Goal: Task Accomplishment & Management: Complete application form

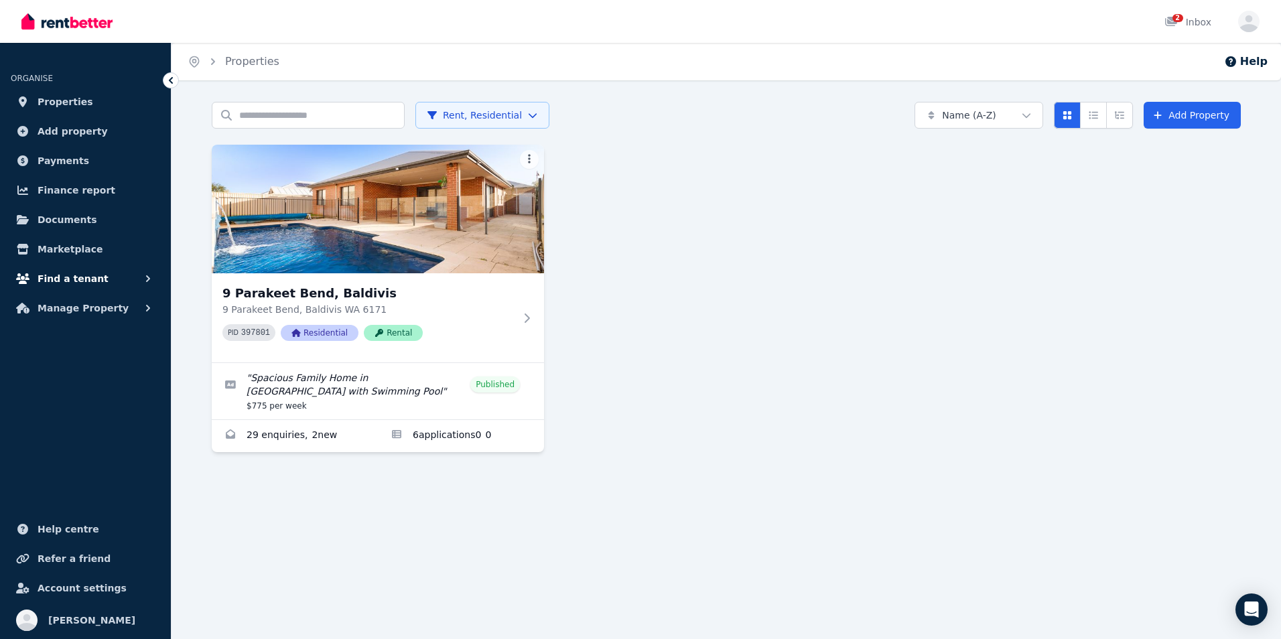
click at [82, 278] on span "Find a tenant" at bounding box center [73, 279] width 71 height 16
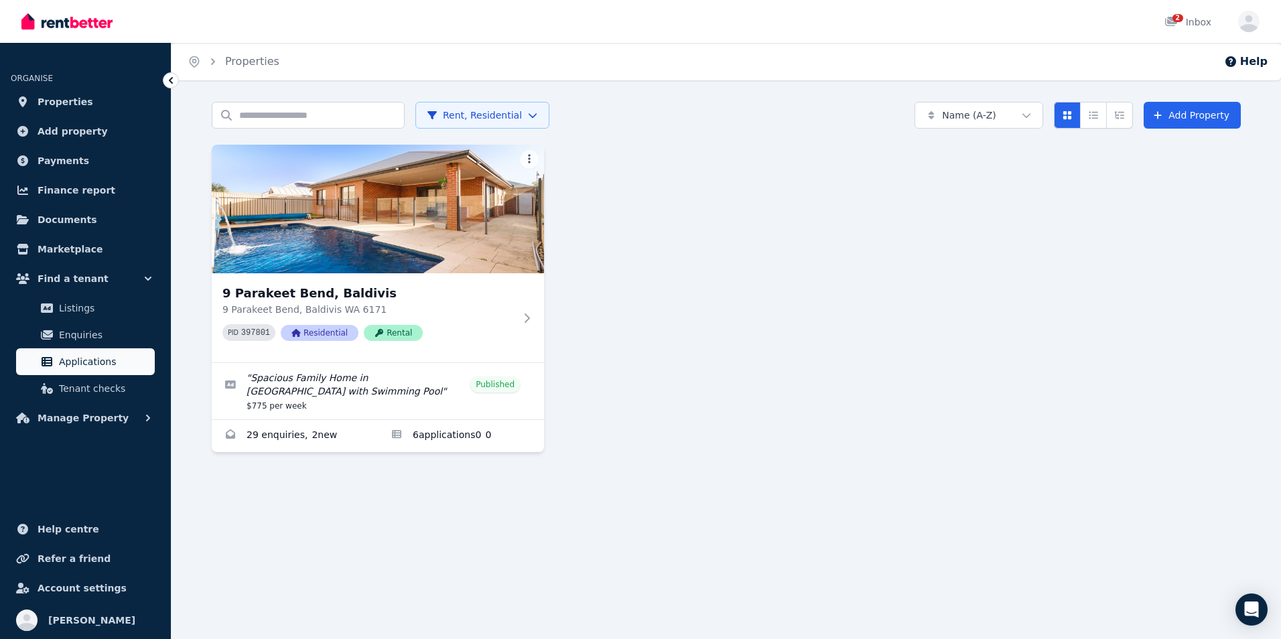
click at [77, 362] on span "Applications" at bounding box center [104, 362] width 90 height 16
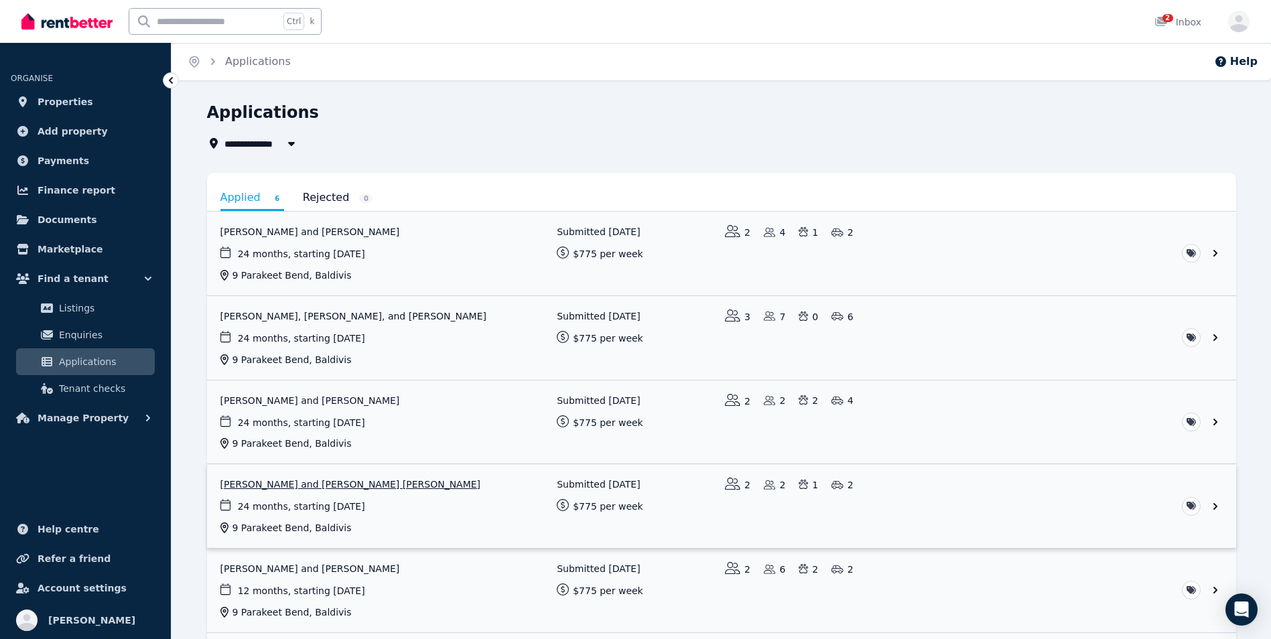
click at [292, 503] on link "View application: Fiona Elliot and ROSS MACGREGOR ELLIOT" at bounding box center [721, 506] width 1029 height 84
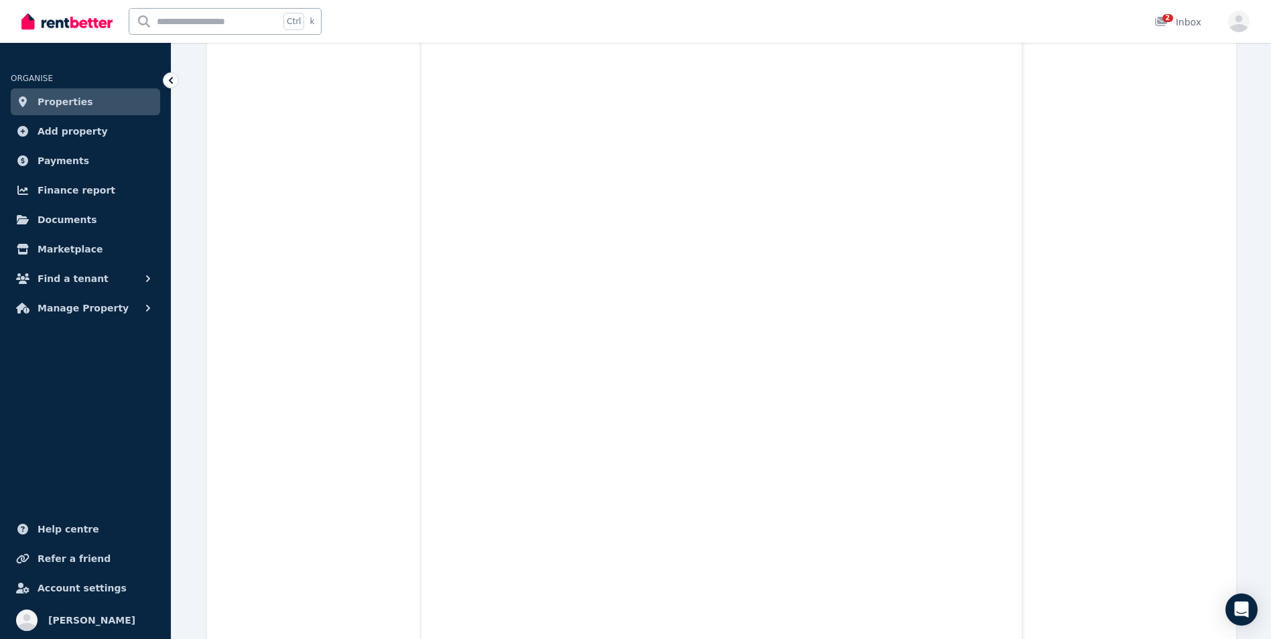
scroll to position [11945, 0]
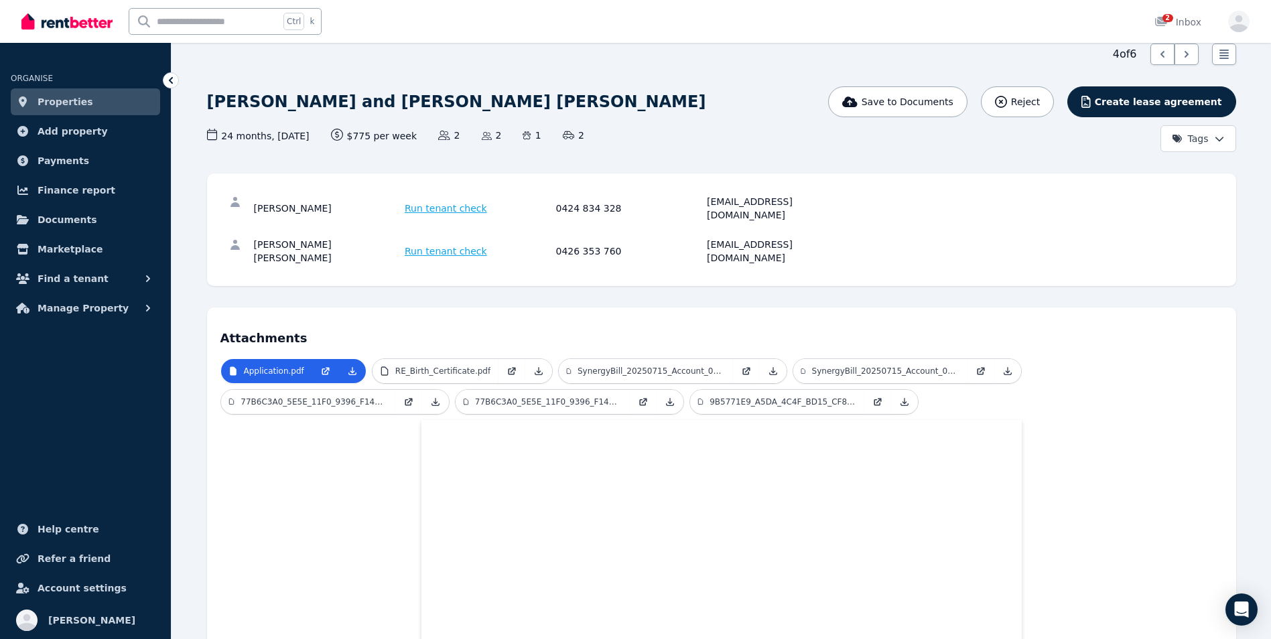
scroll to position [44, 0]
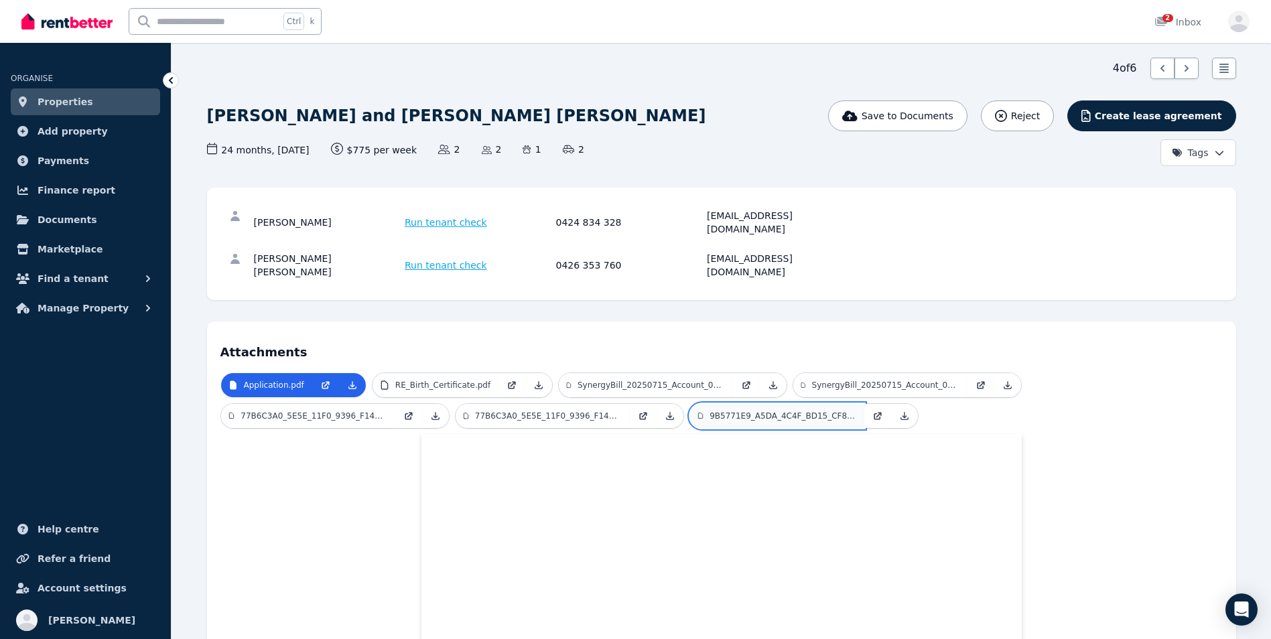
click at [798, 404] on link "9B5771E9_A5DA_4C4F_BD15_CF80F9A4B4D0.pdf" at bounding box center [777, 416] width 174 height 24
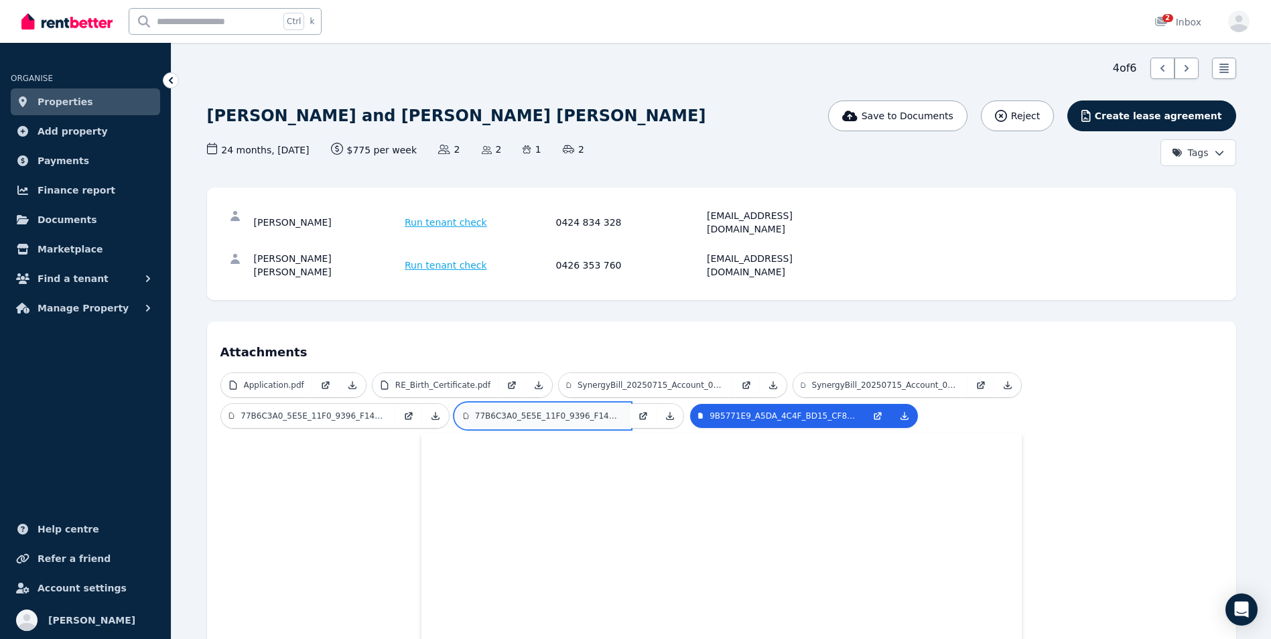
click at [549, 411] on p "77B6C3A0_5E5E_11F0_9396_F14A6D1C741B_1.pdf" at bounding box center [548, 416] width 147 height 11
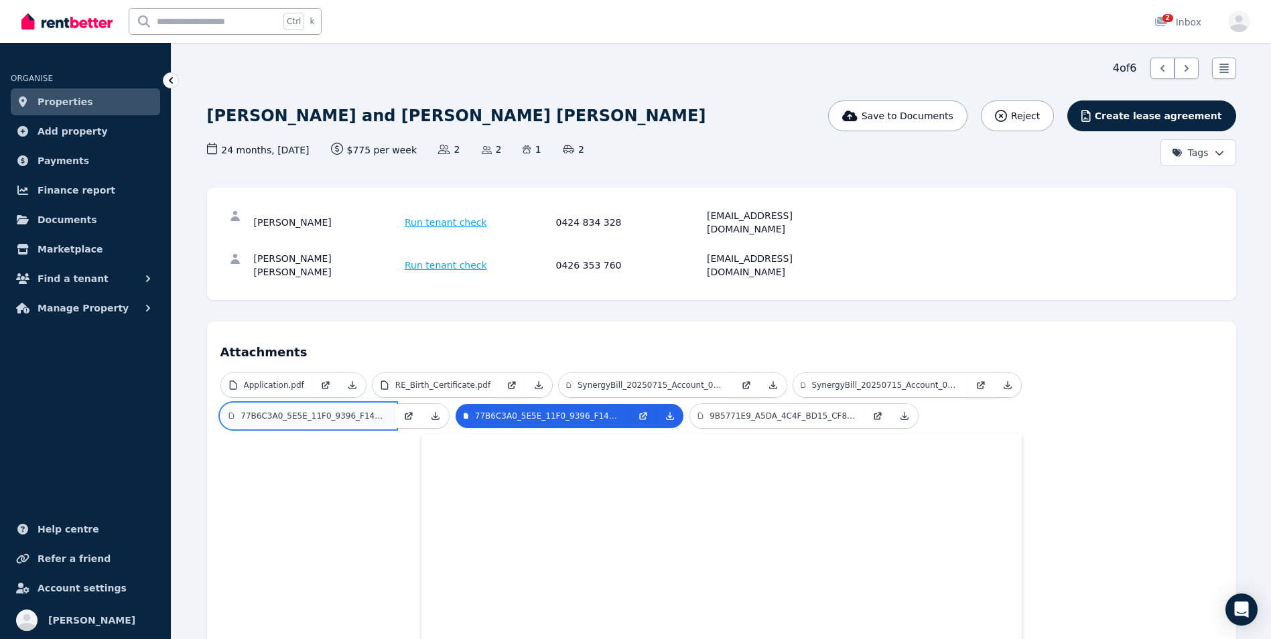
click at [351, 404] on link "77B6C3A0_5E5E_11F0_9396_F14A6D1C741B.pdf" at bounding box center [308, 416] width 174 height 24
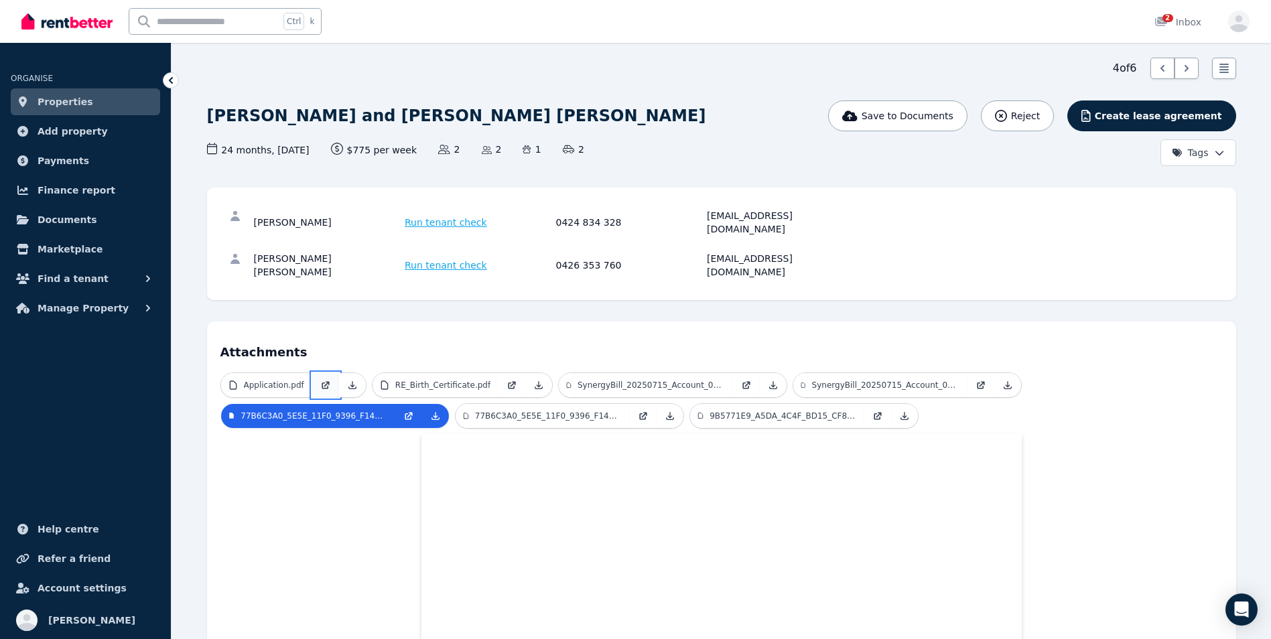
click at [331, 373] on link at bounding box center [325, 385] width 27 height 24
click at [289, 151] on span "24 months , 16/08/2025 Lease term and start date" at bounding box center [258, 150] width 103 height 14
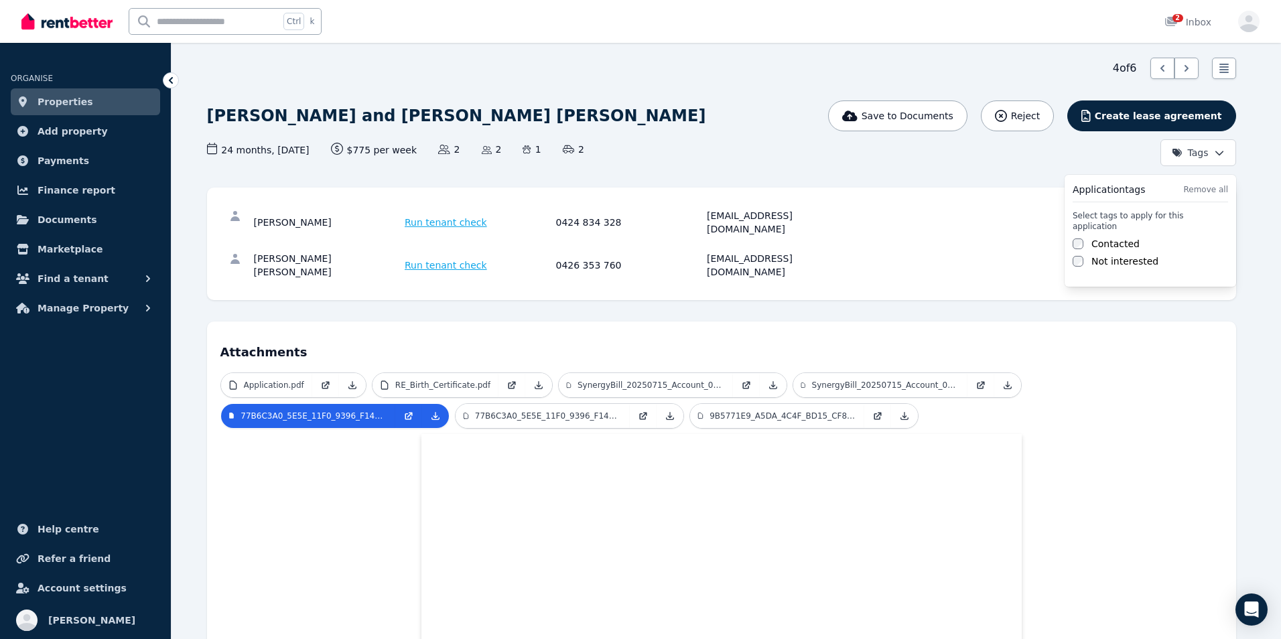
click at [1219, 155] on html "Open main menu Ctrl k 2 Inbox Open user menu ORGANISE Properties Add property P…" at bounding box center [640, 275] width 1281 height 639
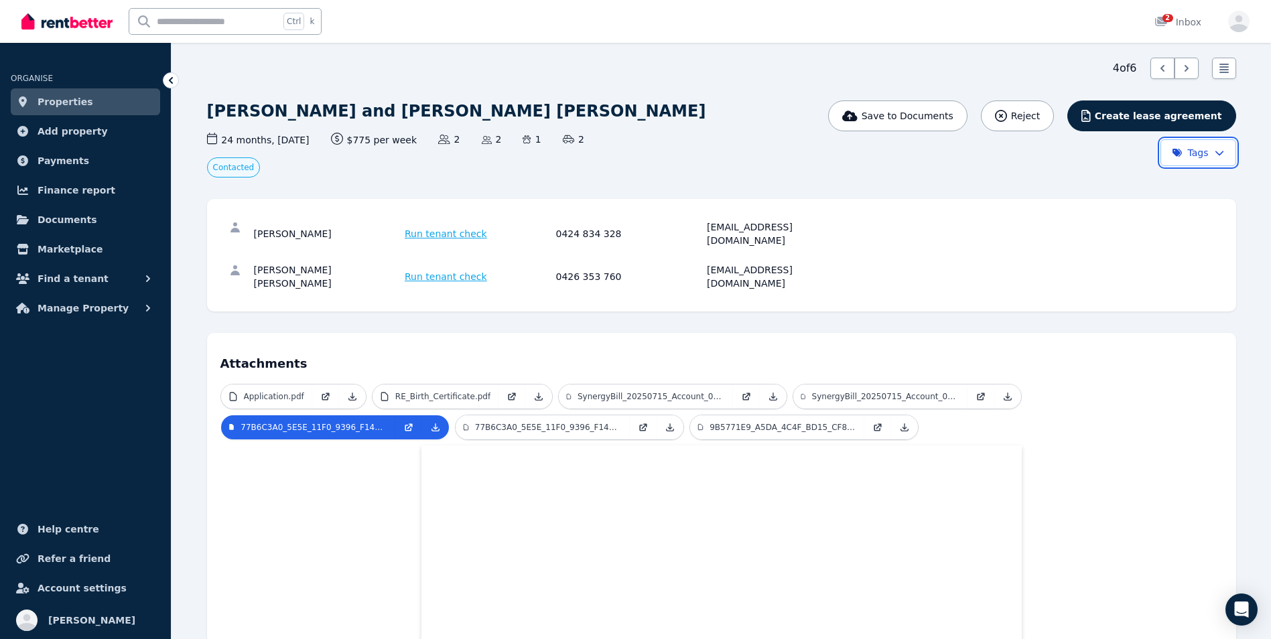
click at [977, 183] on html "Open main menu Ctrl k 2 Inbox Open user menu ORGANISE Properties Add property P…" at bounding box center [635, 275] width 1271 height 639
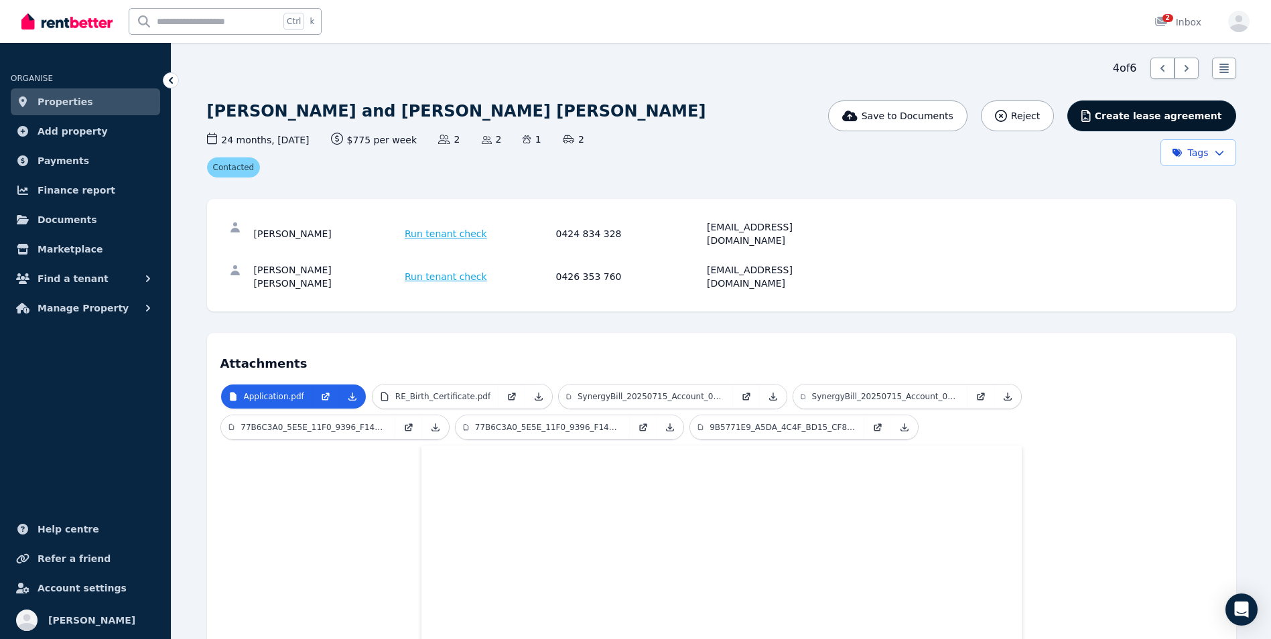
click at [1091, 121] on icon "button" at bounding box center [1086, 116] width 9 height 12
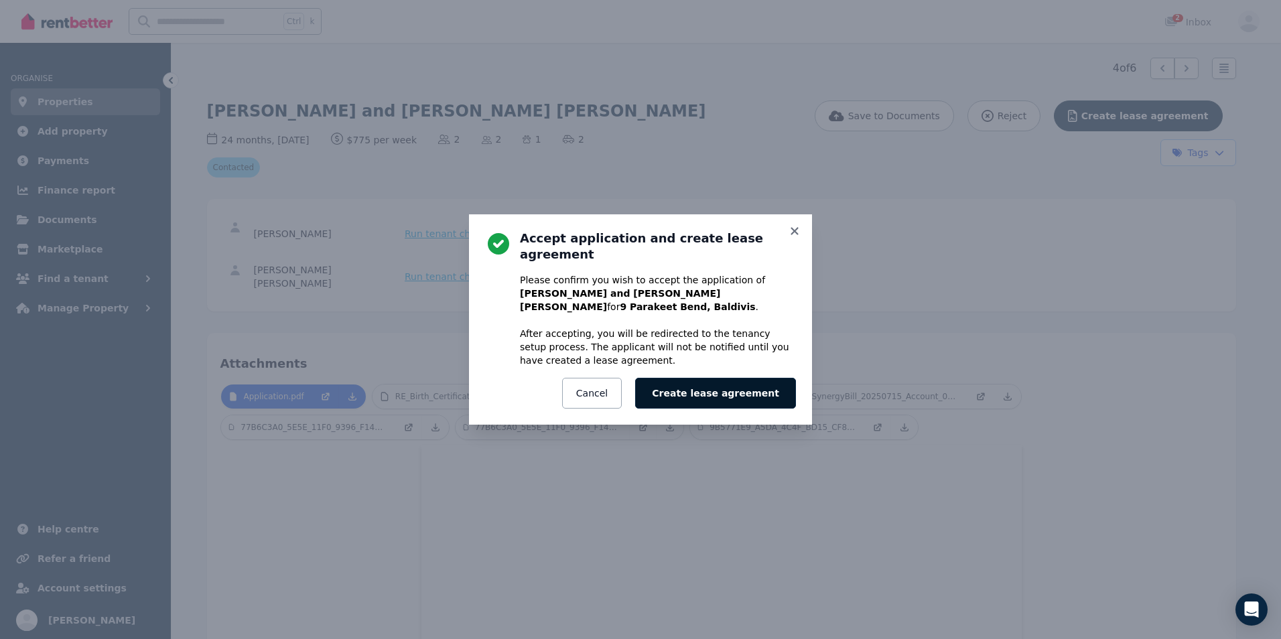
click at [742, 378] on button "Create lease agreement" at bounding box center [715, 393] width 161 height 31
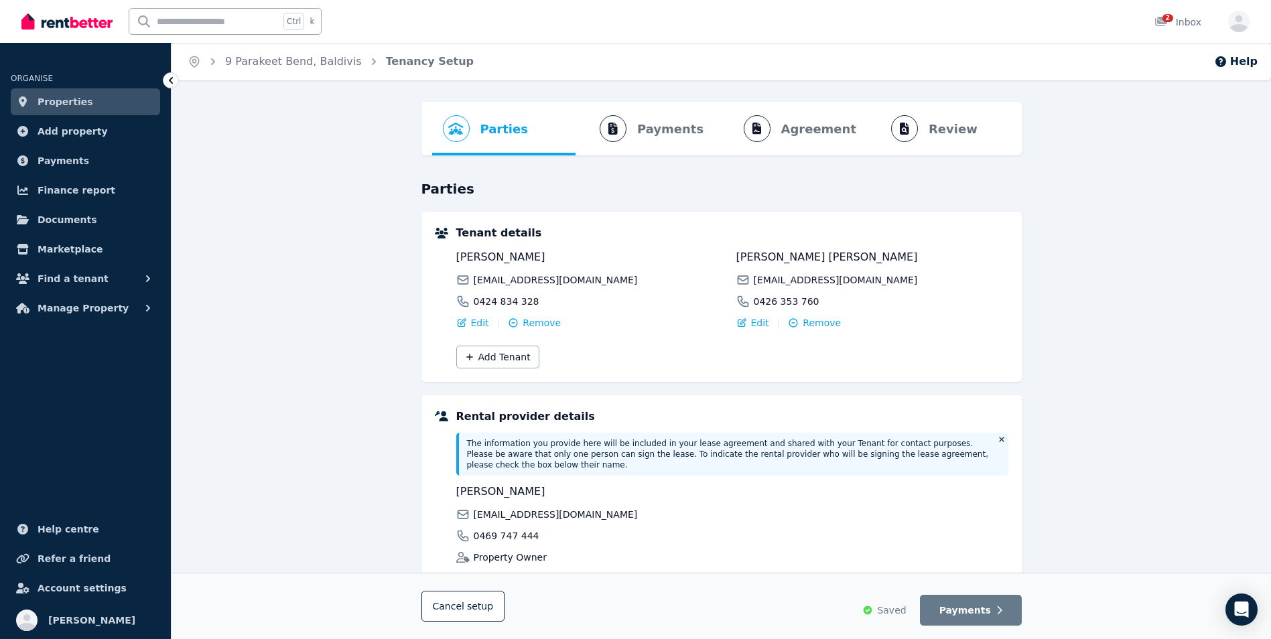
click at [678, 126] on ol "Parties Rental provider and tenant details Payments Bond and rental payments Ag…" at bounding box center [721, 129] width 579 height 54
click at [636, 127] on ol "Parties Rental provider and tenant details Payments Bond and rental payments Ag…" at bounding box center [721, 129] width 579 height 54
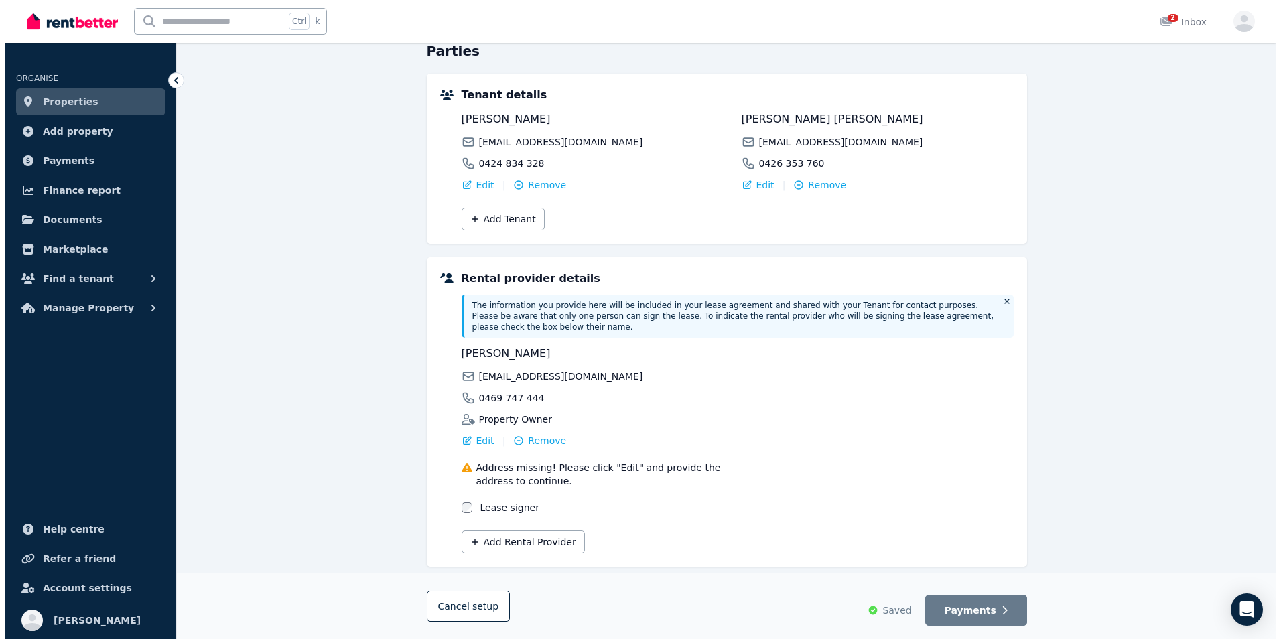
scroll to position [159, 0]
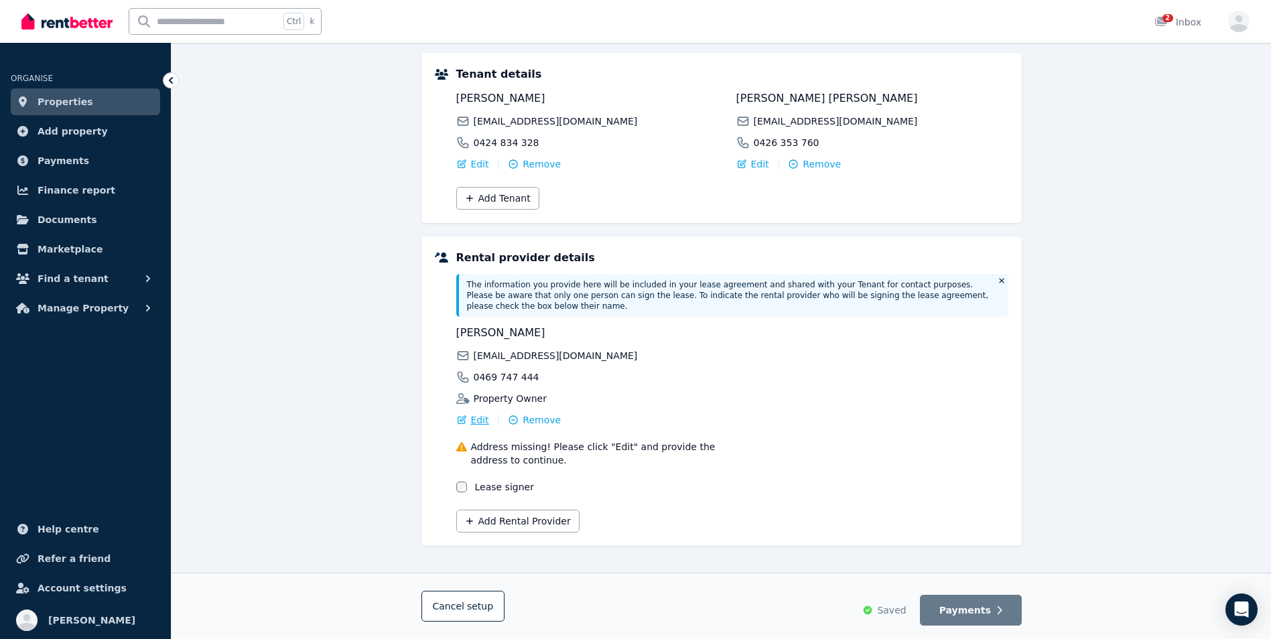
click at [471, 413] on span "Edit" at bounding box center [480, 419] width 18 height 13
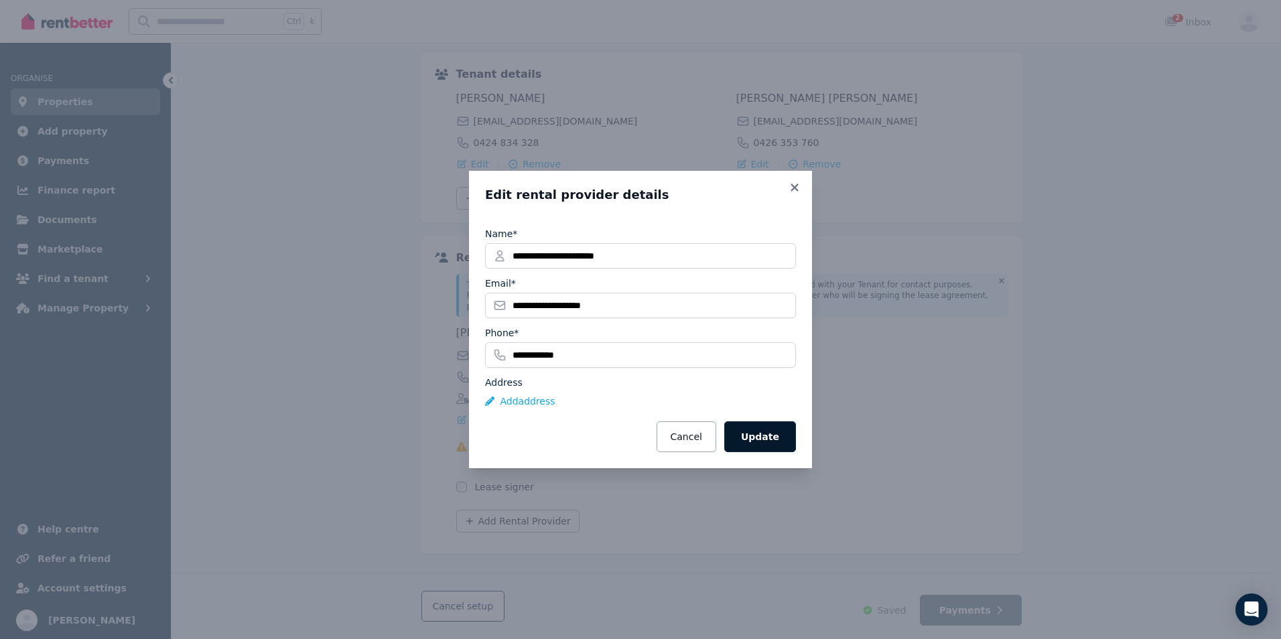
click at [766, 437] on button "Update" at bounding box center [760, 436] width 72 height 31
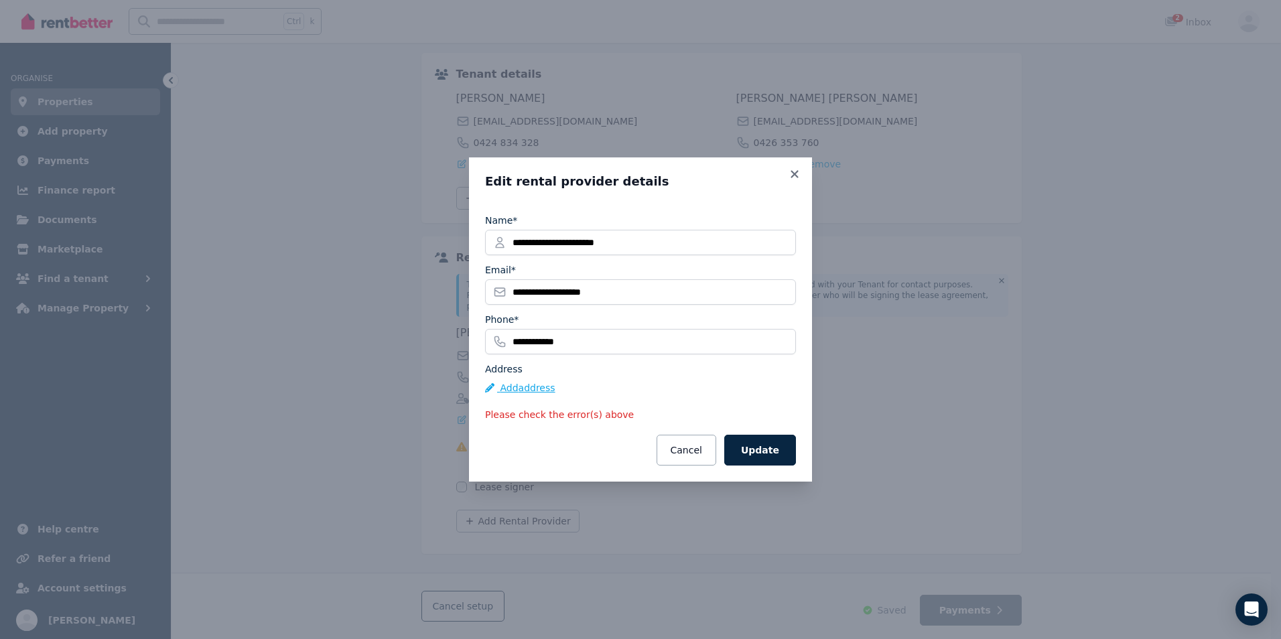
click at [516, 390] on button "Add address" at bounding box center [520, 387] width 70 height 13
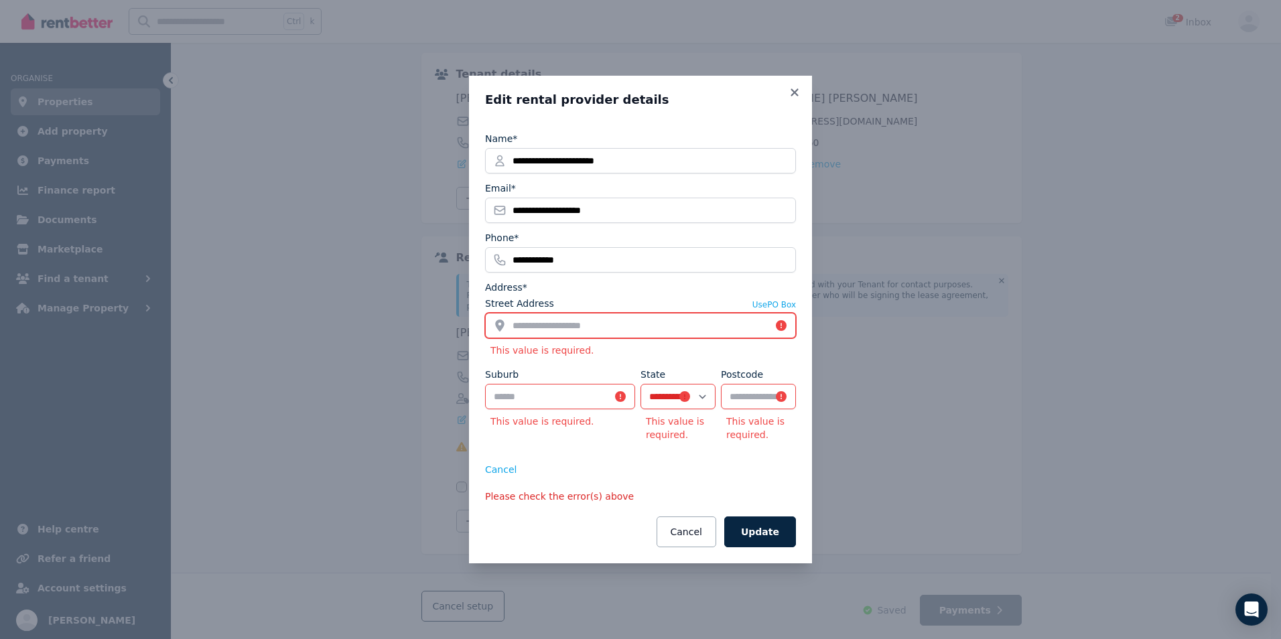
click at [546, 326] on input "Street Address" at bounding box center [640, 325] width 311 height 25
type input "**********"
select select "**"
type input "****"
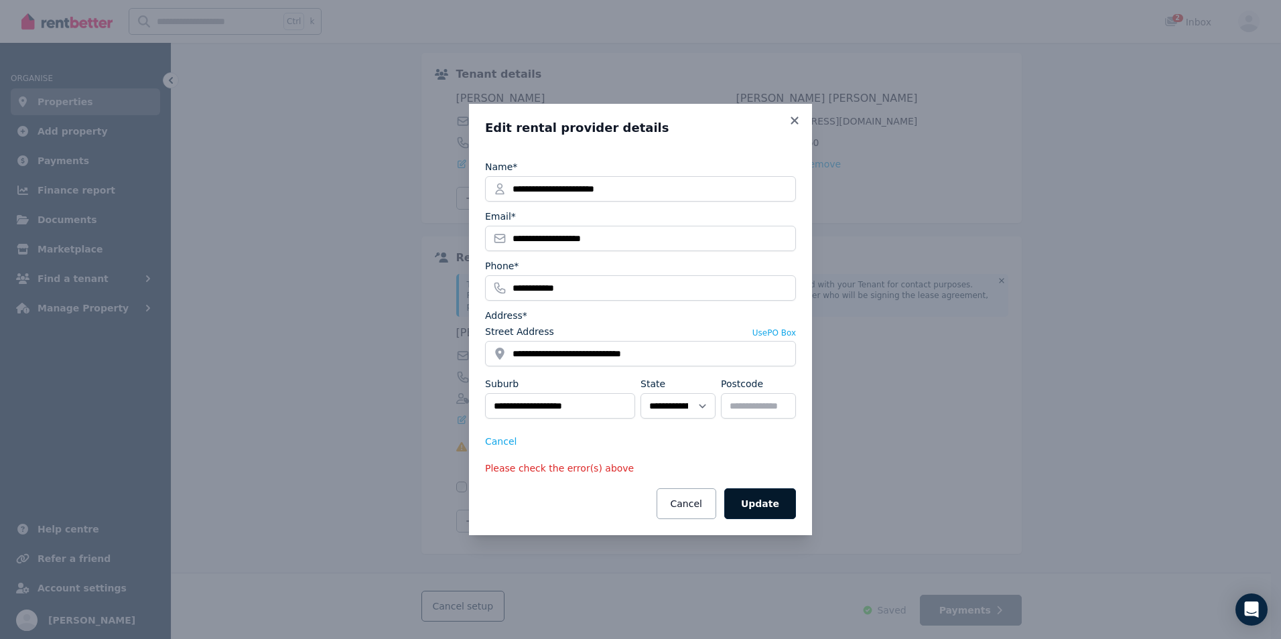
click at [765, 507] on button "Update" at bounding box center [760, 504] width 72 height 31
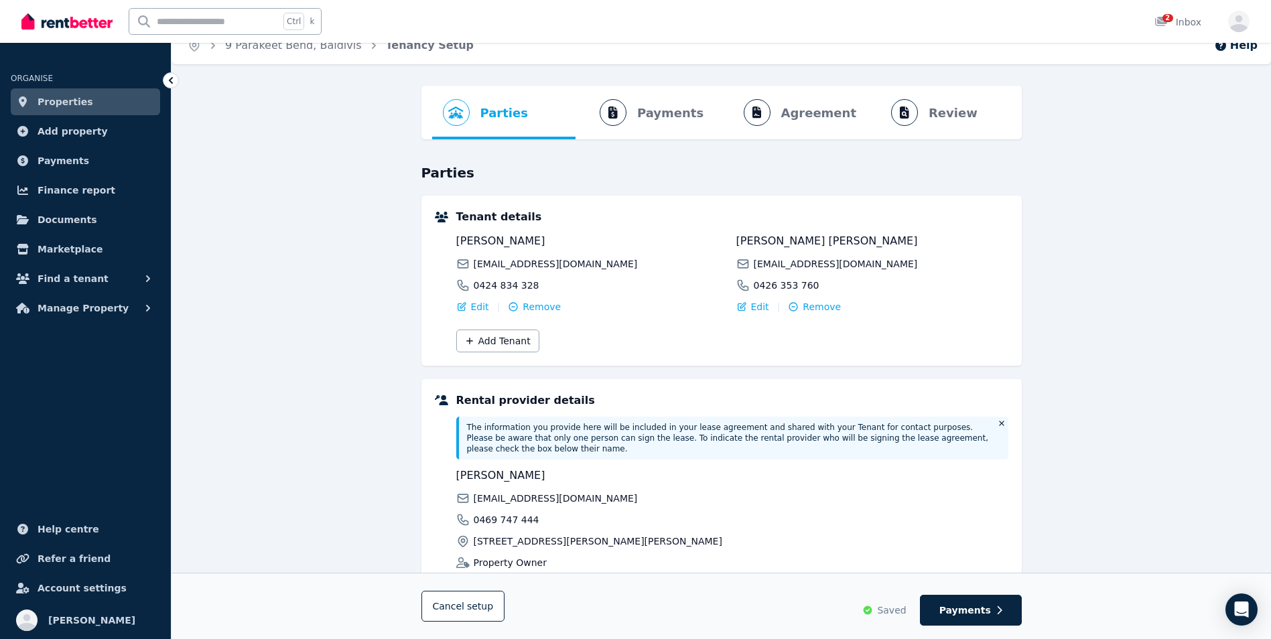
scroll to position [0, 0]
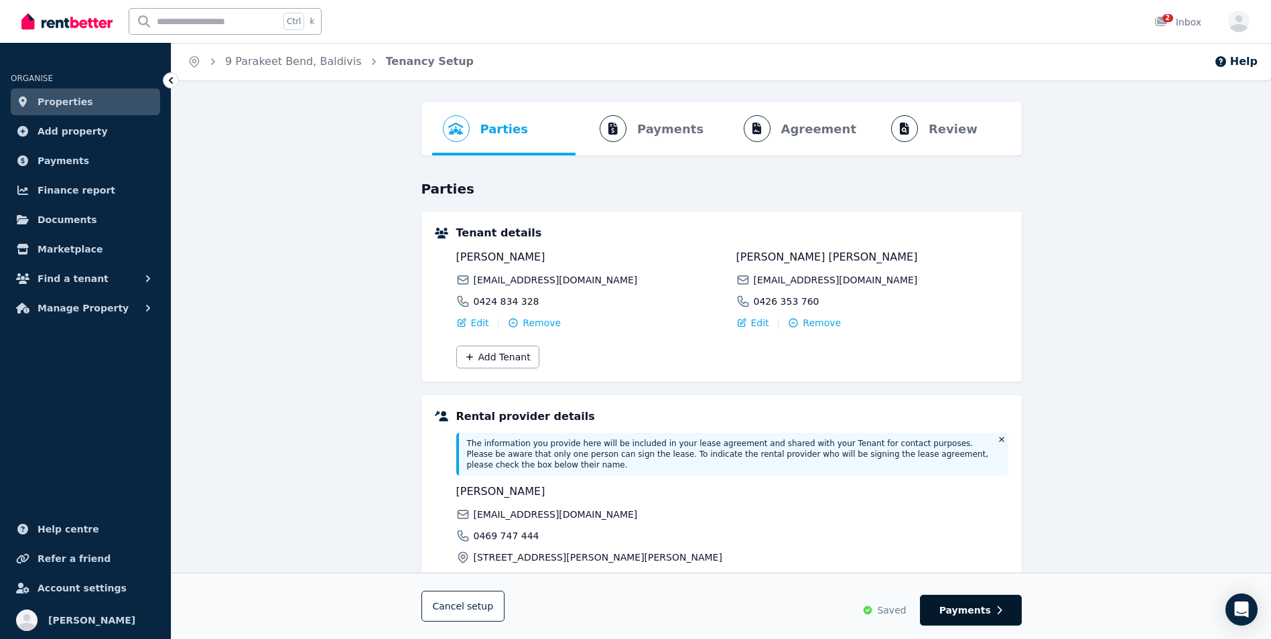
click at [985, 608] on span "Payments" at bounding box center [965, 610] width 52 height 13
select select "**********"
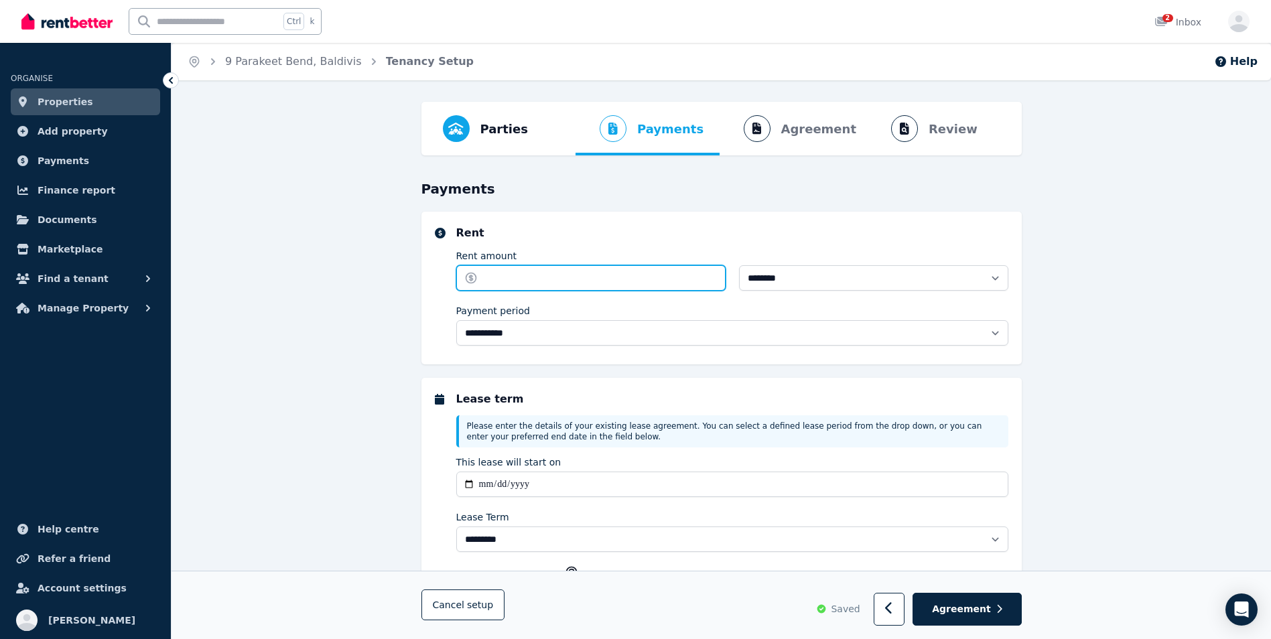
click at [548, 282] on input "Rent amount" at bounding box center [590, 277] width 269 height 25
type input "***"
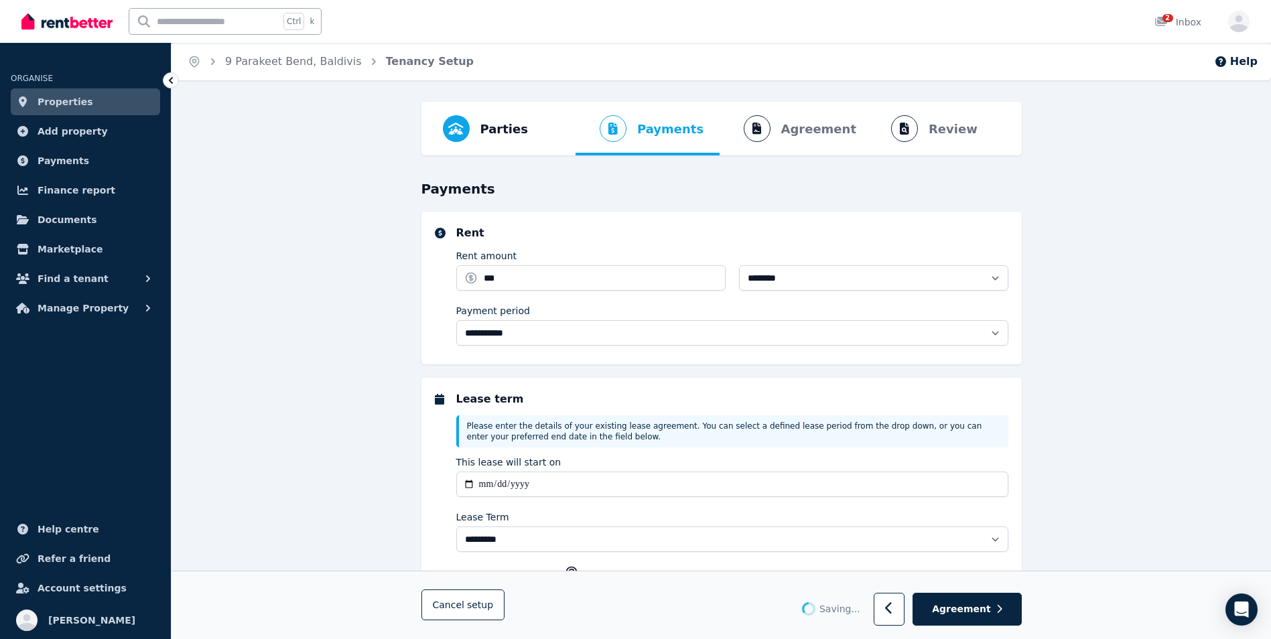
click at [645, 237] on h5 "Rent" at bounding box center [732, 233] width 552 height 16
type input "**********"
type input "******"
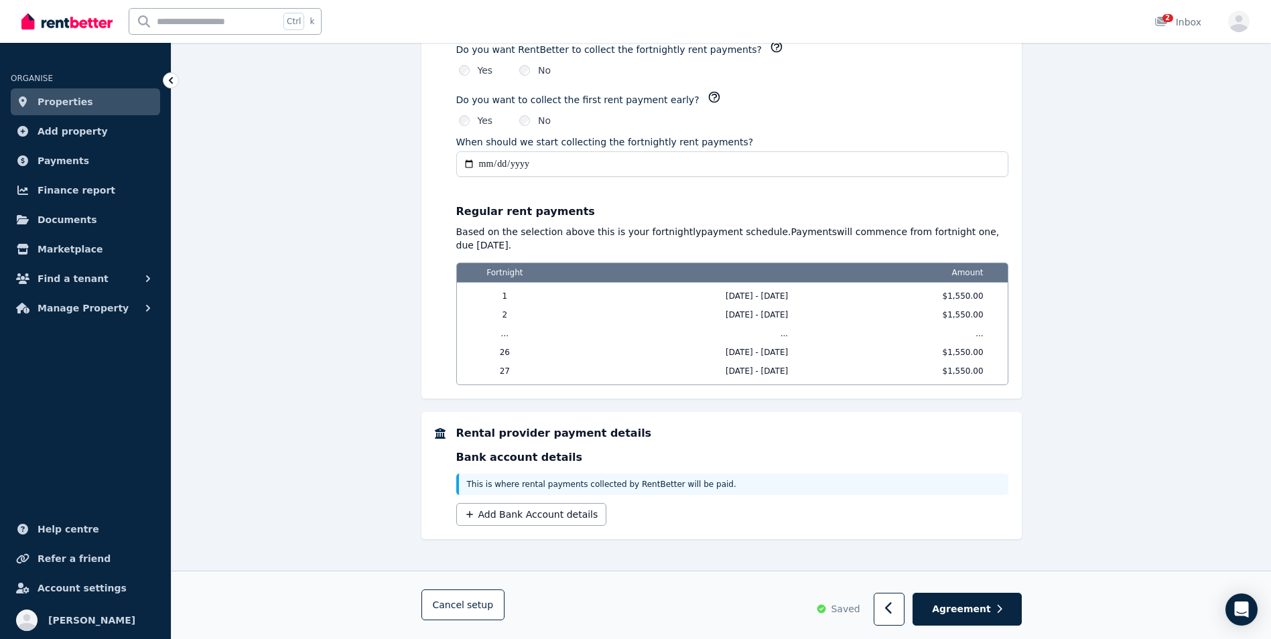
scroll to position [1006, 0]
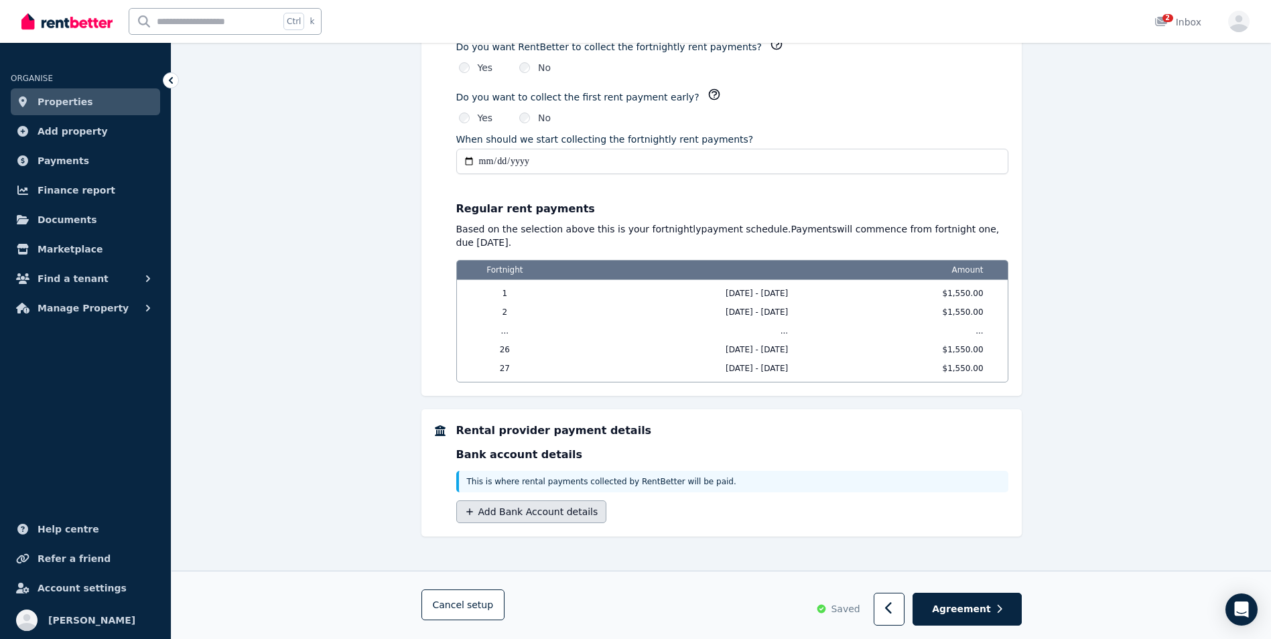
click at [513, 515] on button "Add Bank Account details" at bounding box center [531, 512] width 151 height 23
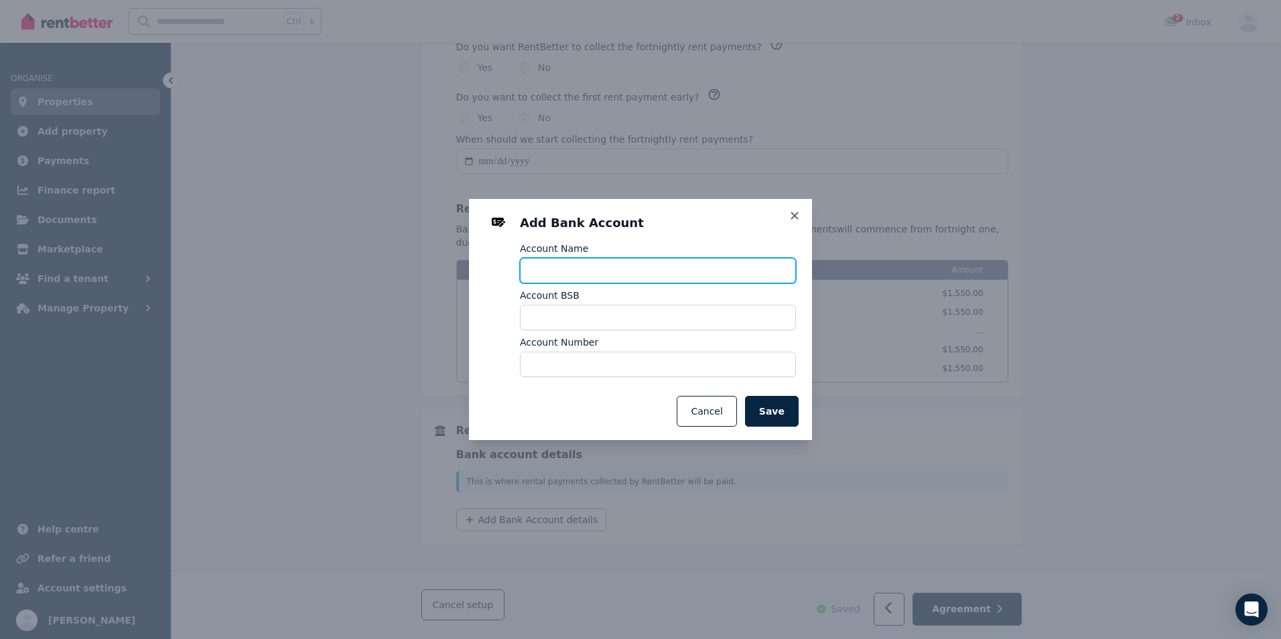
click at [558, 266] on input "Account Name" at bounding box center [658, 270] width 276 height 25
type input "**********"
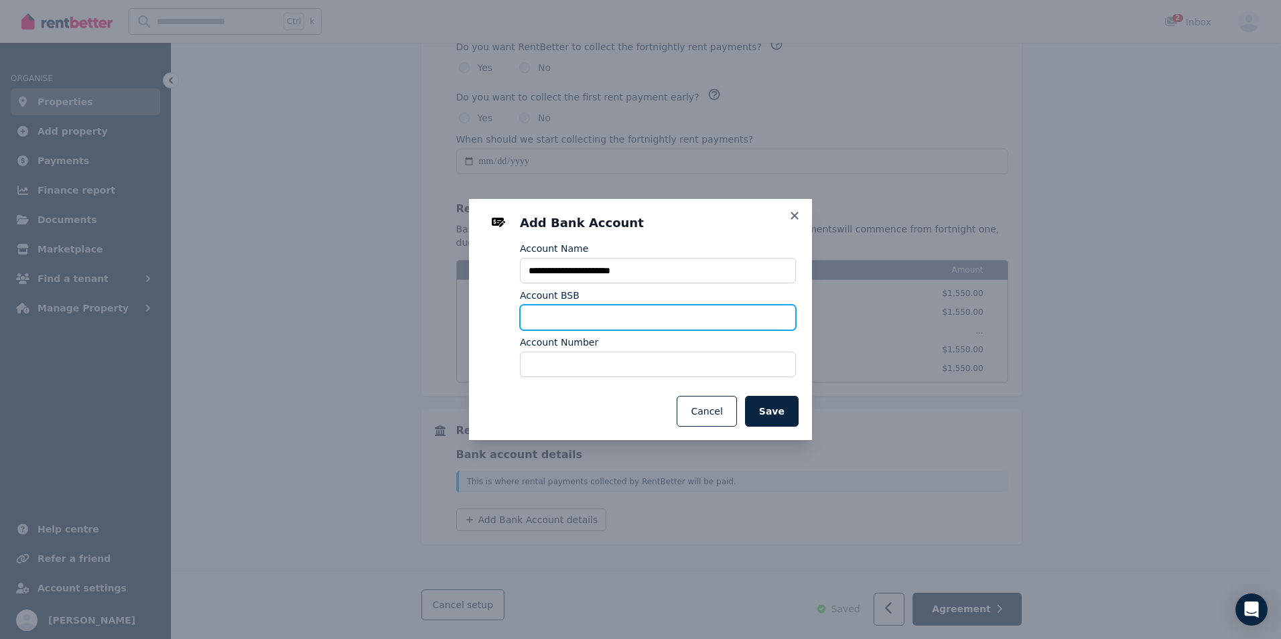
click at [576, 309] on input "Account BSB" at bounding box center [658, 317] width 276 height 25
type input "******"
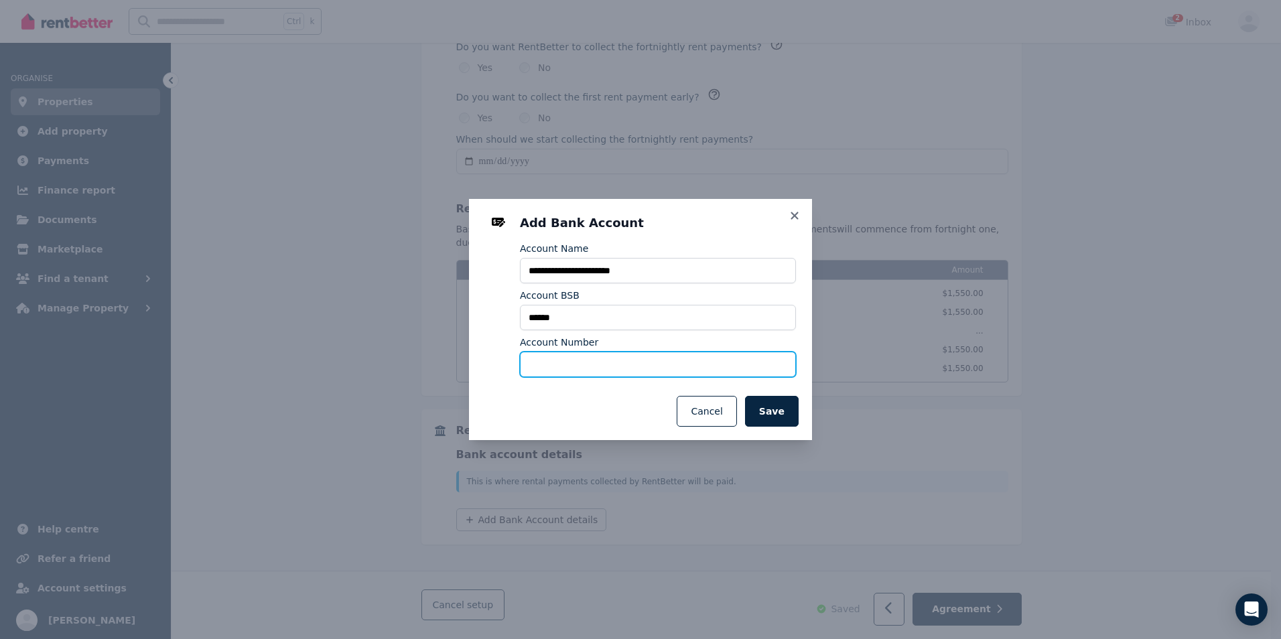
click at [559, 369] on input "Account Number" at bounding box center [658, 364] width 276 height 25
type input "*********"
click at [746, 505] on div "**********" at bounding box center [640, 319] width 1281 height 639
click at [779, 402] on button "Save" at bounding box center [772, 411] width 54 height 31
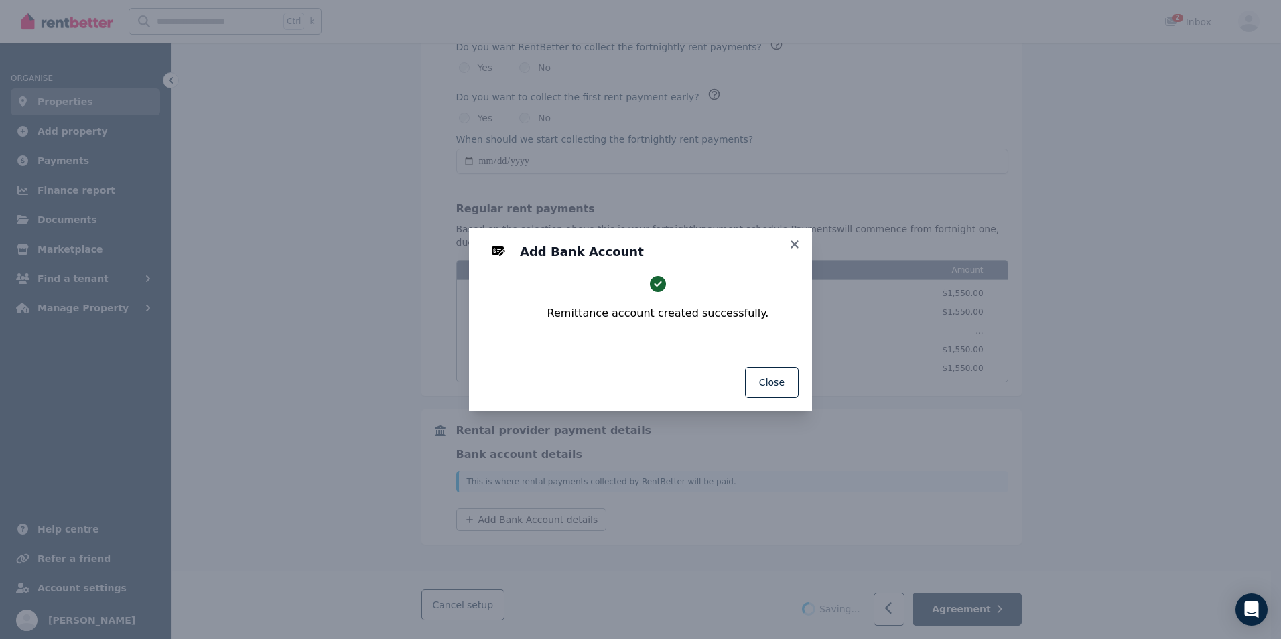
select select "**********"
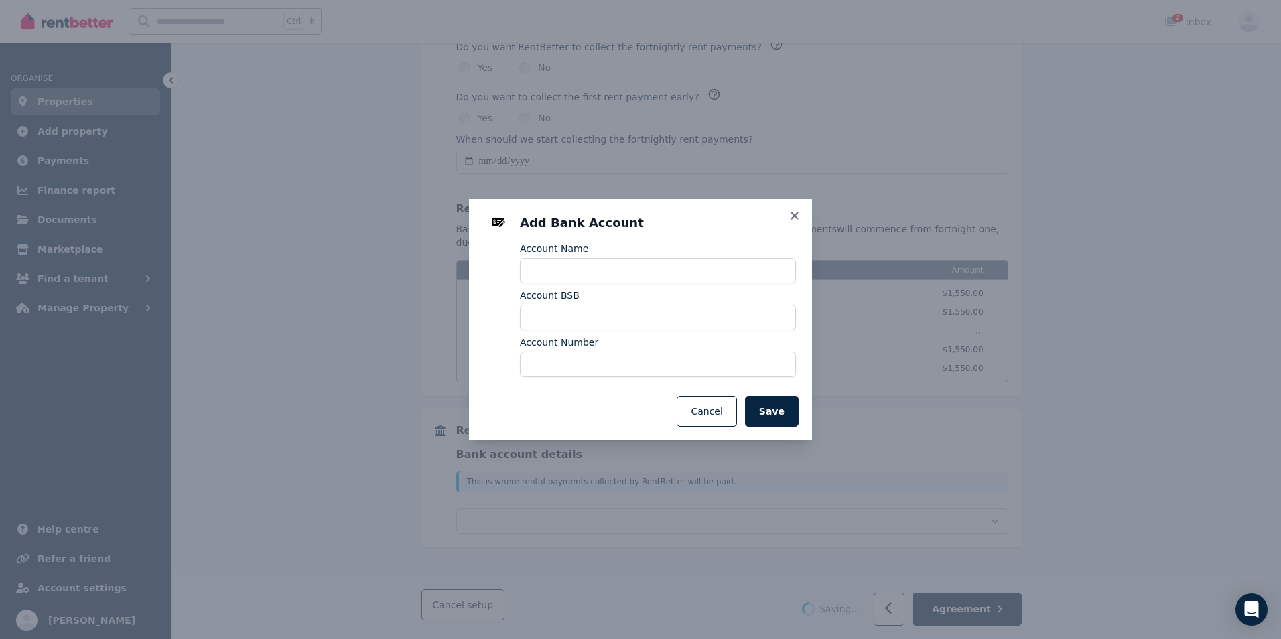
select select "**********"
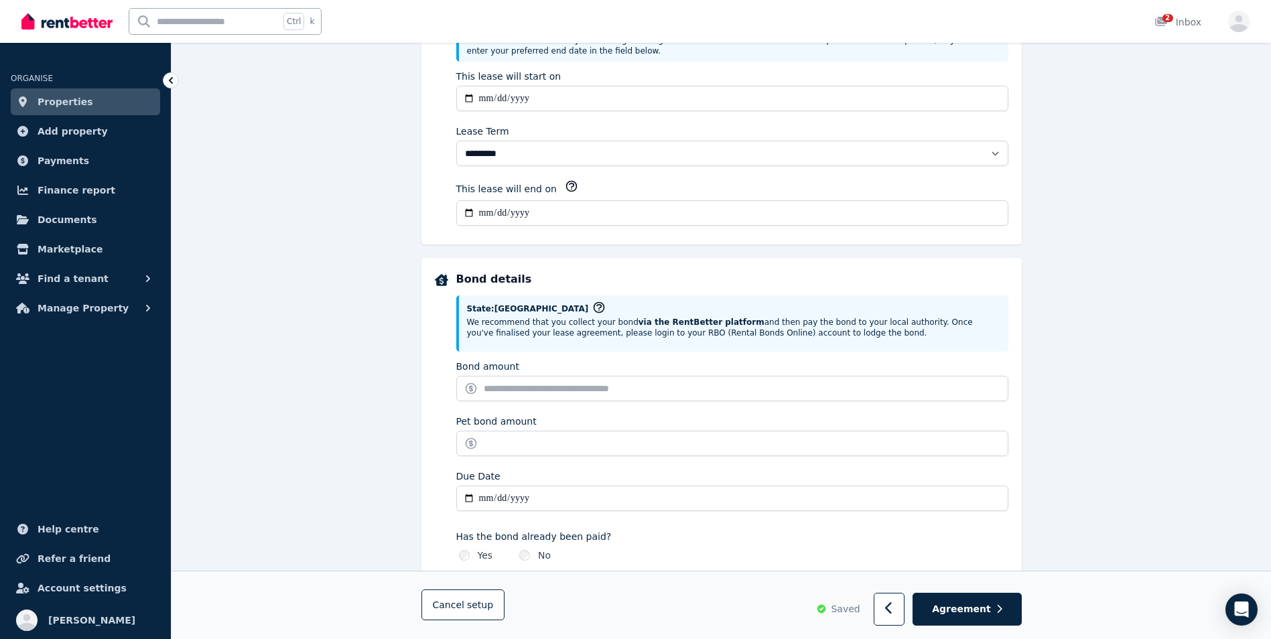
scroll to position [429, 0]
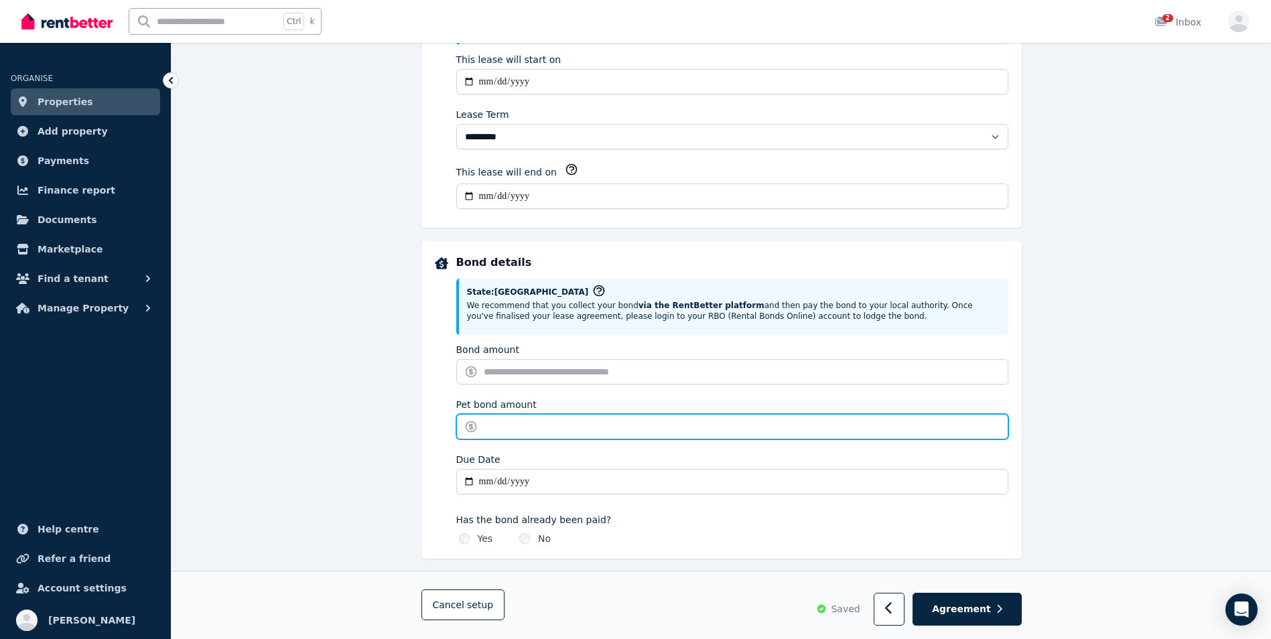
click at [522, 416] on input "Pet bond amount" at bounding box center [732, 426] width 552 height 25
type input "*"
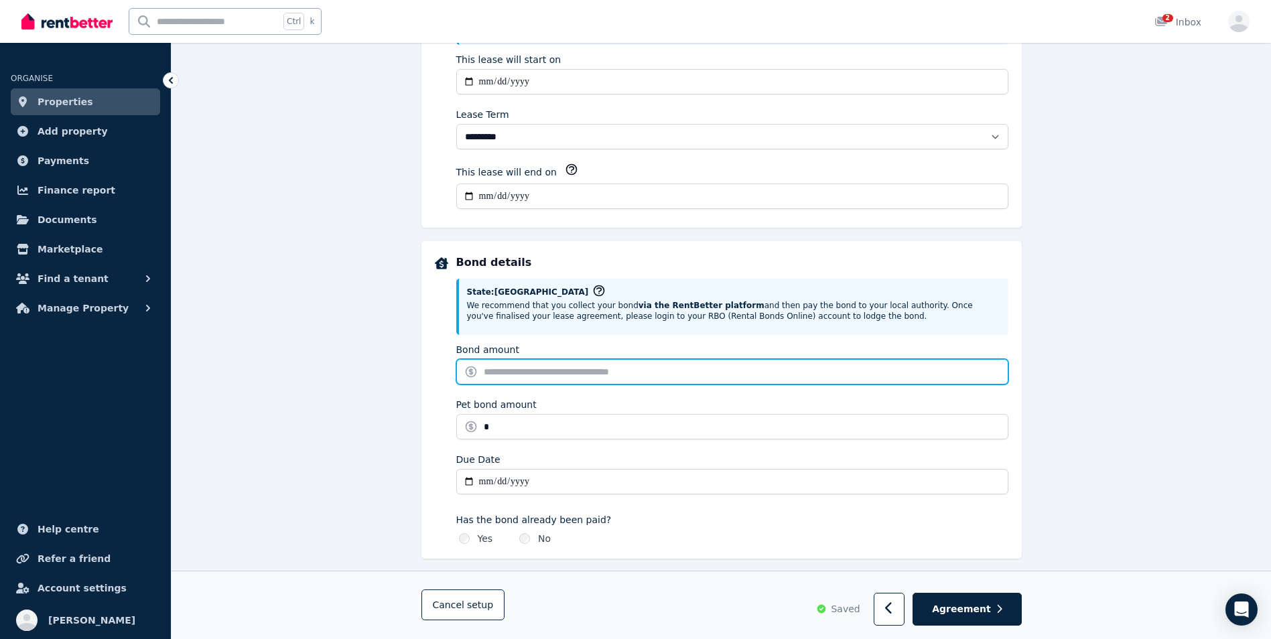
click at [514, 371] on input "Bond amount" at bounding box center [732, 371] width 552 height 25
type input "****"
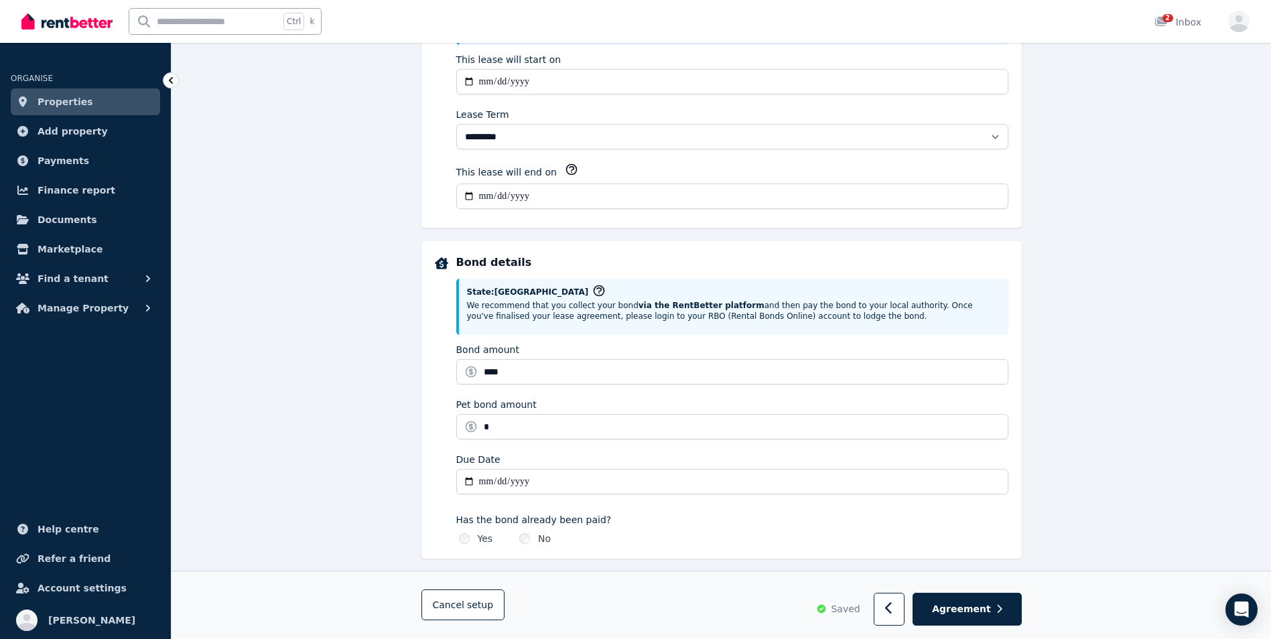
click at [1073, 316] on div "**********" at bounding box center [722, 448] width 1100 height 1550
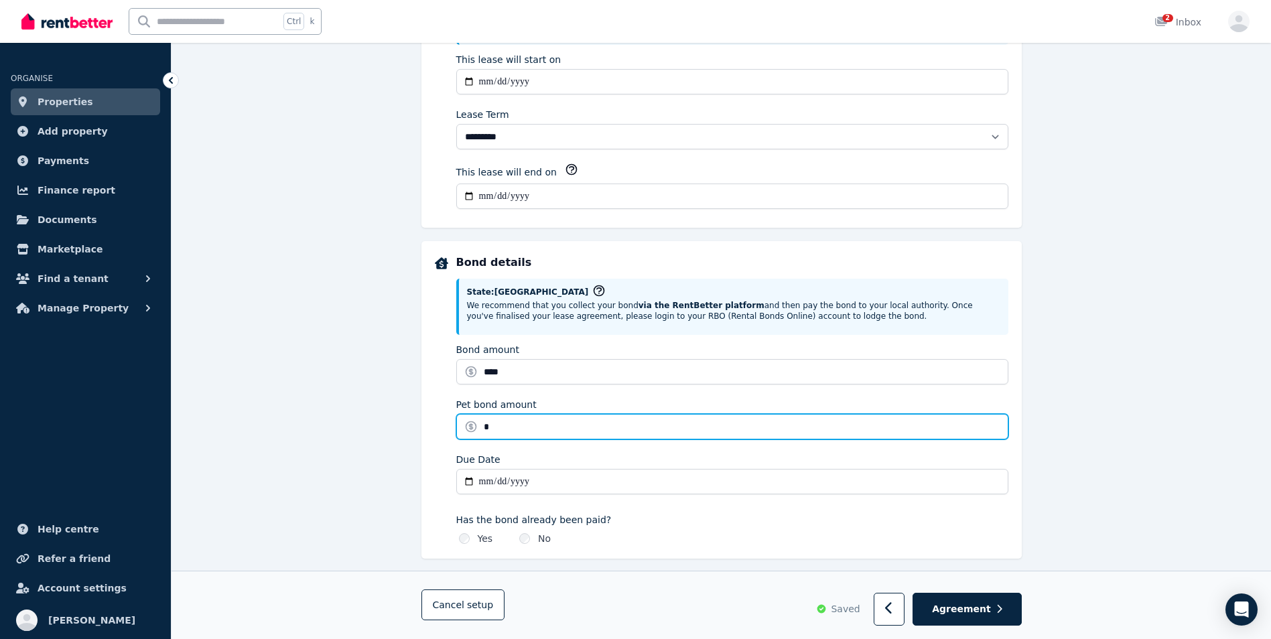
click at [497, 428] on input "*" at bounding box center [732, 426] width 552 height 25
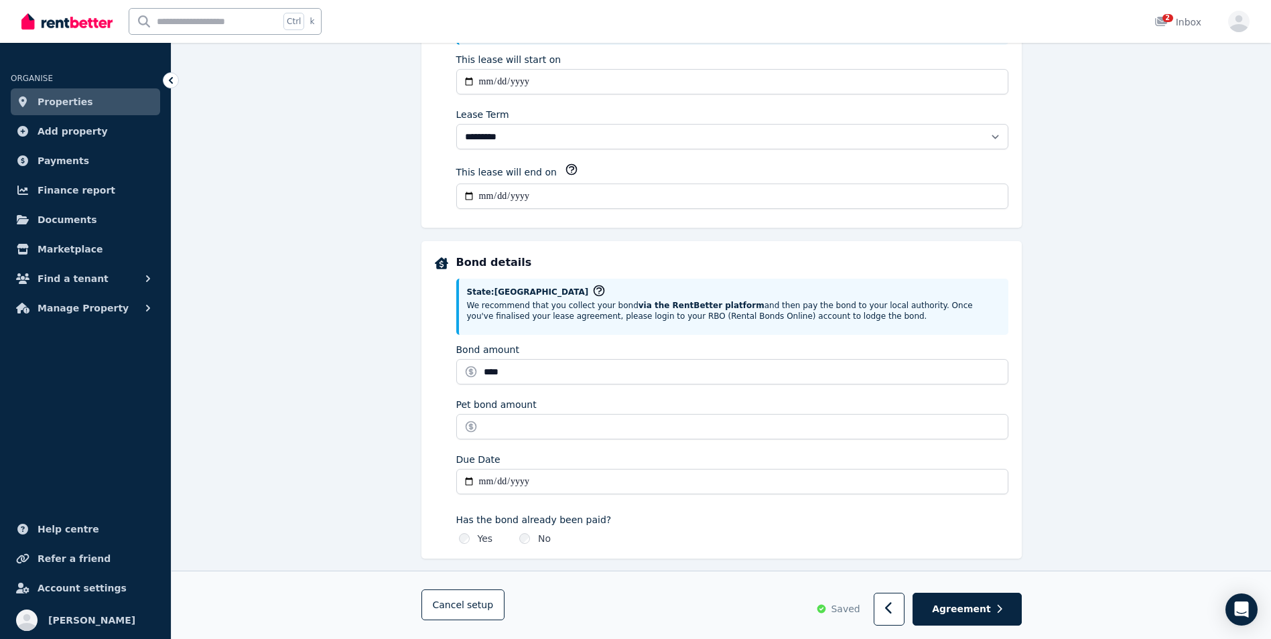
click at [1121, 340] on div "**********" at bounding box center [722, 448] width 1100 height 1550
click at [488, 478] on input "Due Date" at bounding box center [732, 481] width 552 height 25
type input "**********"
click at [1170, 385] on div "**********" at bounding box center [722, 448] width 1100 height 1550
type input "*******"
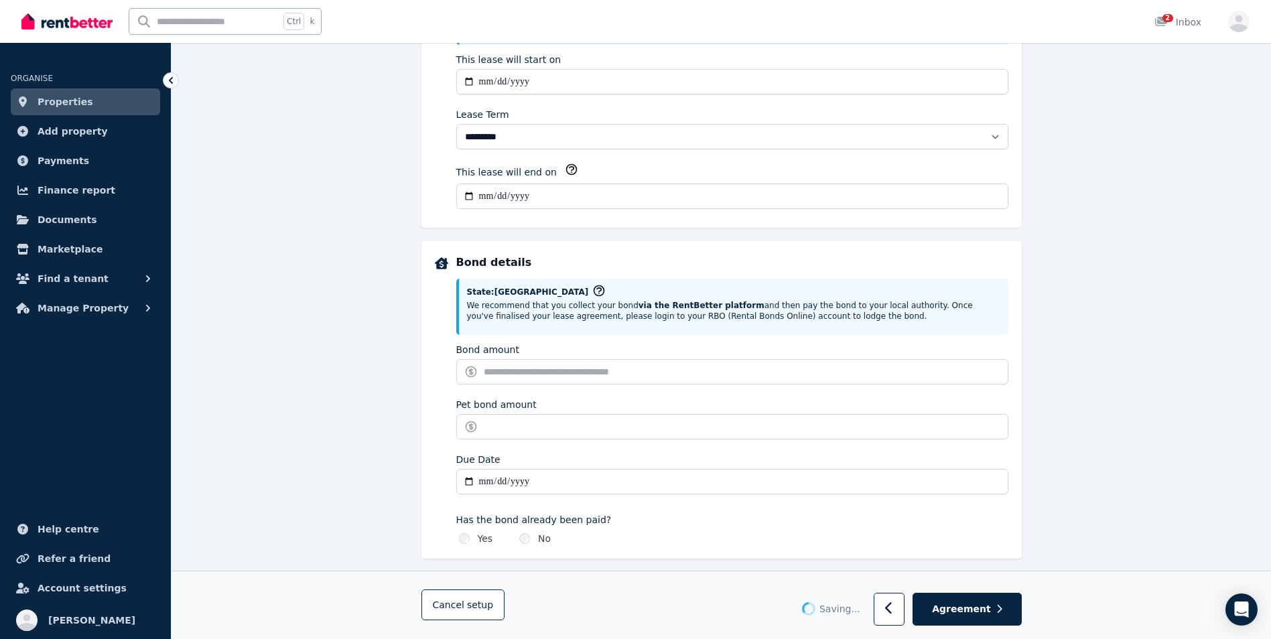
type input "**********"
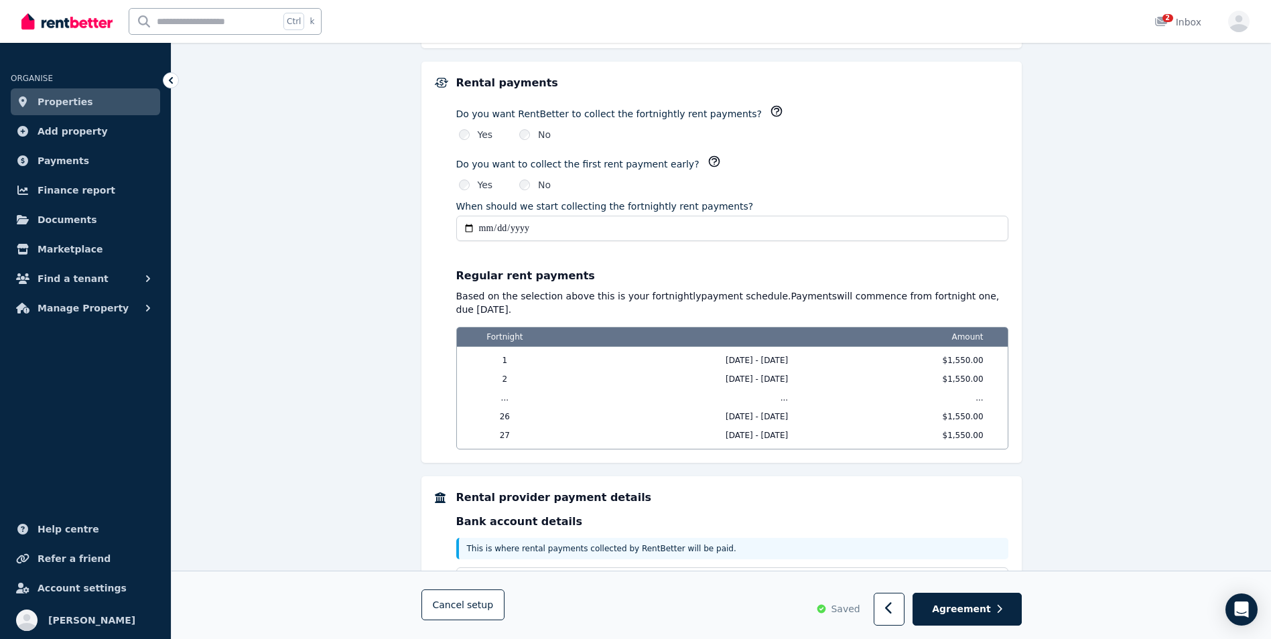
scroll to position [1055, 0]
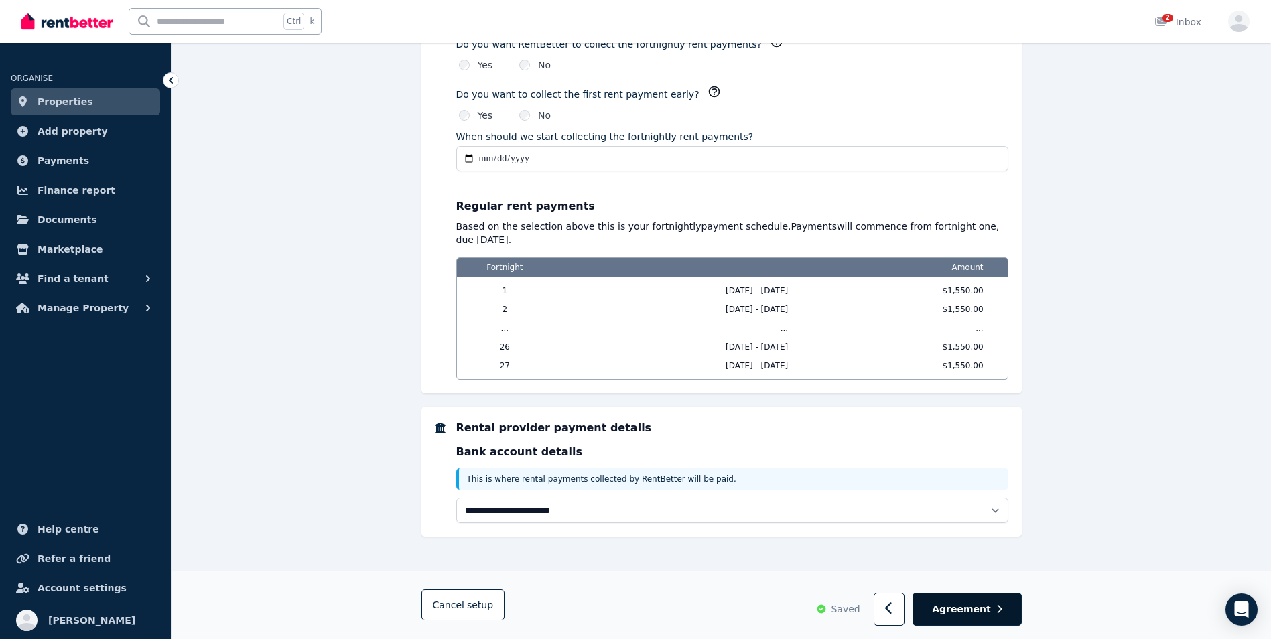
click at [974, 608] on span "Agreement" at bounding box center [961, 609] width 59 height 13
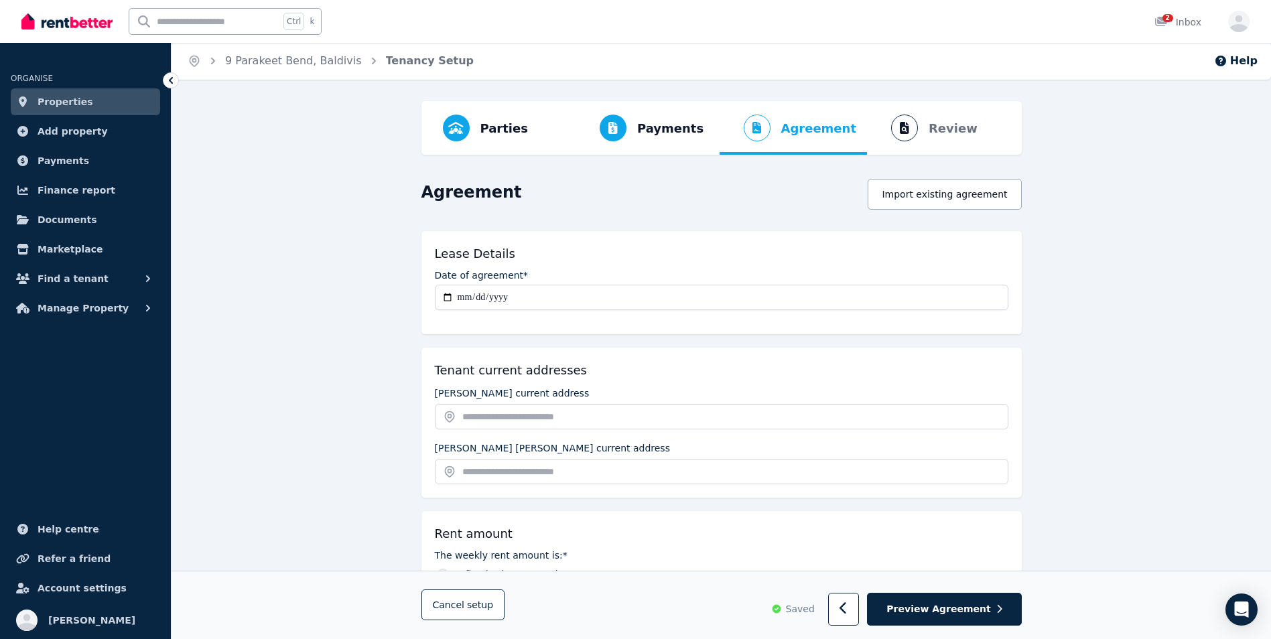
scroll to position [0, 0]
click at [493, 129] on span "Parties" at bounding box center [504, 129] width 48 height 19
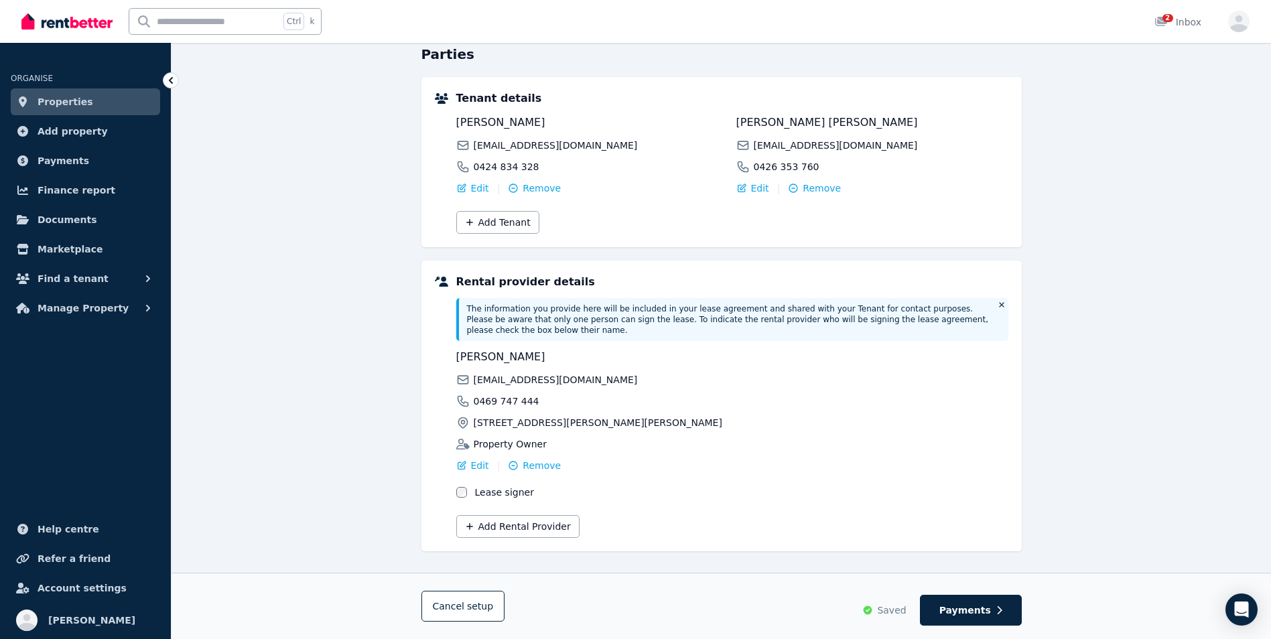
scroll to position [140, 0]
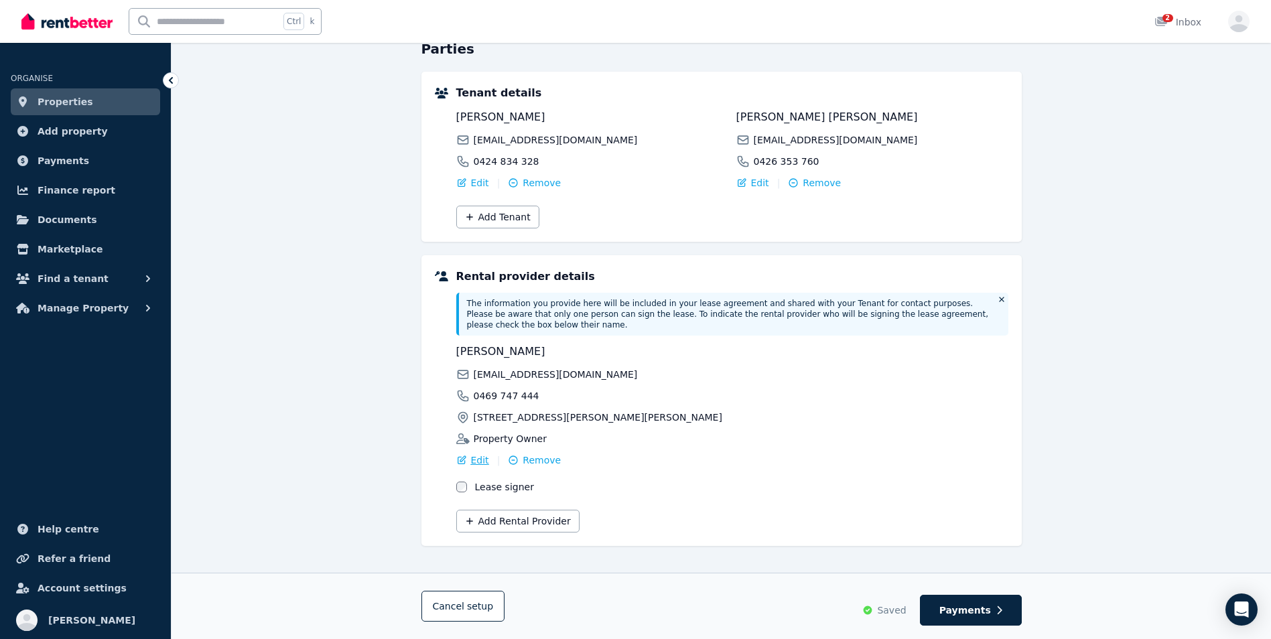
click at [470, 454] on div "Edit" at bounding box center [472, 460] width 33 height 13
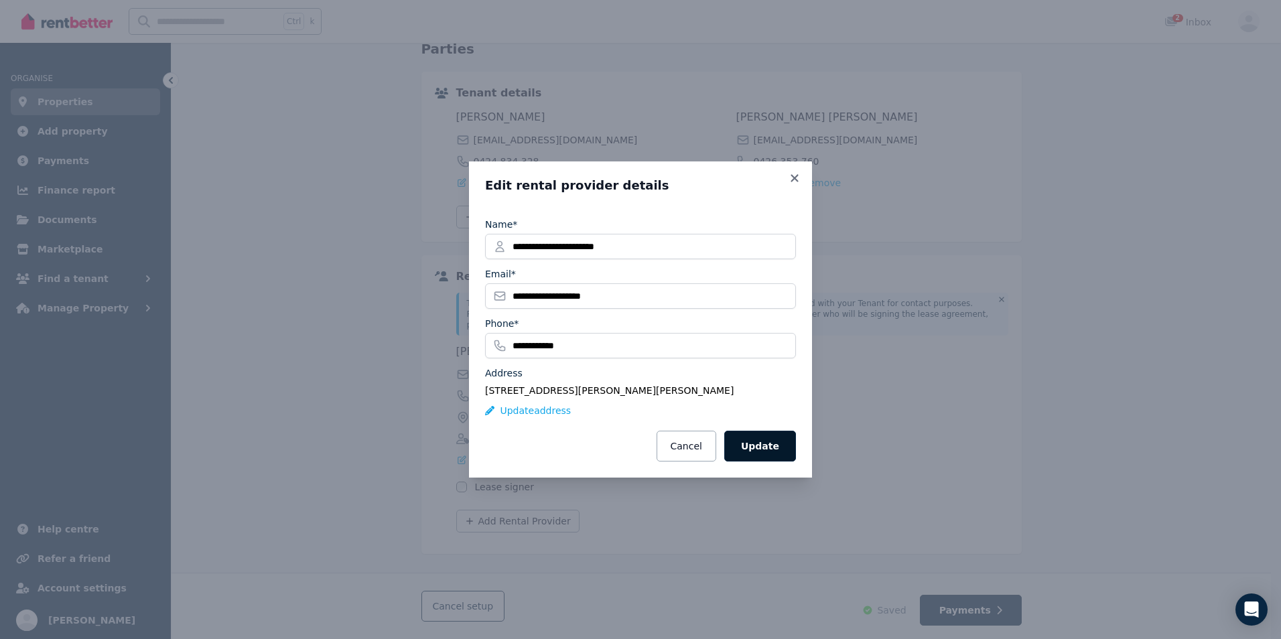
click at [777, 439] on button "Update" at bounding box center [760, 446] width 72 height 31
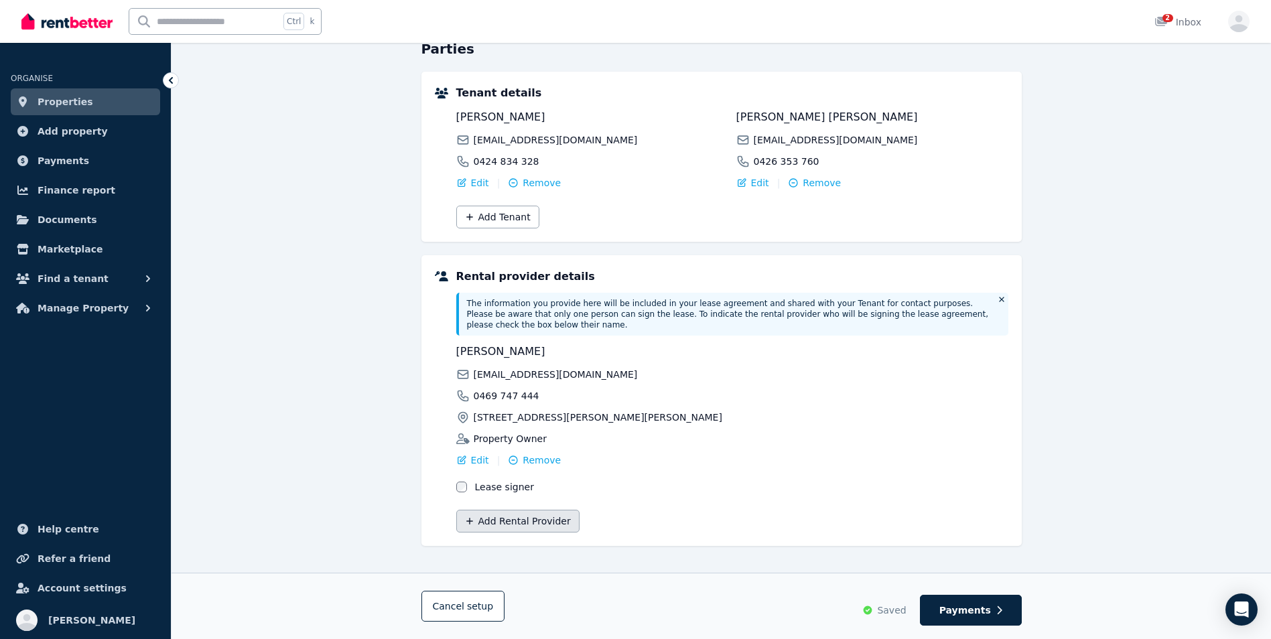
click at [520, 511] on button "Add Rental Provider" at bounding box center [517, 521] width 123 height 23
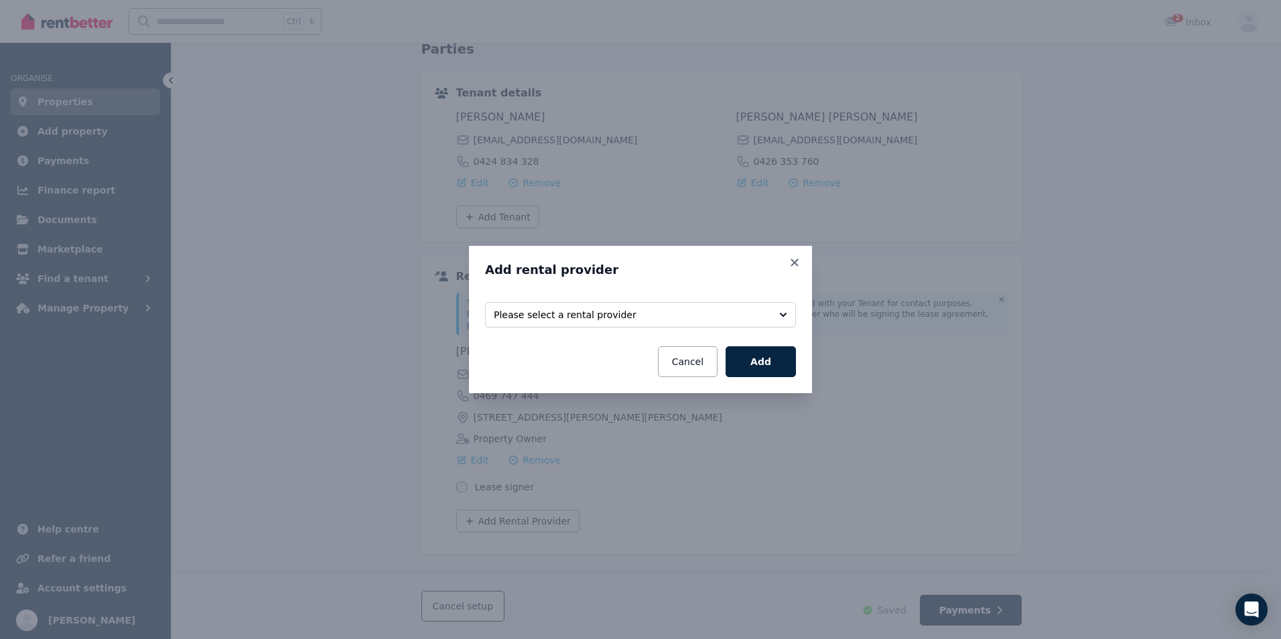
click at [678, 329] on fieldset "Select rental providers to add Please select a rental provider" at bounding box center [640, 313] width 311 height 39
click at [693, 316] on span "Please select a rental provider" at bounding box center [631, 314] width 275 height 13
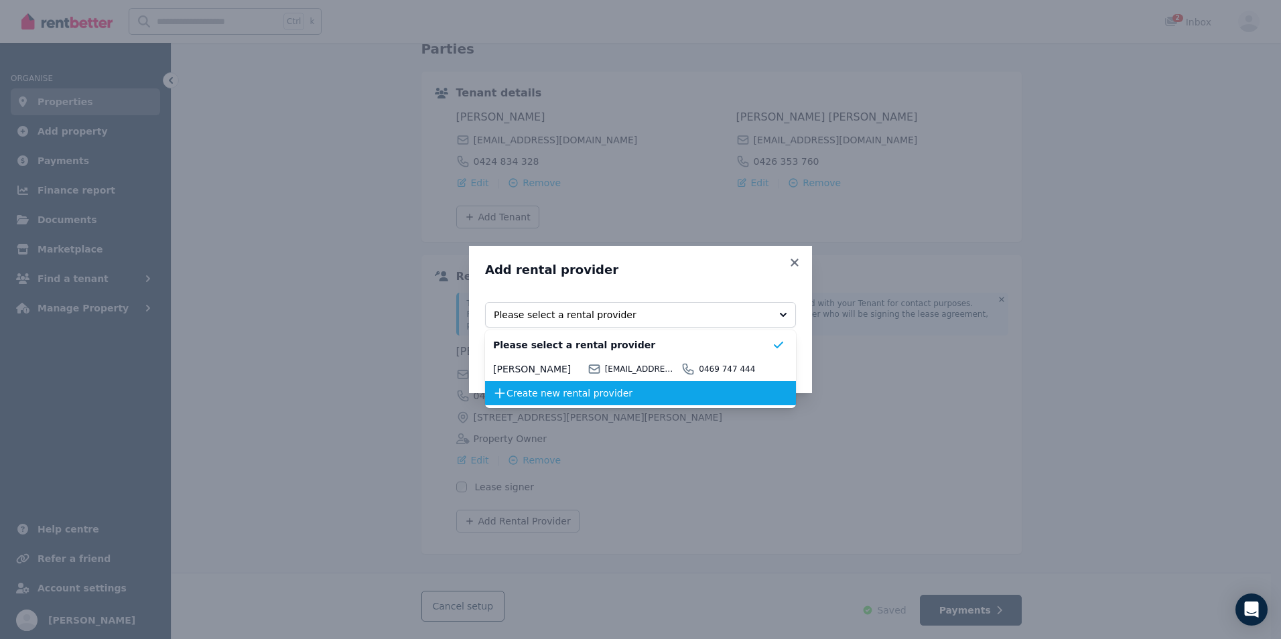
click at [594, 397] on span "Create new rental provider" at bounding box center [639, 393] width 265 height 13
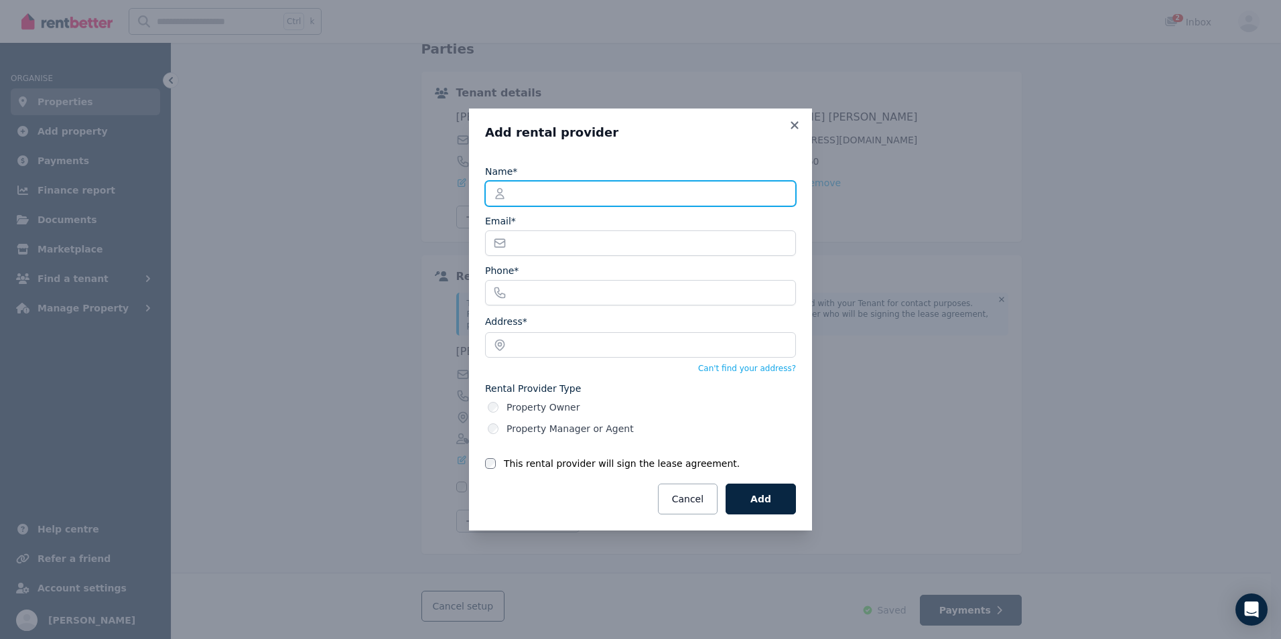
click at [513, 193] on input "Name*" at bounding box center [640, 193] width 311 height 25
type input "**********"
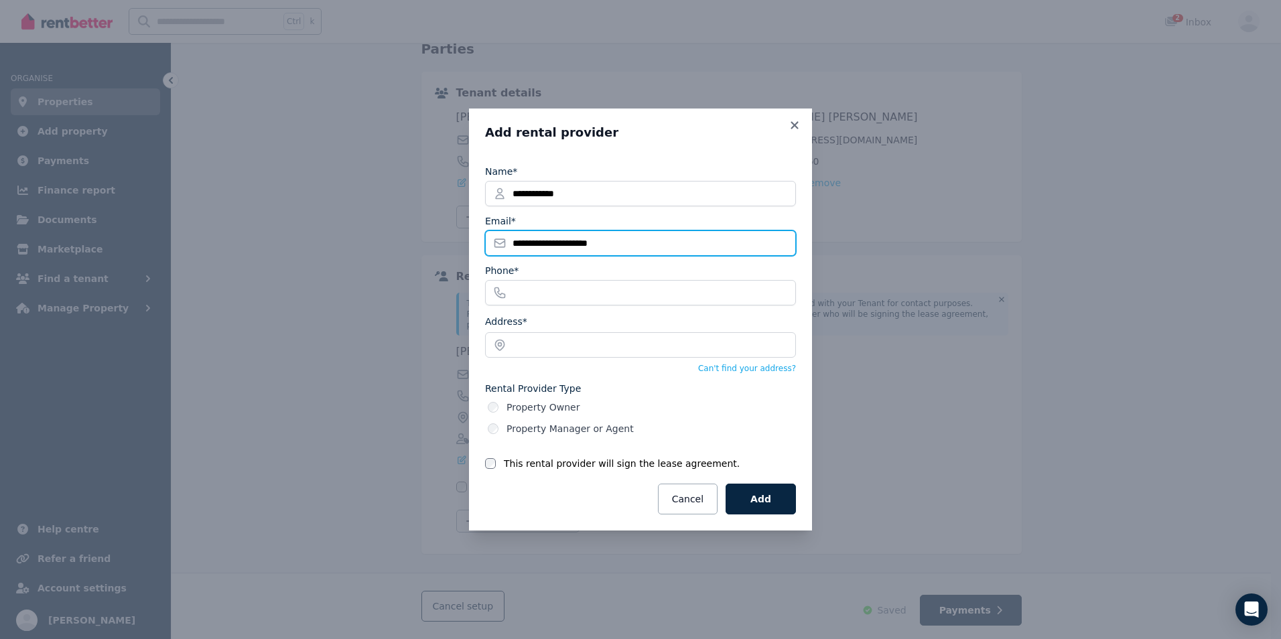
type input "**********"
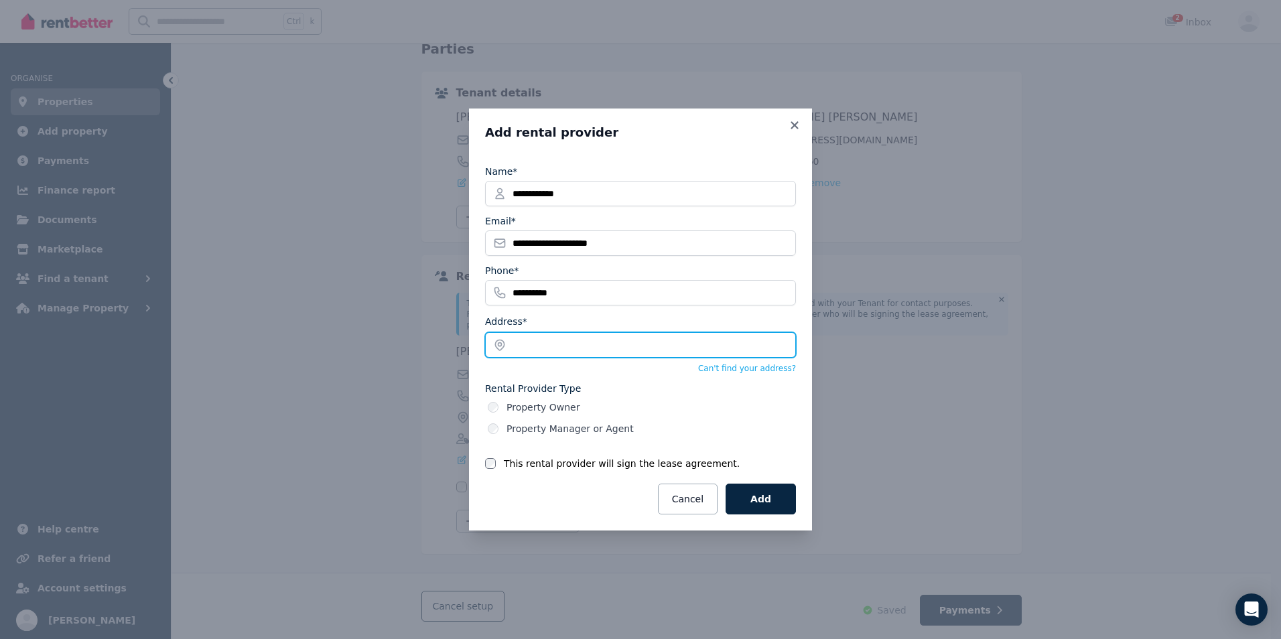
type input "**********"
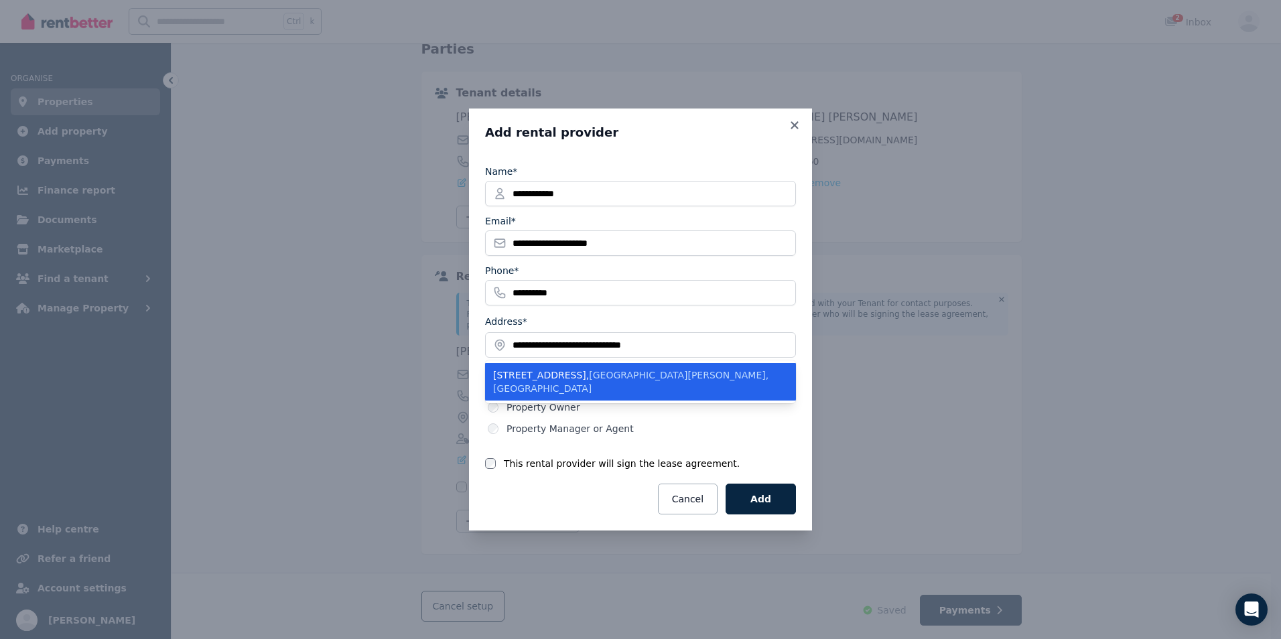
click at [671, 373] on span "Port Kennedy WA, Australia" at bounding box center [630, 382] width 275 height 24
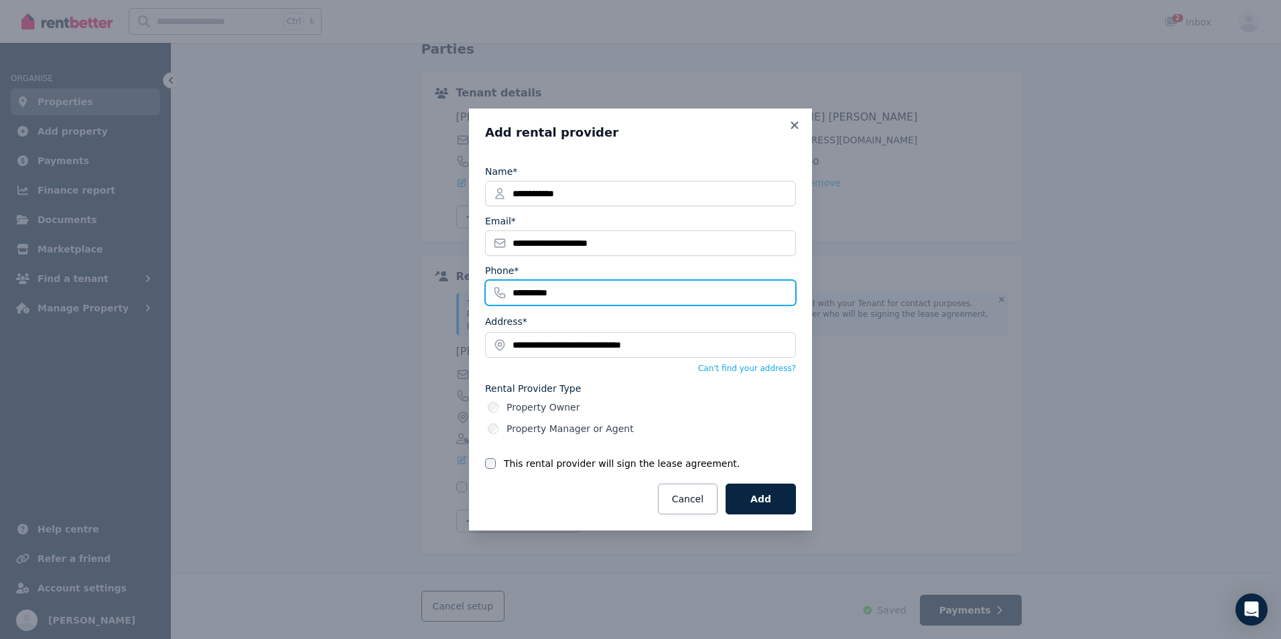
click at [600, 298] on input "**********" at bounding box center [640, 292] width 311 height 25
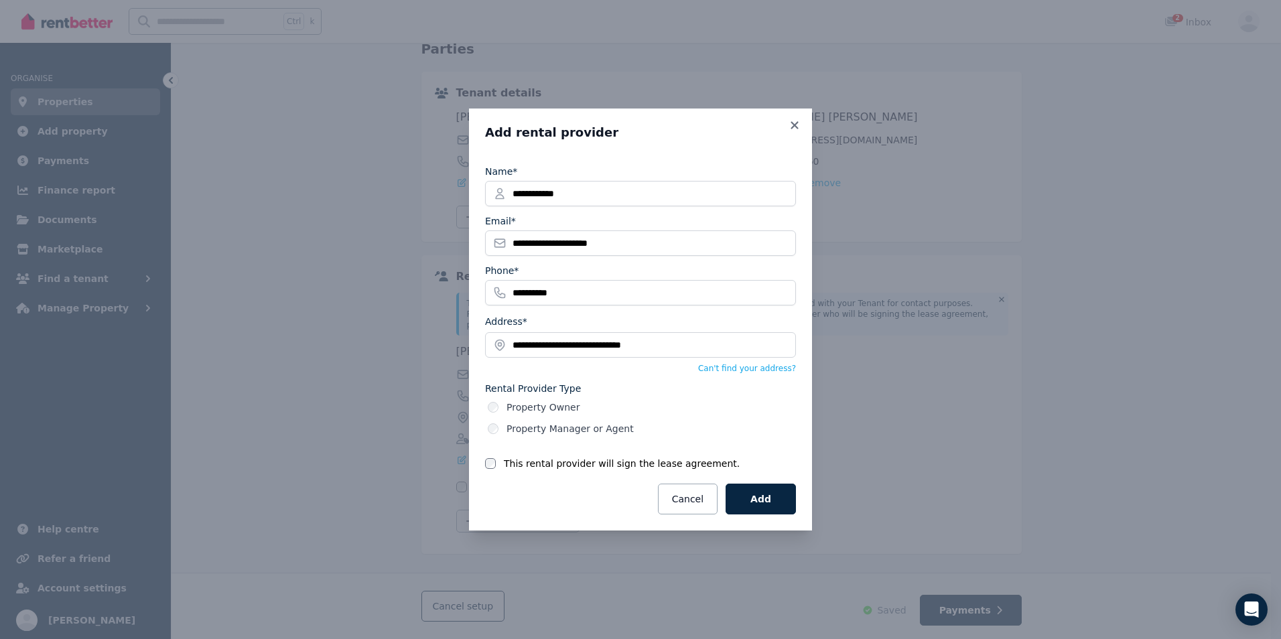
click at [959, 401] on div "**********" at bounding box center [640, 319] width 1281 height 639
click at [778, 495] on button "Add" at bounding box center [761, 499] width 70 height 31
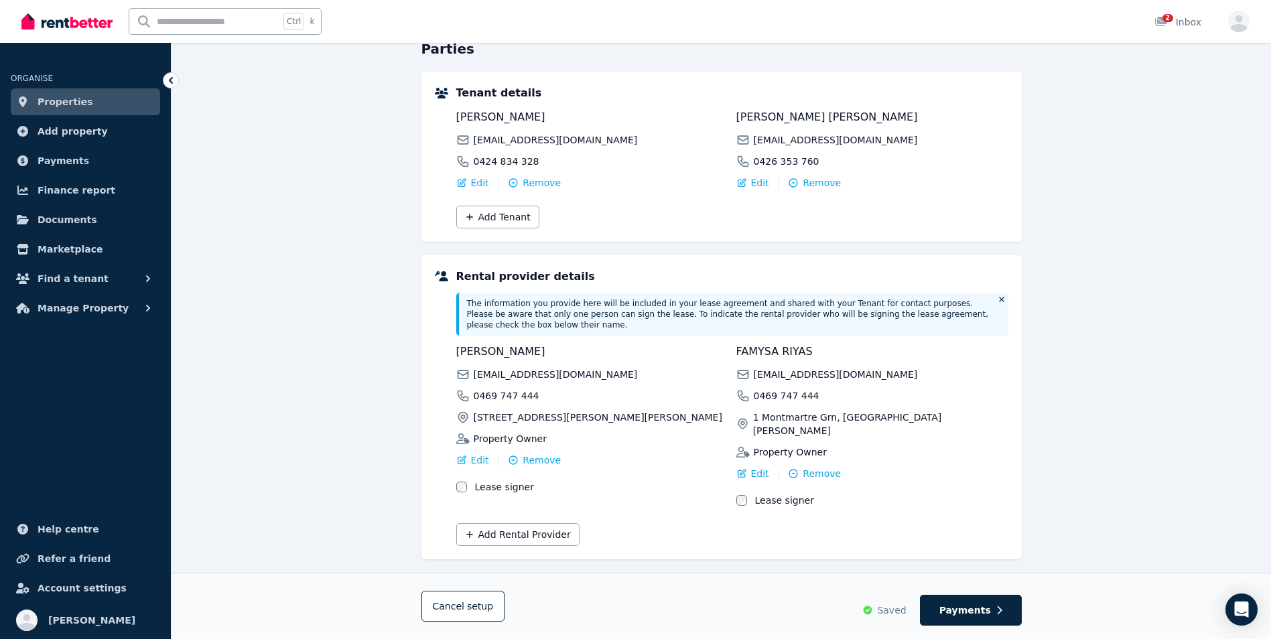
click at [467, 480] on div "Lease signer" at bounding box center [592, 486] width 272 height 13
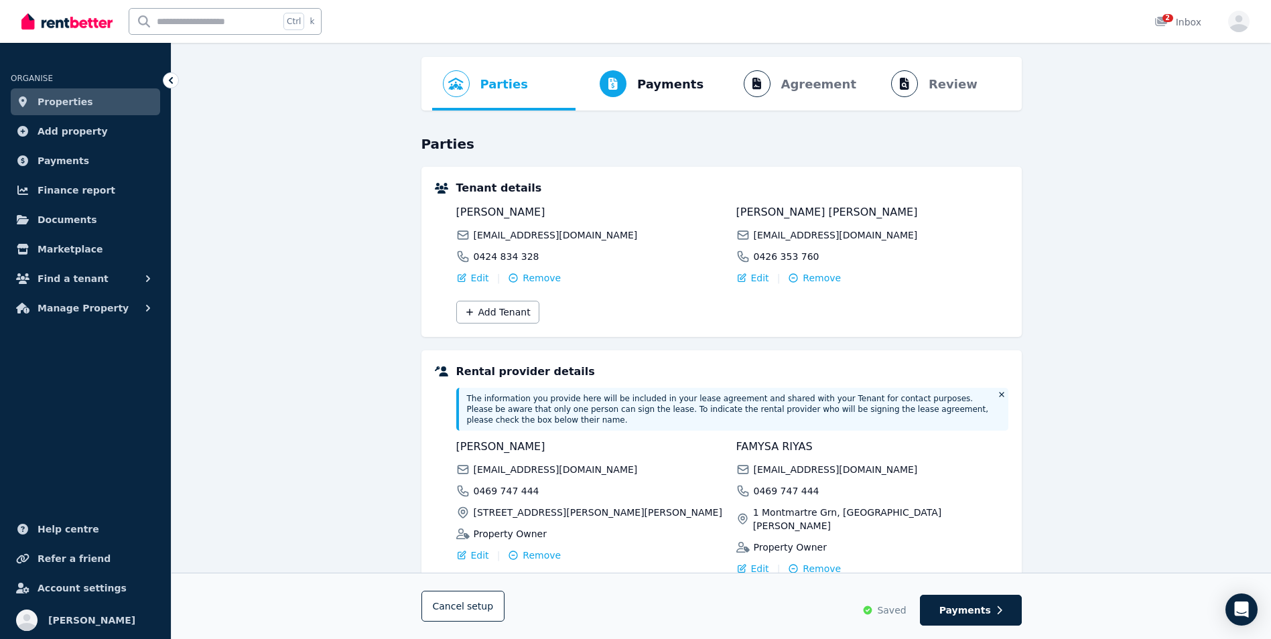
scroll to position [0, 0]
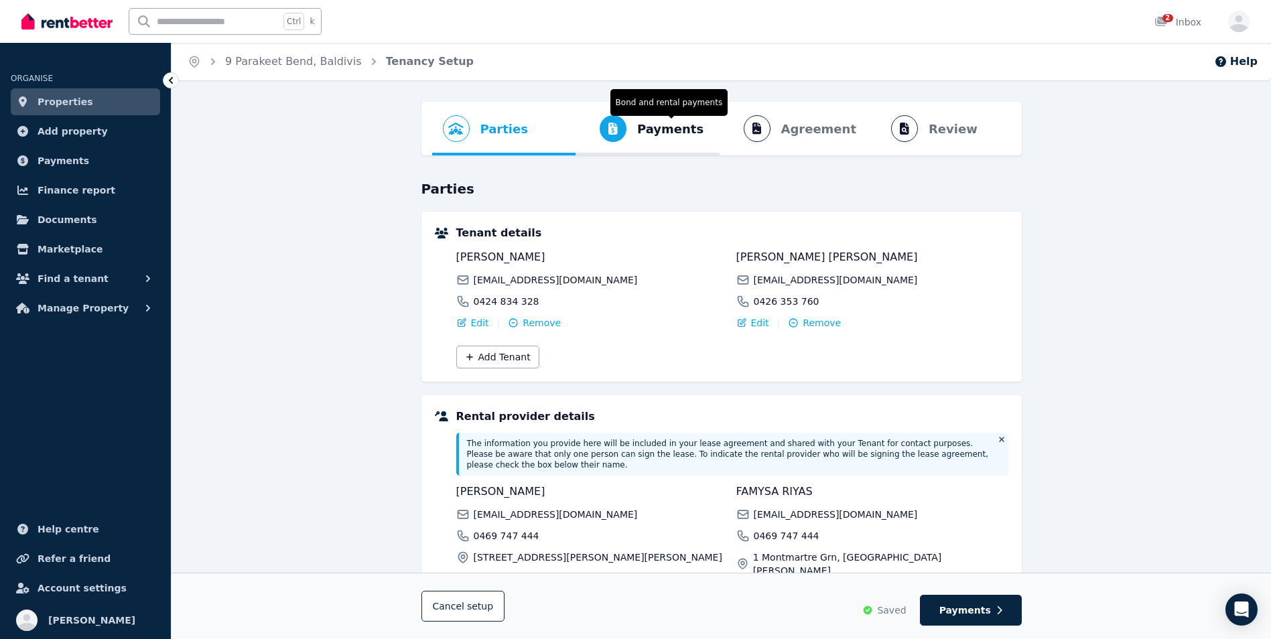
click at [665, 129] on span "Payments" at bounding box center [670, 129] width 66 height 19
select select "**********"
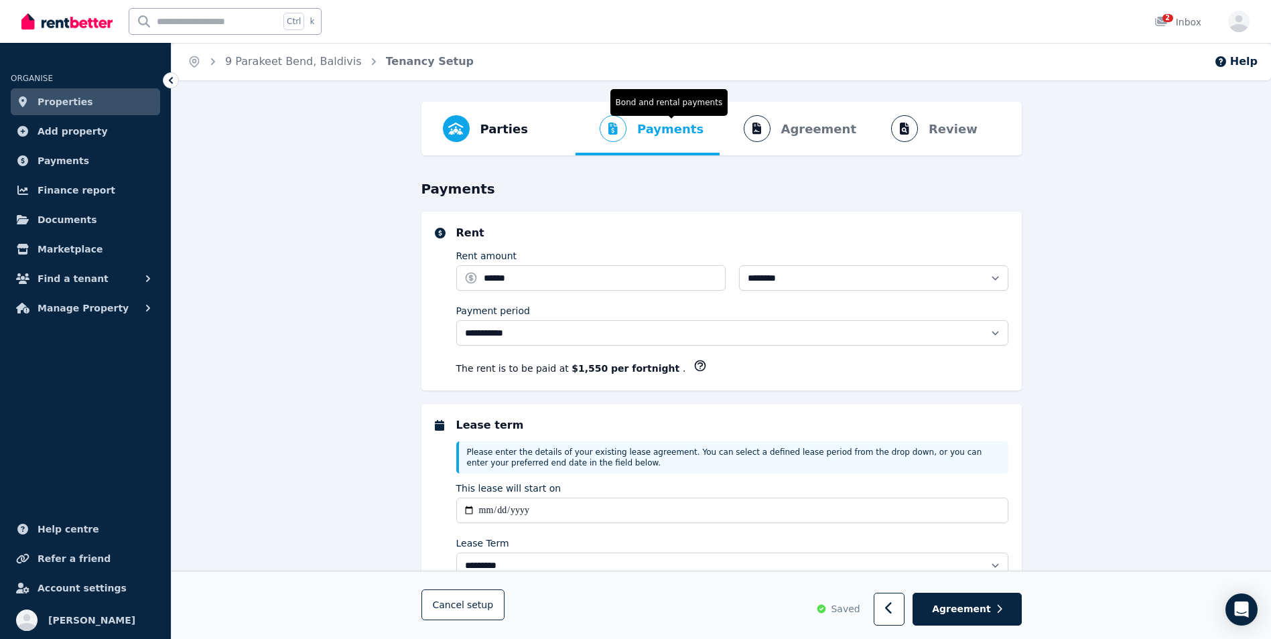
select select "**********"
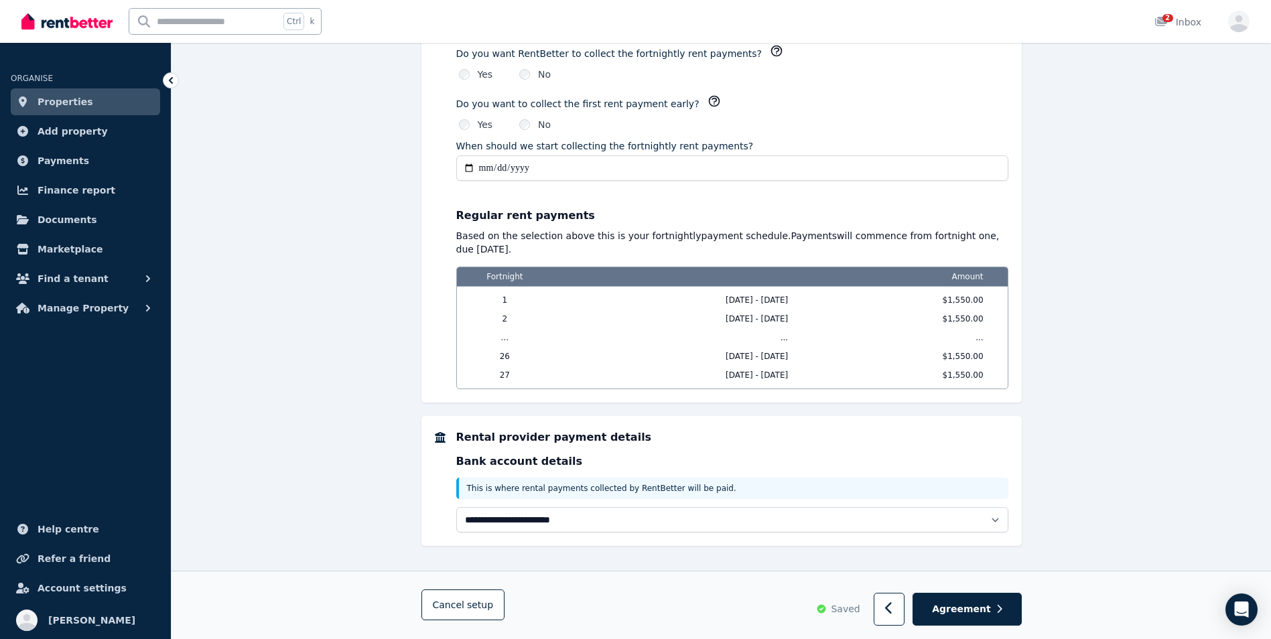
scroll to position [1055, 0]
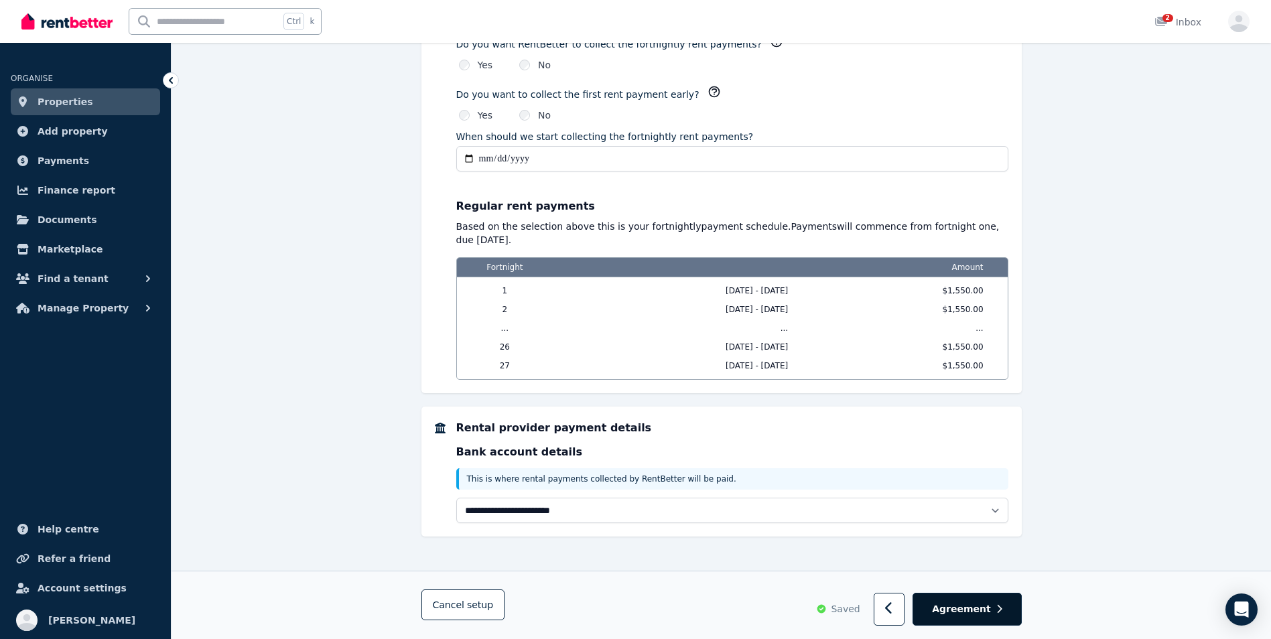
click at [975, 612] on span "Agreement" at bounding box center [961, 609] width 59 height 13
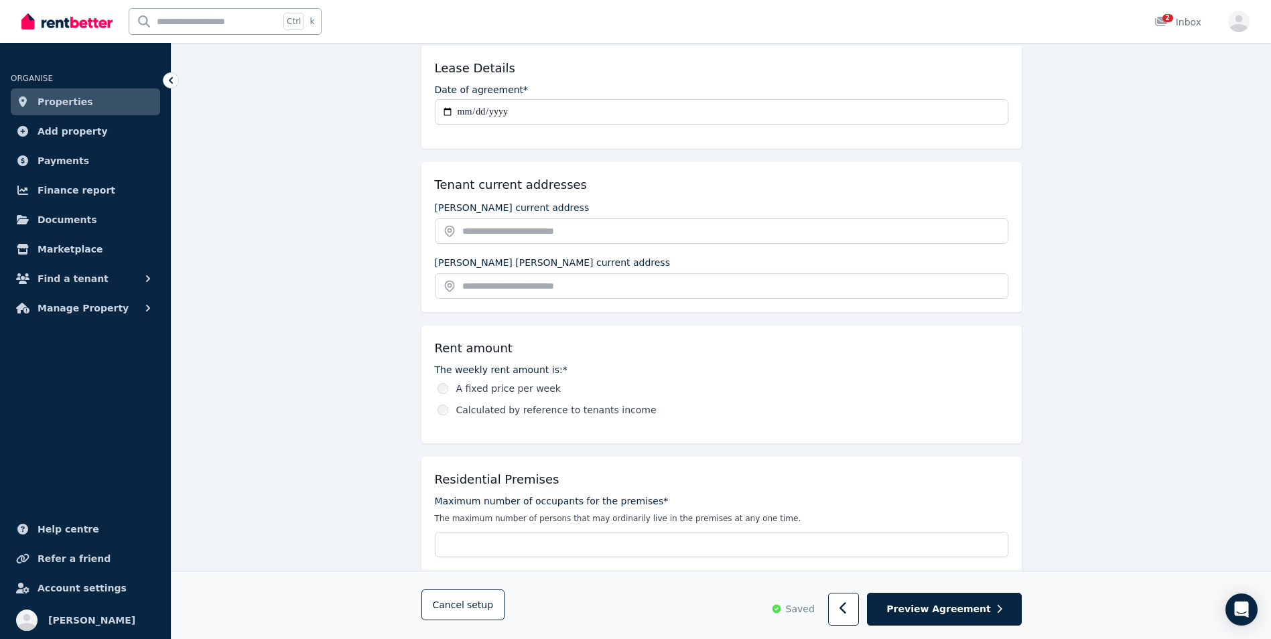
scroll to position [188, 0]
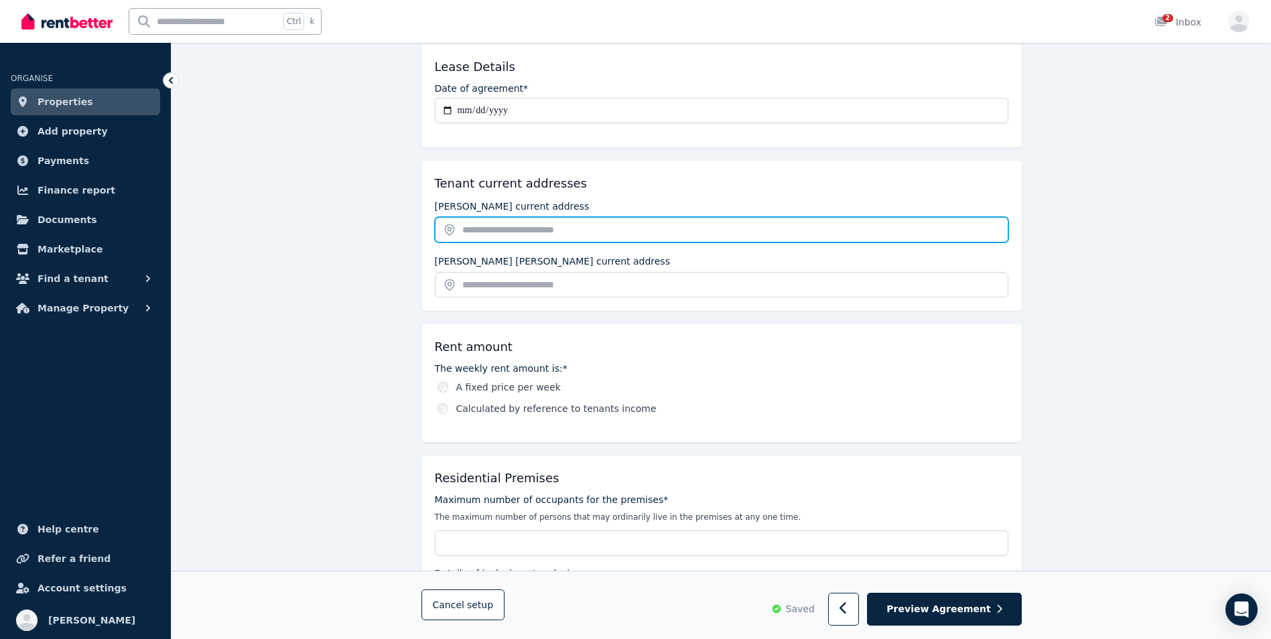
click at [474, 229] on input "text" at bounding box center [722, 229] width 574 height 25
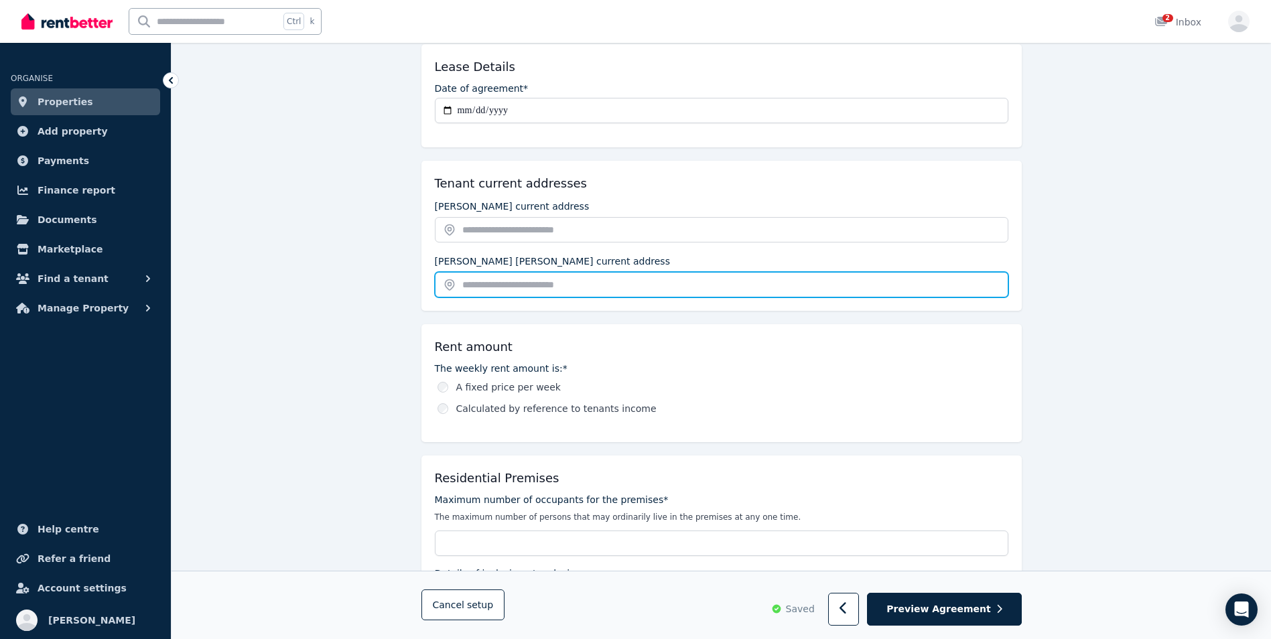
click at [520, 287] on input "text" at bounding box center [722, 284] width 574 height 25
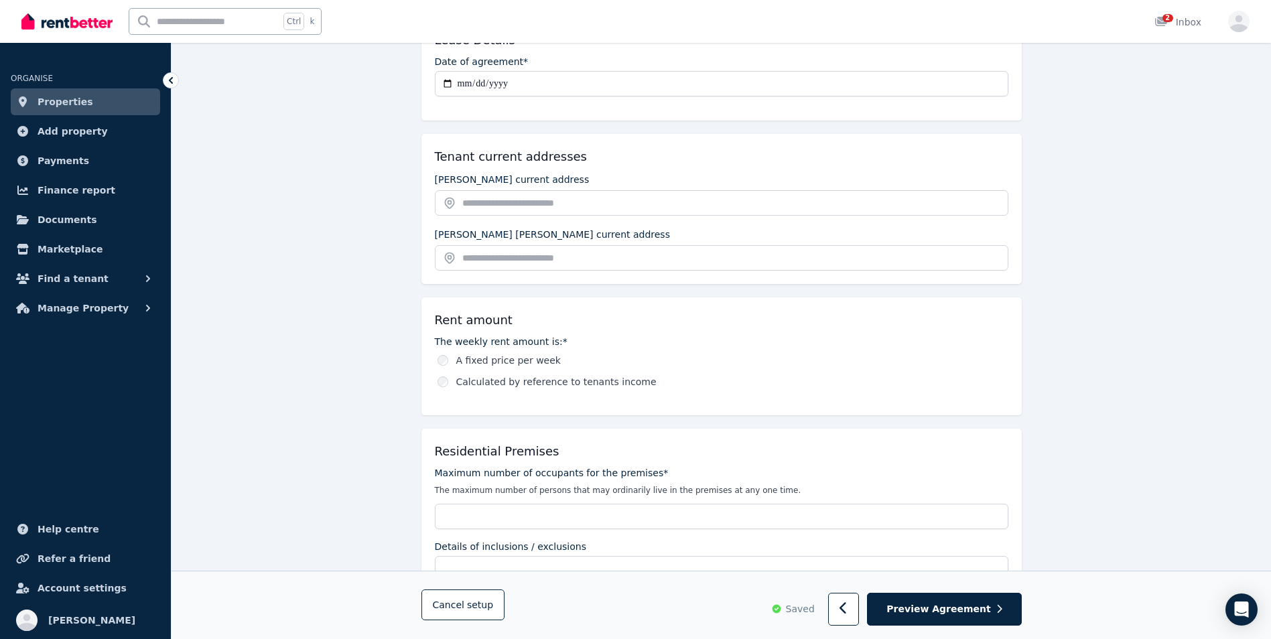
scroll to position [241, 0]
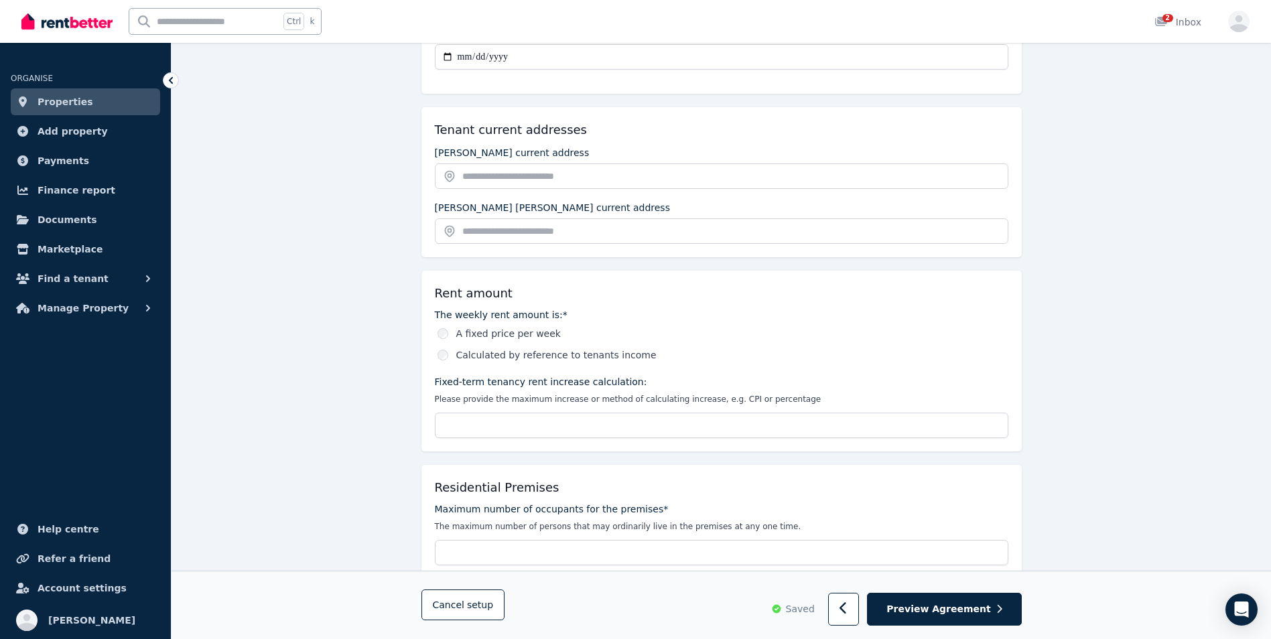
click at [863, 369] on div "The weekly rent amount is:* A fixed price per week Calculated by reference to t…" at bounding box center [722, 373] width 574 height 130
drag, startPoint x: 947, startPoint y: 357, endPoint x: 947, endPoint y: 369, distance: 11.4
click at [947, 369] on div "The weekly rent amount is:* A fixed price per week Calculated by reference to t…" at bounding box center [722, 373] width 574 height 130
click at [824, 358] on div "Calculated by reference to tenants income" at bounding box center [723, 354] width 571 height 13
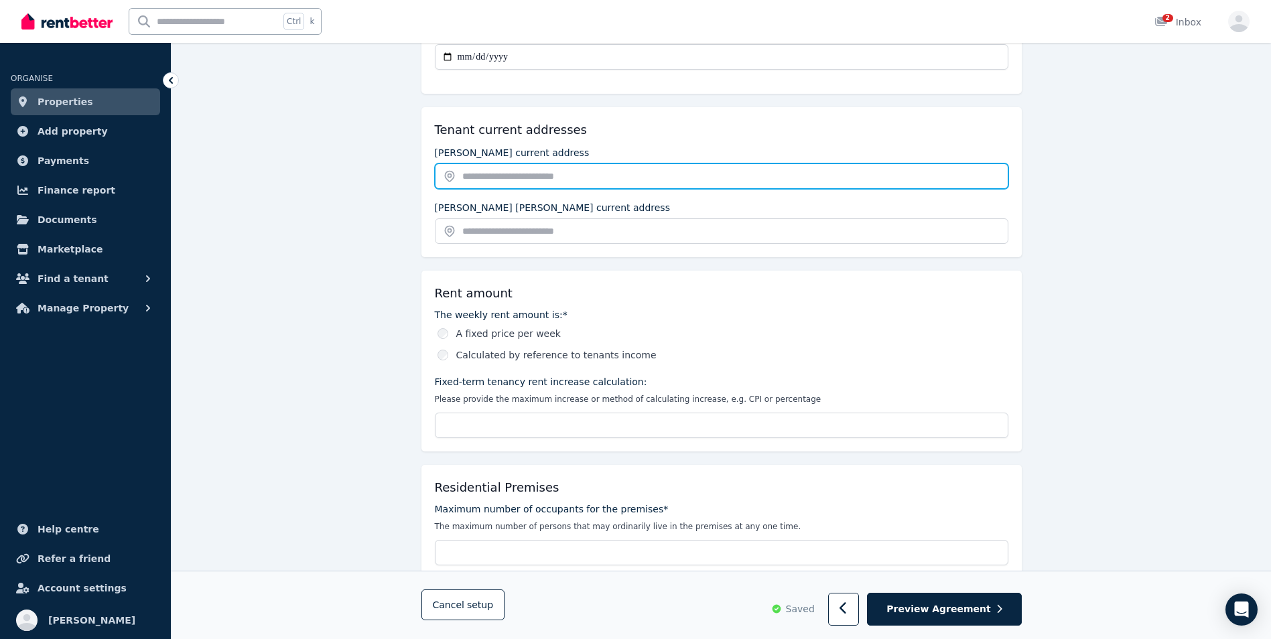
click at [497, 179] on input "text" at bounding box center [722, 176] width 574 height 25
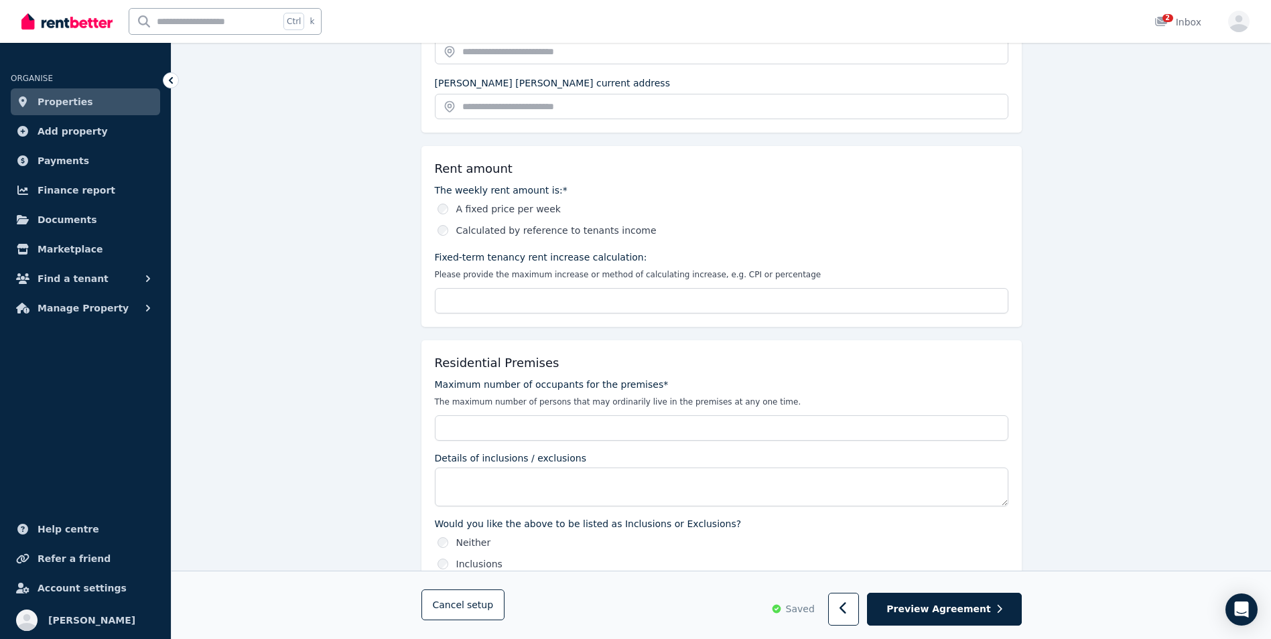
scroll to position [375, 0]
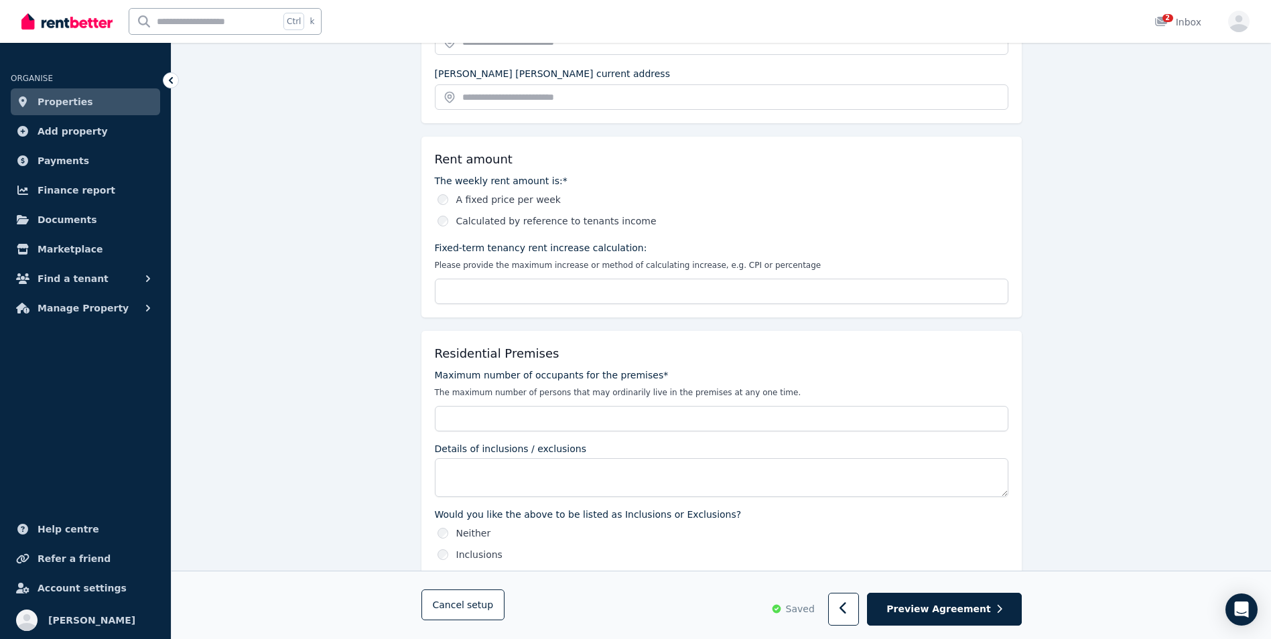
click at [803, 204] on div "A fixed price per week" at bounding box center [723, 199] width 571 height 13
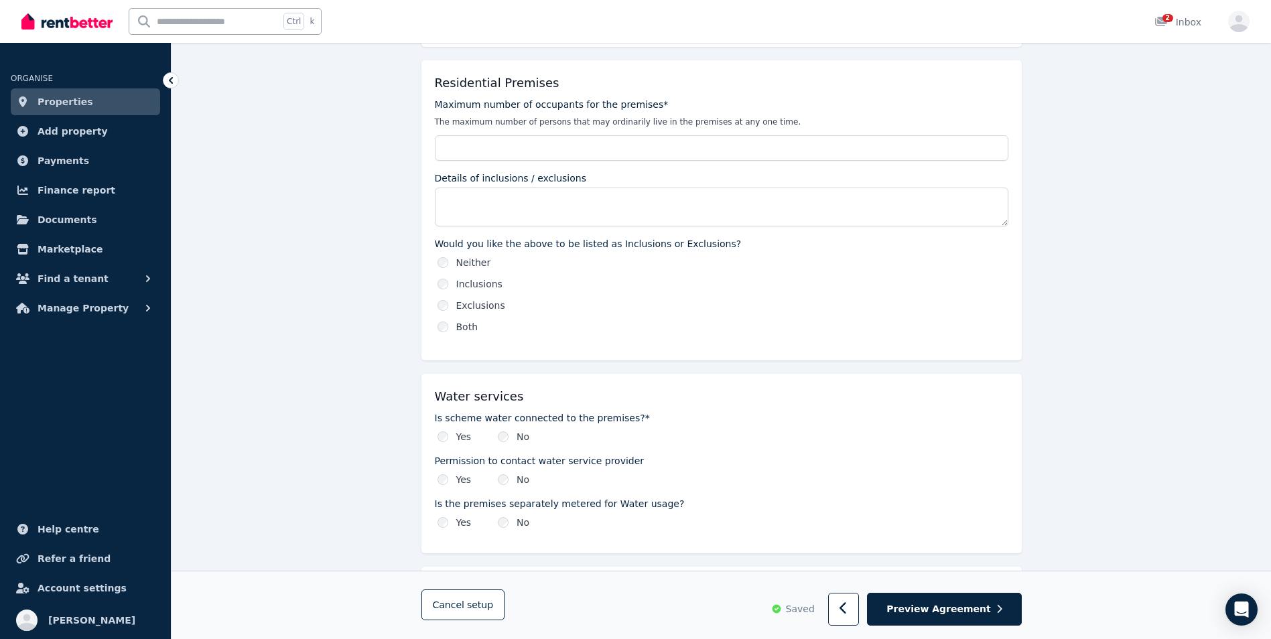
scroll to position [670, 0]
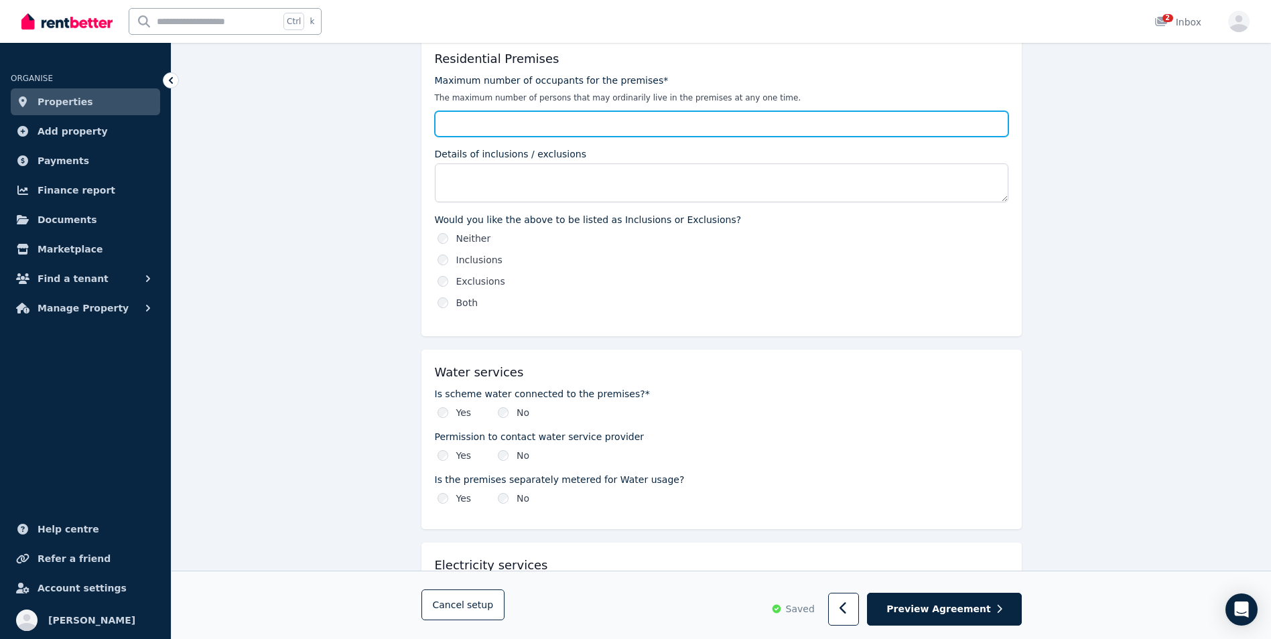
click at [556, 118] on input "Maximum number of occupants for the premises*" at bounding box center [722, 123] width 574 height 25
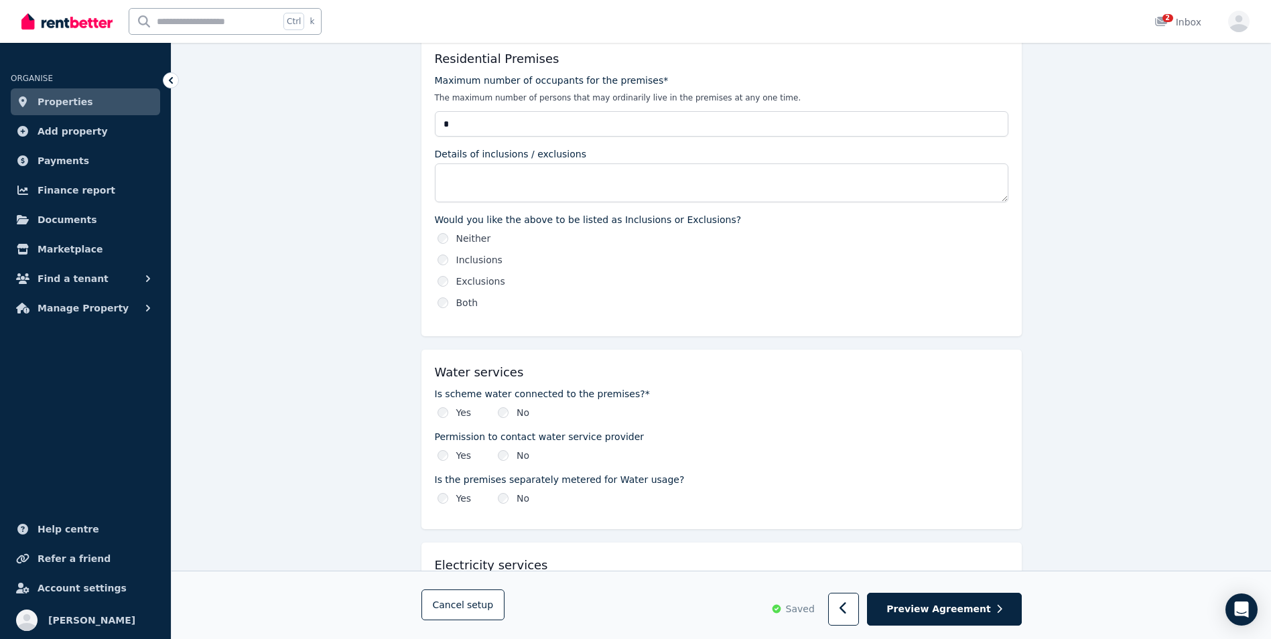
type input "*"
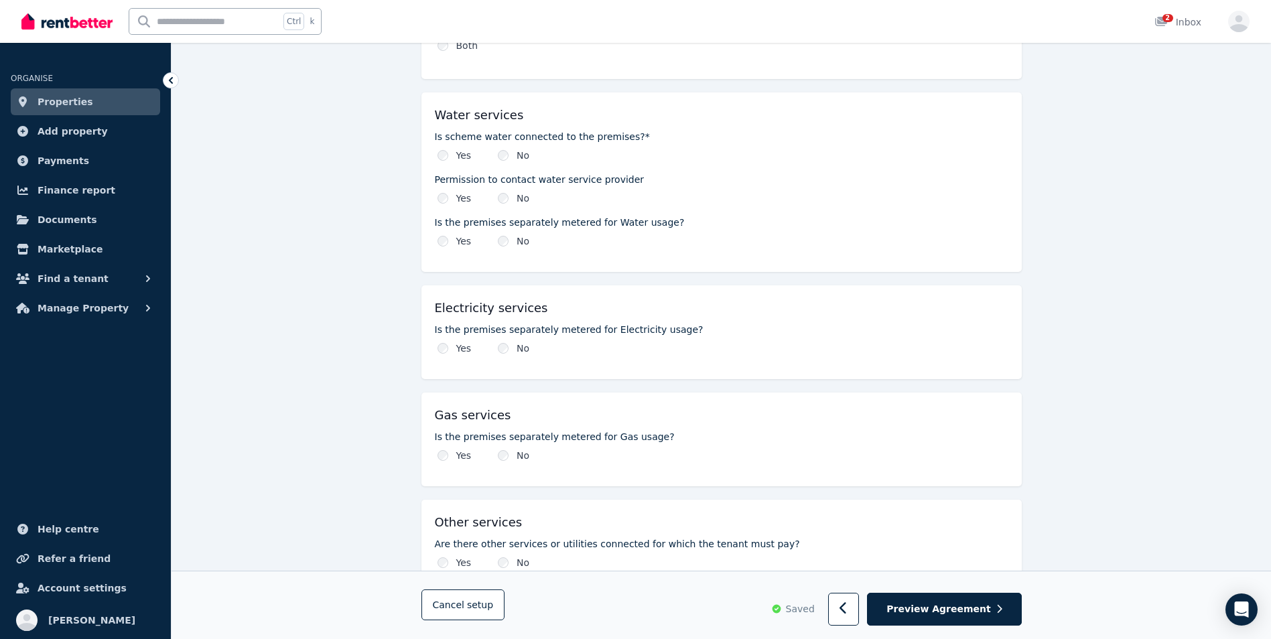
scroll to position [938, 0]
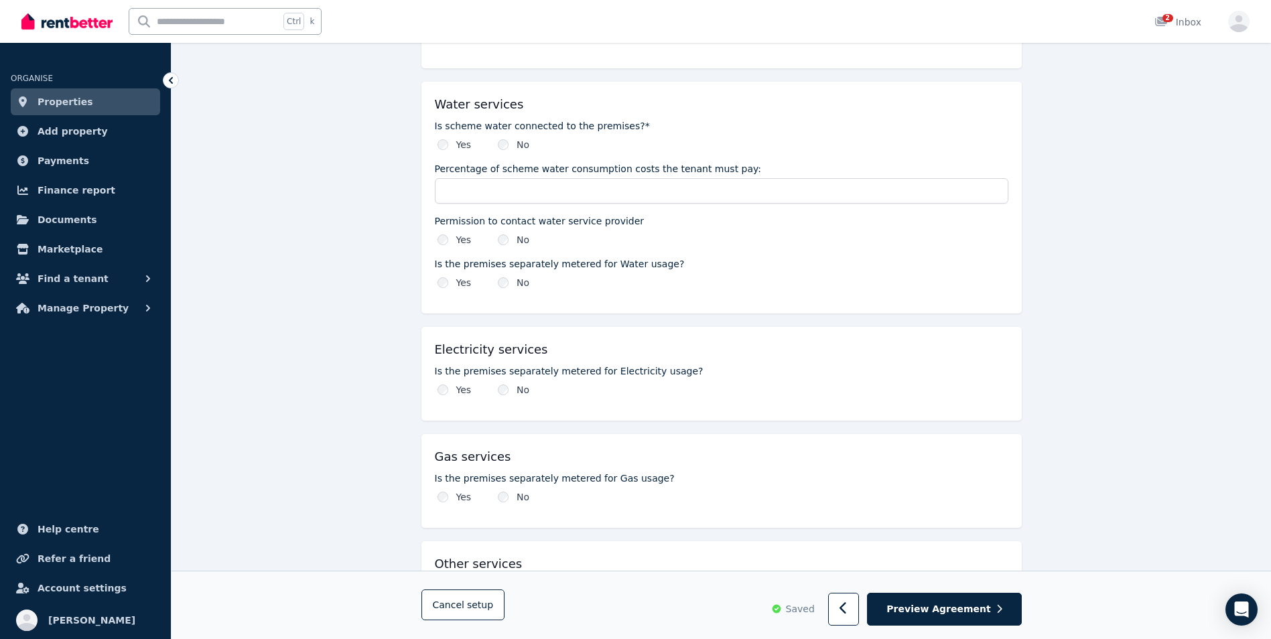
click at [439, 395] on div "Yes" at bounding box center [455, 389] width 34 height 13
click at [391, 489] on div "**********" at bounding box center [722, 477] width 1100 height 2627
click at [1092, 359] on div "**********" at bounding box center [722, 477] width 1100 height 2627
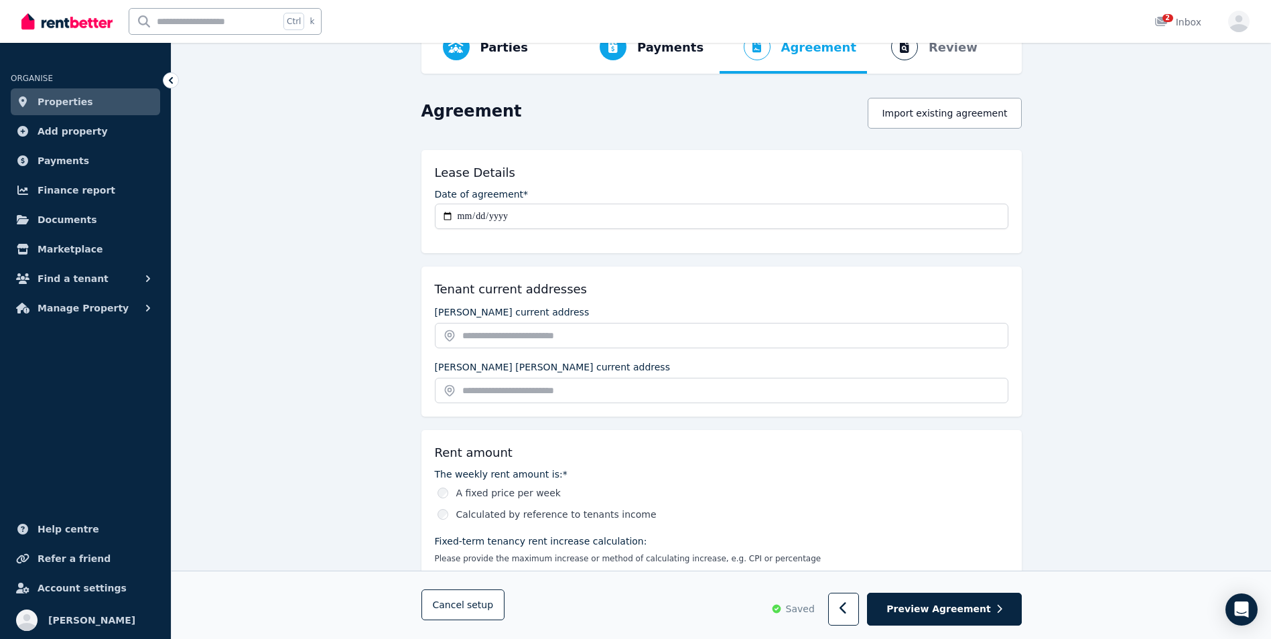
scroll to position [80, 0]
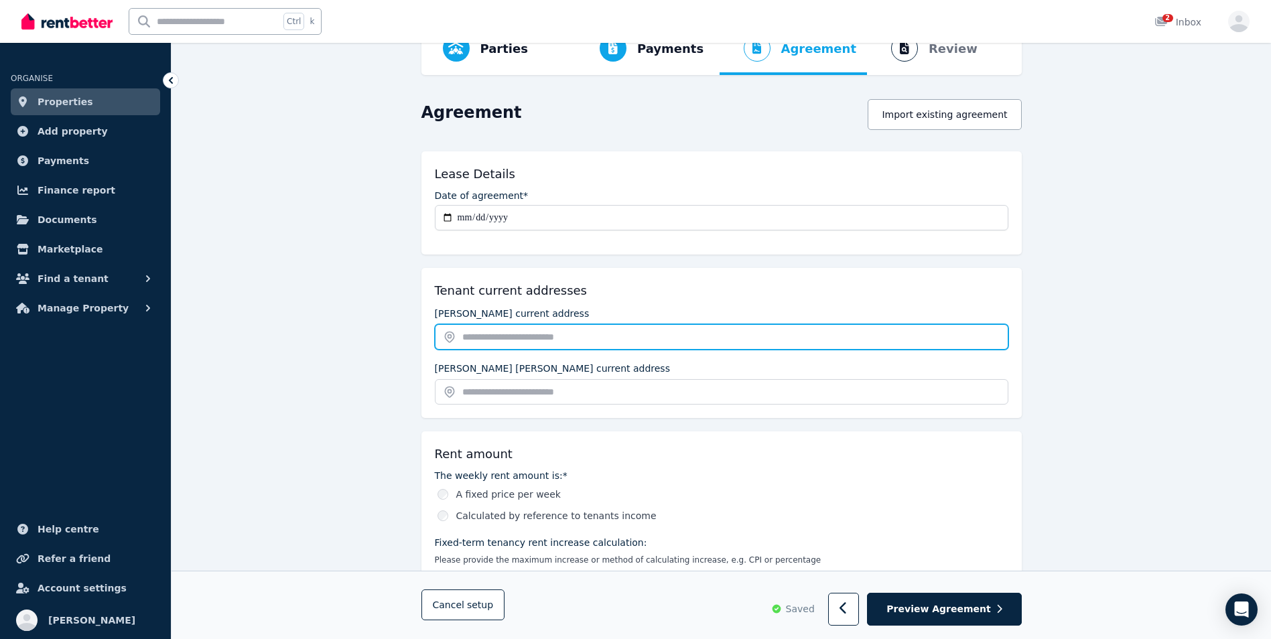
click at [472, 340] on input "text" at bounding box center [722, 336] width 574 height 25
paste input "**********"
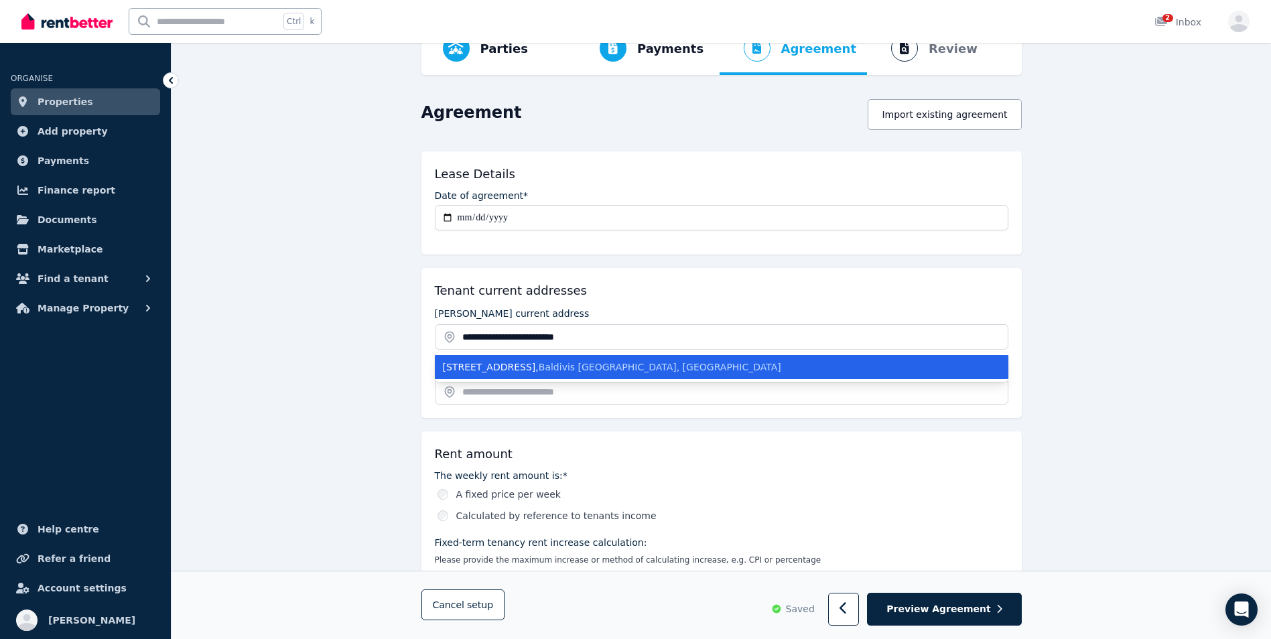
click at [486, 367] on div "30 Beaufortia Crescent , Baldivis WA, Australia" at bounding box center [713, 367] width 541 height 13
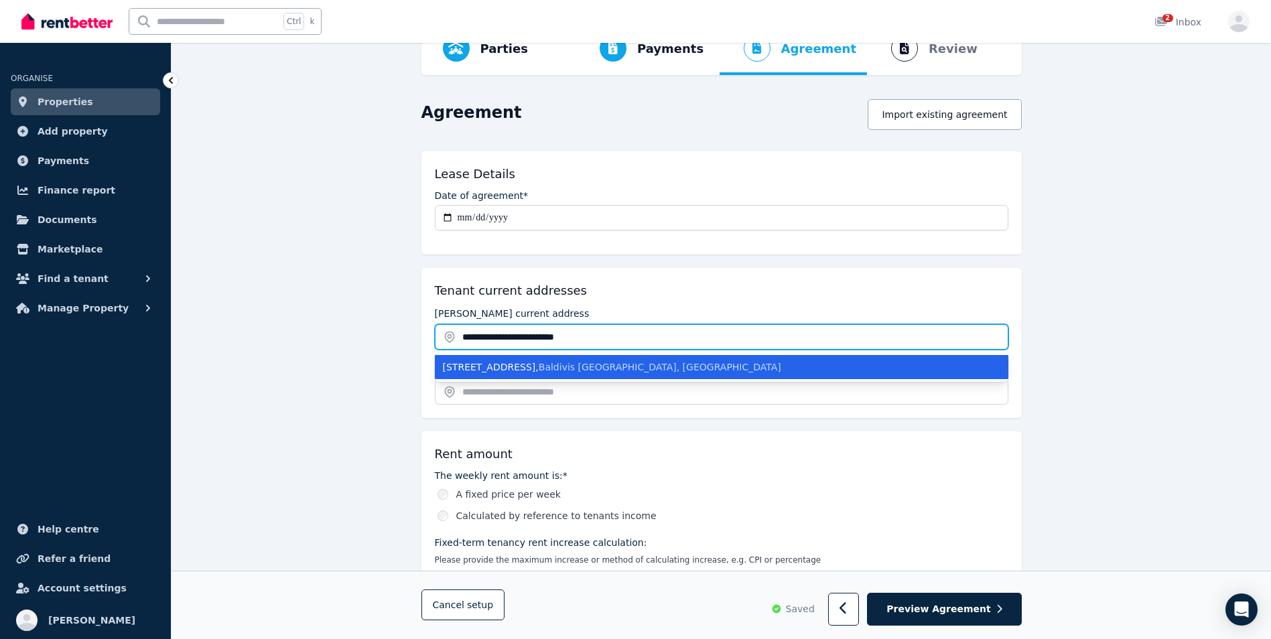
type input "**********"
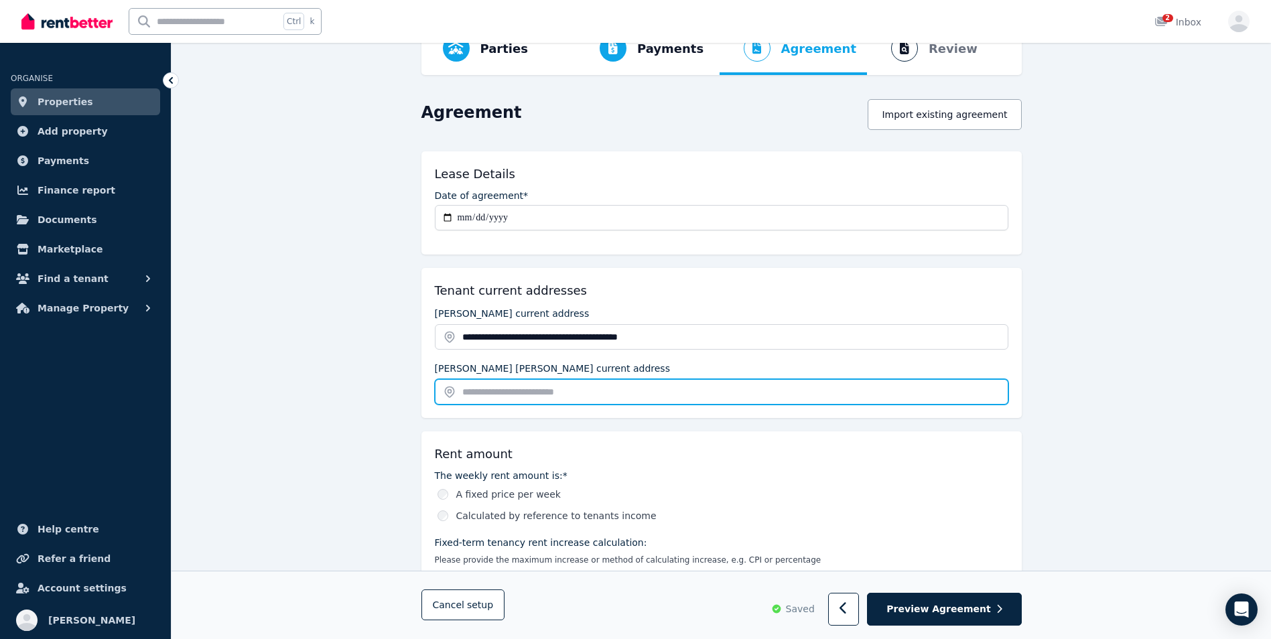
click at [480, 389] on input "text" at bounding box center [722, 391] width 574 height 25
paste input "**********"
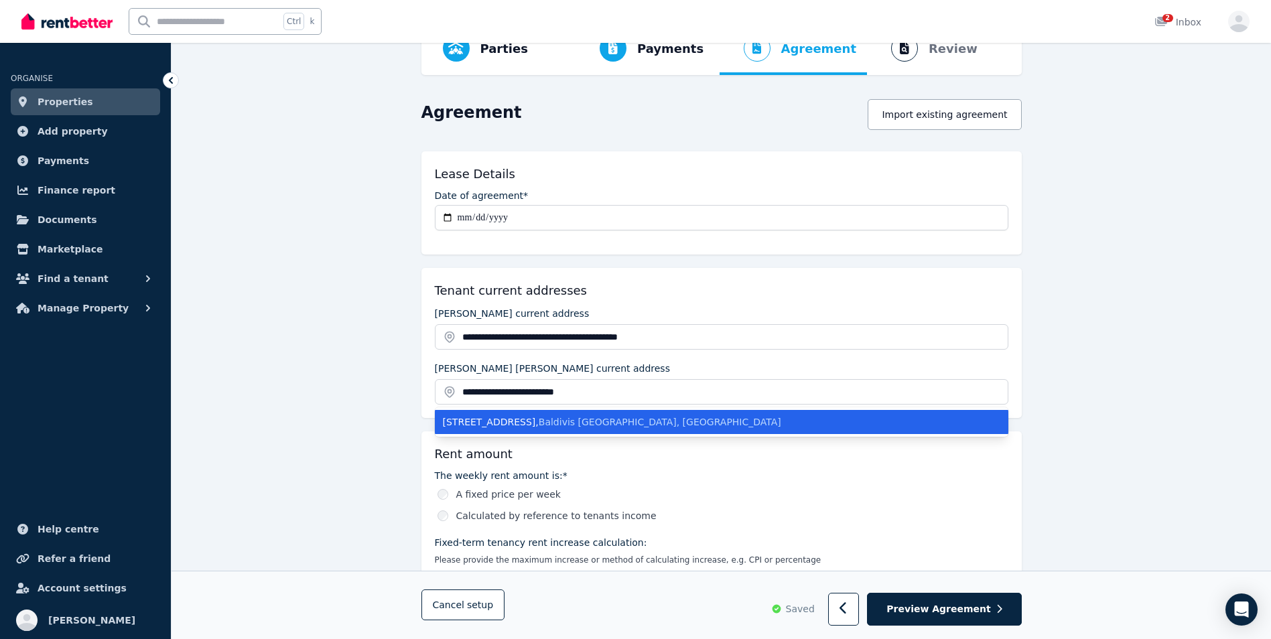
click at [468, 428] on div "30 Beaufortia Crescent , Baldivis WA, Australia" at bounding box center [713, 421] width 541 height 13
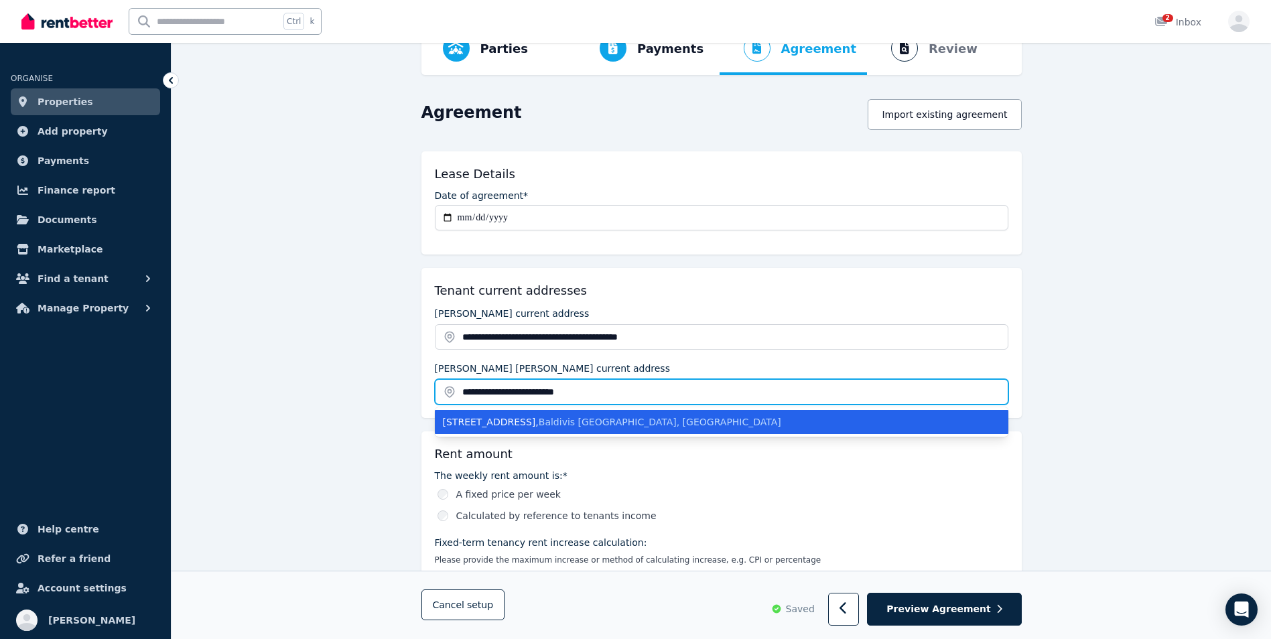
type input "**********"
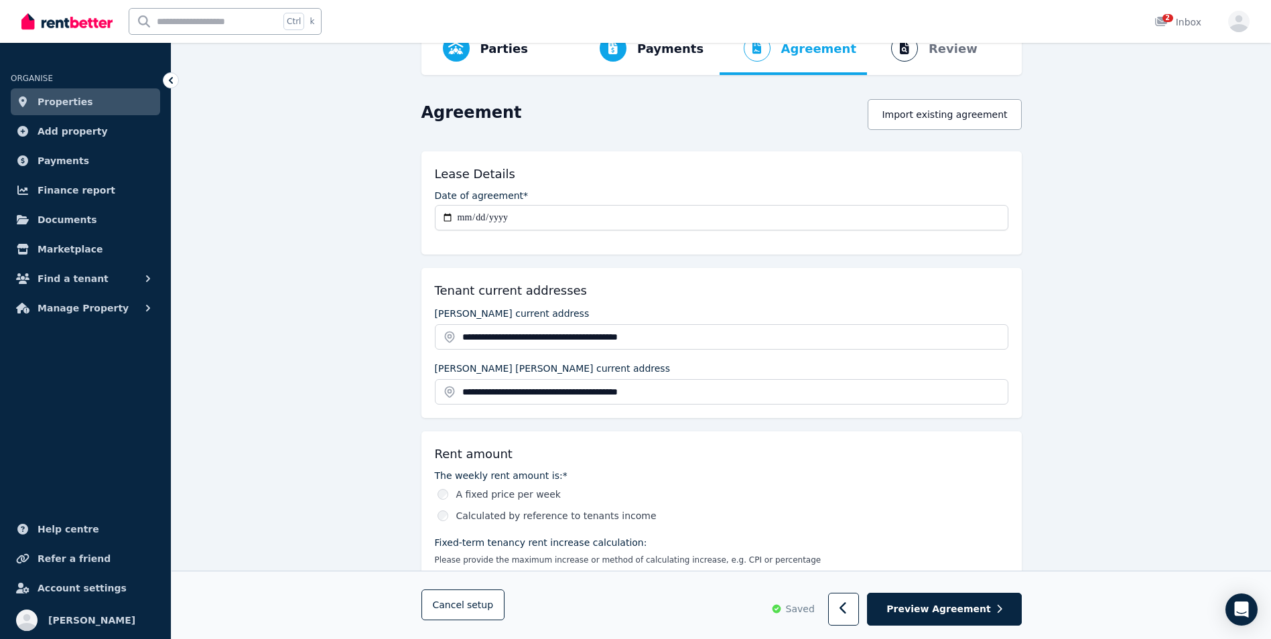
click at [958, 613] on span "Preview Agreement" at bounding box center [939, 609] width 104 height 13
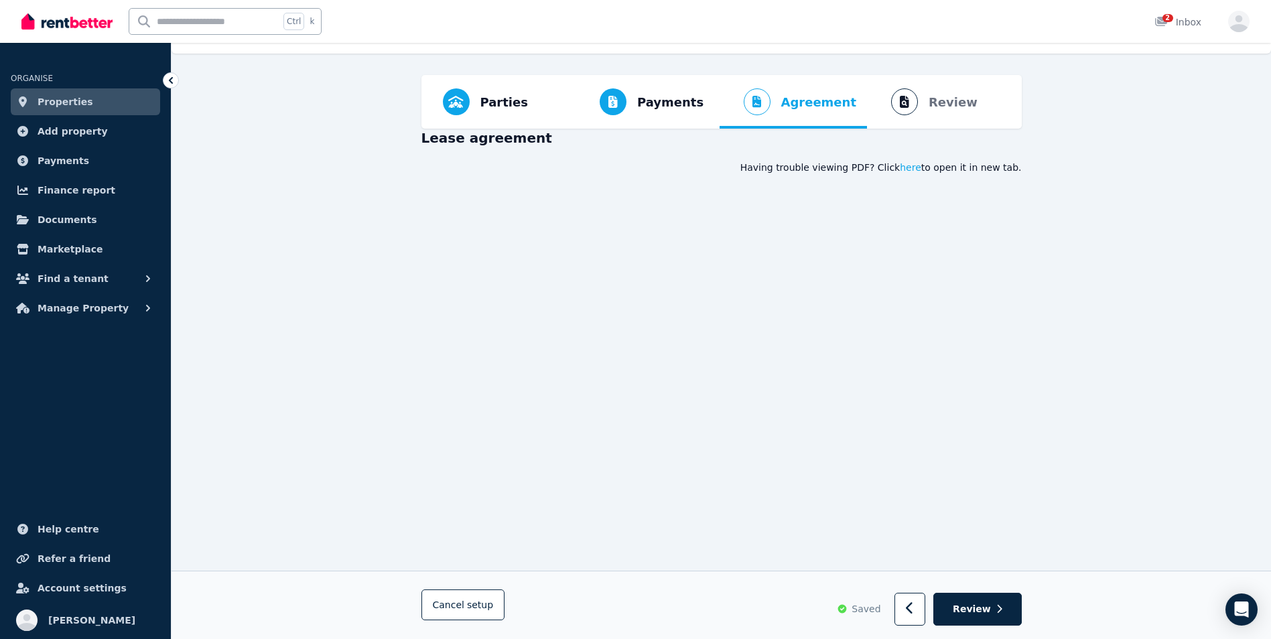
scroll to position [54, 0]
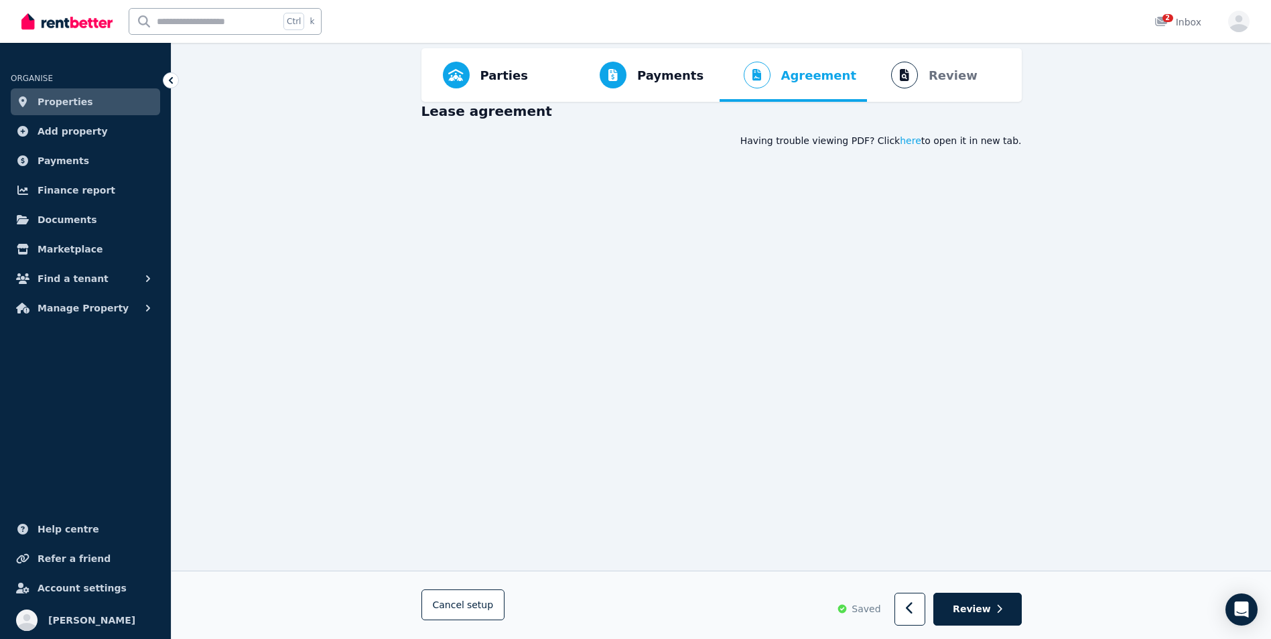
click at [707, 77] on div "Payments Bond and rental payments" at bounding box center [648, 75] width 144 height 54
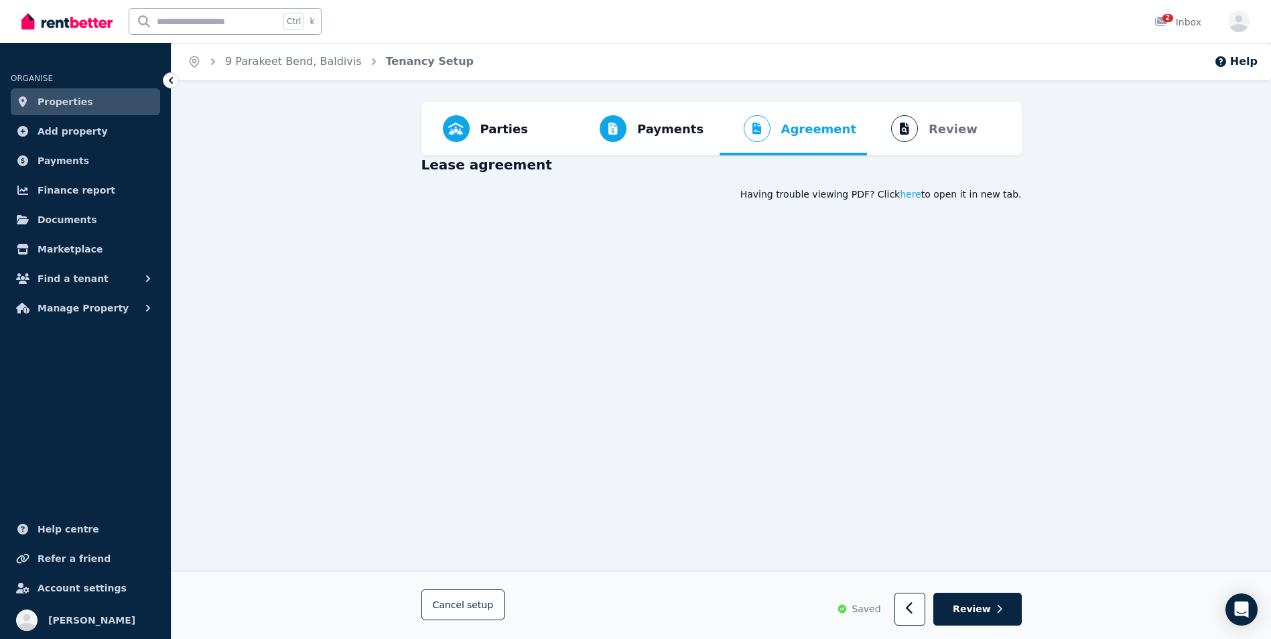
select select "**********"
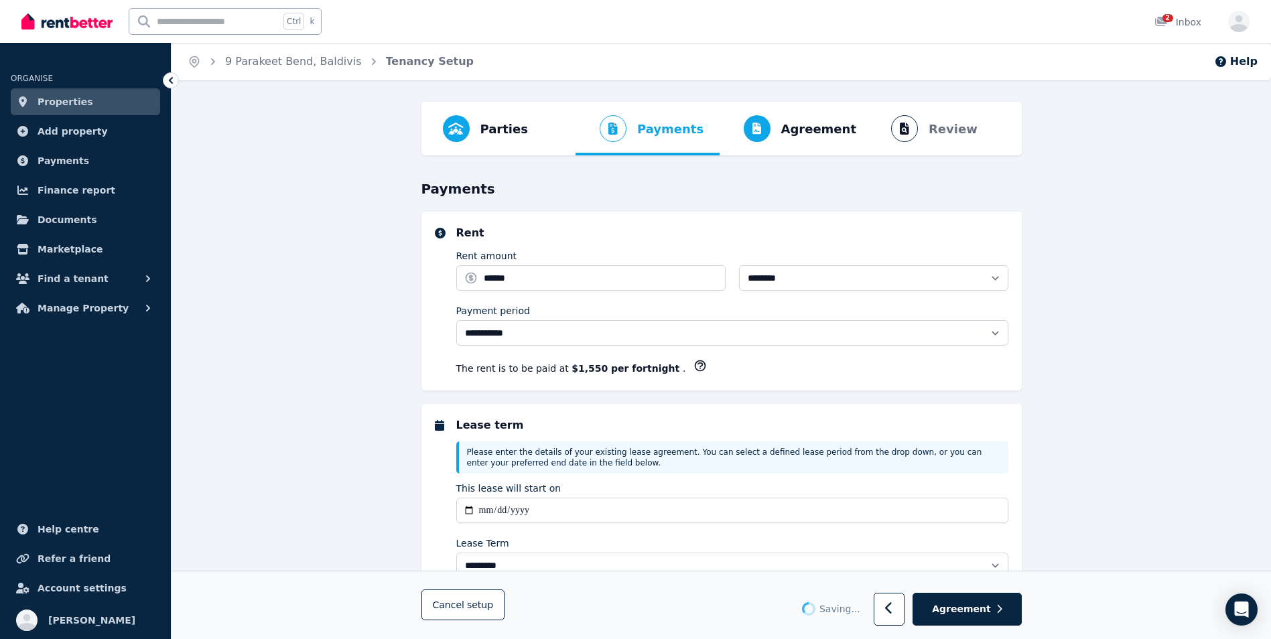
select select "**********"
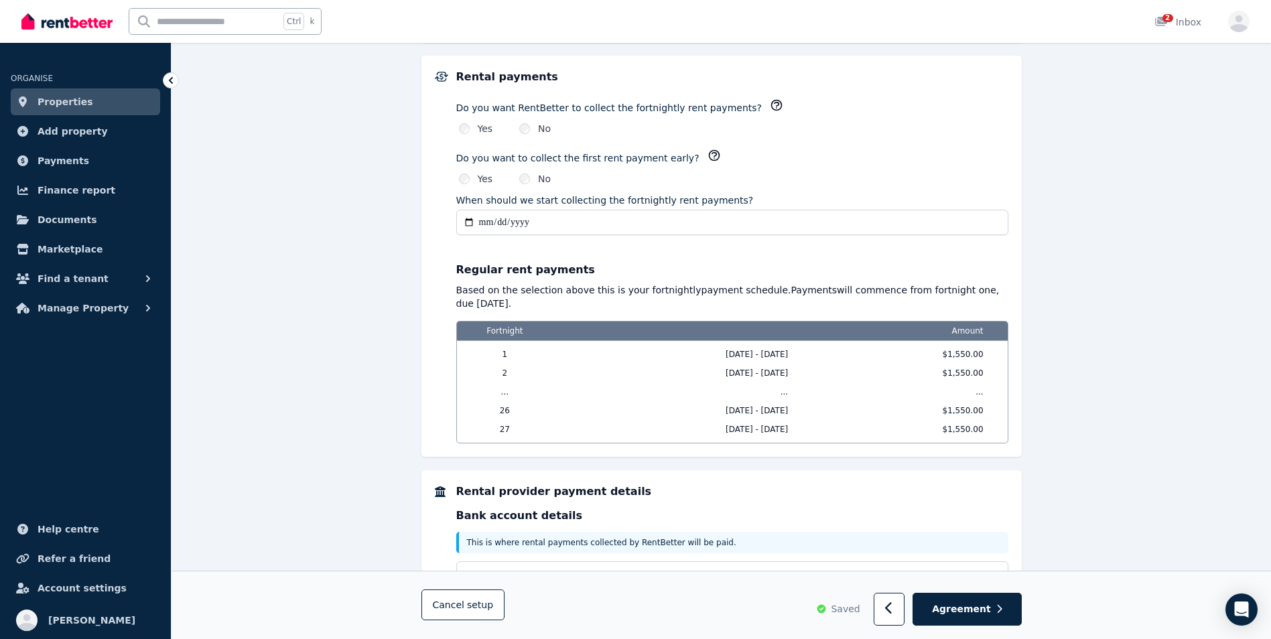
scroll to position [1055, 0]
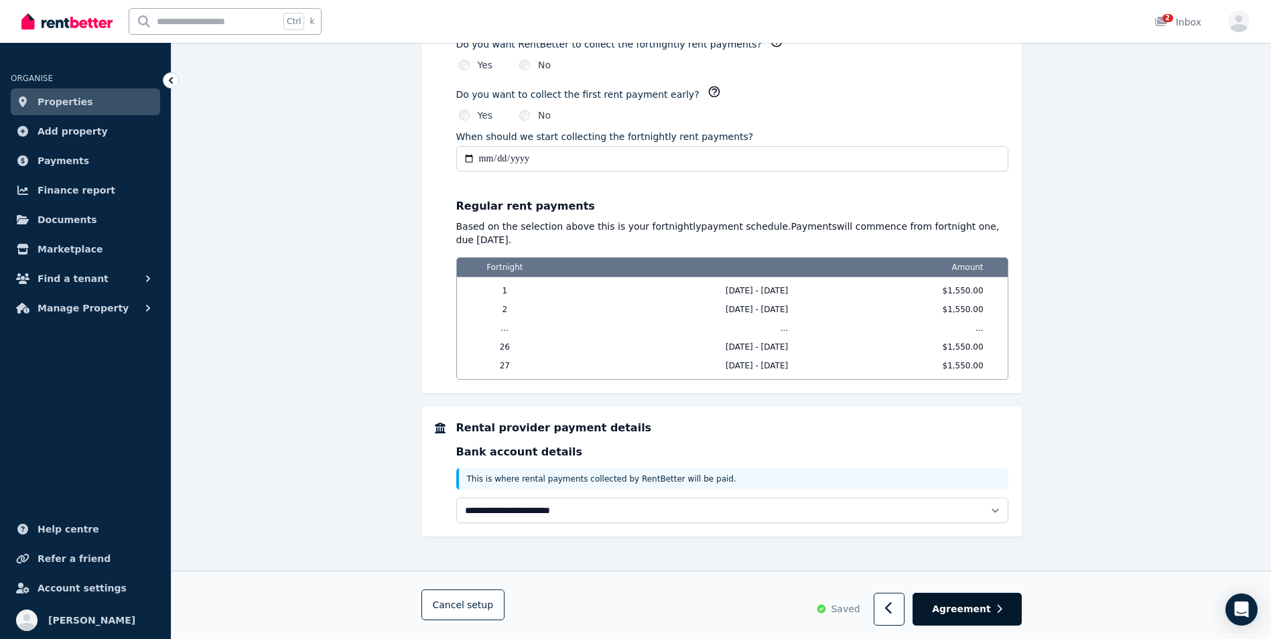
click at [946, 608] on span "Agreement" at bounding box center [961, 609] width 59 height 13
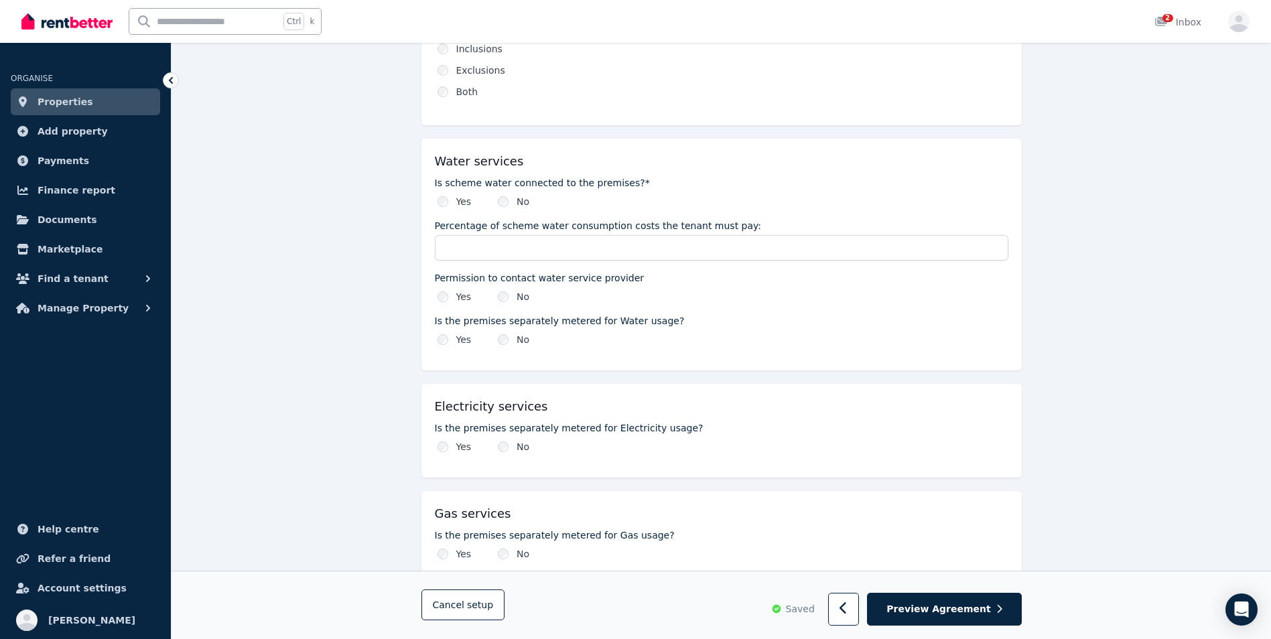
scroll to position [879, 0]
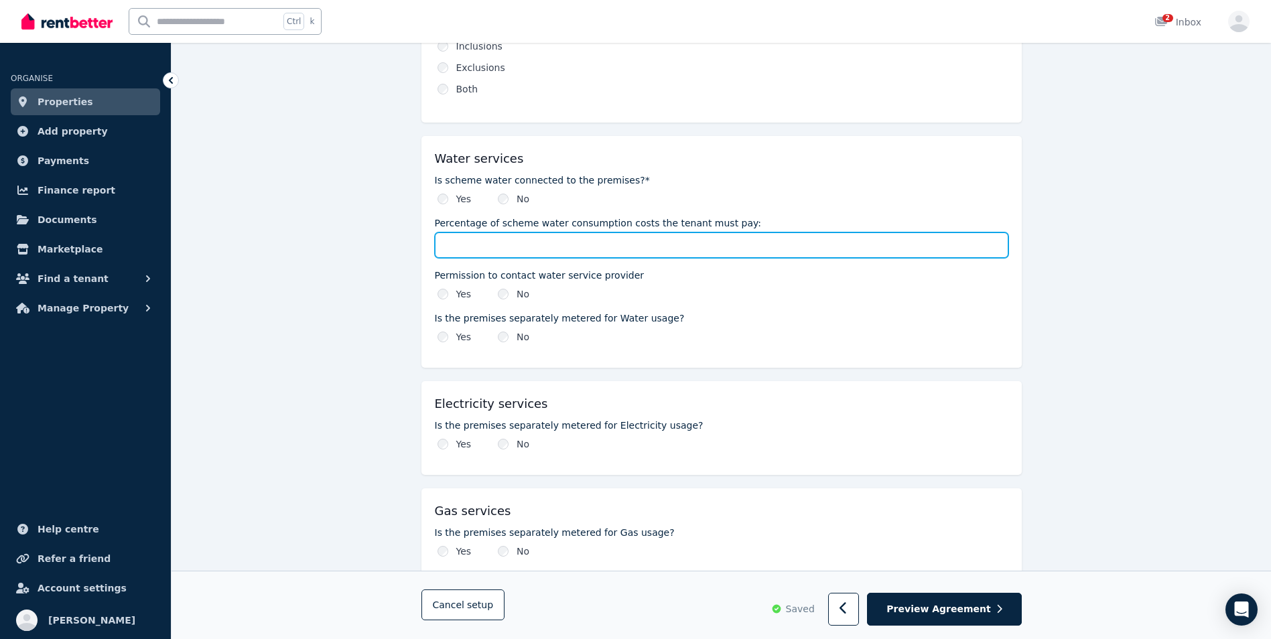
click at [483, 241] on input "Percentage of scheme water consumption costs the tenant must pay:" at bounding box center [722, 245] width 574 height 25
type input "***"
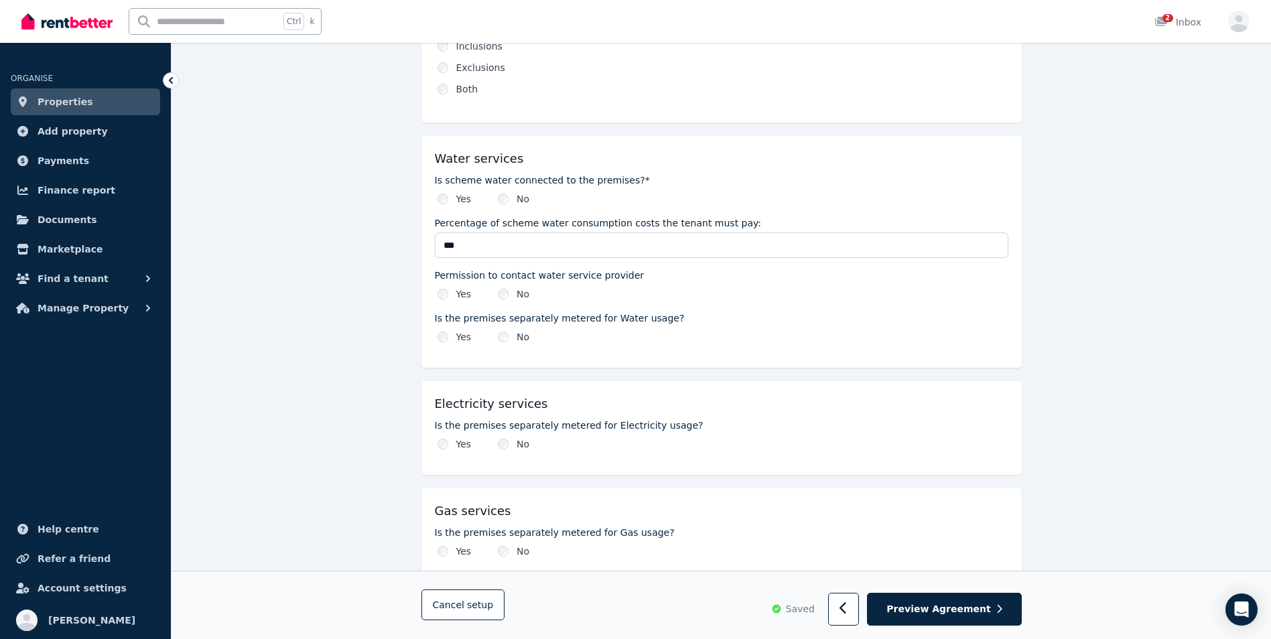
click at [795, 370] on fieldset "**********" at bounding box center [721, 552] width 600 height 2399
type input "***"
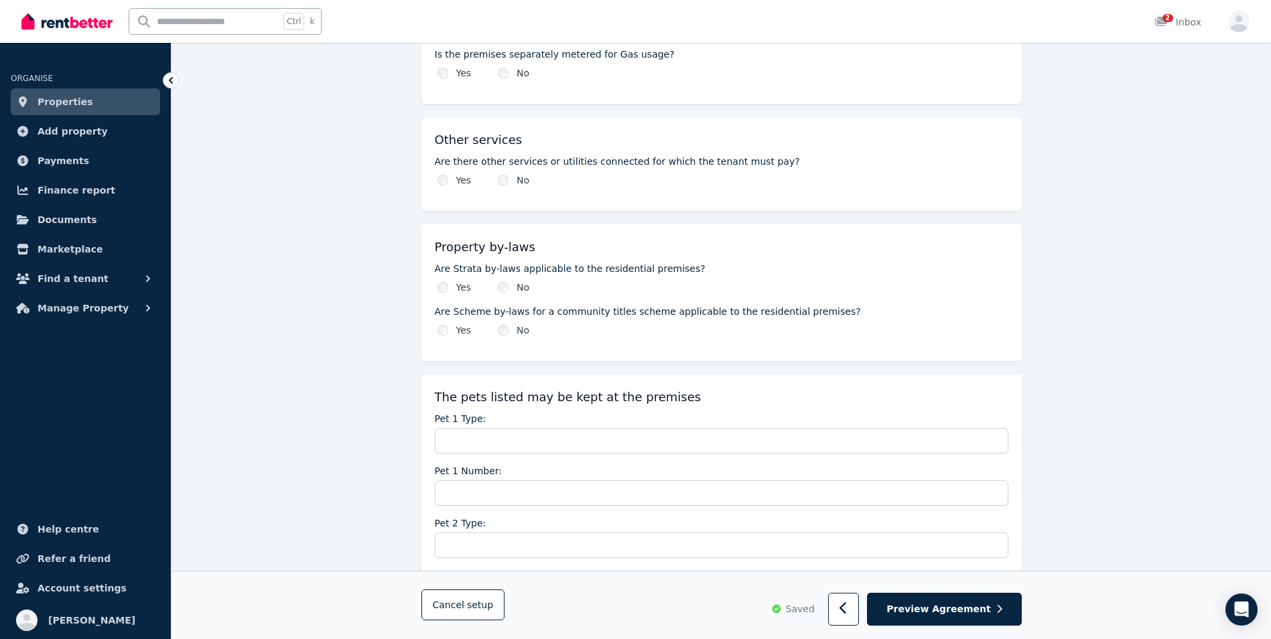
scroll to position [1372, 0]
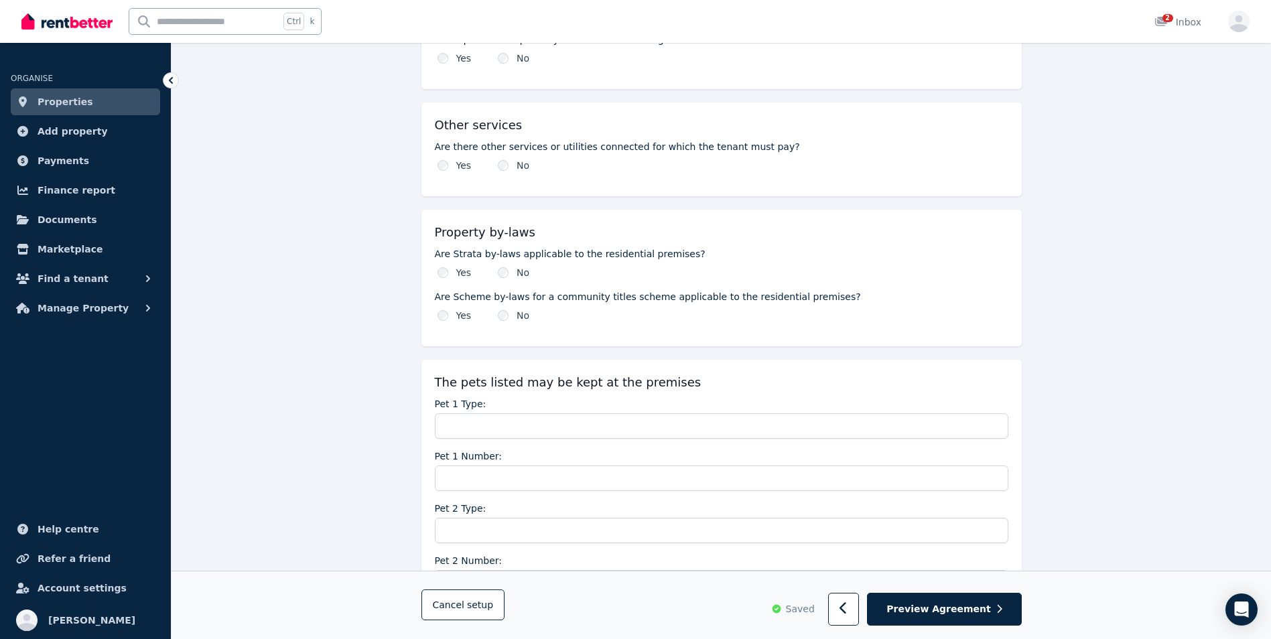
click at [478, 171] on div "Yes No" at bounding box center [722, 165] width 574 height 13
click at [612, 318] on div "Yes No" at bounding box center [722, 315] width 574 height 13
click at [574, 304] on div "Are Scheme by-laws for a community titles scheme applicable to the residential …" at bounding box center [722, 306] width 574 height 32
click at [612, 278] on div "Yes No" at bounding box center [722, 272] width 574 height 13
click at [699, 321] on div "Yes No" at bounding box center [722, 315] width 574 height 13
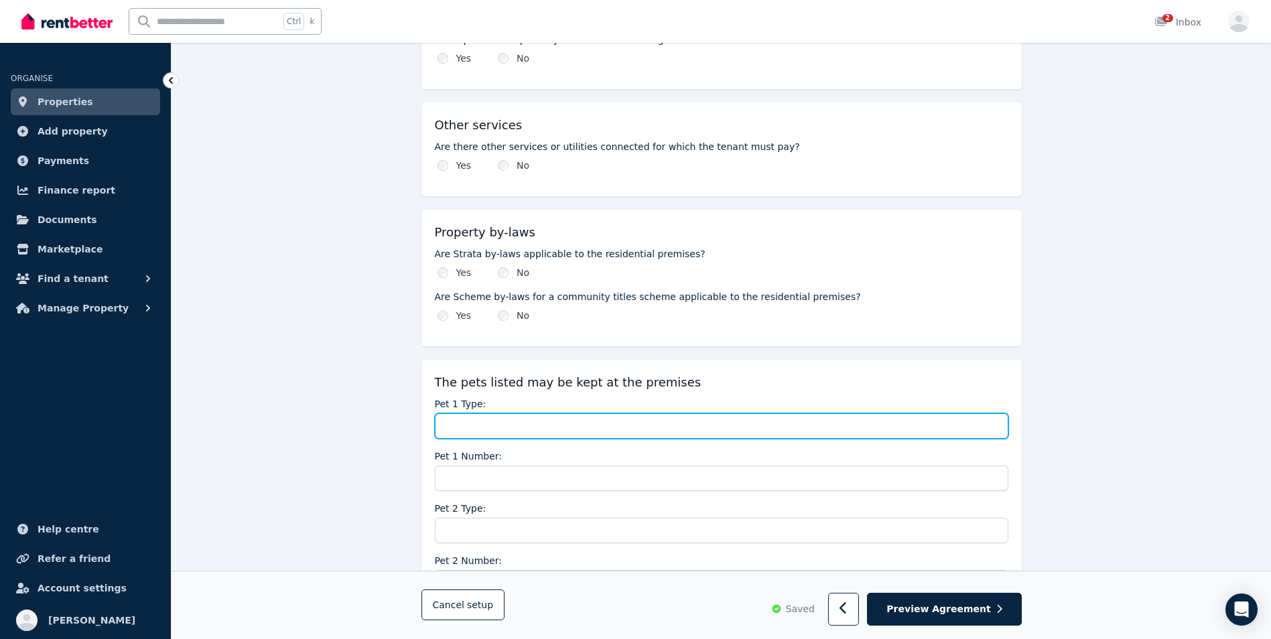
click at [476, 431] on input "Pet 1 Type:" at bounding box center [722, 425] width 574 height 25
type input "*"
type input "***"
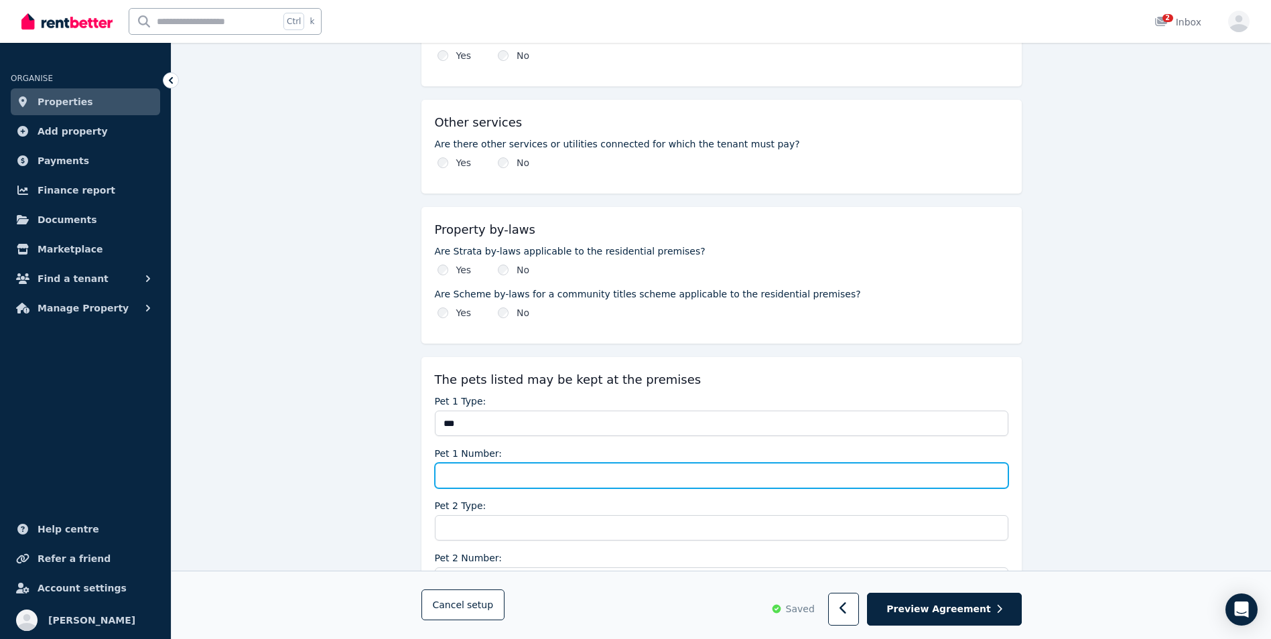
click at [480, 479] on input "Pet 1 Number:" at bounding box center [722, 475] width 574 height 25
type input "***"
drag, startPoint x: 480, startPoint y: 479, endPoint x: 795, endPoint y: 387, distance: 328.1
click at [795, 387] on div "The pets listed may be kept at the premises Pet 1 Type: *** Pet 1 Number: Pet 2…" at bounding box center [721, 560] width 600 height 406
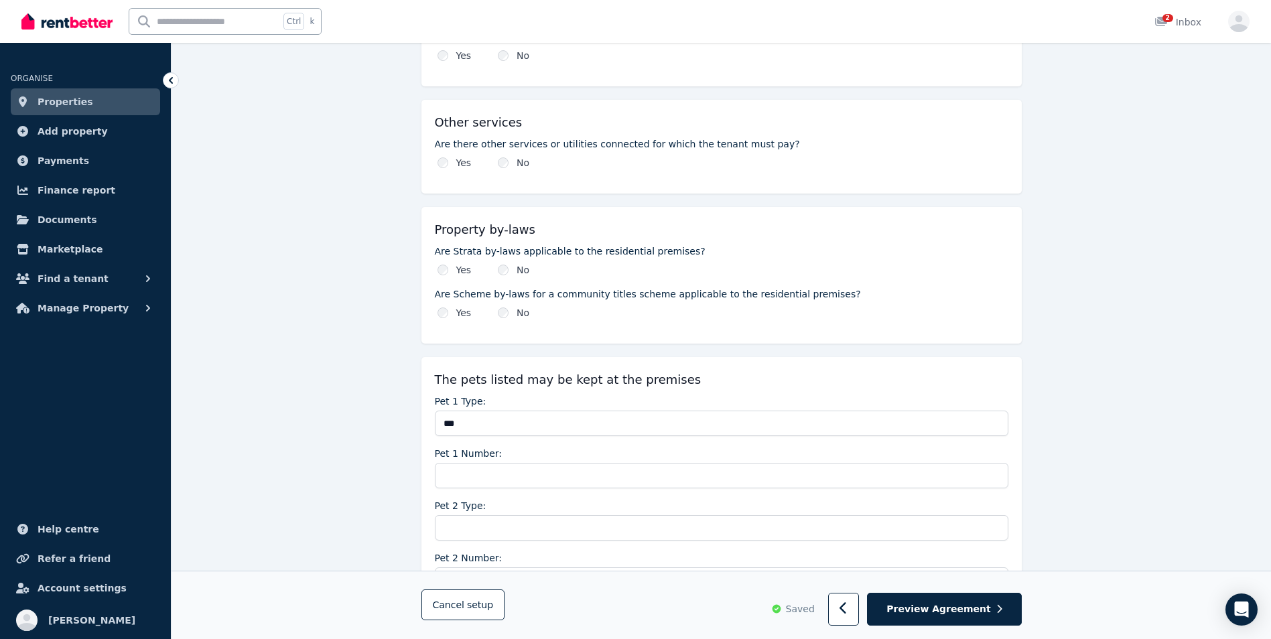
click at [828, 373] on div "The pets listed may be kept at the premises" at bounding box center [722, 380] width 574 height 19
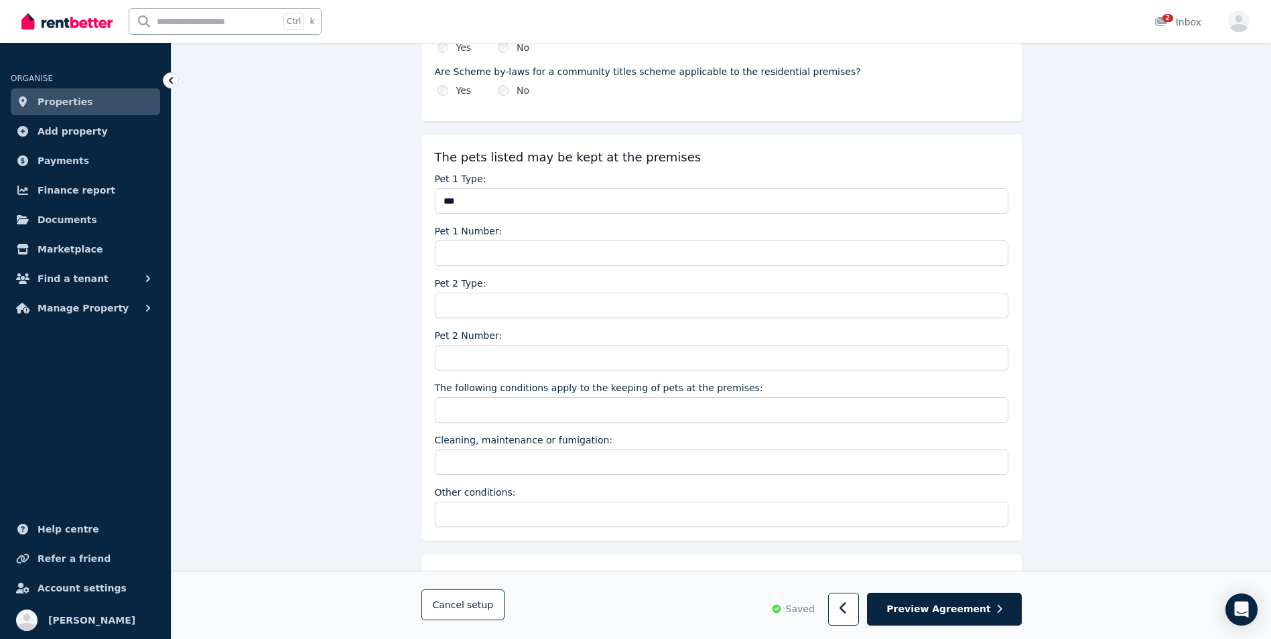
scroll to position [1588, 0]
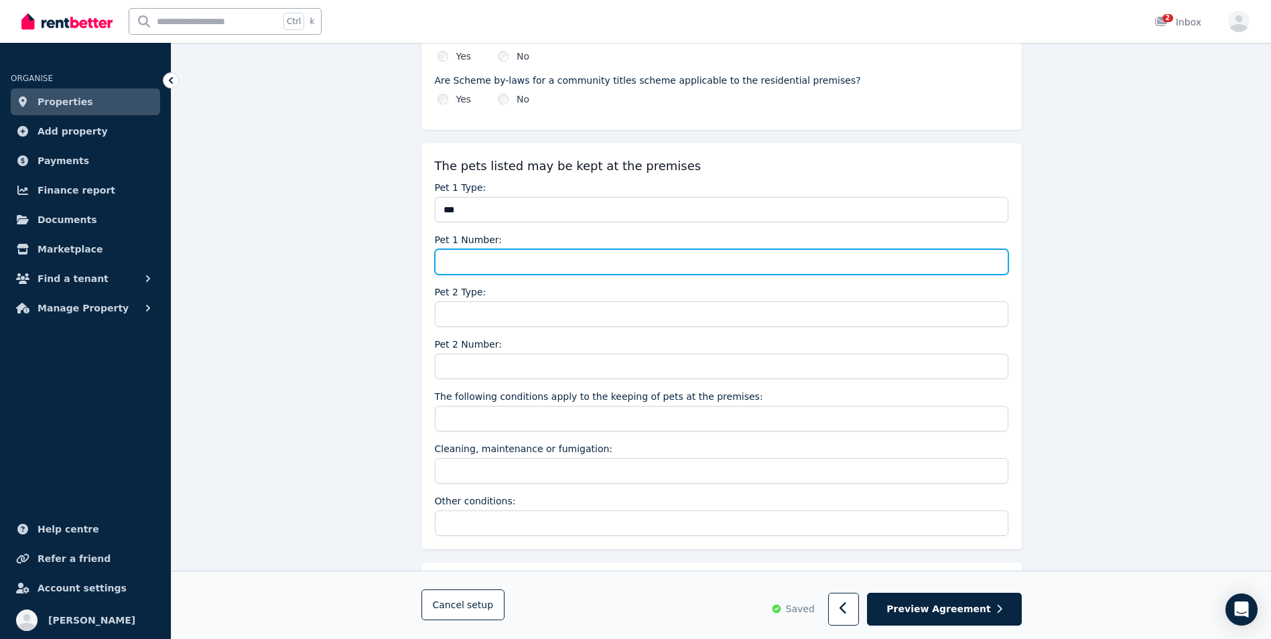
click at [491, 255] on input "Pet 1 Number:" at bounding box center [722, 261] width 574 height 25
type input "*"
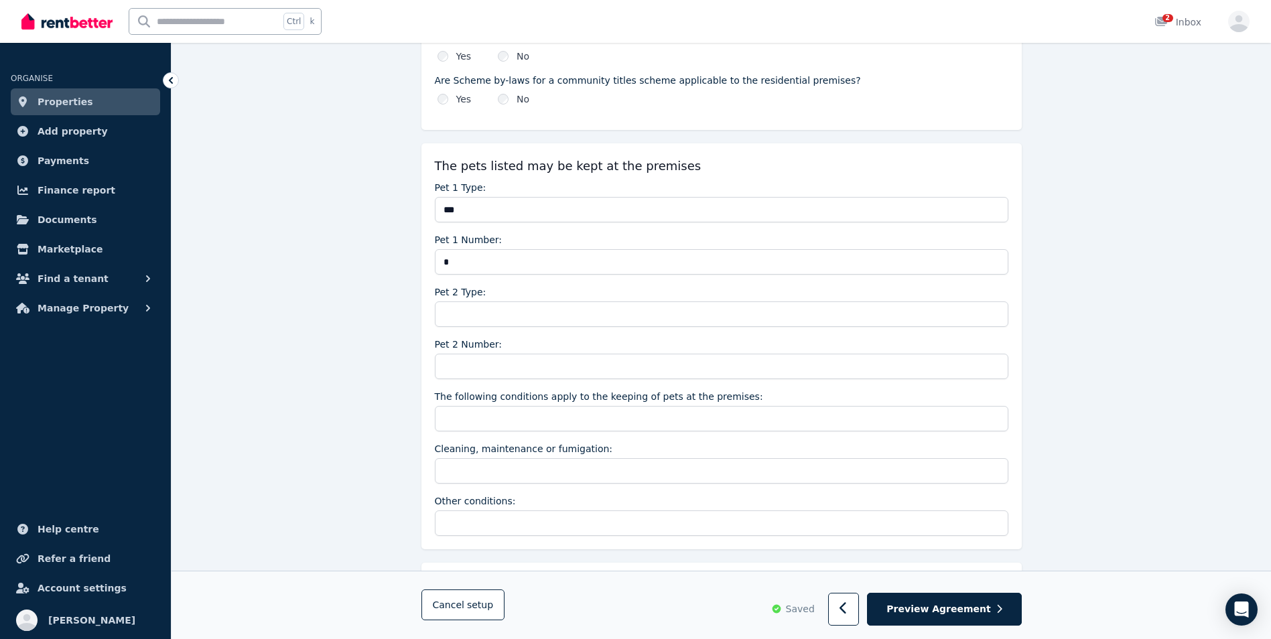
type input "*"
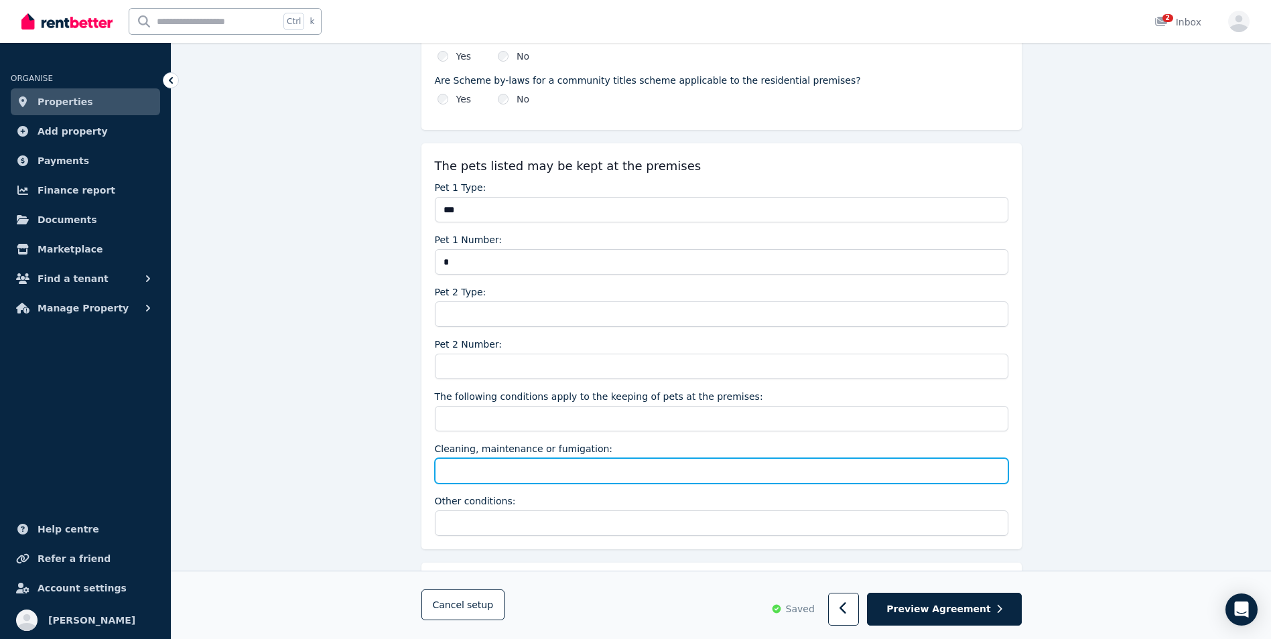
click at [512, 470] on input "Cleaning, maintenance or fumigation:" at bounding box center [722, 470] width 574 height 25
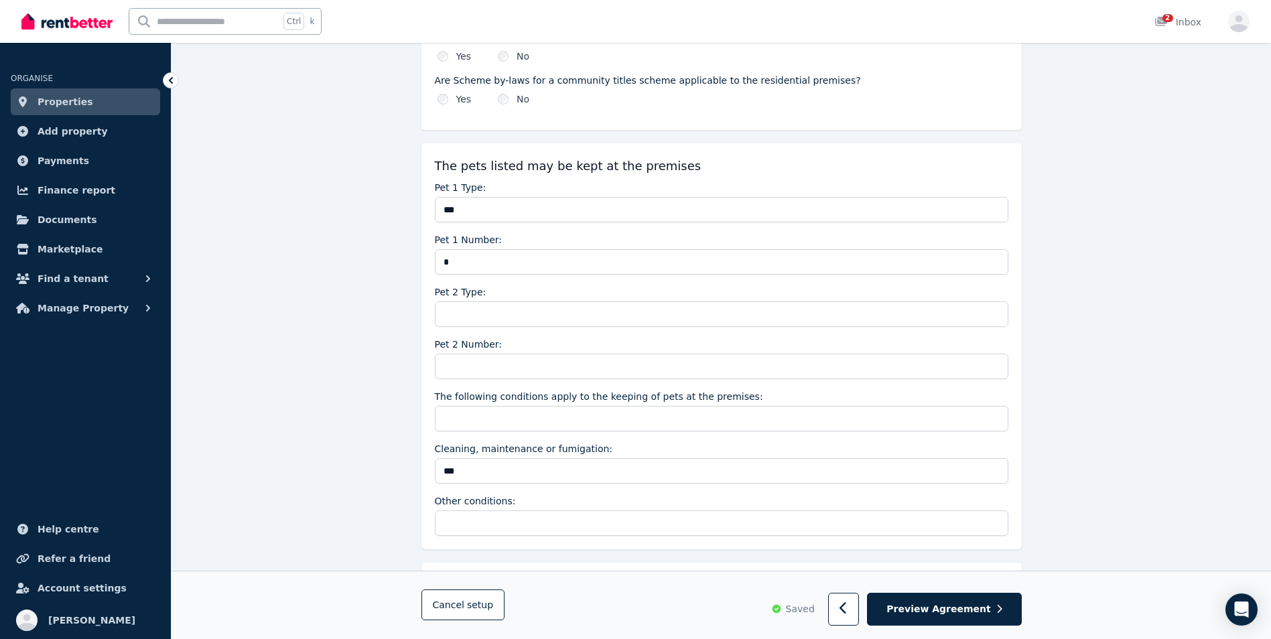
type input "***"
click at [939, 614] on span "Preview Agreement" at bounding box center [939, 609] width 104 height 13
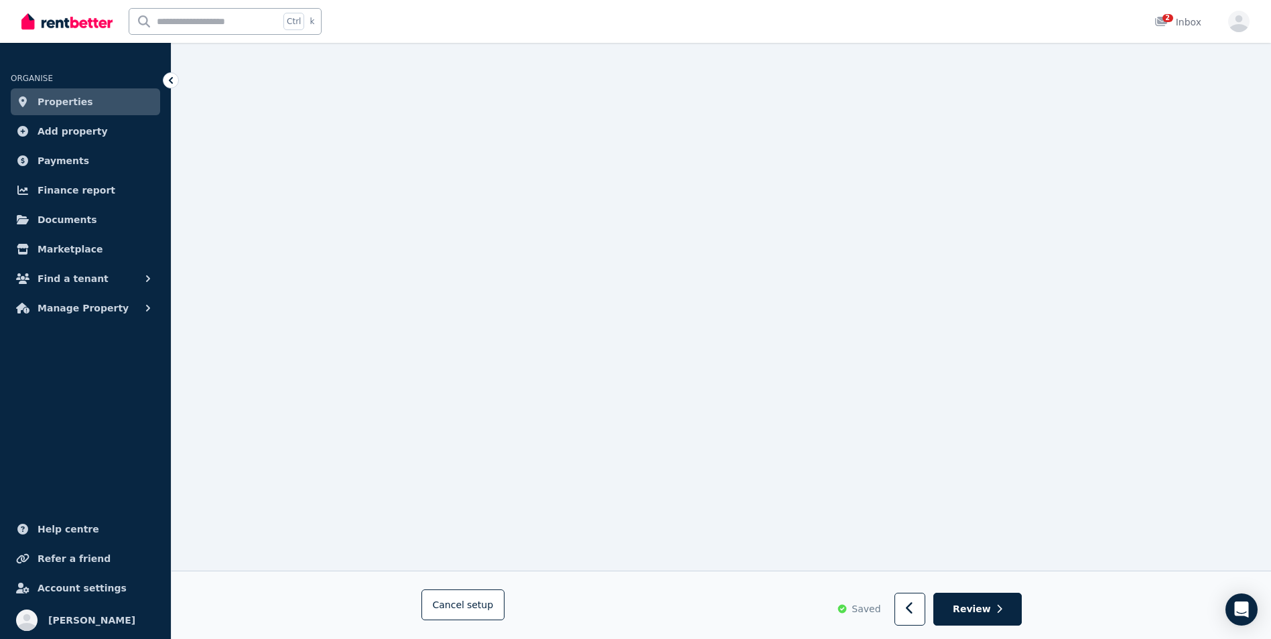
scroll to position [3648, 0]
click at [925, 605] on button "button" at bounding box center [910, 610] width 31 height 33
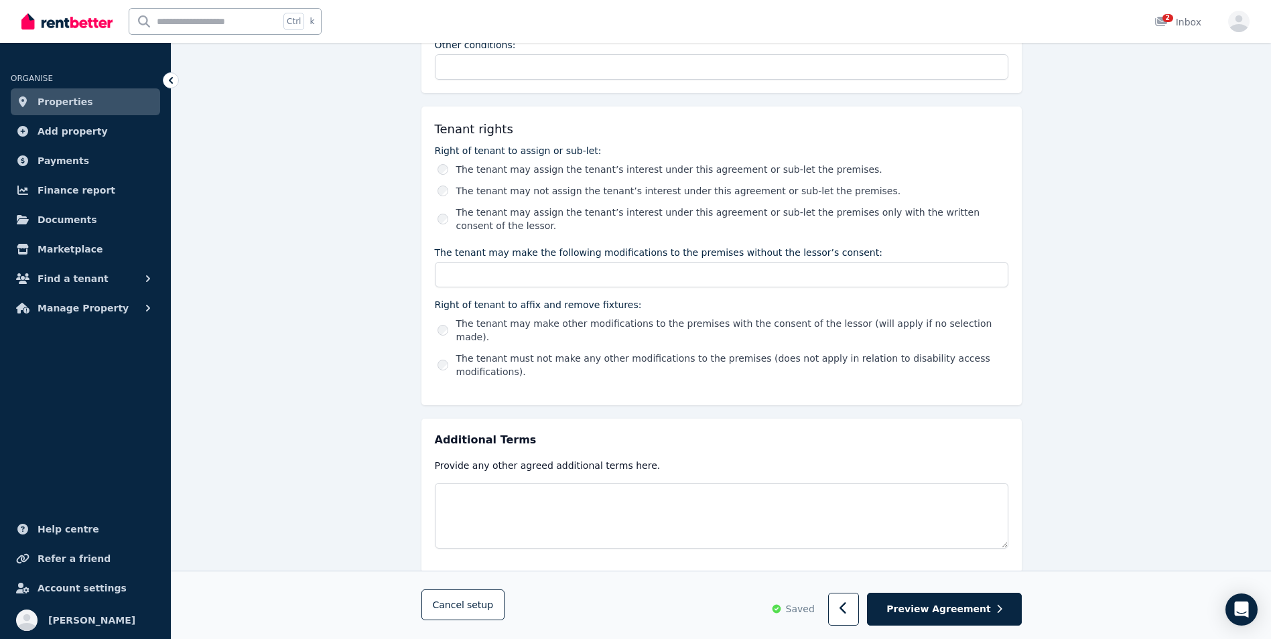
scroll to position [2057, 0]
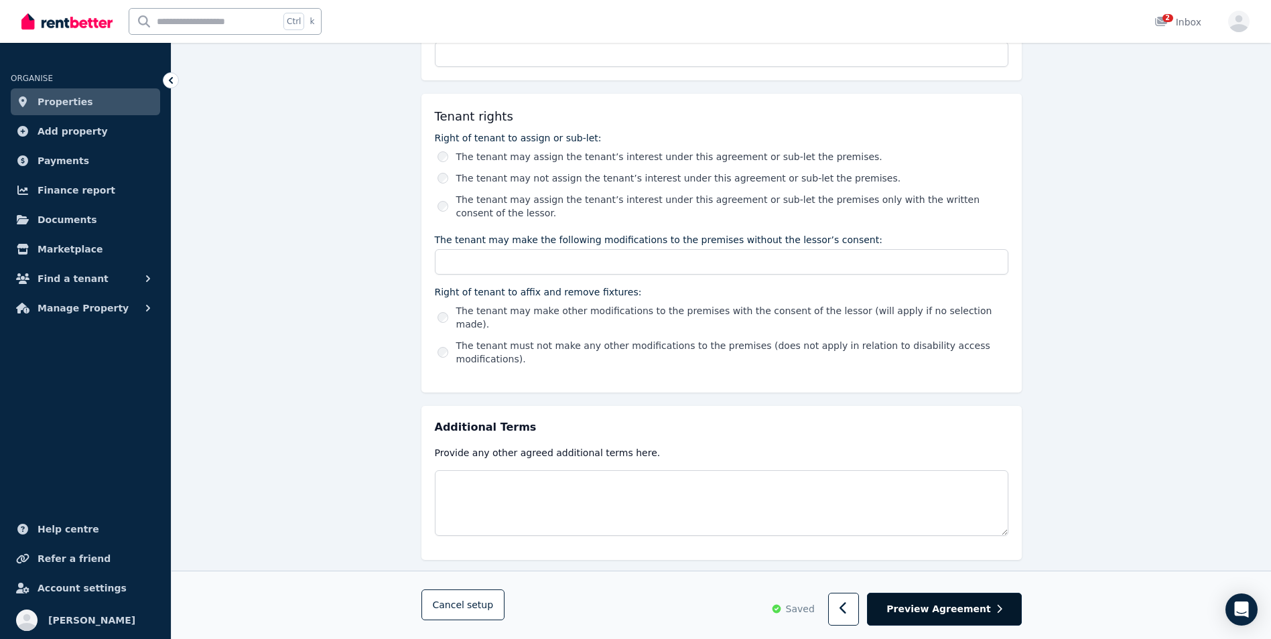
click at [931, 611] on span "Preview Agreement" at bounding box center [939, 609] width 104 height 13
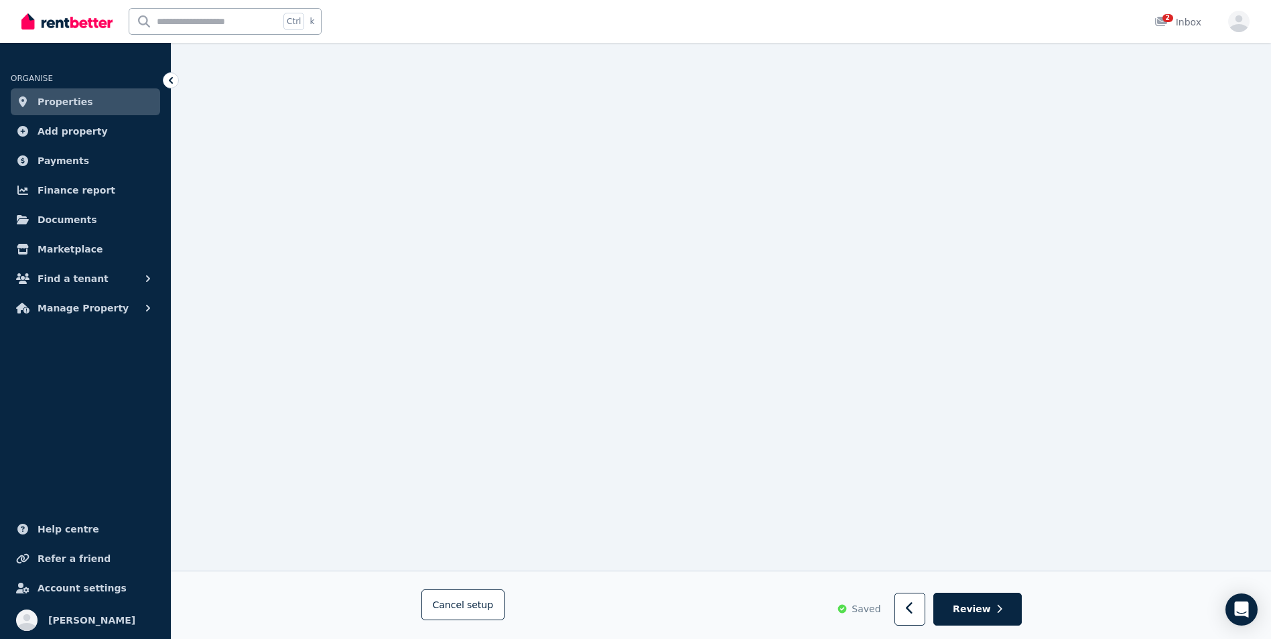
scroll to position [9054, 0]
click at [971, 604] on span "Review" at bounding box center [972, 609] width 38 height 13
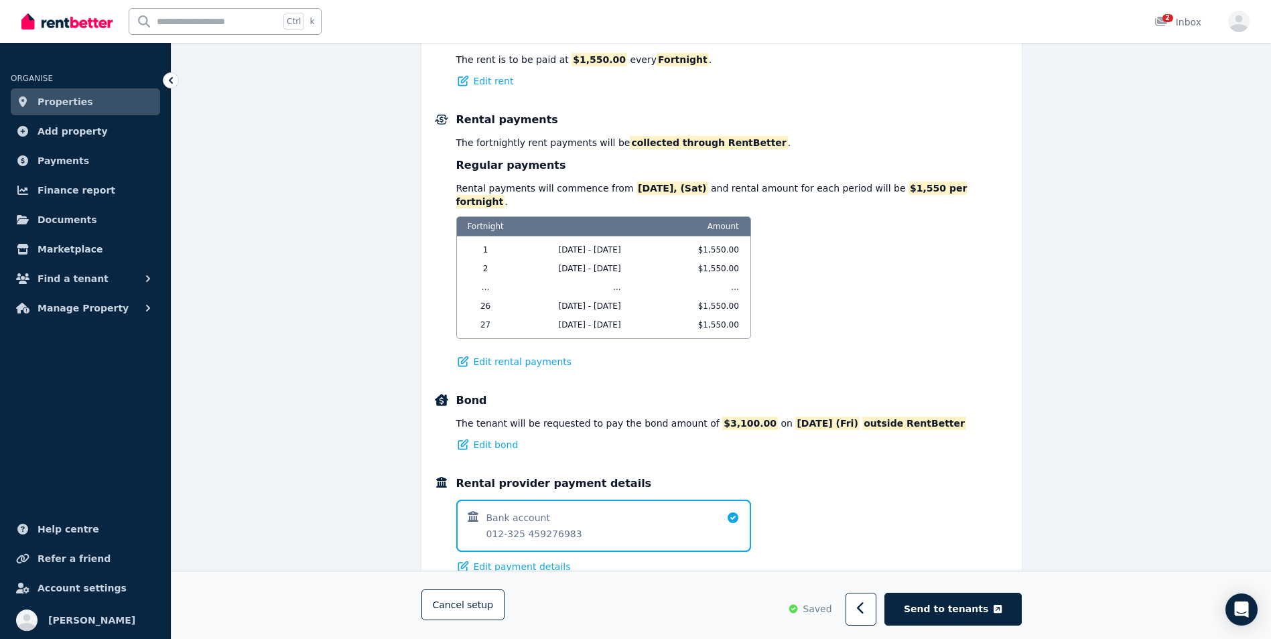
scroll to position [58, 0]
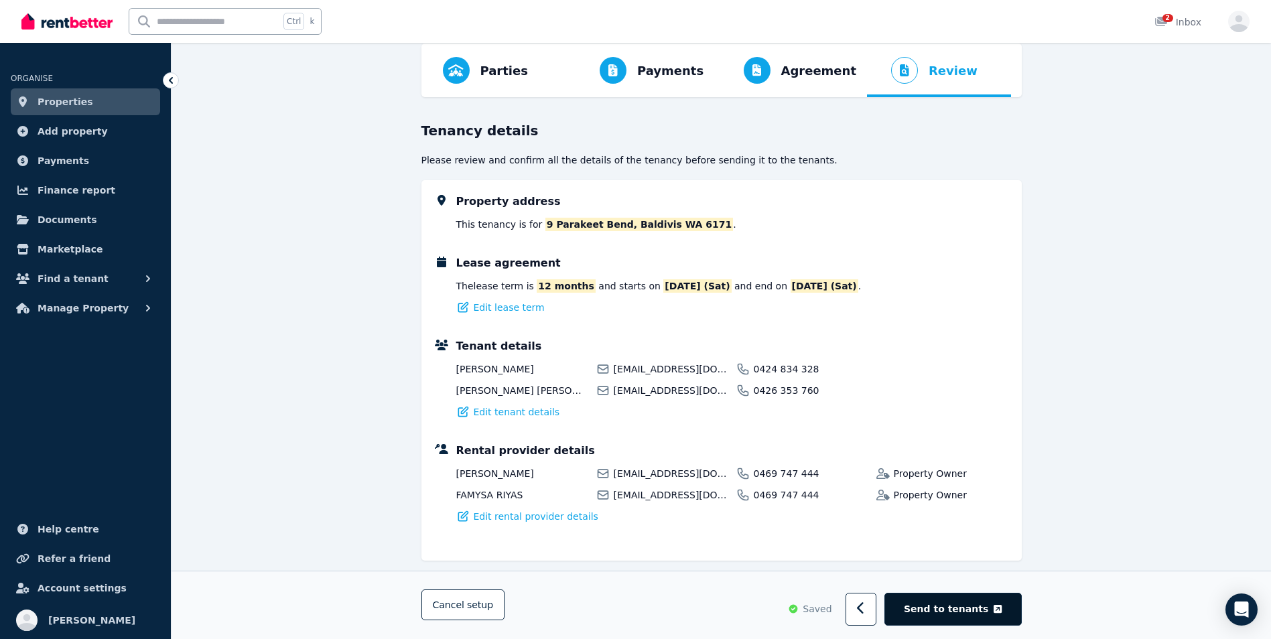
click at [959, 615] on span "Send to tenants" at bounding box center [946, 609] width 84 height 13
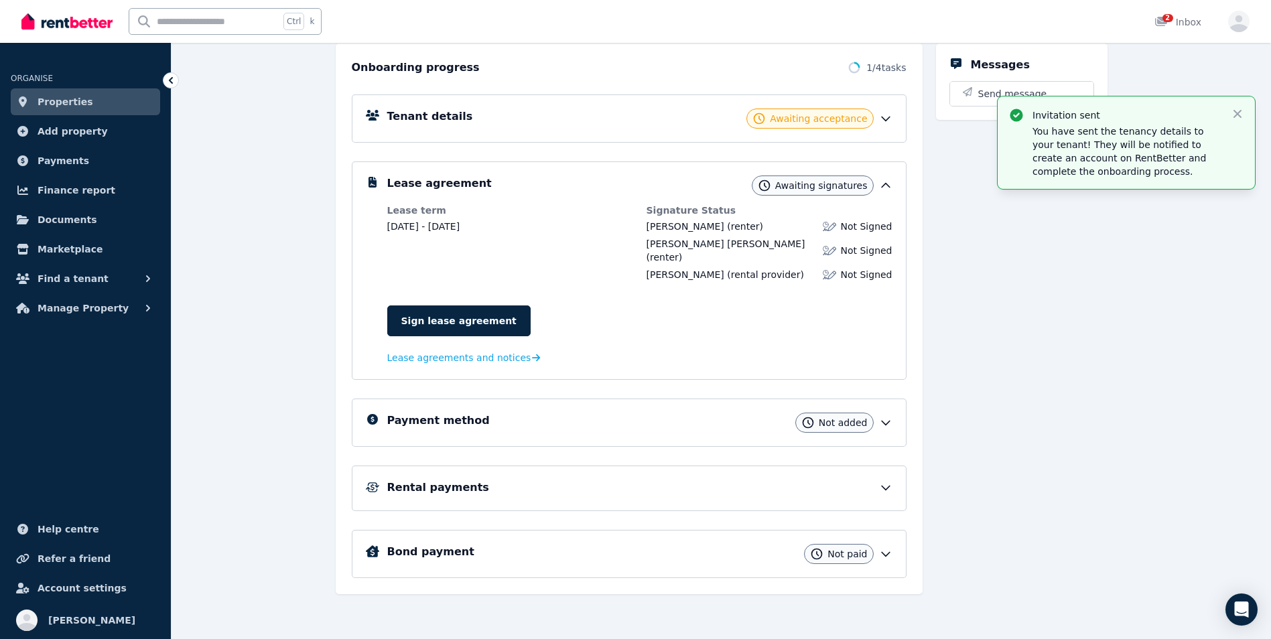
scroll to position [151, 0]
click at [873, 423] on div "Not added" at bounding box center [834, 422] width 78 height 20
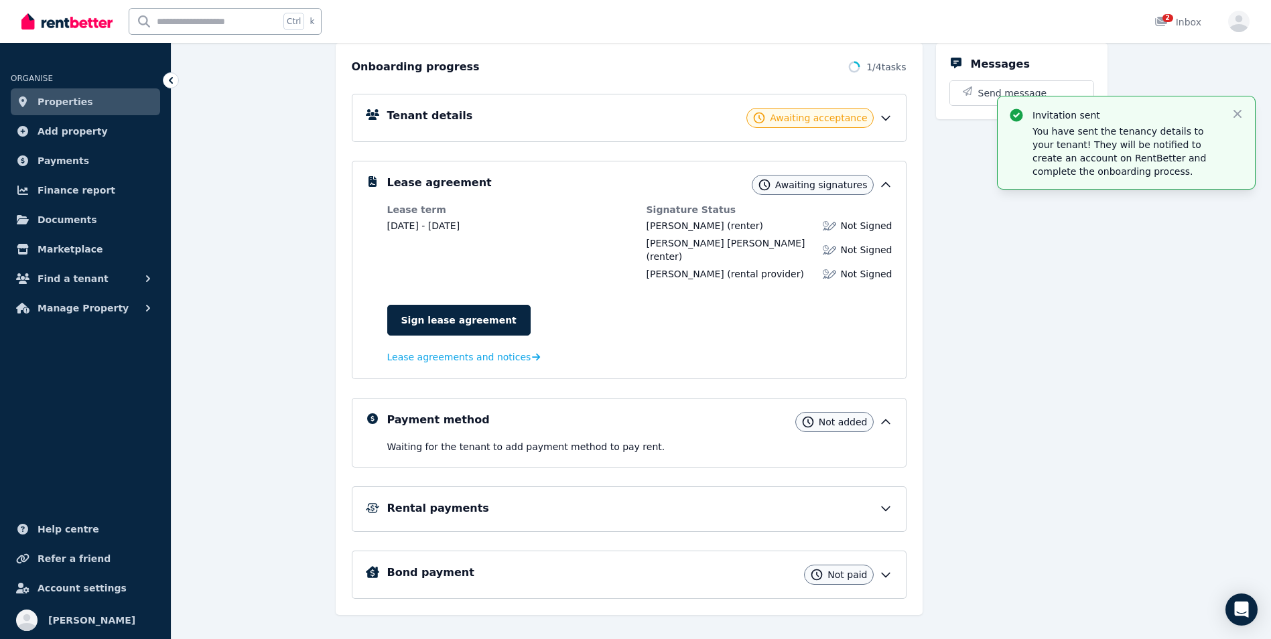
click at [881, 504] on icon at bounding box center [885, 508] width 13 height 13
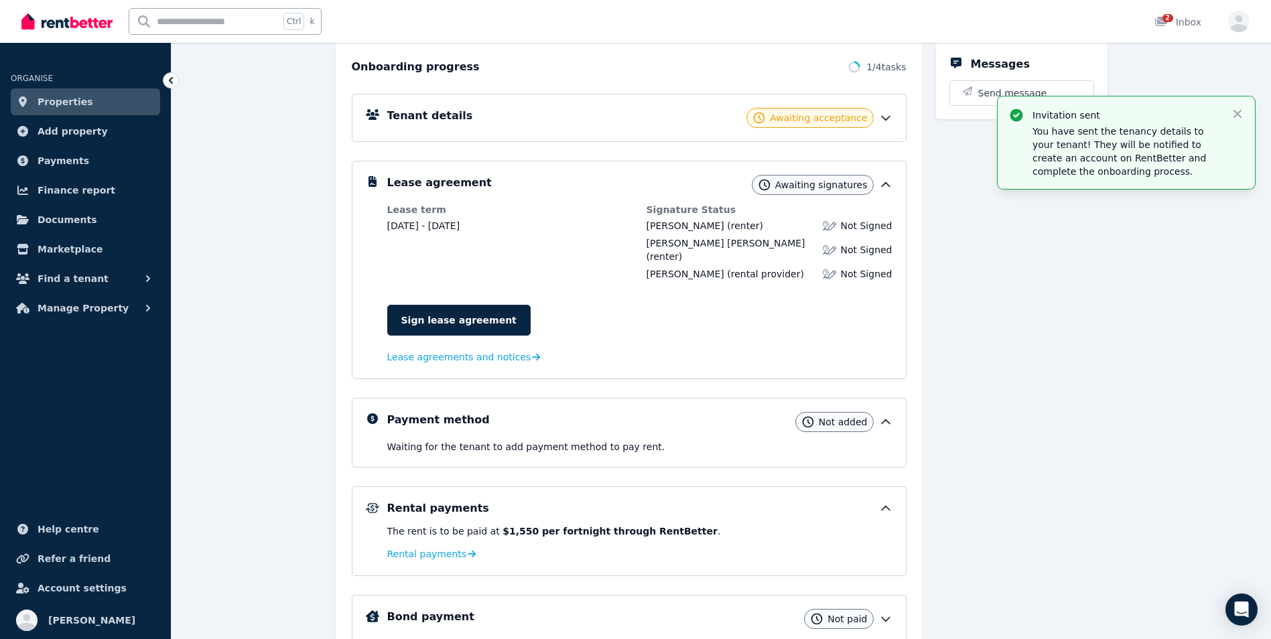
click at [977, 389] on div "Messages Send message" at bounding box center [1022, 351] width 172 height 616
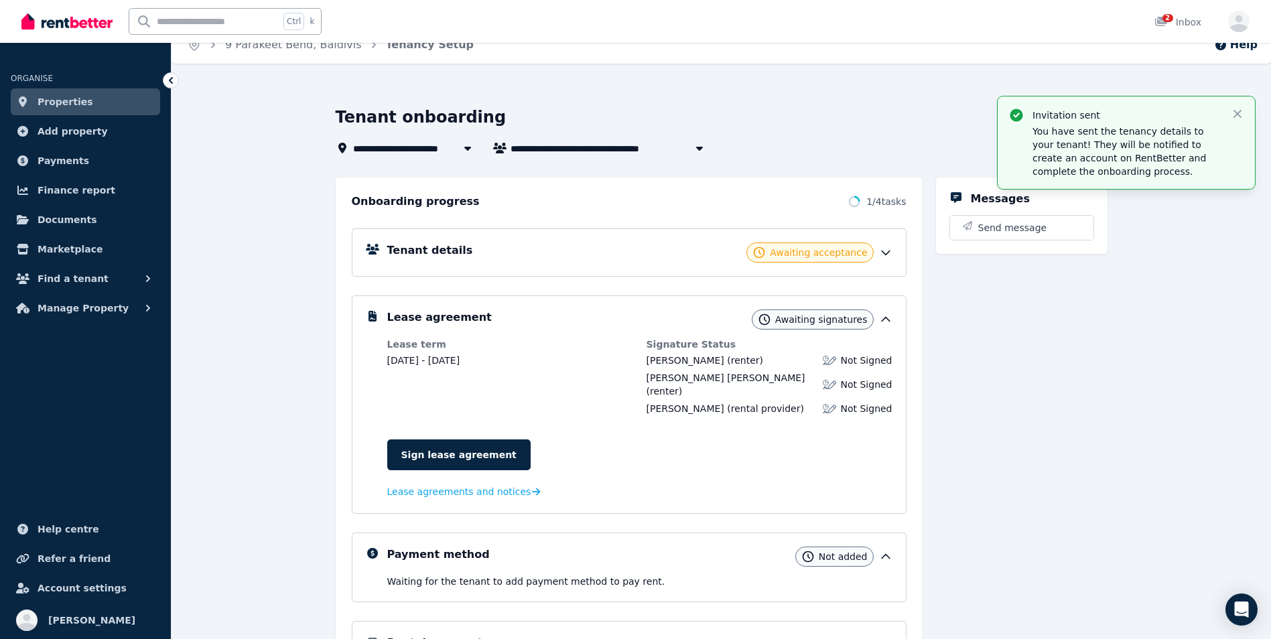
scroll to position [0, 0]
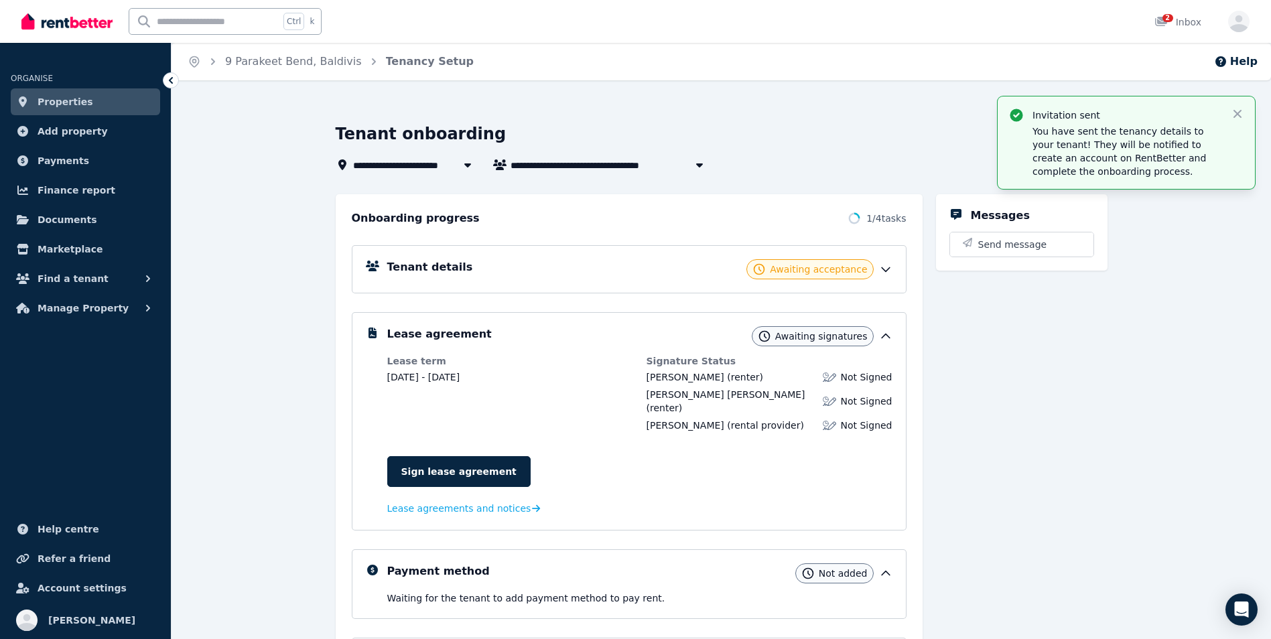
click at [888, 269] on icon at bounding box center [886, 270] width 8 height 4
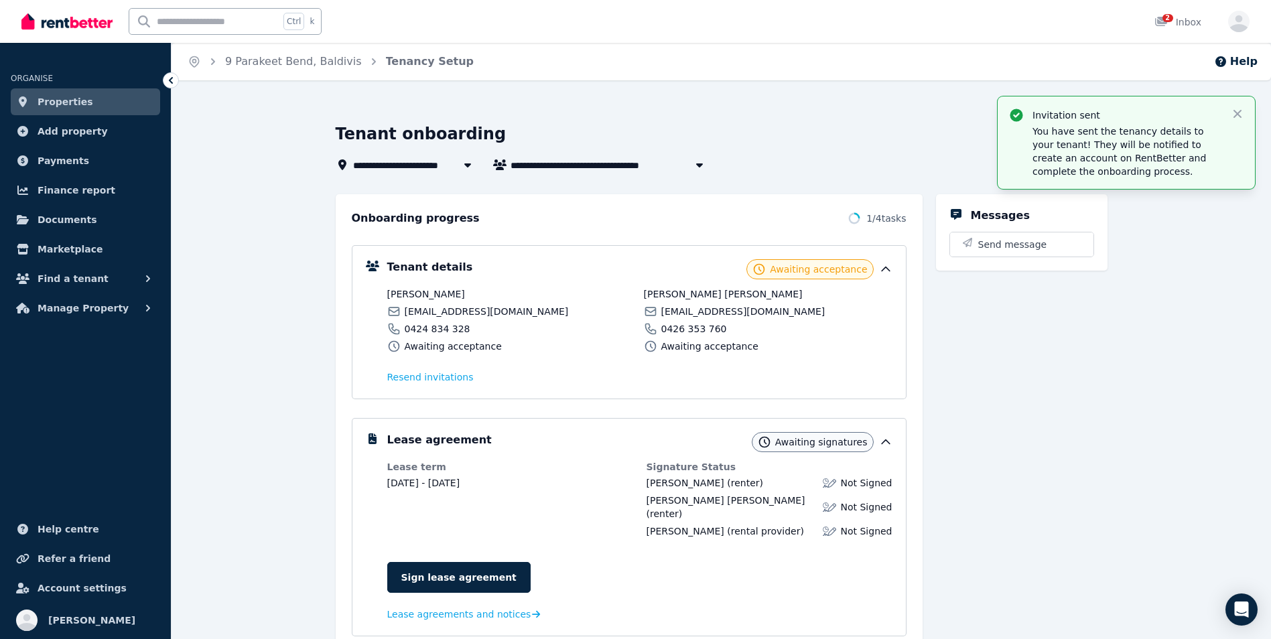
click at [884, 438] on icon at bounding box center [885, 442] width 13 height 13
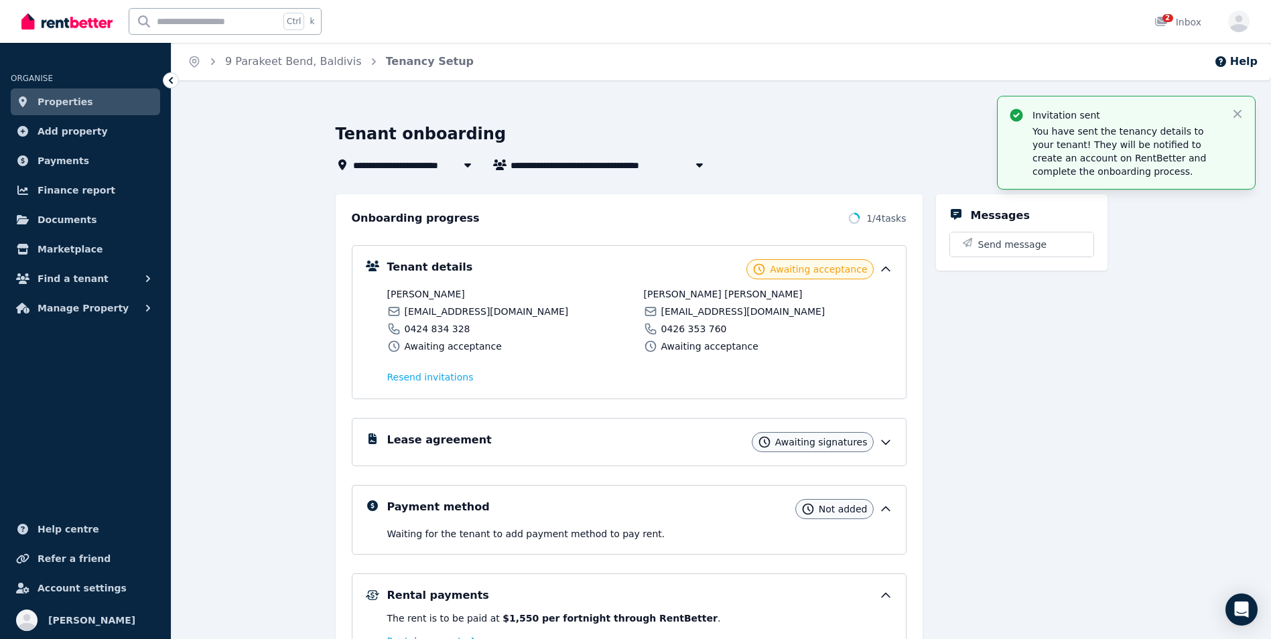
click at [70, 101] on span "Properties" at bounding box center [66, 102] width 56 height 16
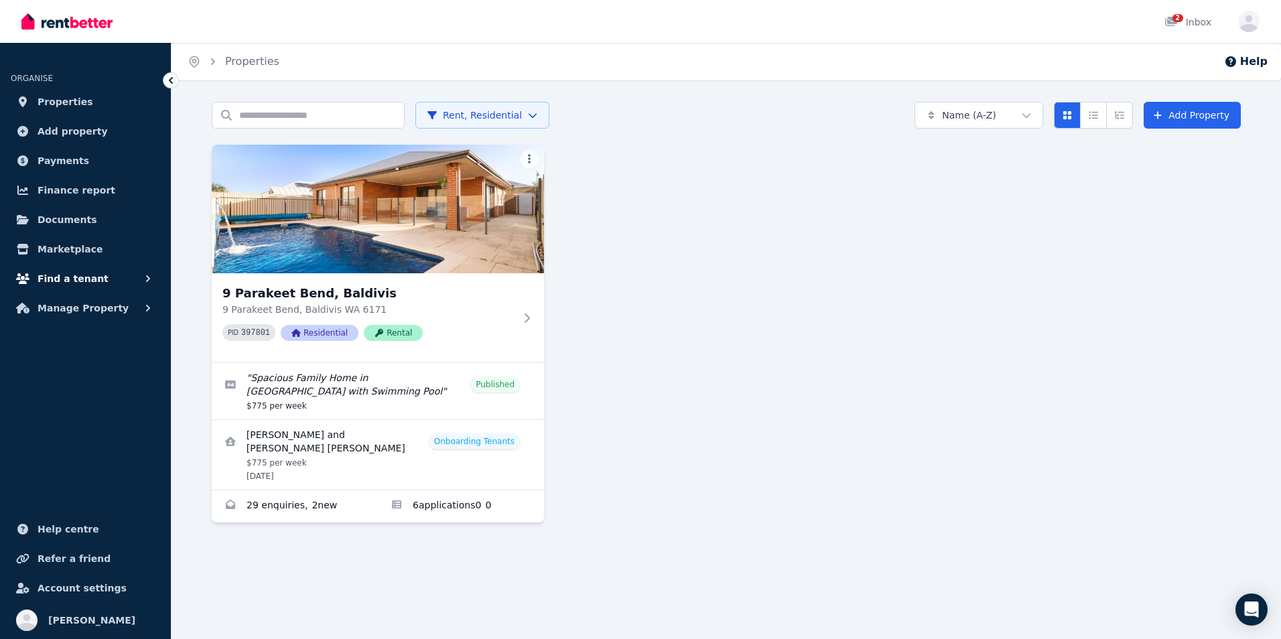
click at [92, 280] on span "Find a tenant" at bounding box center [73, 279] width 71 height 16
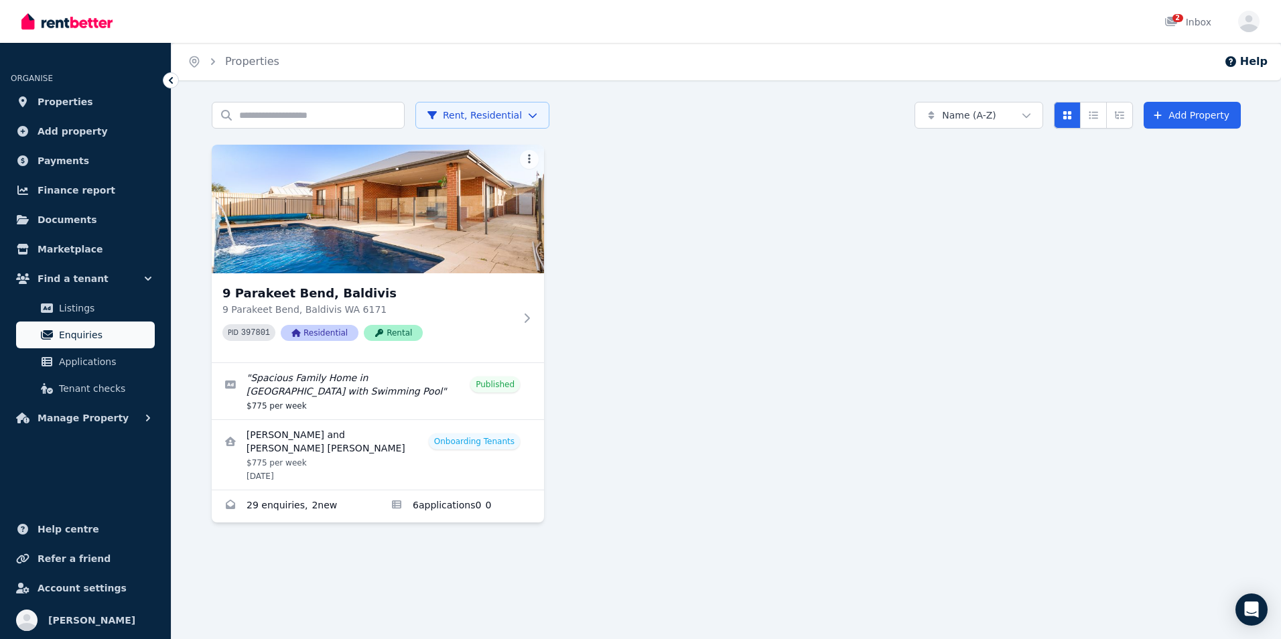
click at [86, 339] on span "Enquiries" at bounding box center [104, 335] width 90 height 16
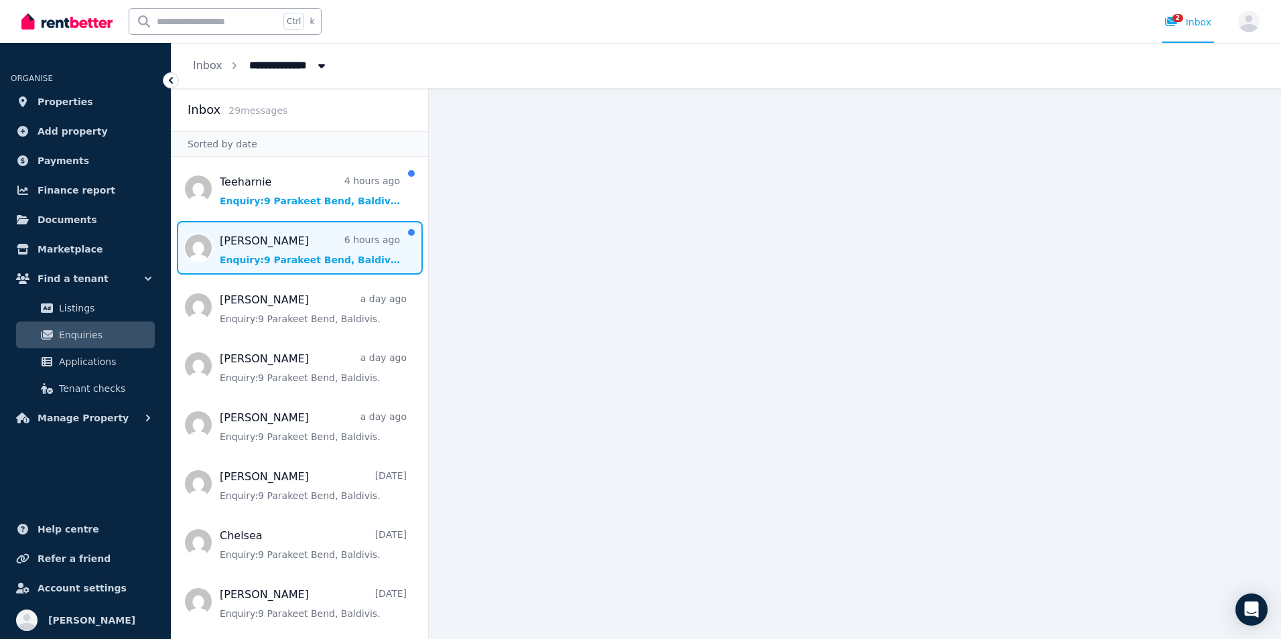
click at [279, 254] on span "Message list" at bounding box center [300, 248] width 257 height 54
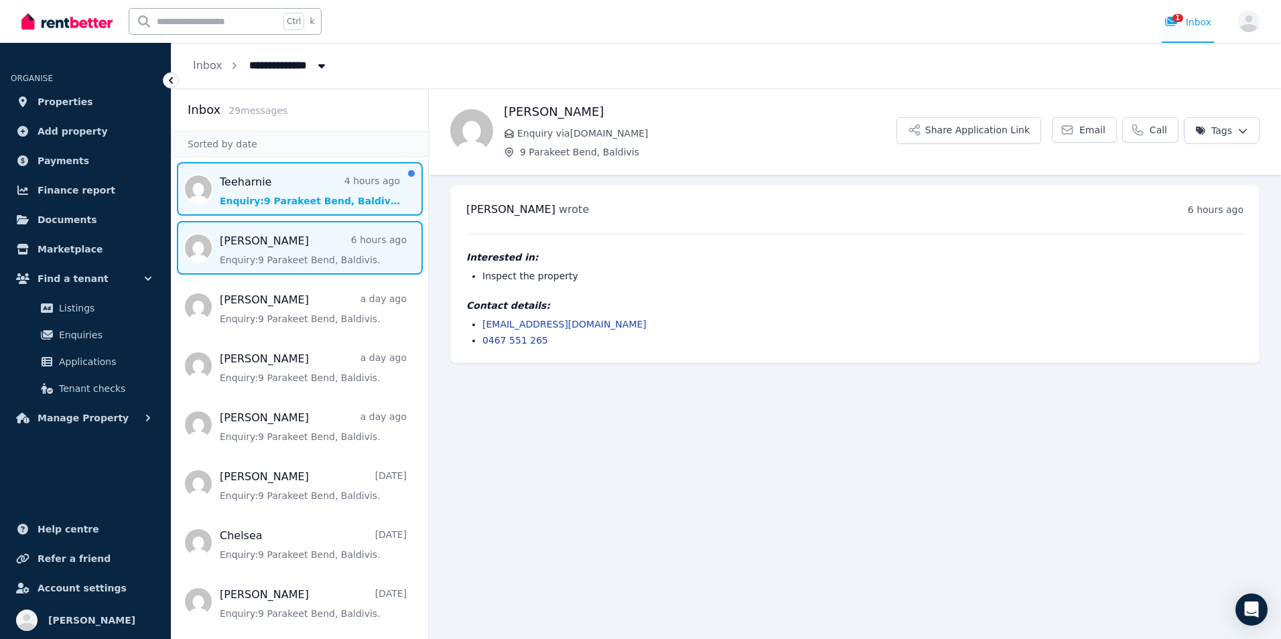
click at [246, 206] on span "Message list" at bounding box center [300, 189] width 257 height 54
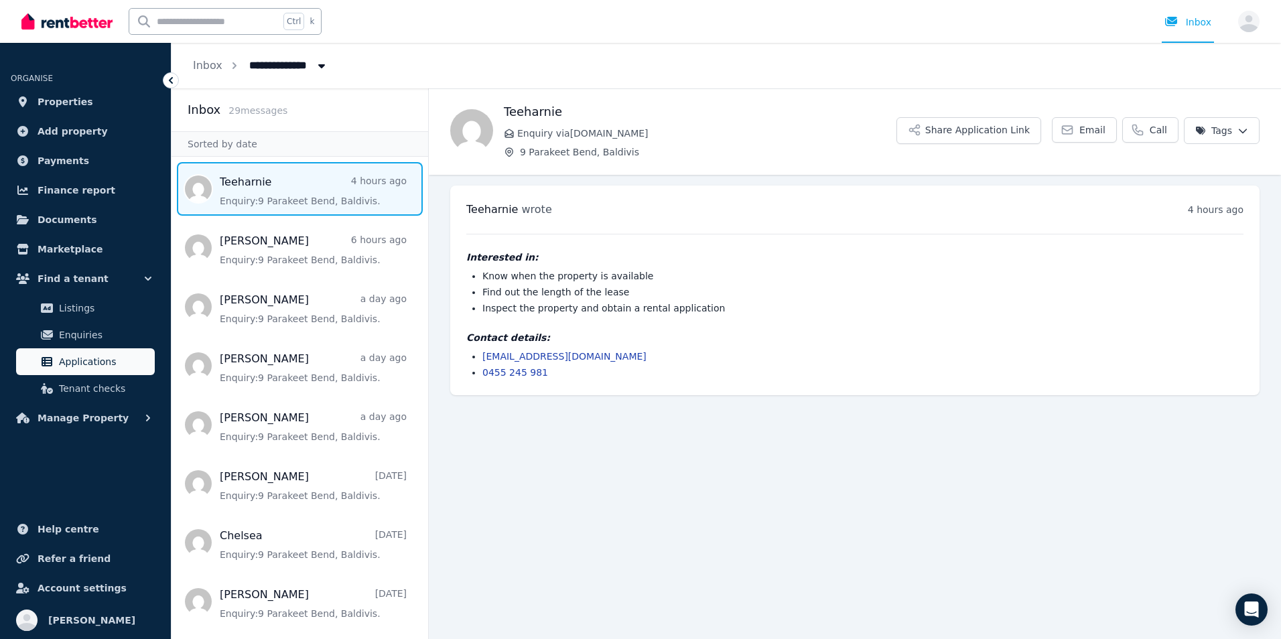
click at [118, 355] on span "Applications" at bounding box center [104, 362] width 90 height 16
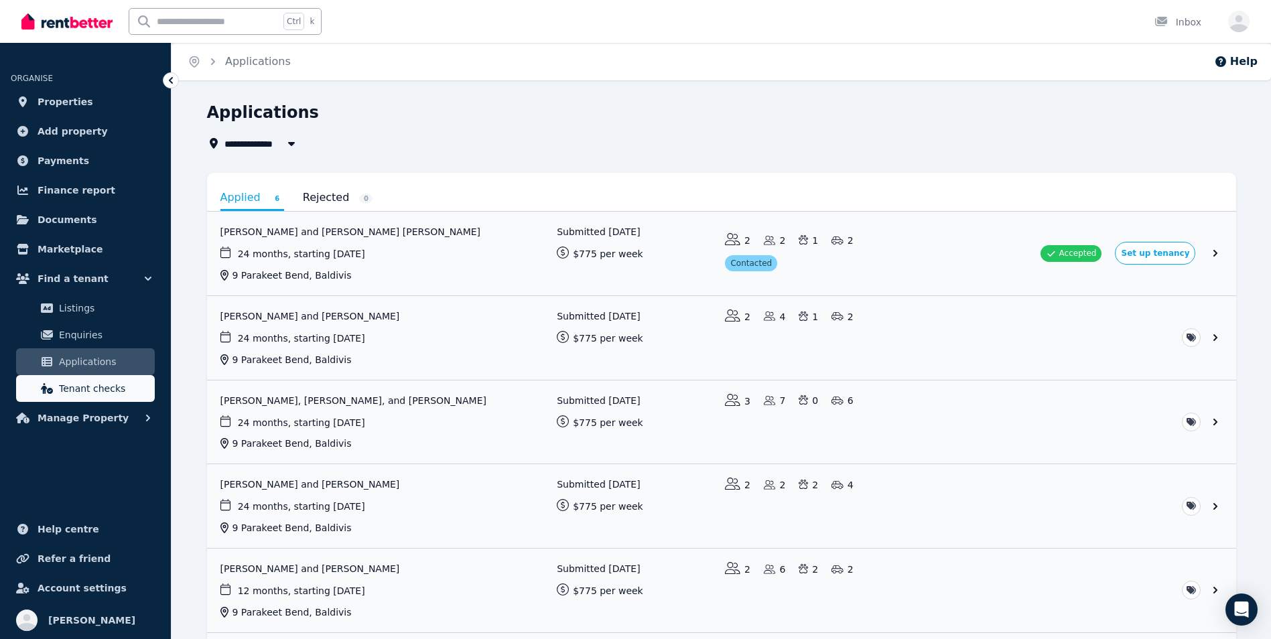
click at [98, 382] on span "Tenant checks" at bounding box center [104, 389] width 90 height 16
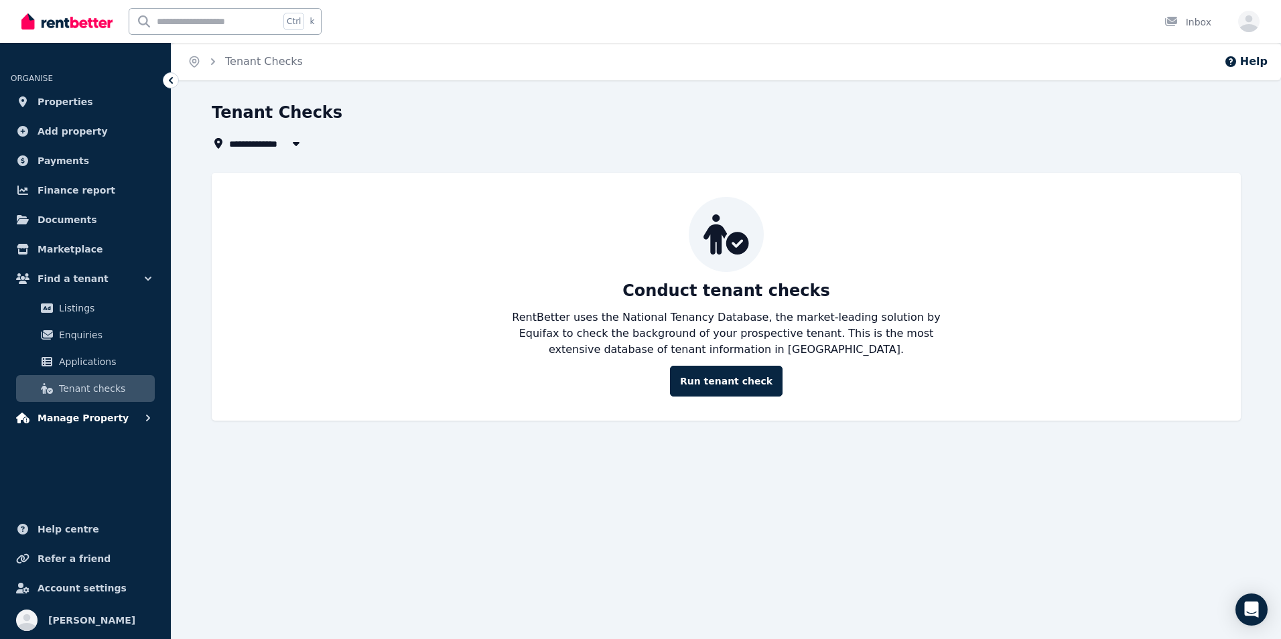
click at [85, 412] on span "Manage Property" at bounding box center [83, 418] width 91 height 16
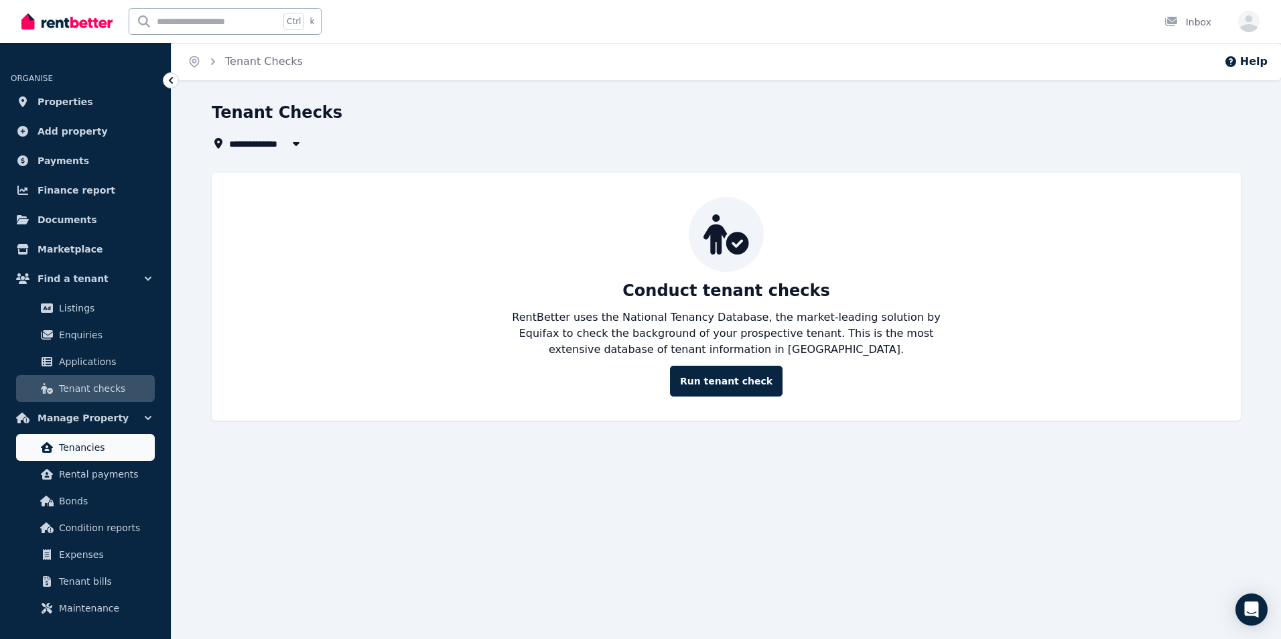
click at [84, 447] on span "Tenancies" at bounding box center [104, 448] width 90 height 16
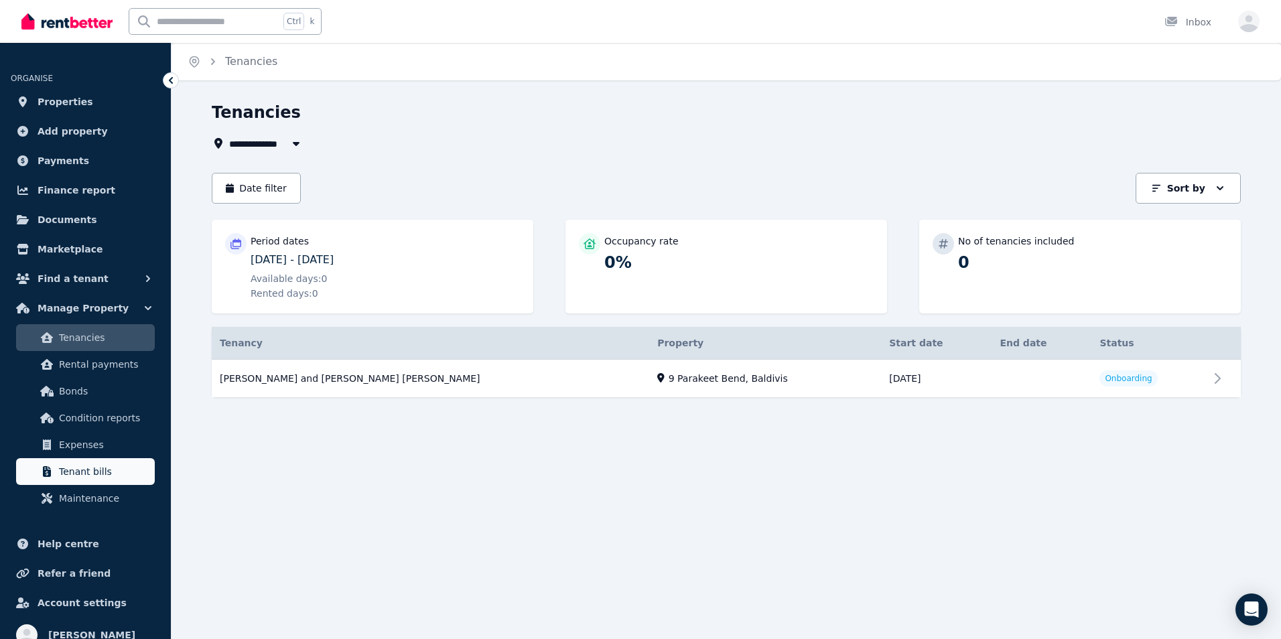
click at [93, 470] on span "Tenant bills" at bounding box center [104, 472] width 90 height 16
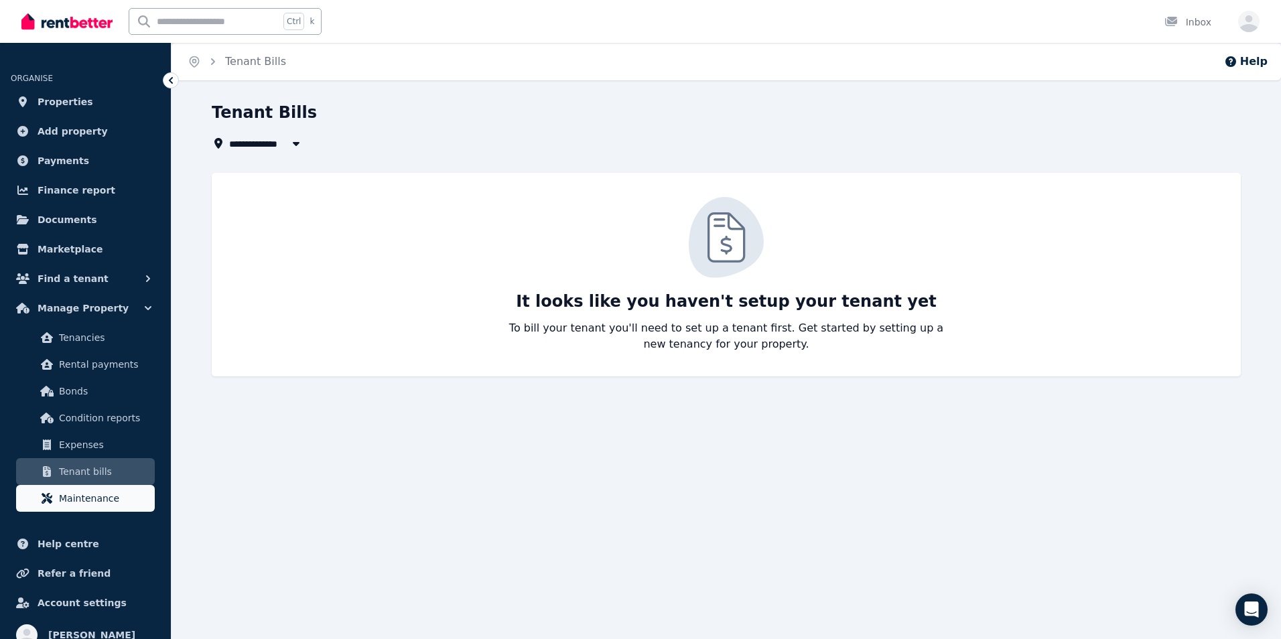
click at [82, 497] on span "Maintenance" at bounding box center [104, 499] width 90 height 16
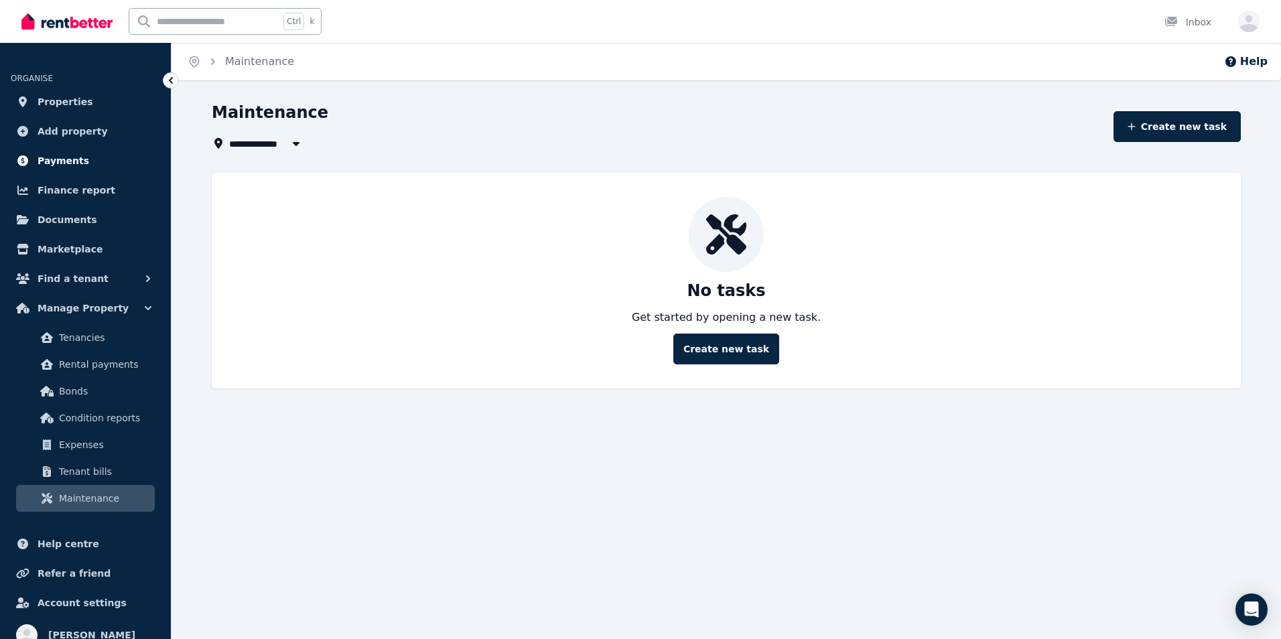
click at [48, 163] on span "Payments" at bounding box center [64, 161] width 52 height 16
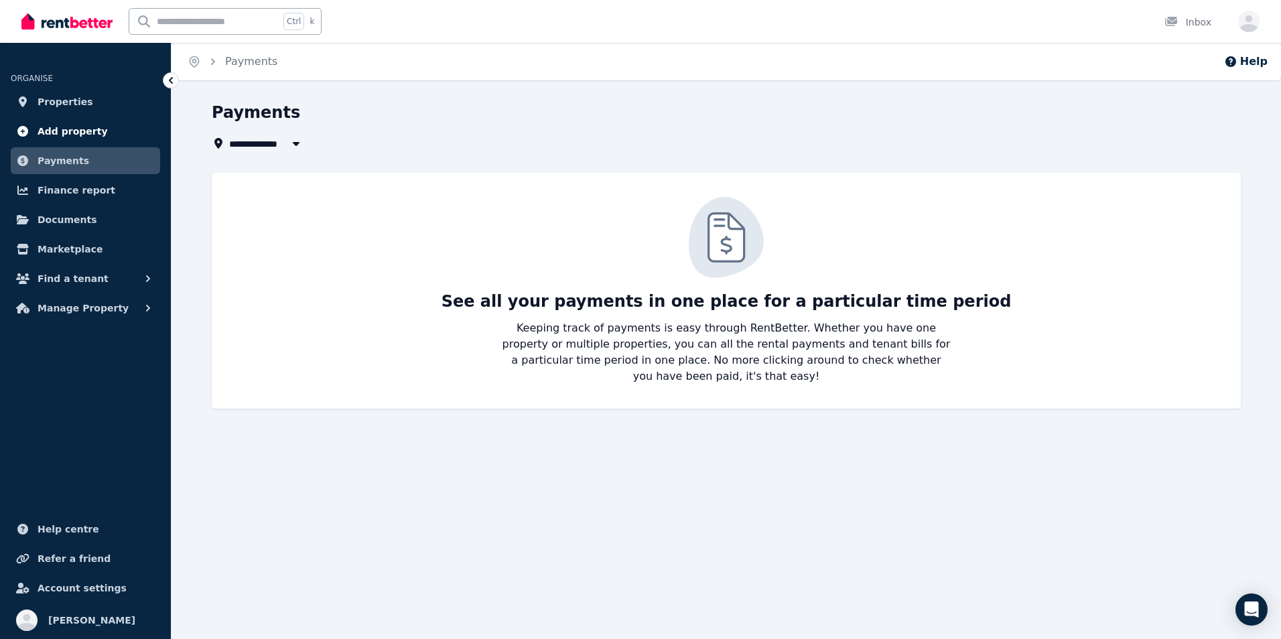
click at [44, 118] on link "Add property" at bounding box center [85, 131] width 149 height 27
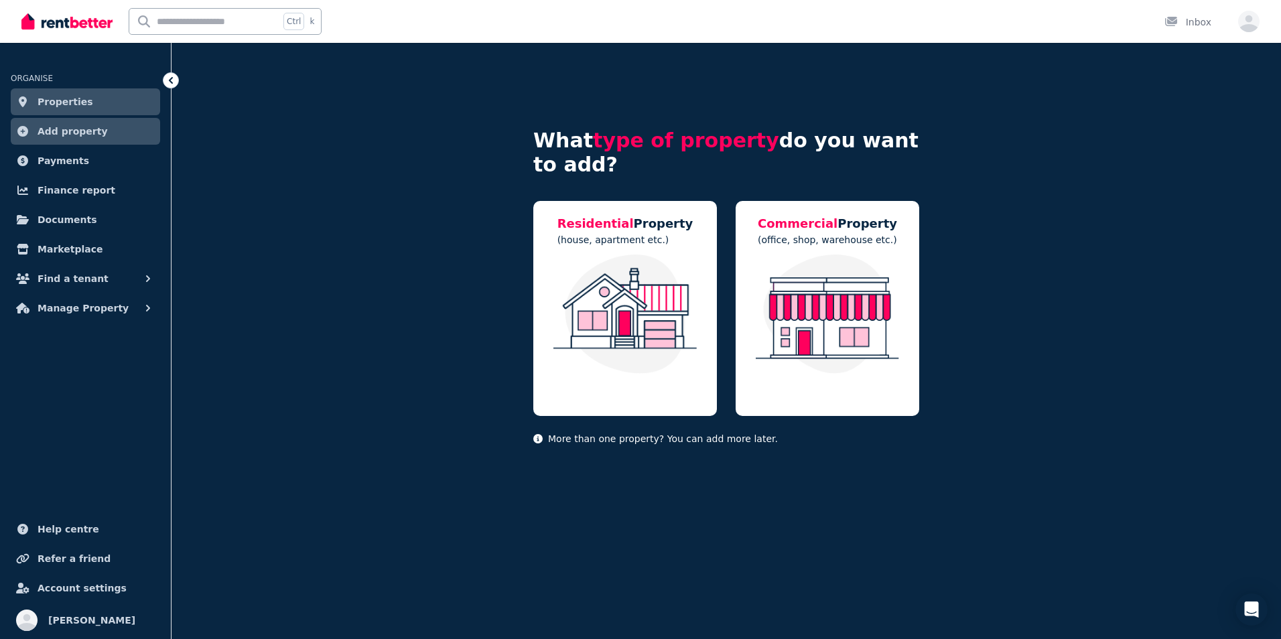
click at [44, 108] on span "Properties" at bounding box center [66, 102] width 56 height 16
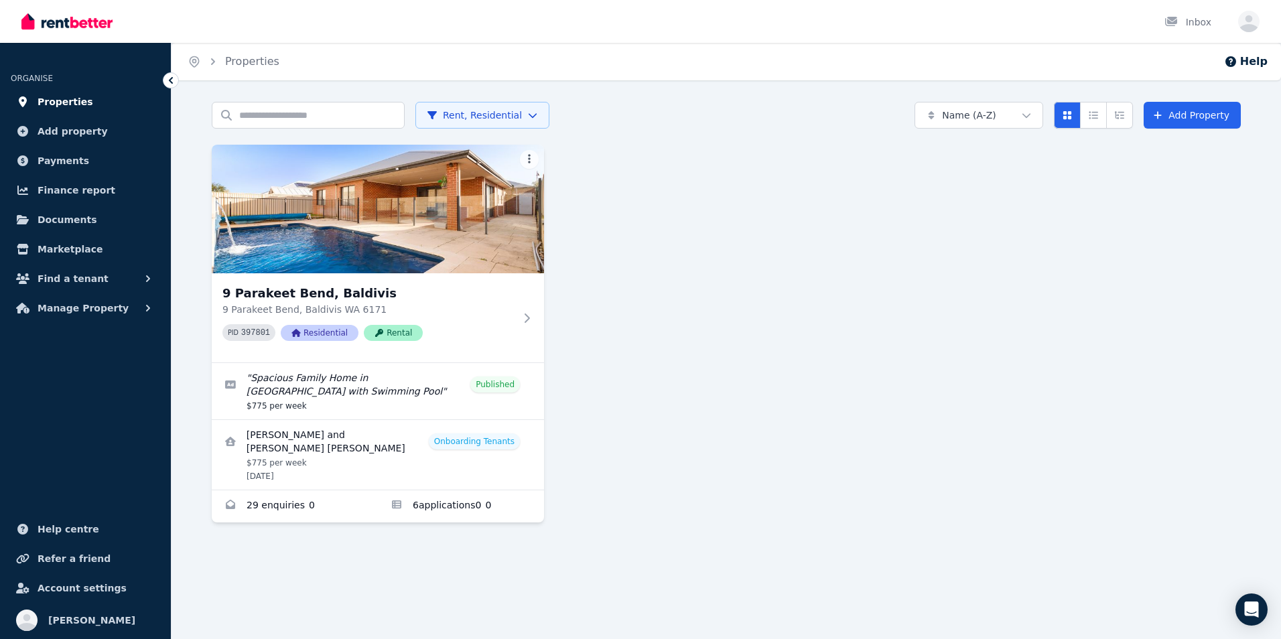
click at [71, 105] on span "Properties" at bounding box center [66, 102] width 56 height 16
click at [59, 102] on span "Properties" at bounding box center [66, 102] width 56 height 16
click at [58, 128] on span "Add property" at bounding box center [73, 131] width 70 height 16
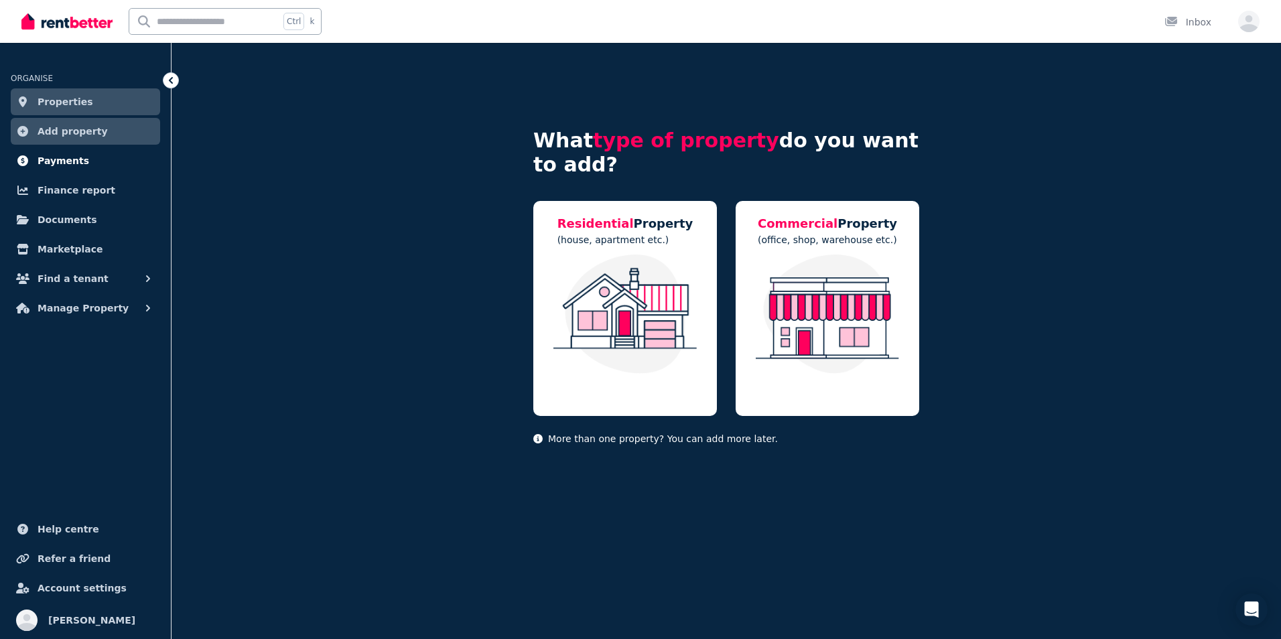
click at [57, 159] on span "Payments" at bounding box center [64, 161] width 52 height 16
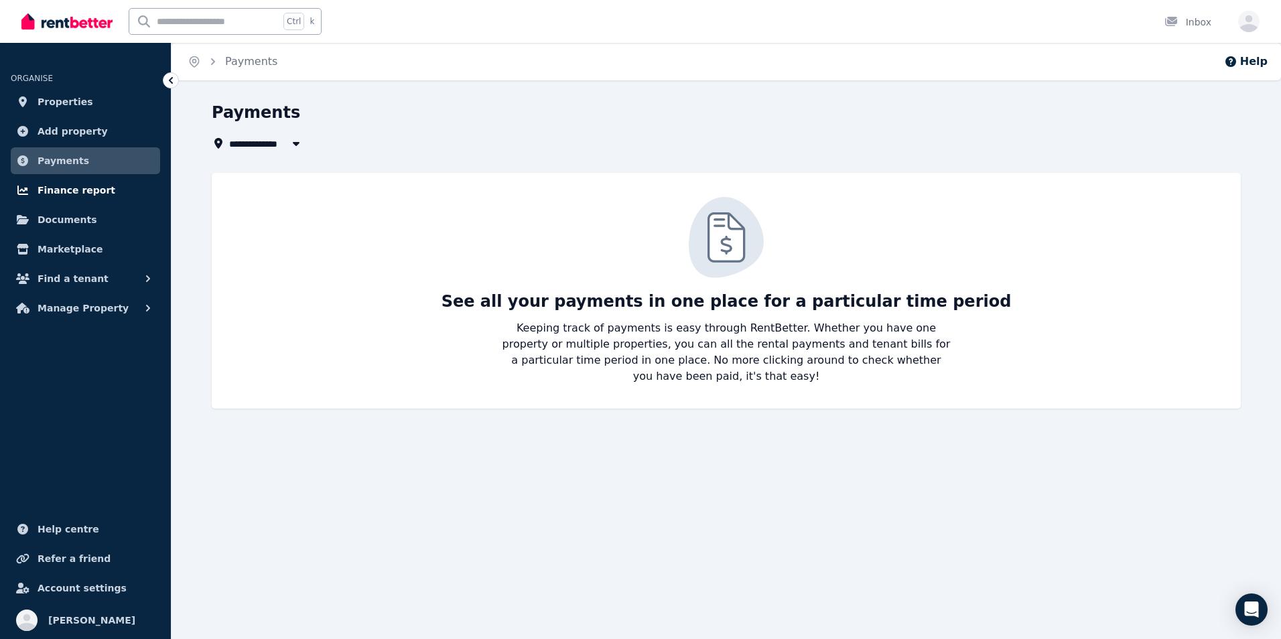
click at [55, 189] on span "Finance report" at bounding box center [77, 190] width 78 height 16
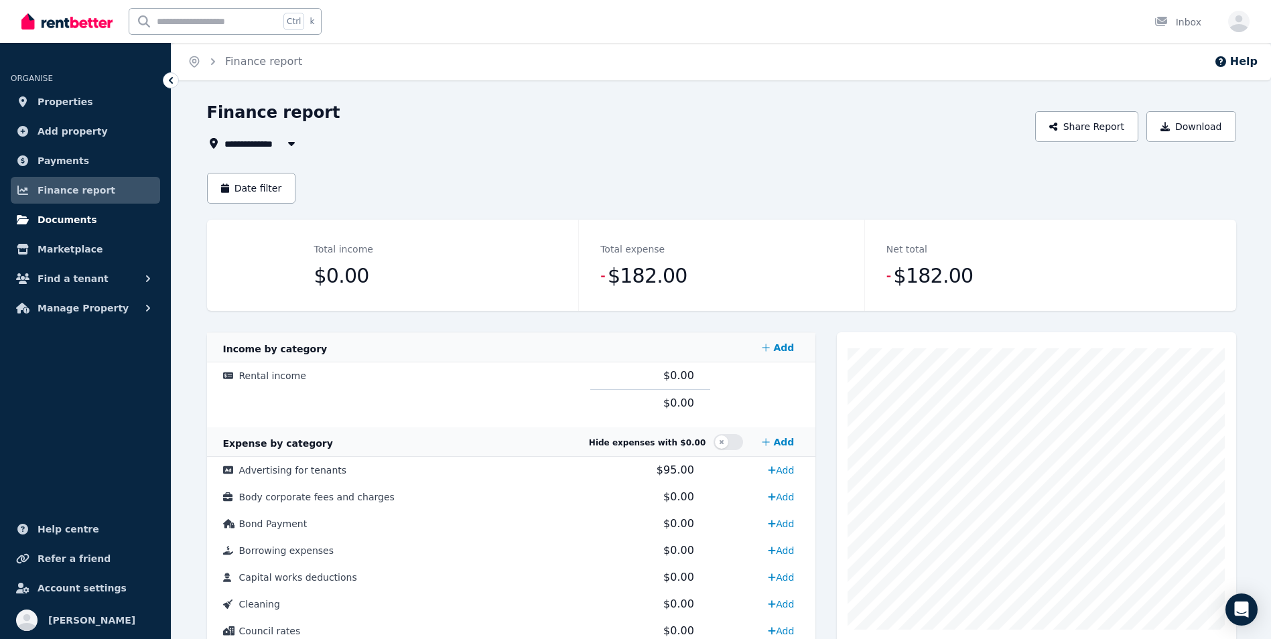
click at [57, 214] on span "Documents" at bounding box center [68, 220] width 60 height 16
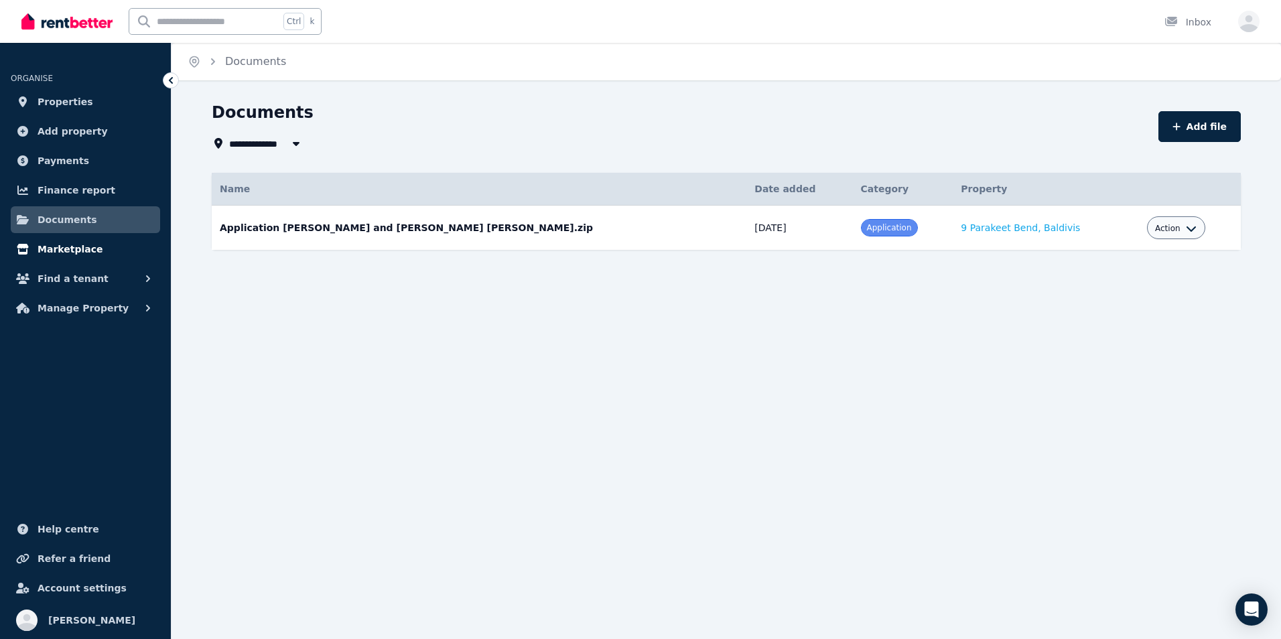
click at [71, 245] on span "Marketplace" at bounding box center [70, 249] width 65 height 16
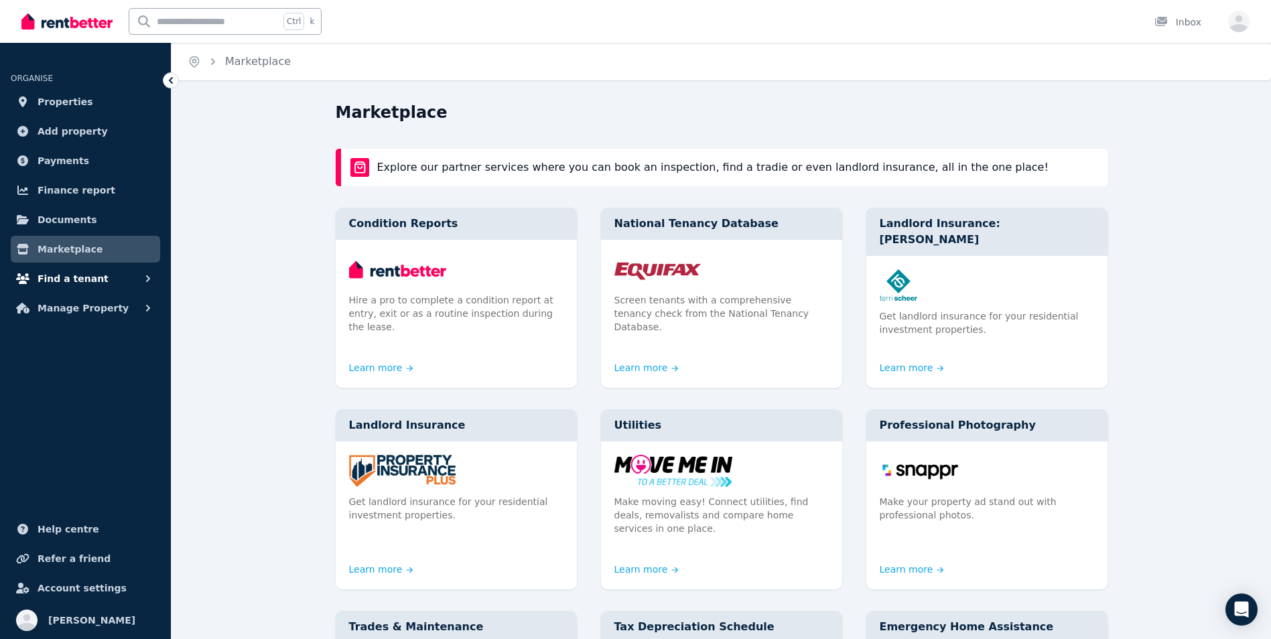
click at [73, 275] on span "Find a tenant" at bounding box center [73, 279] width 71 height 16
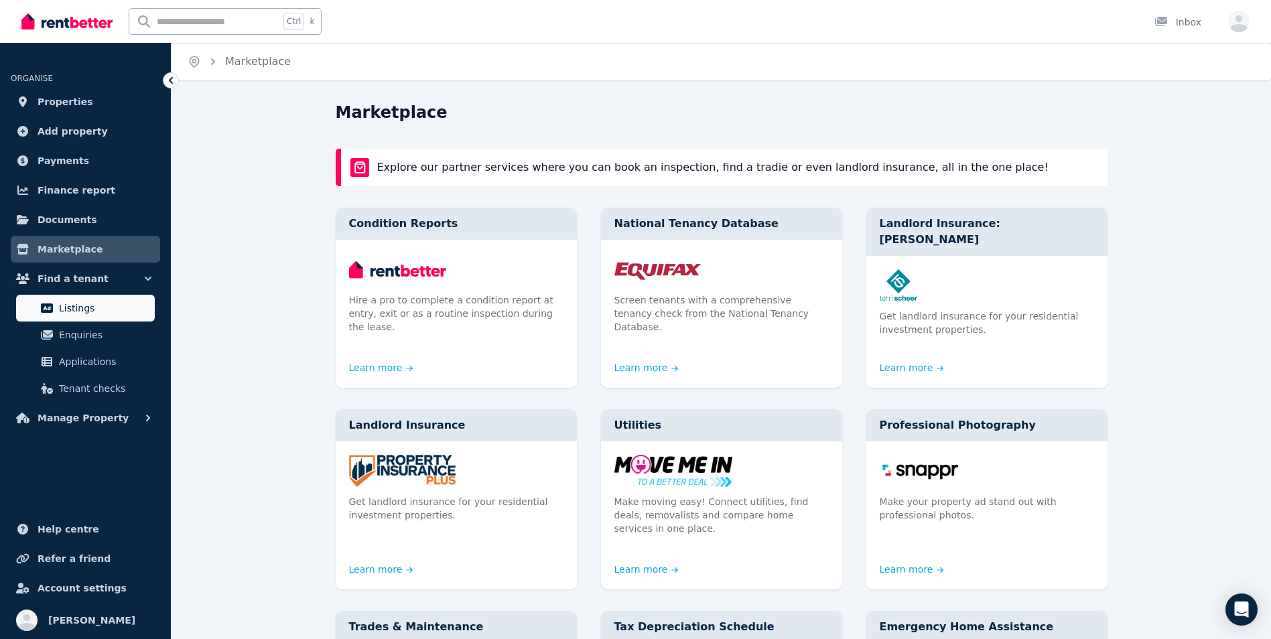
click at [83, 316] on span "Listings" at bounding box center [104, 308] width 90 height 16
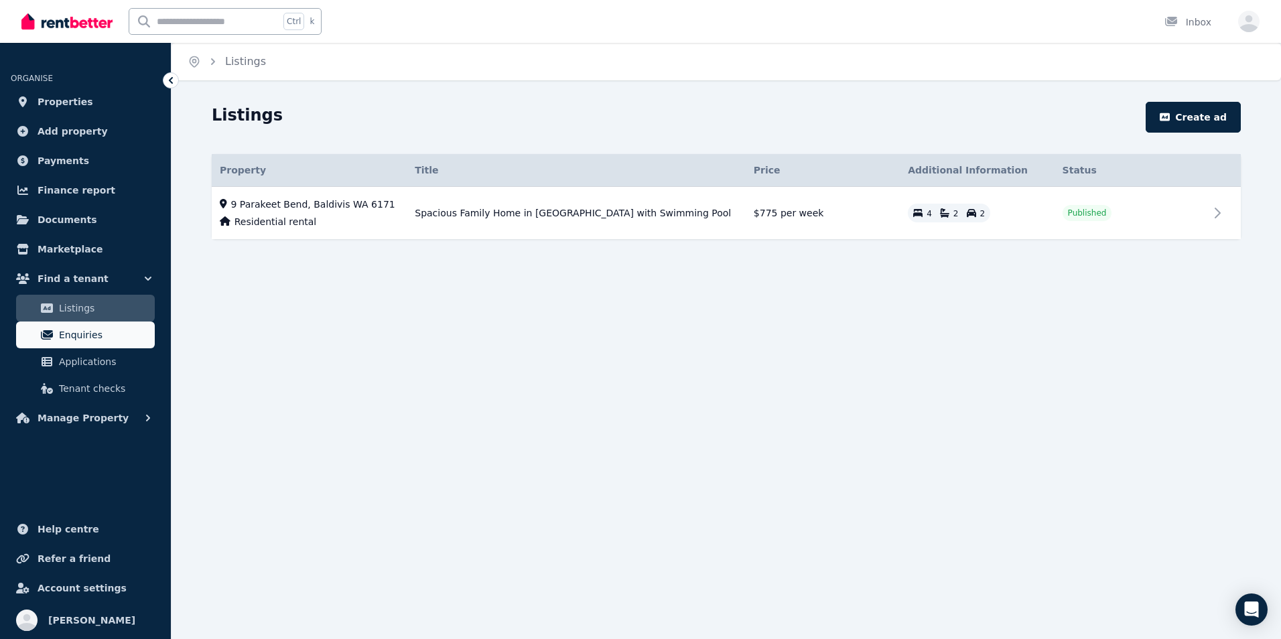
click at [80, 333] on span "Enquiries" at bounding box center [104, 335] width 90 height 16
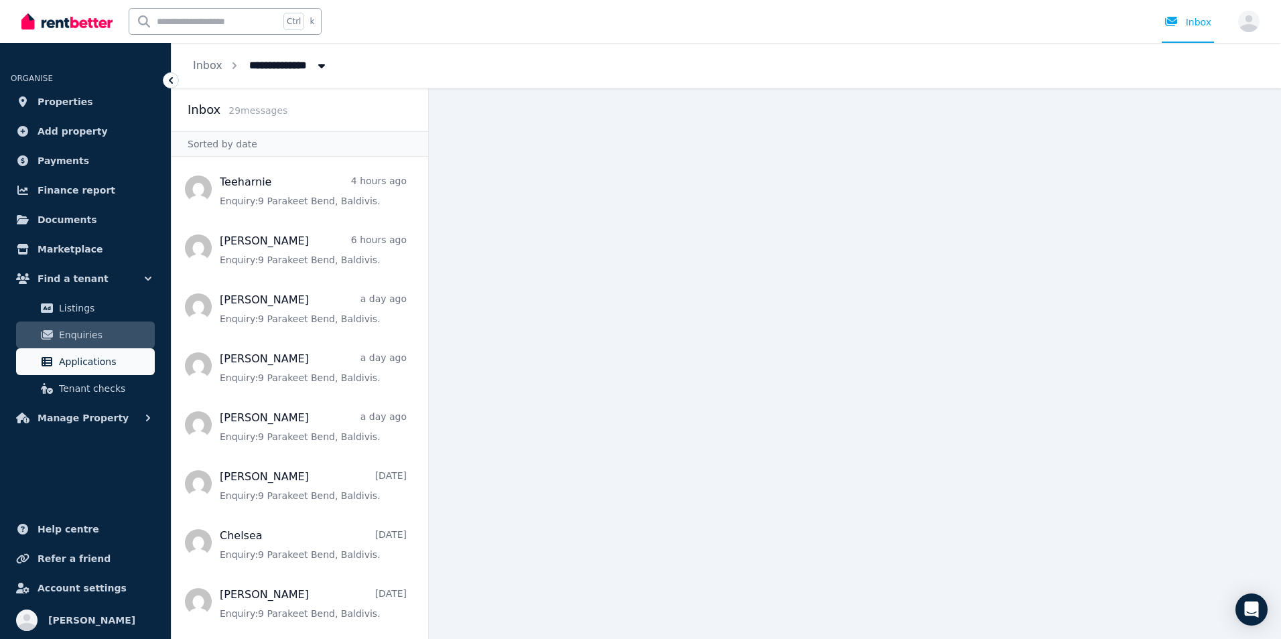
click at [80, 357] on span "Applications" at bounding box center [104, 362] width 90 height 16
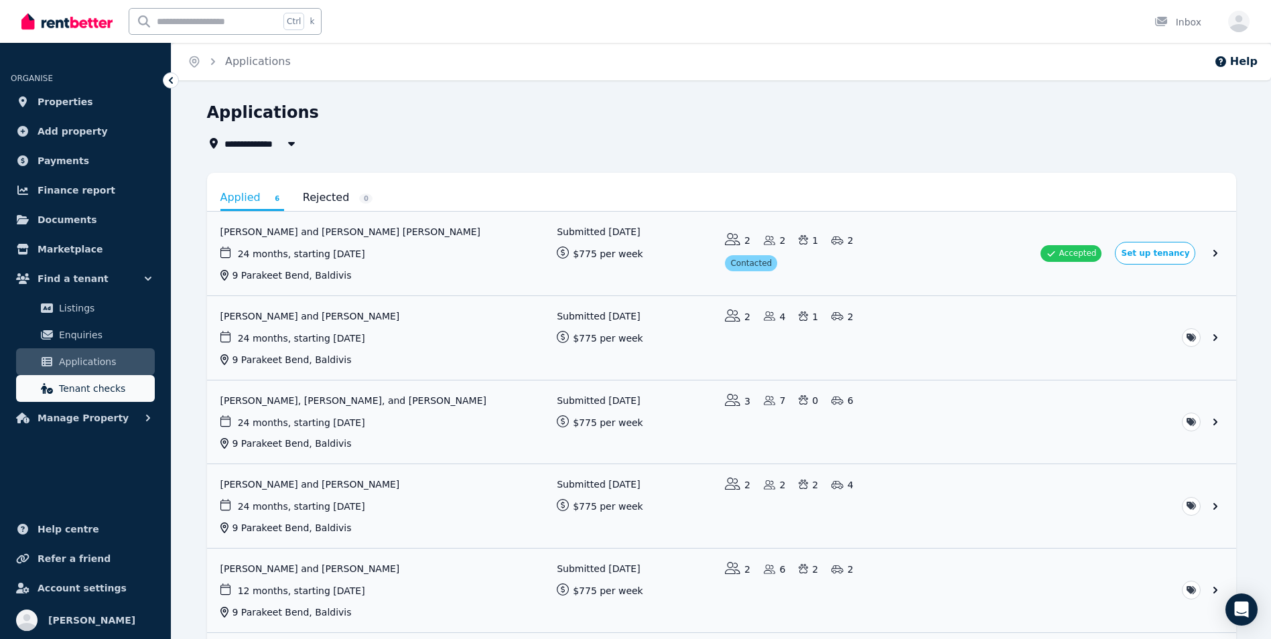
click at [77, 383] on span "Tenant checks" at bounding box center [104, 389] width 90 height 16
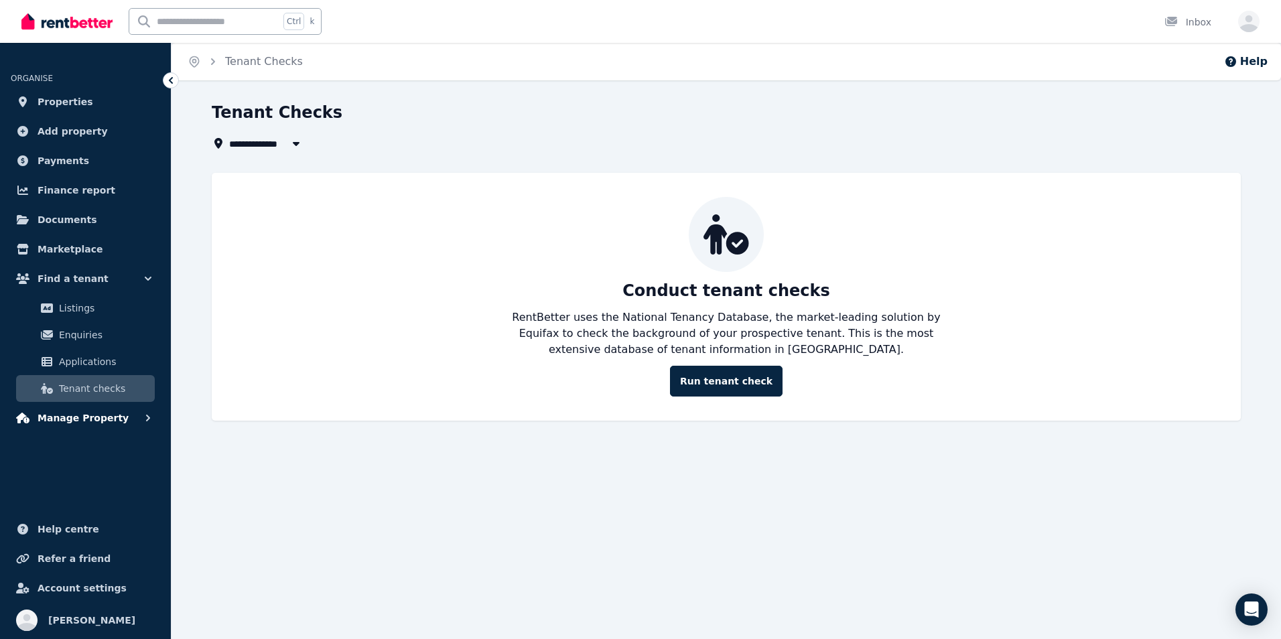
click at [64, 415] on span "Manage Property" at bounding box center [83, 418] width 91 height 16
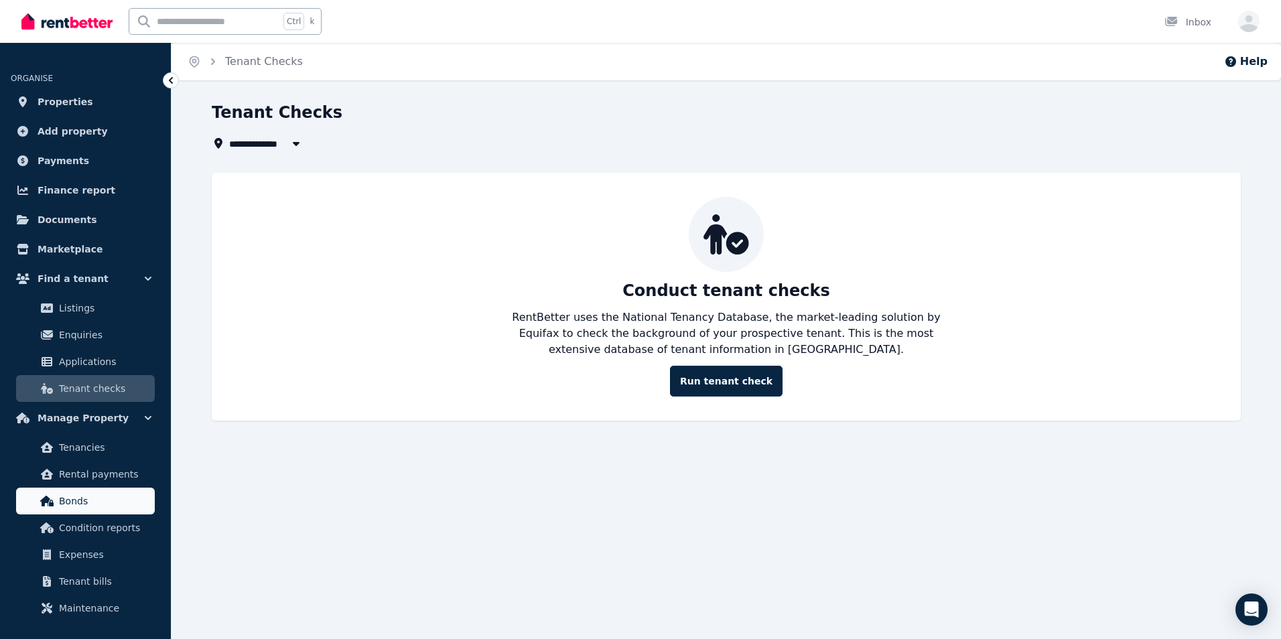
click at [96, 499] on span "Bonds" at bounding box center [104, 501] width 90 height 16
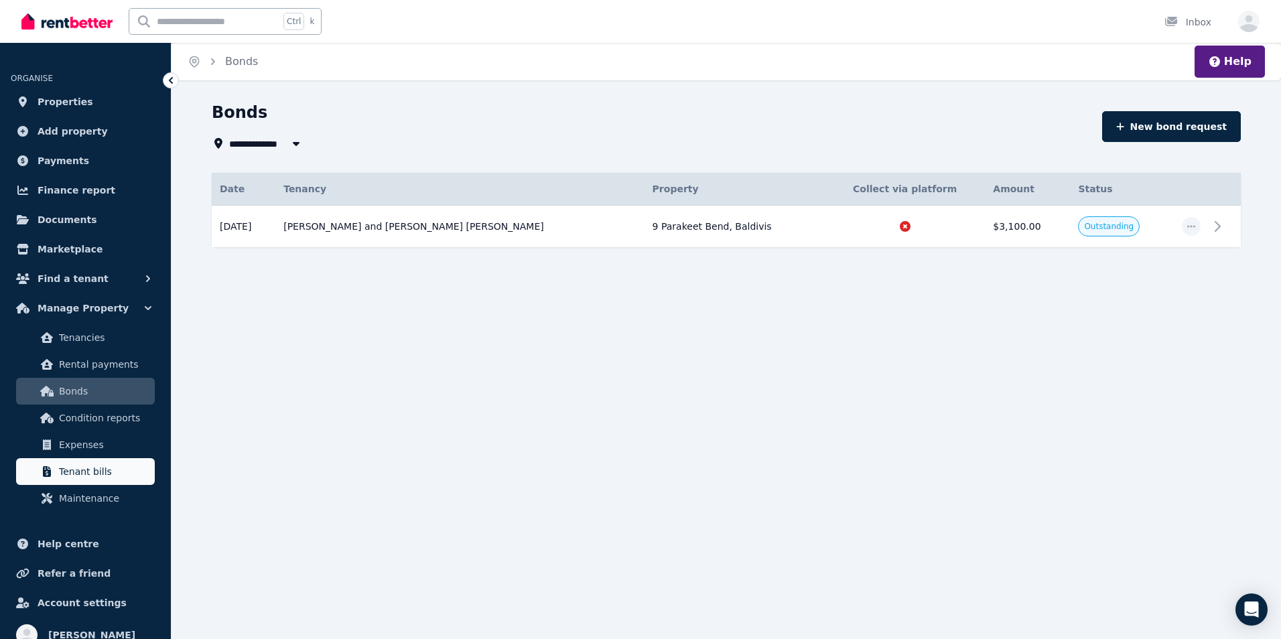
click at [79, 469] on span "Tenant bills" at bounding box center [104, 472] width 90 height 16
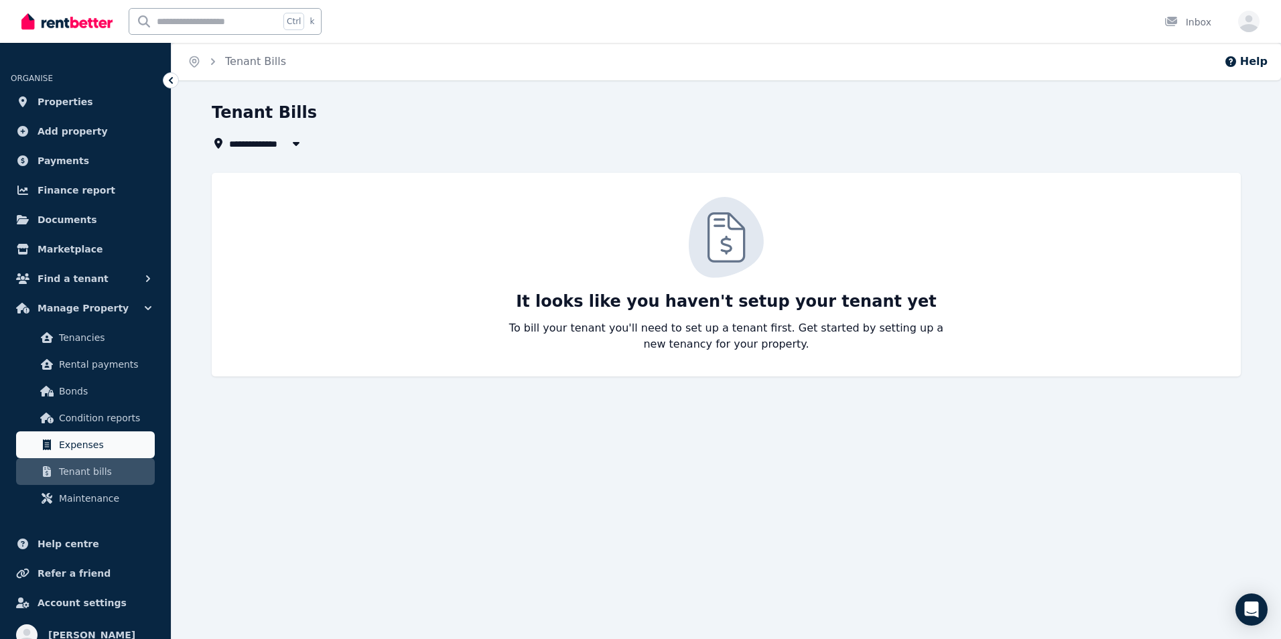
click at [68, 446] on span "Expenses" at bounding box center [104, 445] width 90 height 16
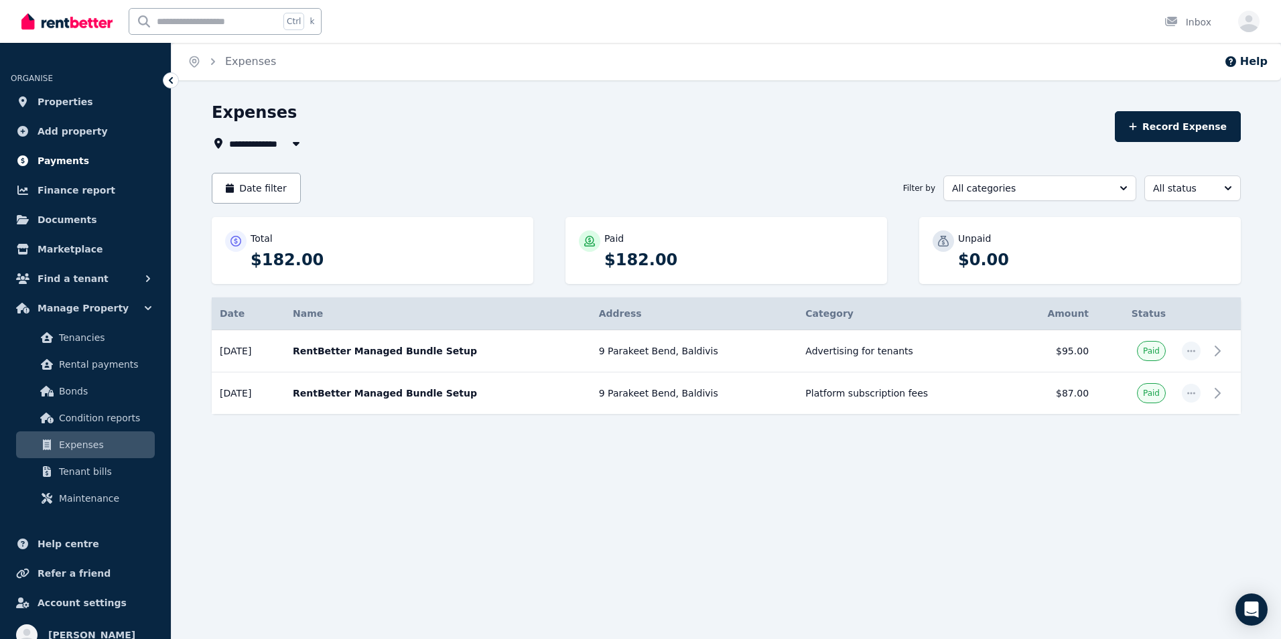
click at [67, 168] on span "Payments" at bounding box center [64, 161] width 52 height 16
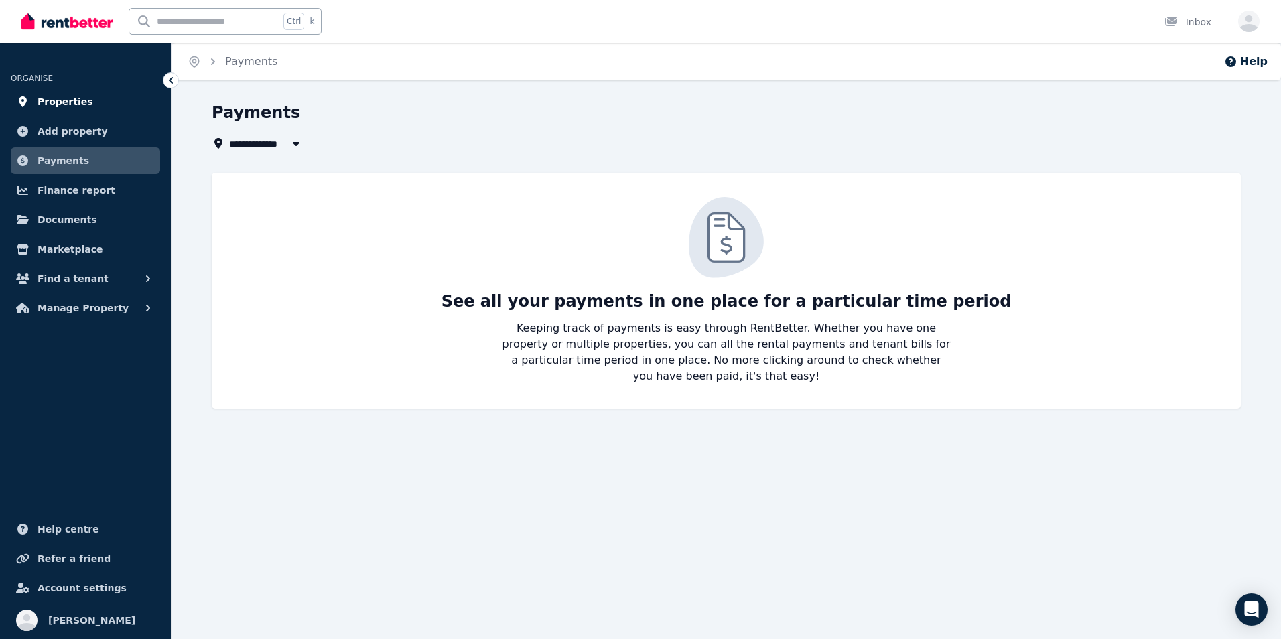
click at [50, 92] on link "Properties" at bounding box center [85, 101] width 149 height 27
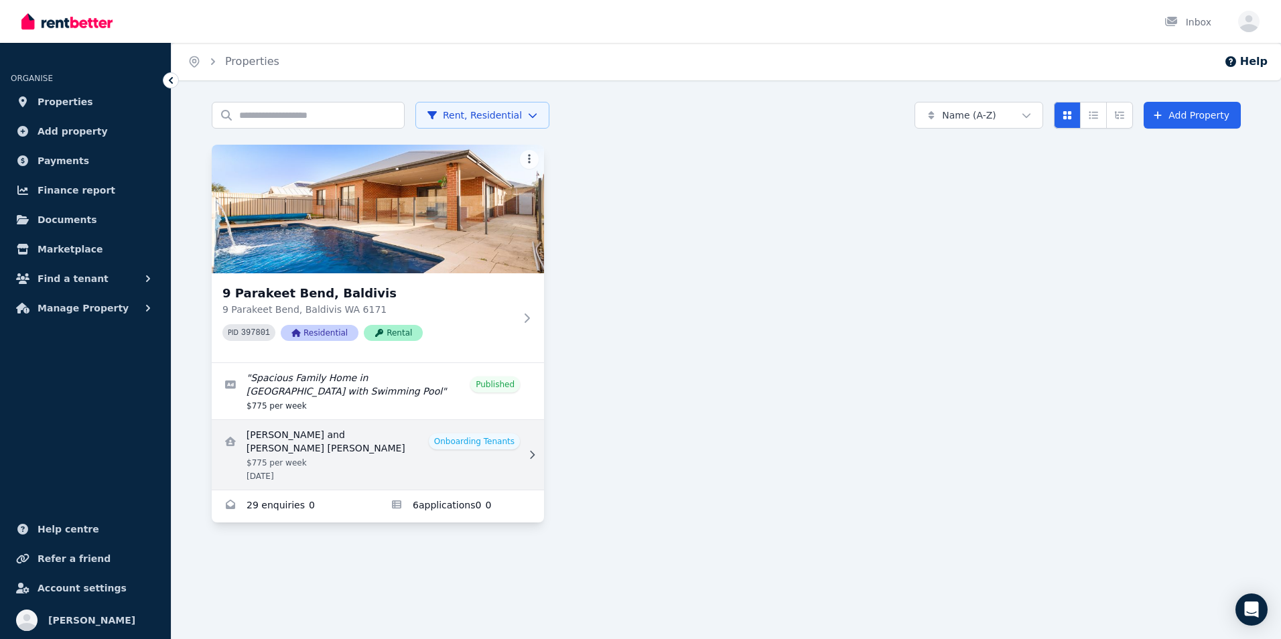
click at [278, 457] on link "View details for Fiona Elliot and ROSS MACGREGOR ELLIOT" at bounding box center [378, 455] width 332 height 70
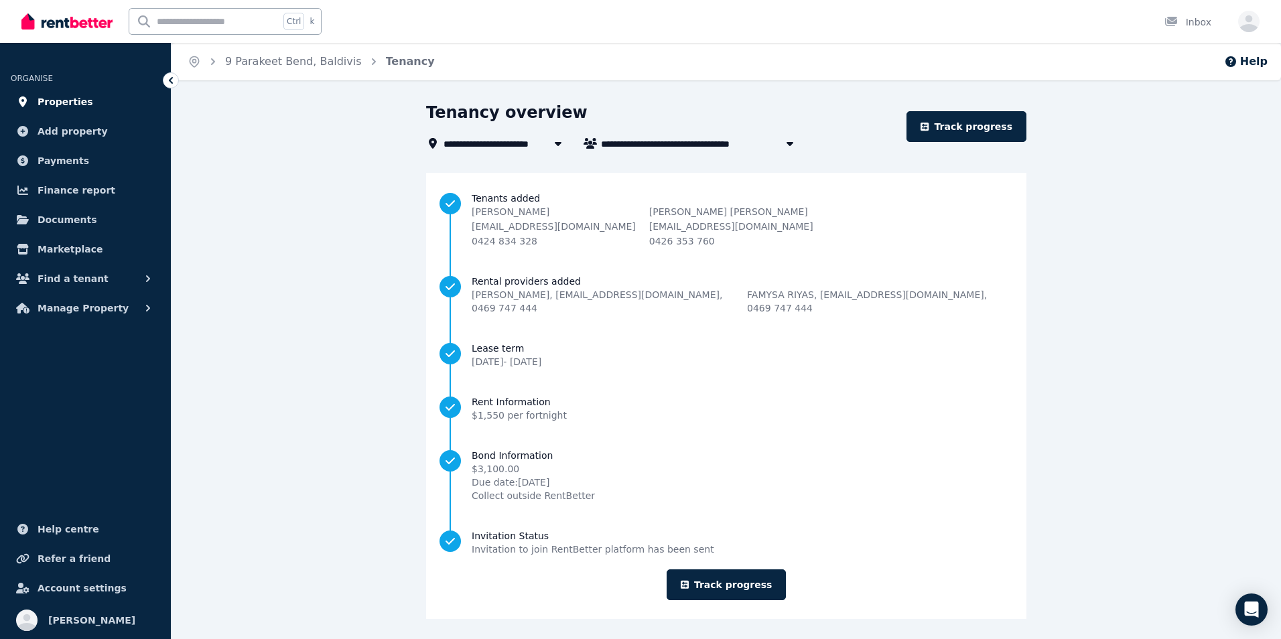
click at [69, 103] on span "Properties" at bounding box center [66, 102] width 56 height 16
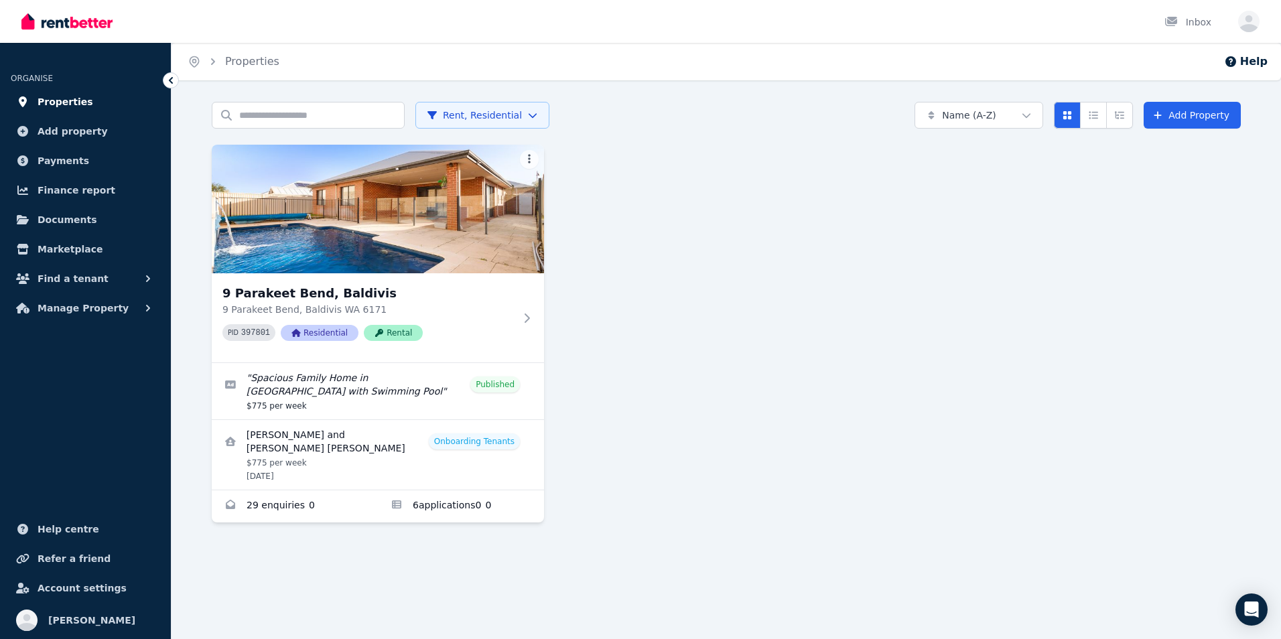
click at [89, 105] on link "Properties" at bounding box center [85, 101] width 149 height 27
click at [83, 218] on span "Documents" at bounding box center [68, 220] width 60 height 16
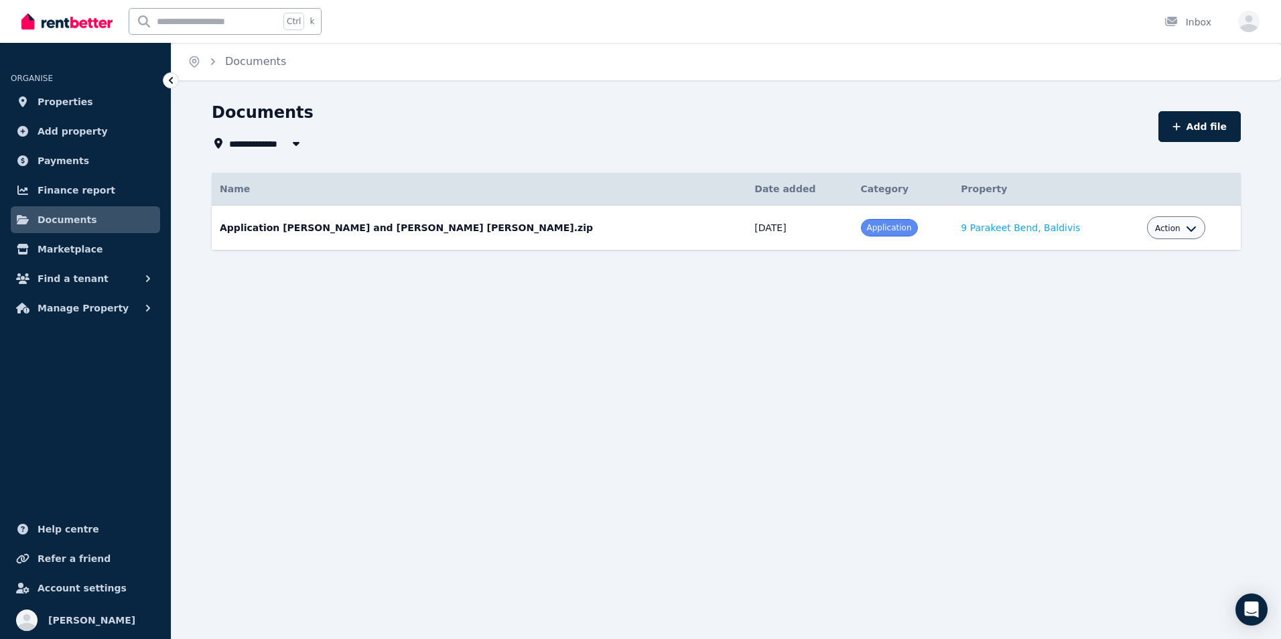
click at [1187, 231] on icon "button" at bounding box center [1191, 228] width 9 height 5
click at [1088, 309] on link "Download" at bounding box center [1135, 307] width 129 height 24
click at [819, 328] on div "**********" at bounding box center [640, 319] width 1281 height 639
click at [96, 255] on link "Marketplace" at bounding box center [85, 249] width 149 height 27
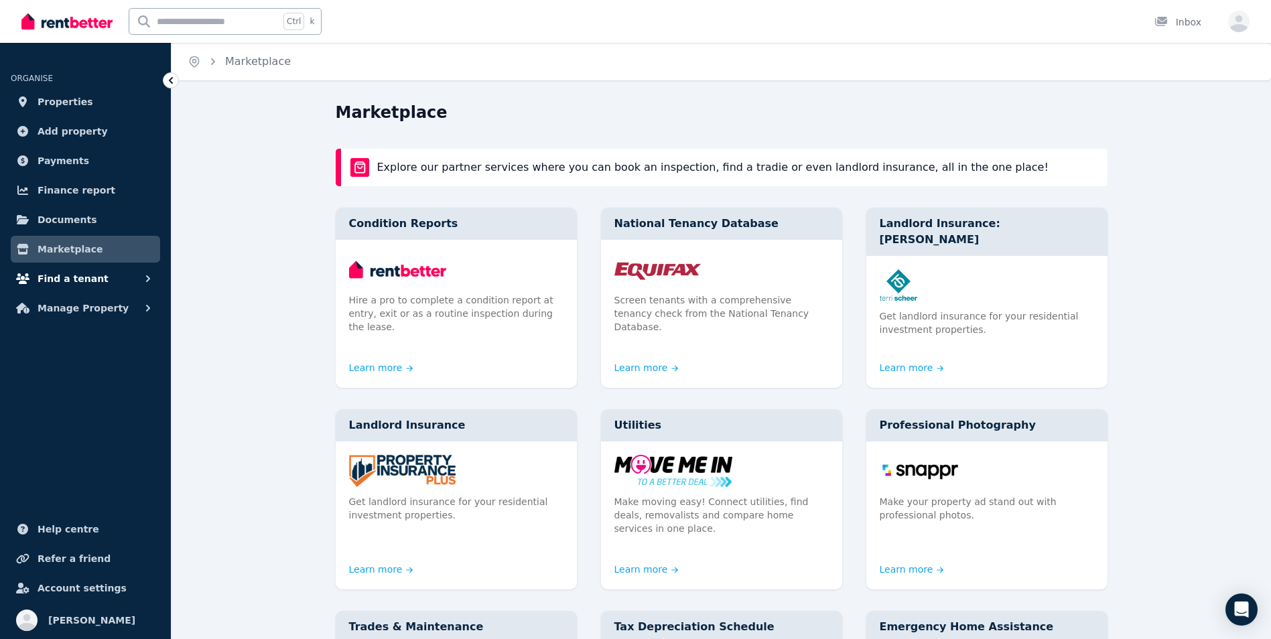
click at [72, 275] on span "Find a tenant" at bounding box center [73, 279] width 71 height 16
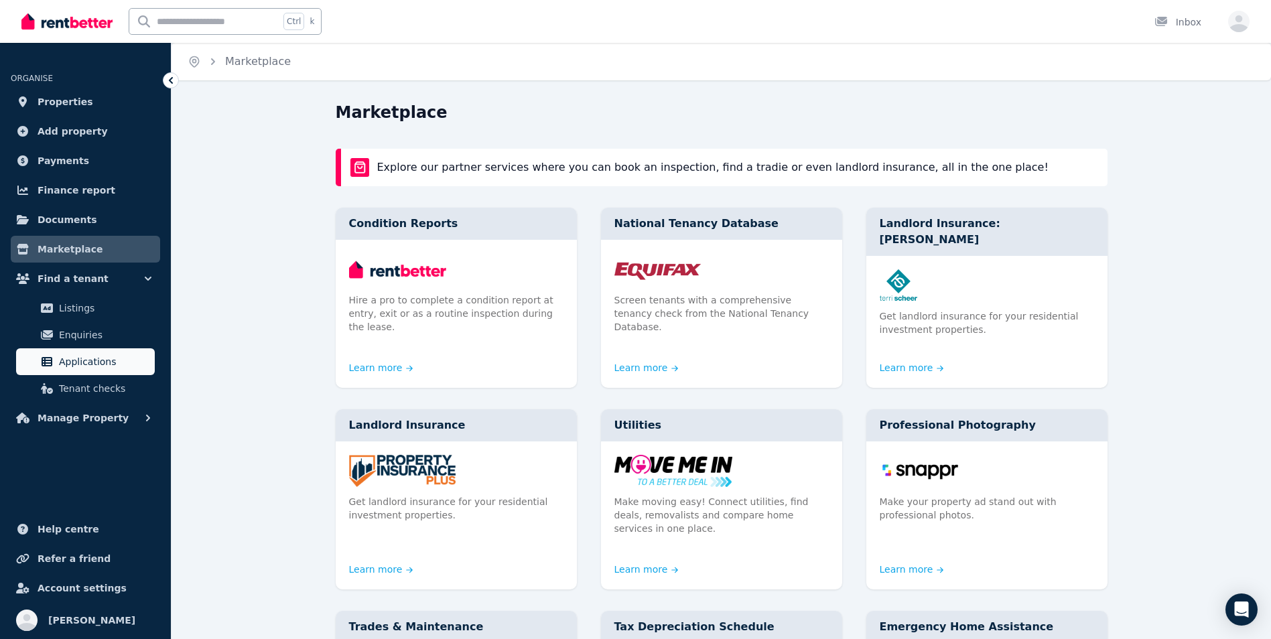
click at [80, 361] on span "Applications" at bounding box center [104, 362] width 90 height 16
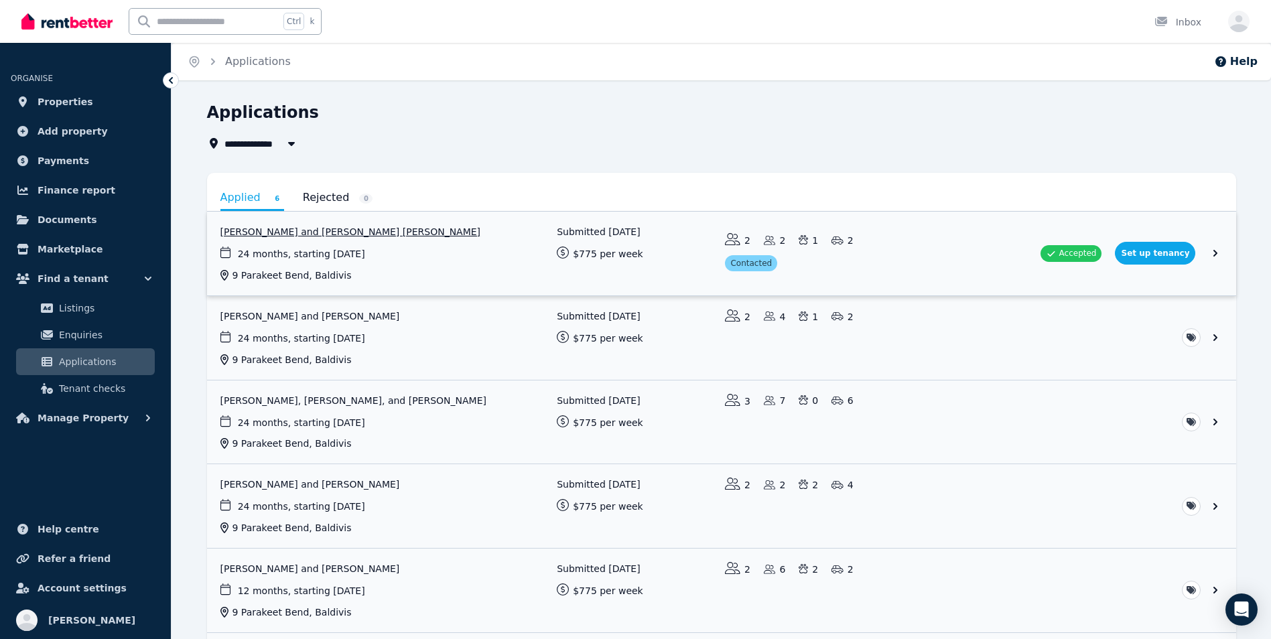
click at [1157, 251] on link "View application: Fiona Elliot and ROSS MACGREGOR ELLIOT" at bounding box center [721, 254] width 1029 height 84
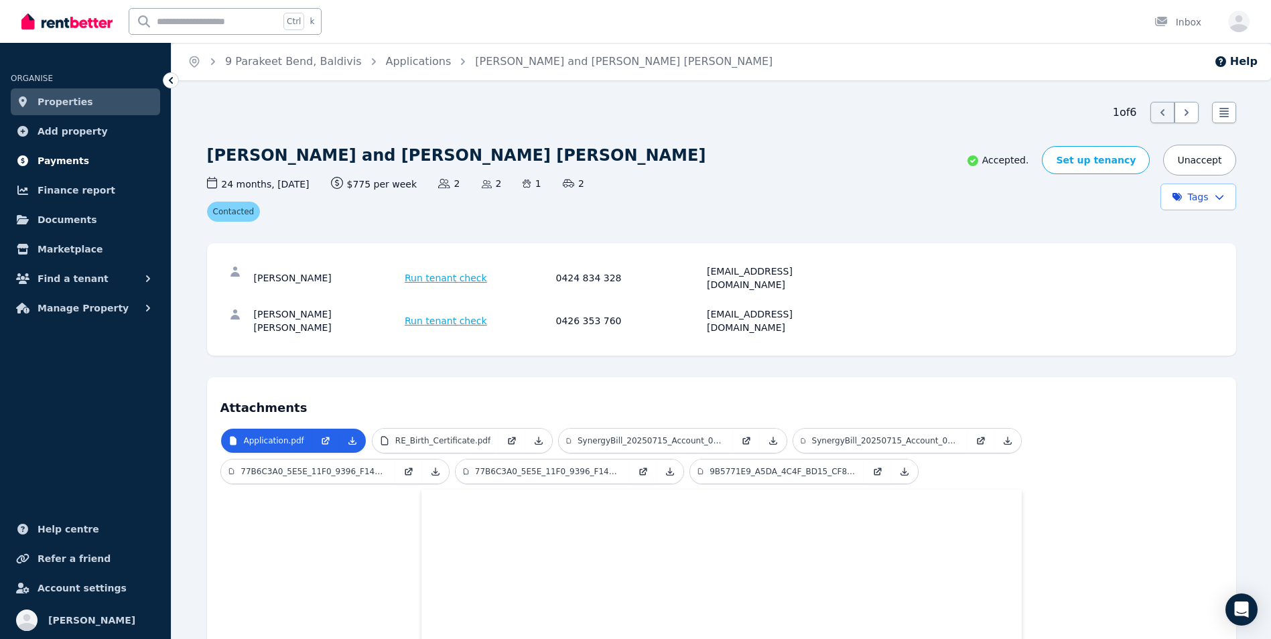
click at [57, 172] on link "Payments" at bounding box center [85, 160] width 149 height 27
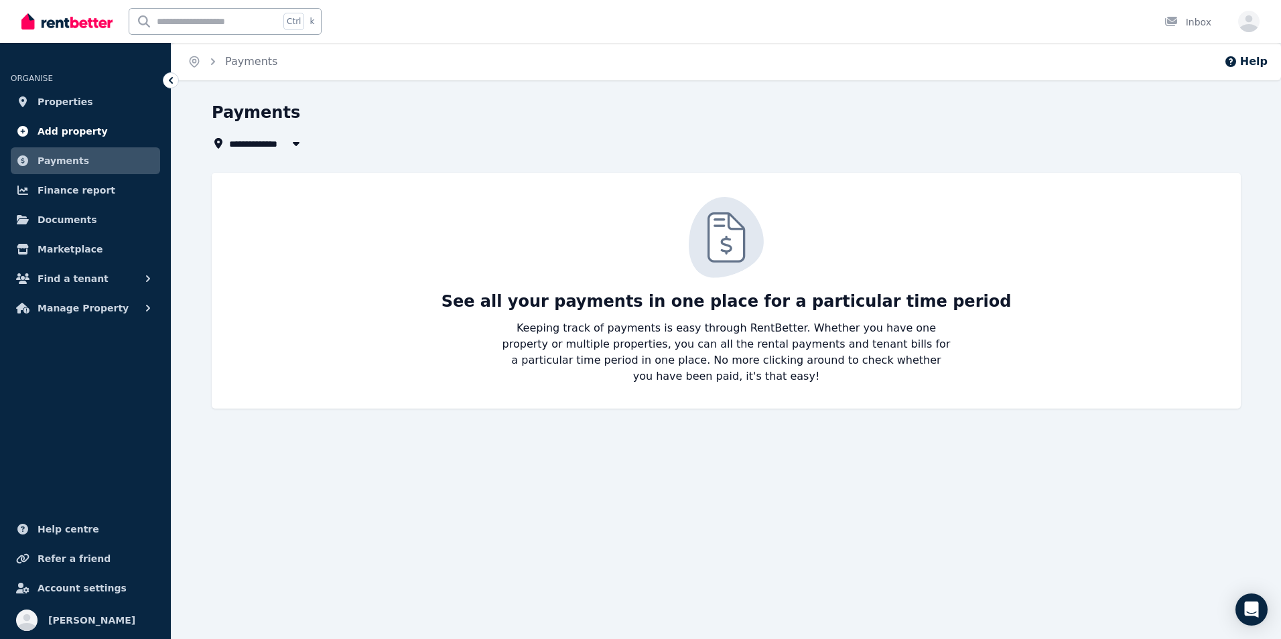
click at [52, 128] on span "Add property" at bounding box center [73, 131] width 70 height 16
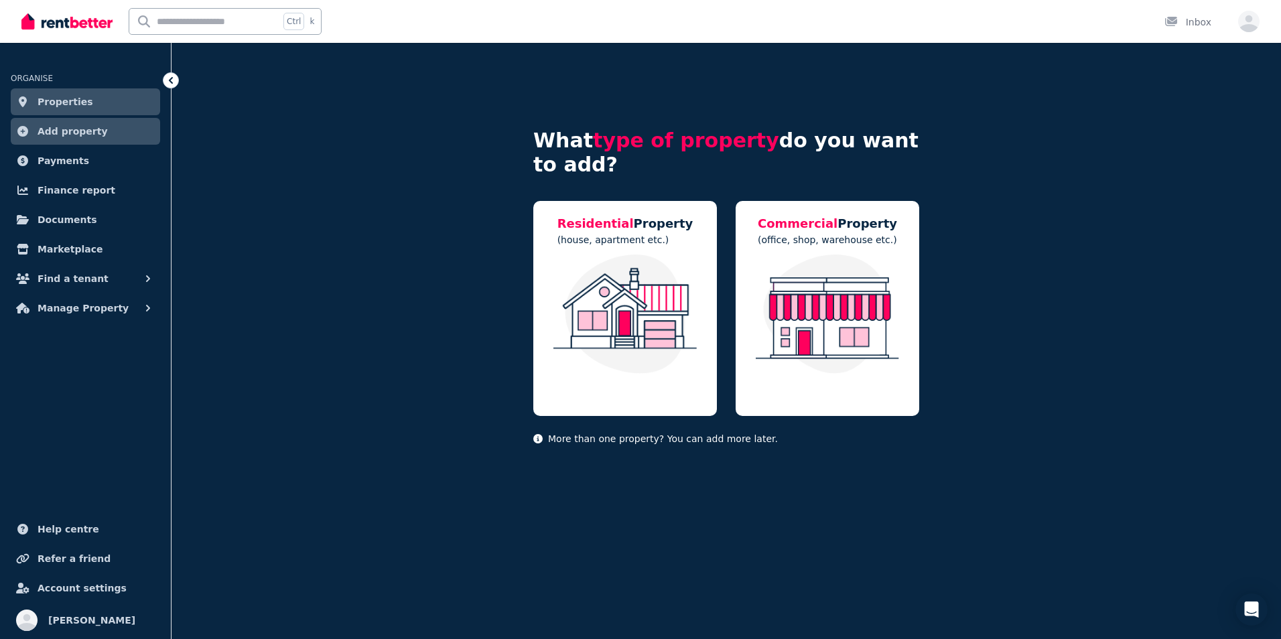
click at [48, 108] on span "Properties" at bounding box center [66, 102] width 56 height 16
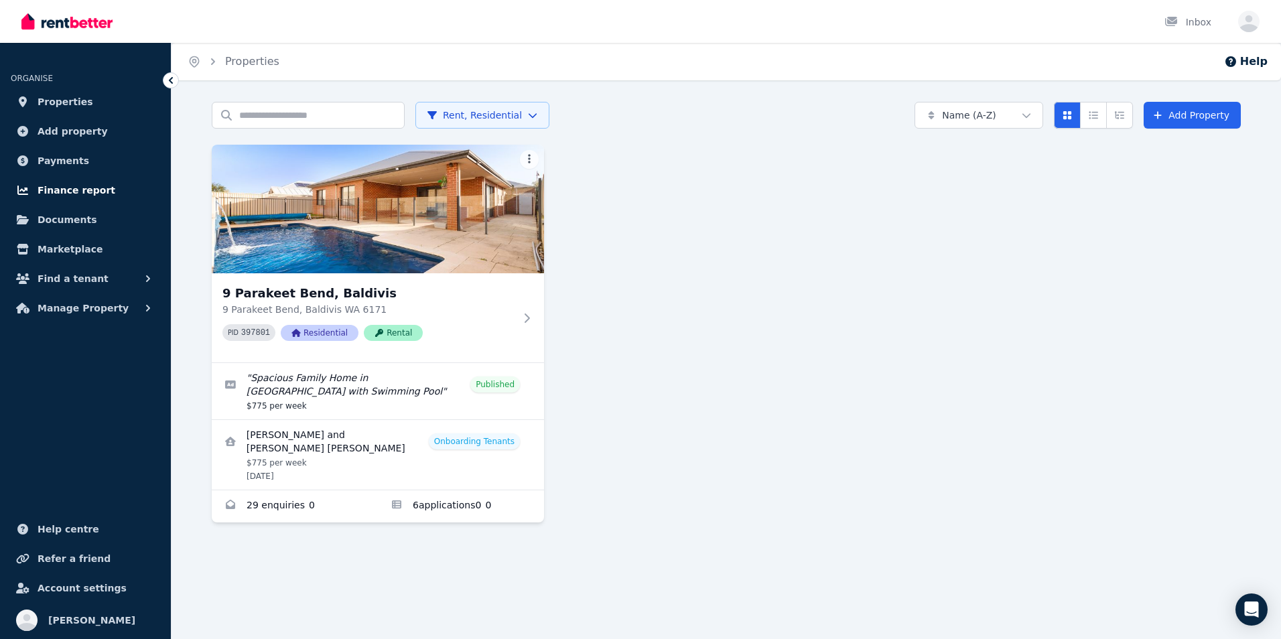
click at [68, 188] on span "Finance report" at bounding box center [77, 190] width 78 height 16
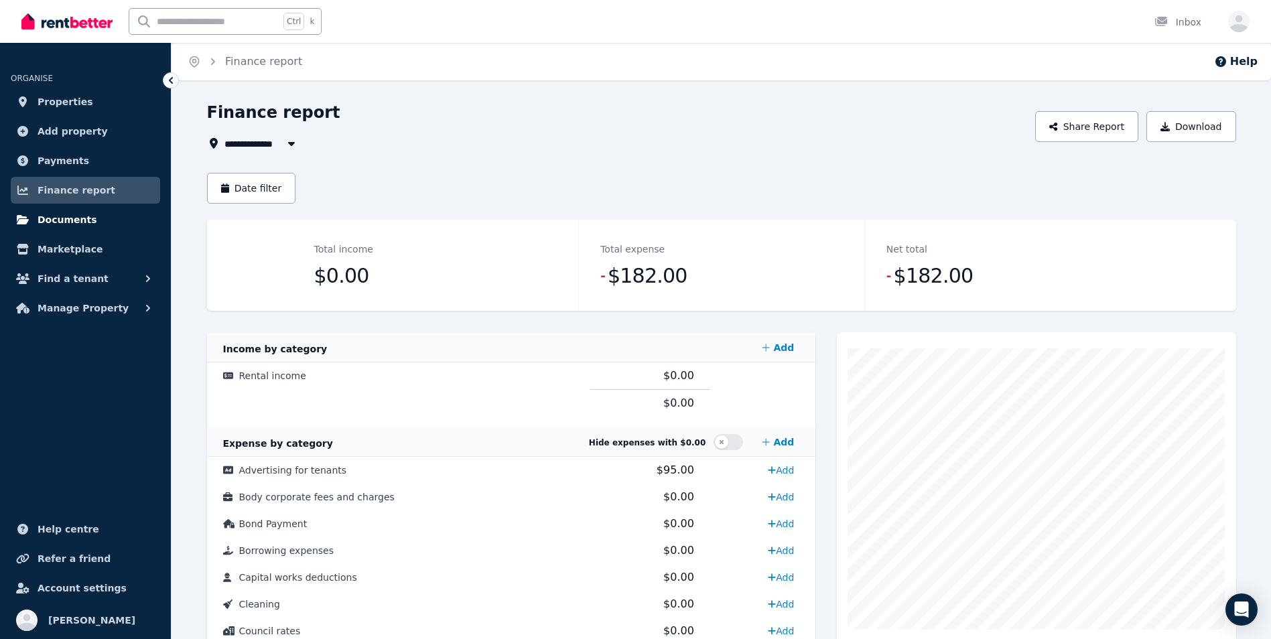
click at [63, 224] on span "Documents" at bounding box center [68, 220] width 60 height 16
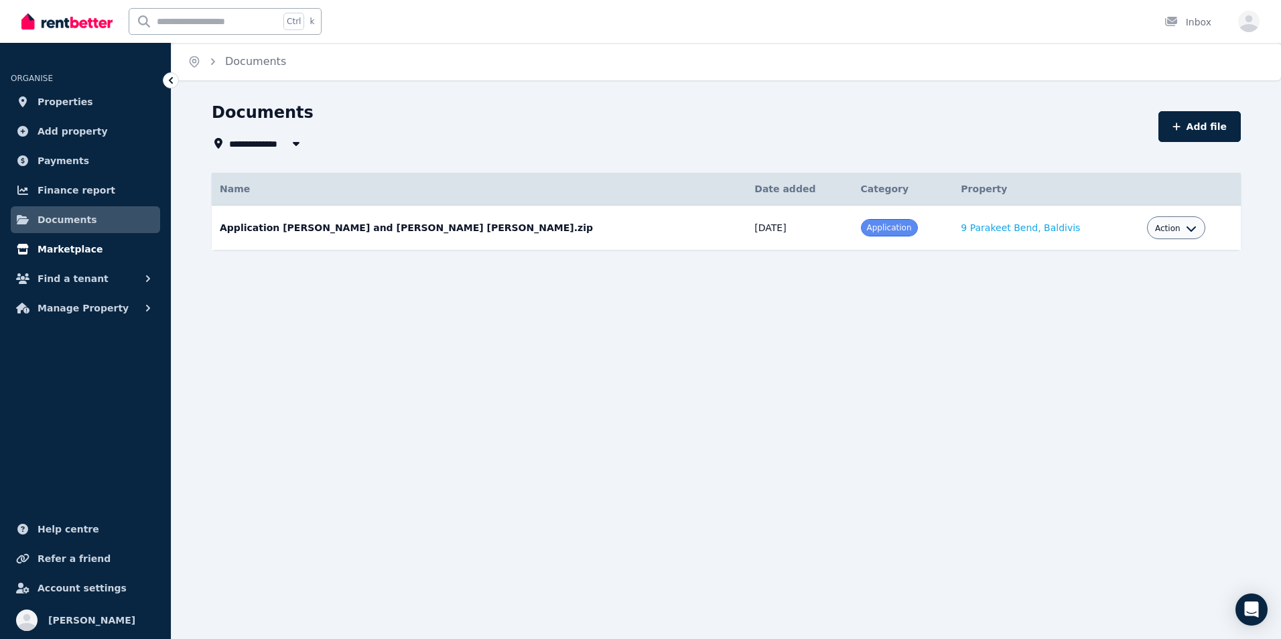
click at [58, 244] on span "Marketplace" at bounding box center [70, 249] width 65 height 16
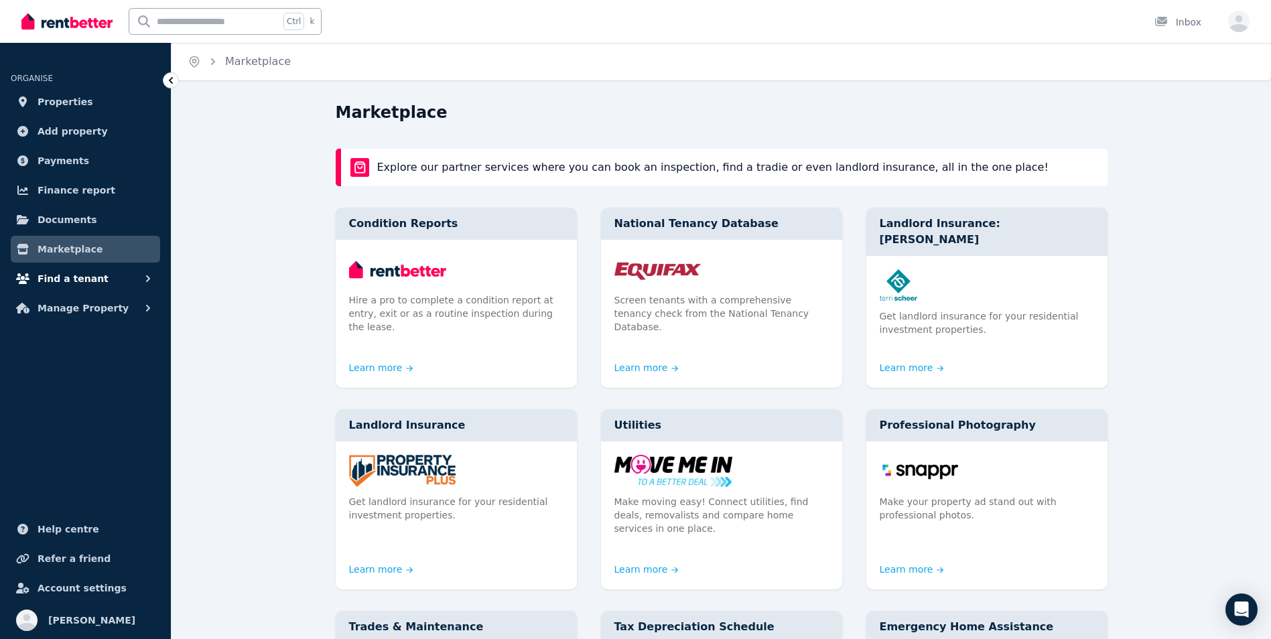
click at [54, 273] on span "Find a tenant" at bounding box center [73, 279] width 71 height 16
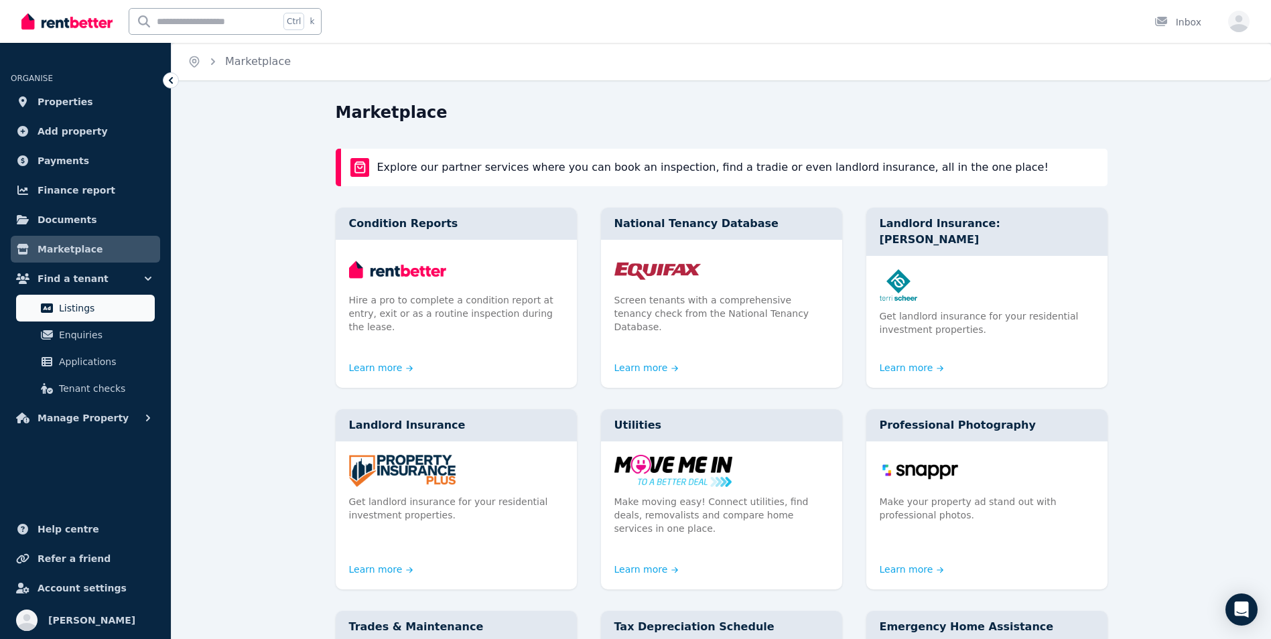
click at [56, 304] on link "Listings" at bounding box center [85, 308] width 139 height 27
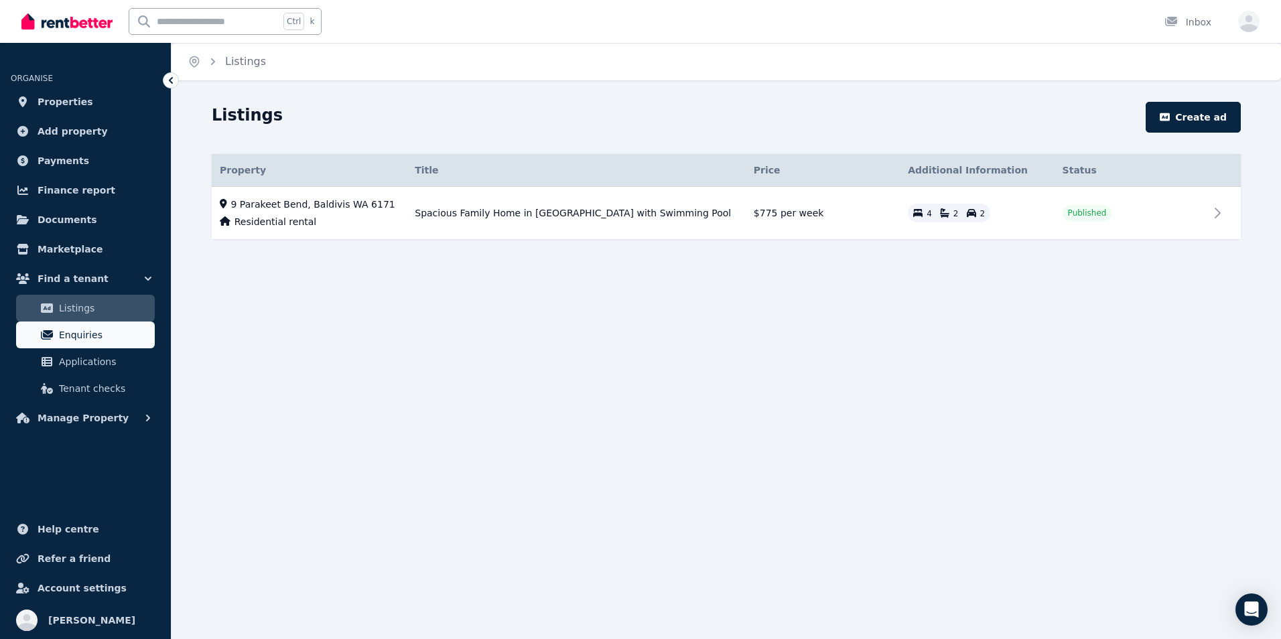
click at [70, 347] on link "Enquiries" at bounding box center [85, 335] width 139 height 27
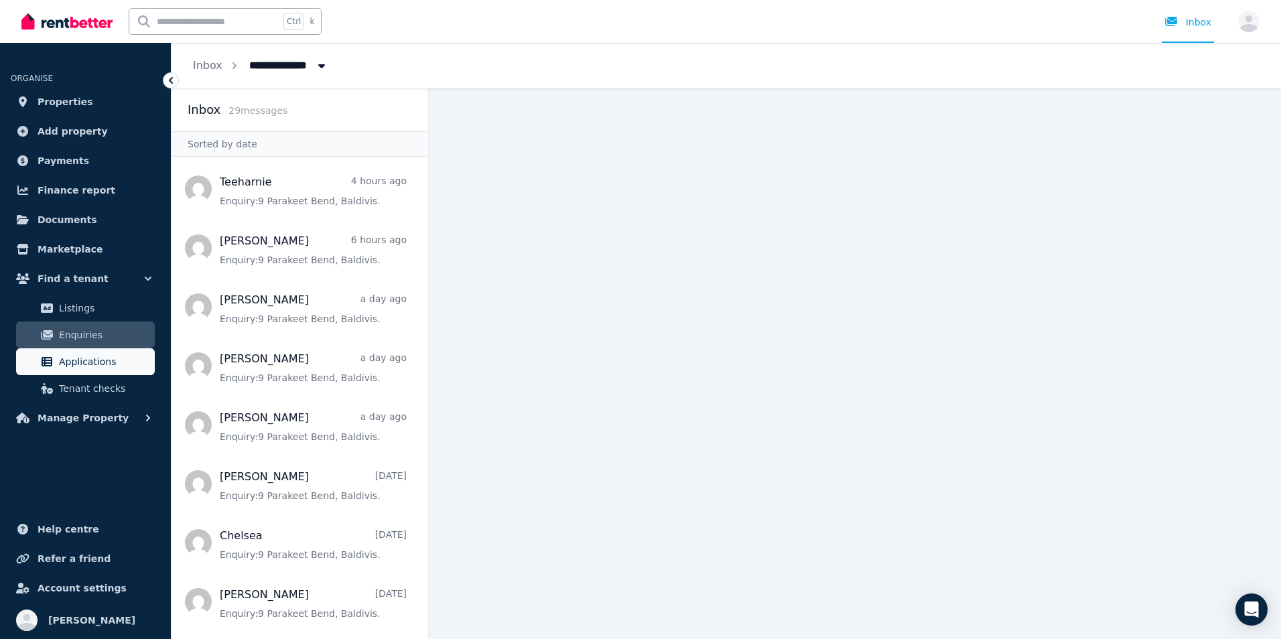
click at [71, 370] on link "Applications" at bounding box center [85, 361] width 139 height 27
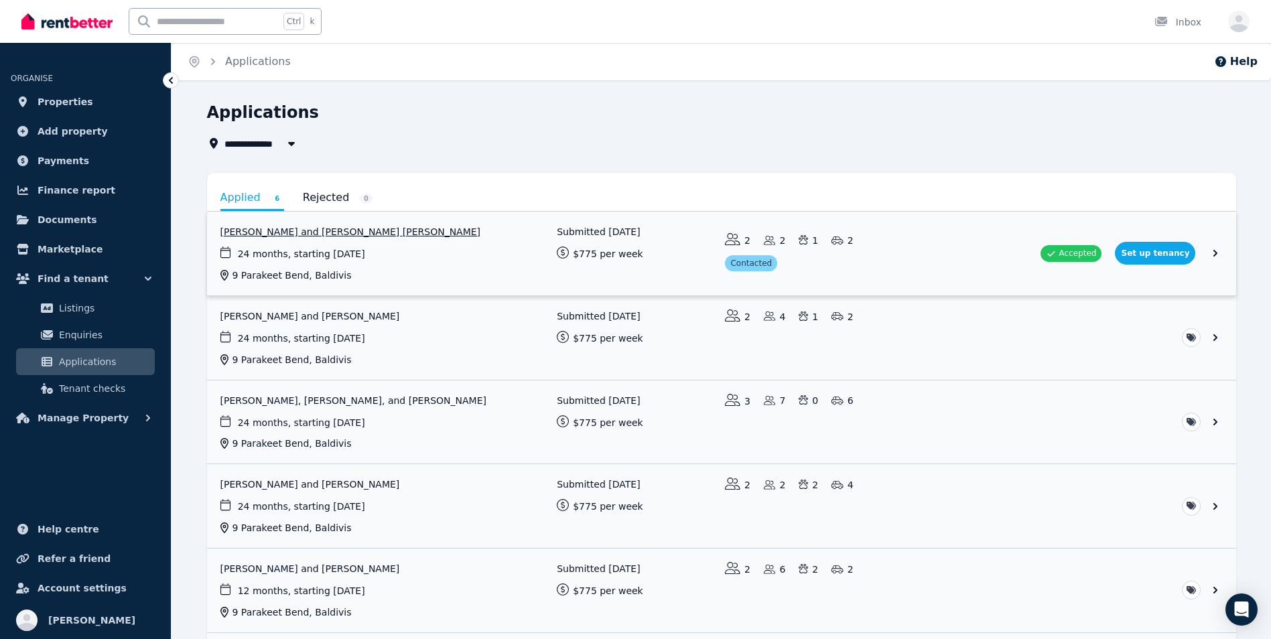
click at [279, 267] on link "View application: Fiona Elliot and ROSS MACGREGOR ELLIOT" at bounding box center [721, 254] width 1029 height 84
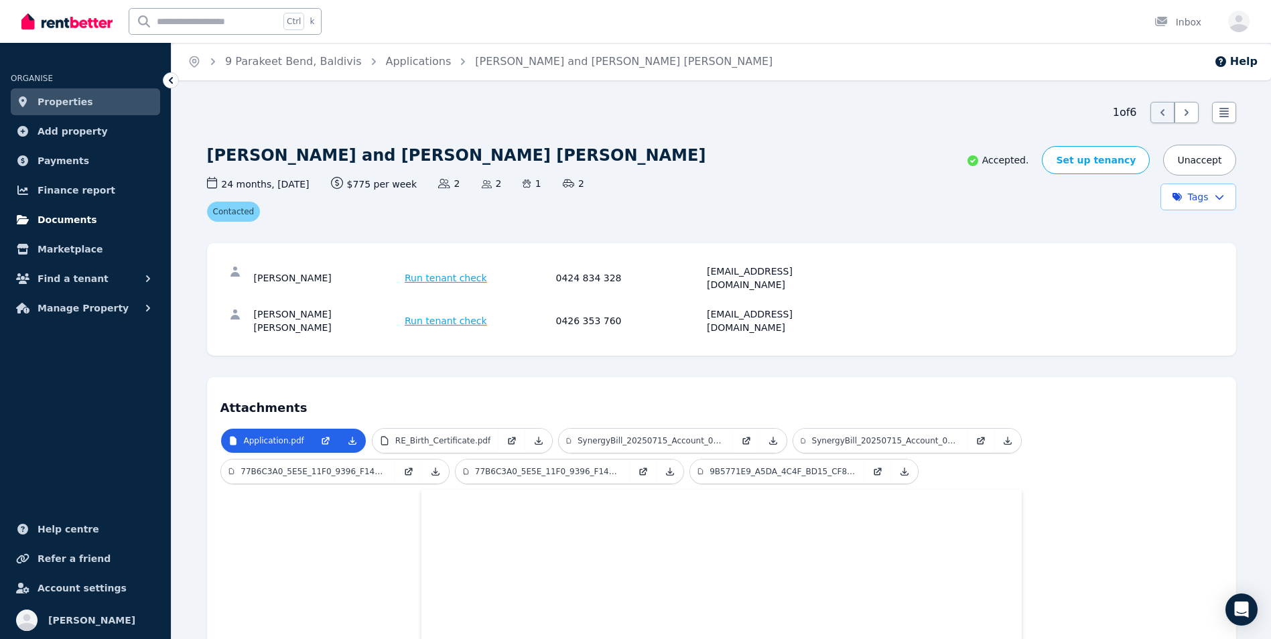
click at [66, 225] on span "Documents" at bounding box center [68, 220] width 60 height 16
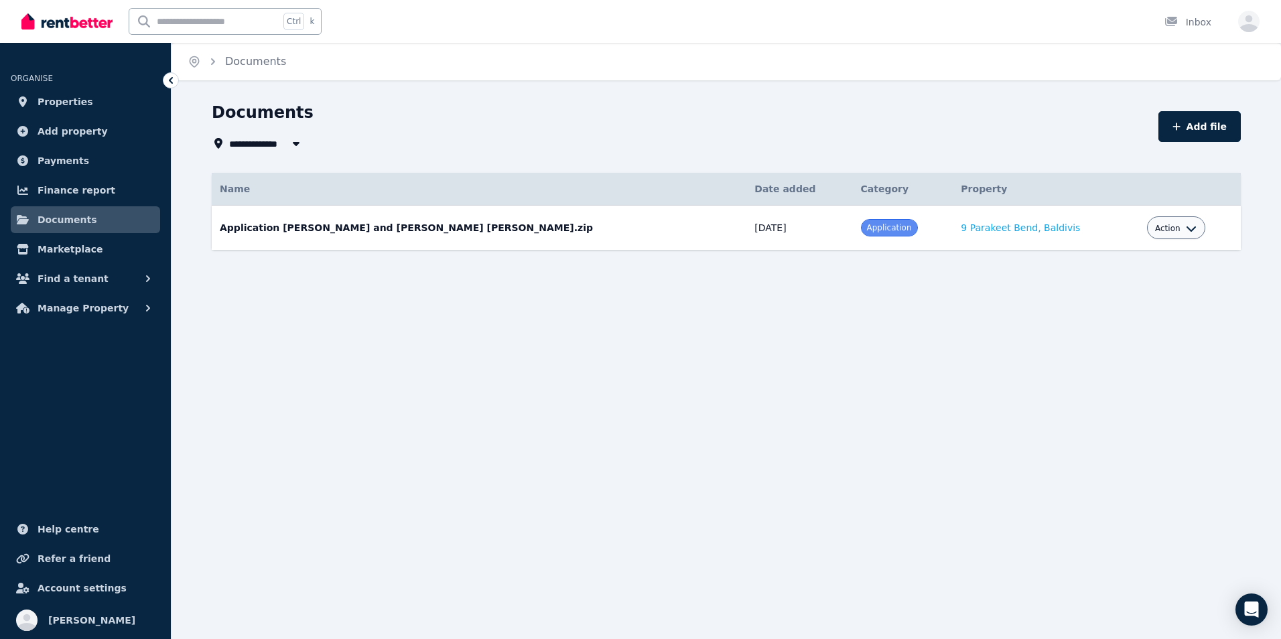
click at [1159, 233] on button "Action" at bounding box center [1176, 228] width 42 height 11
click at [1104, 283] on link "View" at bounding box center [1135, 283] width 129 height 24
click at [913, 371] on div "**********" at bounding box center [640, 319] width 1281 height 639
click at [58, 251] on span "Marketplace" at bounding box center [70, 249] width 65 height 16
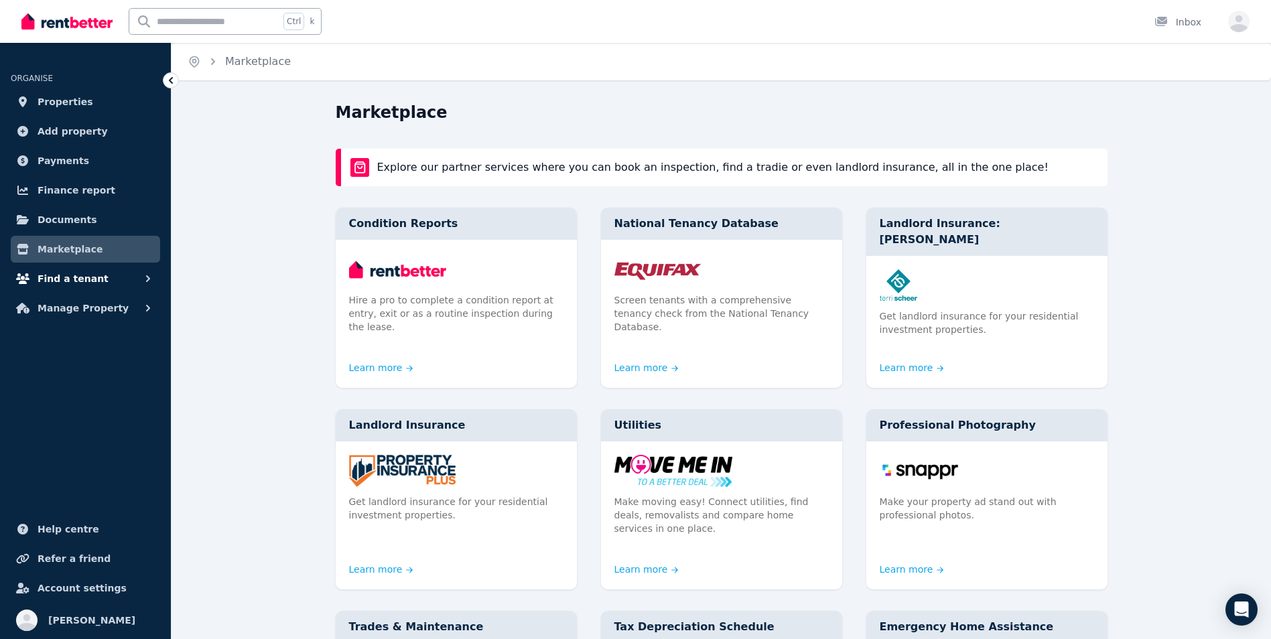
click at [59, 276] on span "Find a tenant" at bounding box center [73, 279] width 71 height 16
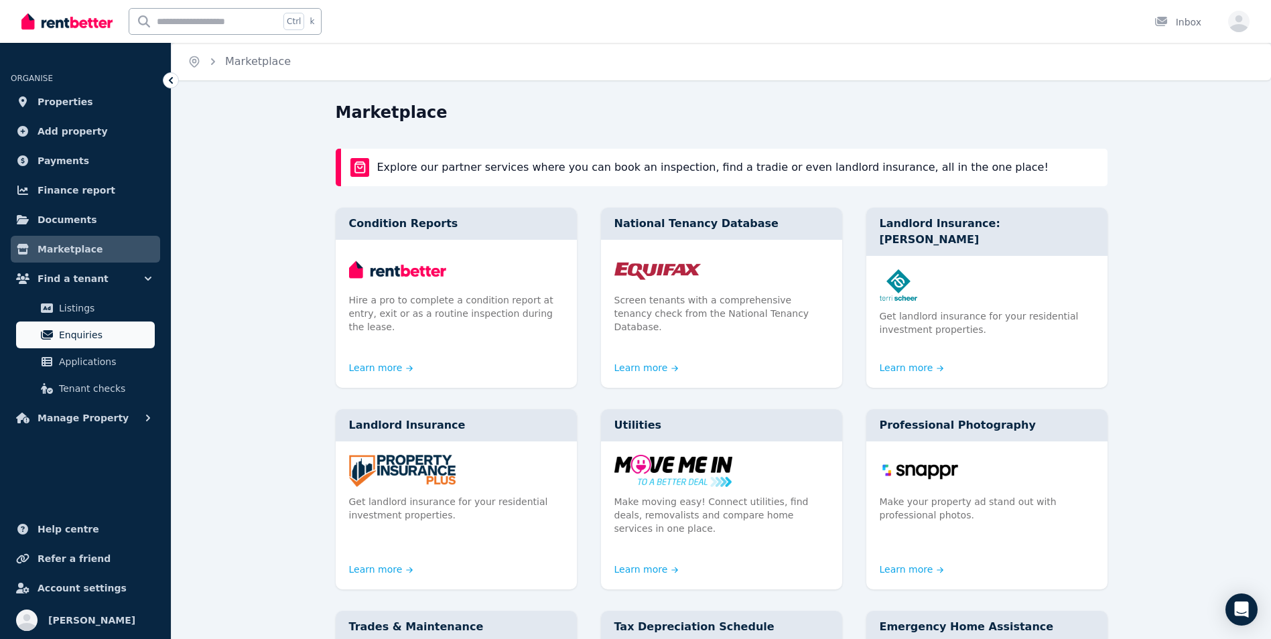
click at [89, 330] on span "Enquiries" at bounding box center [104, 335] width 90 height 16
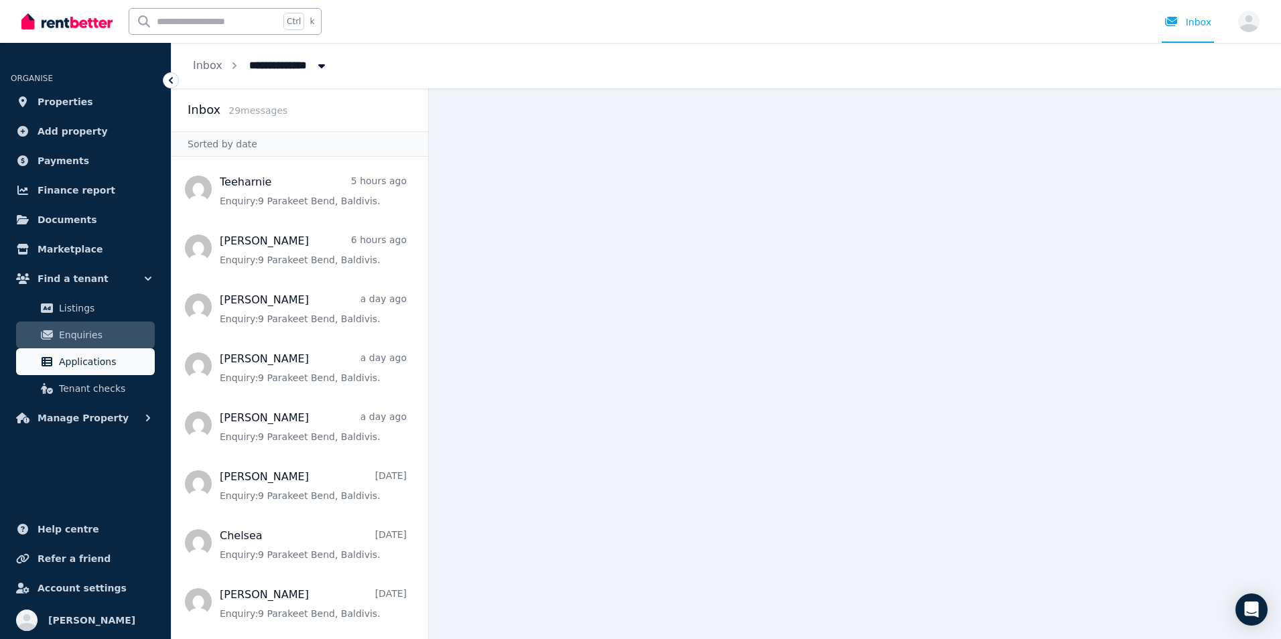
click at [85, 364] on span "Applications" at bounding box center [104, 362] width 90 height 16
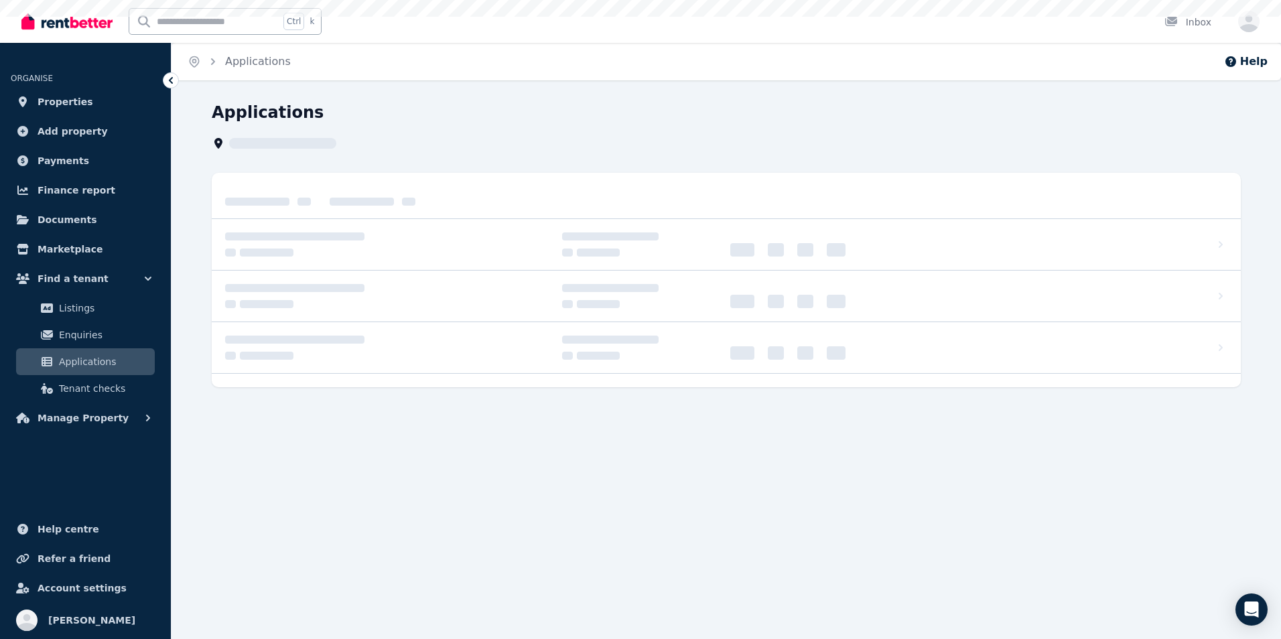
click at [85, 364] on span "Applications" at bounding box center [104, 362] width 90 height 16
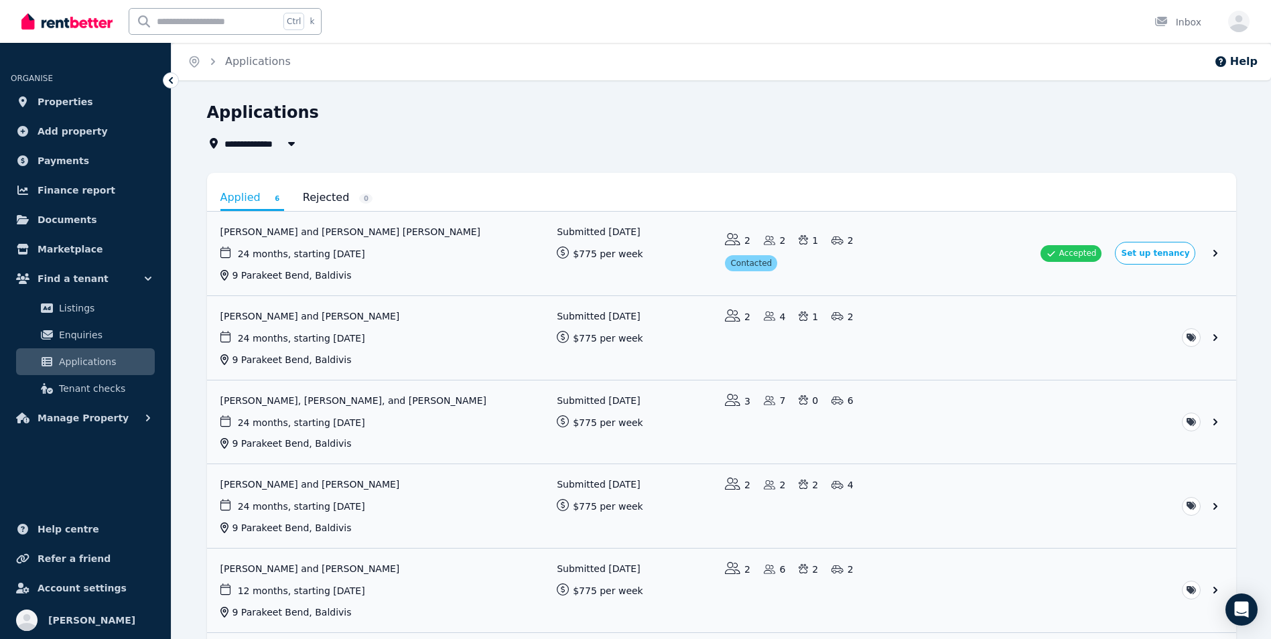
click at [168, 82] on icon at bounding box center [170, 80] width 13 height 13
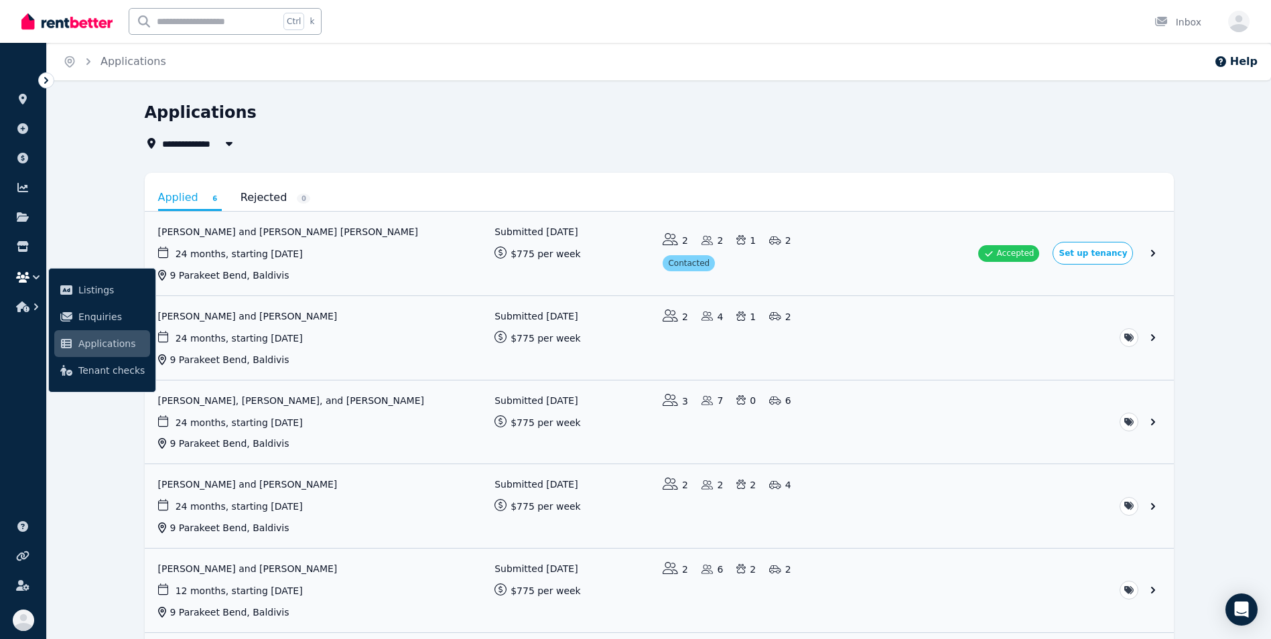
click at [95, 190] on div "**********" at bounding box center [659, 445] width 1224 height 686
click at [42, 84] on icon at bounding box center [46, 80] width 13 height 13
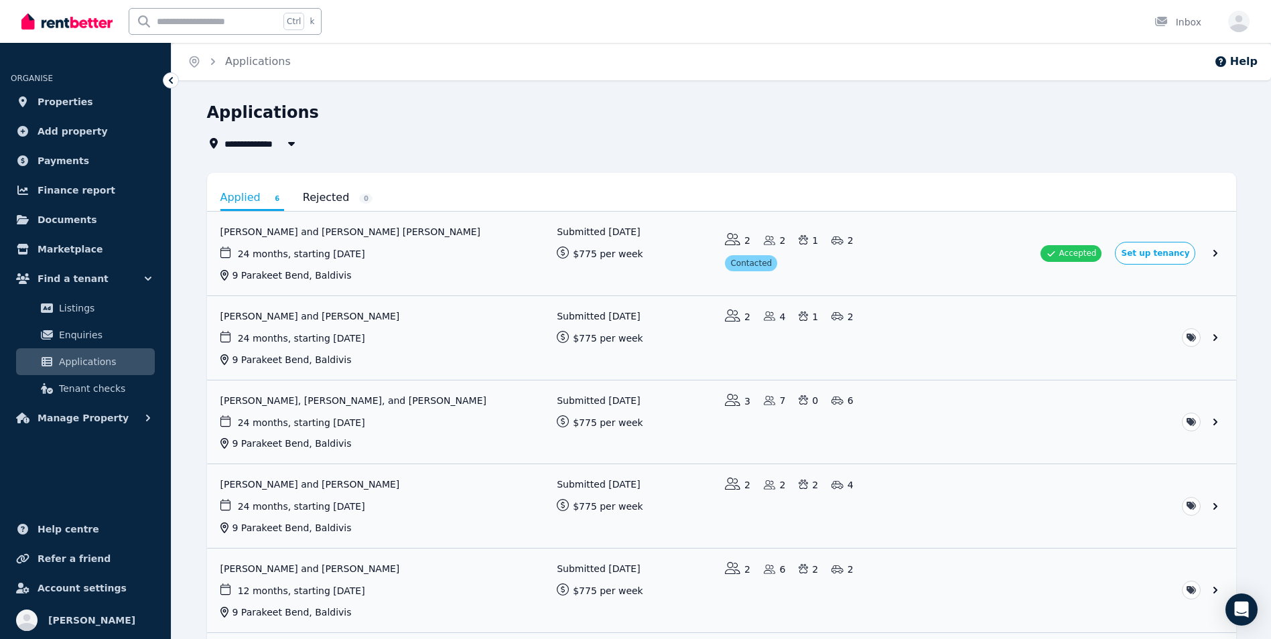
click at [99, 365] on span "Applications" at bounding box center [104, 362] width 90 height 16
click at [76, 220] on span "Documents" at bounding box center [68, 220] width 60 height 16
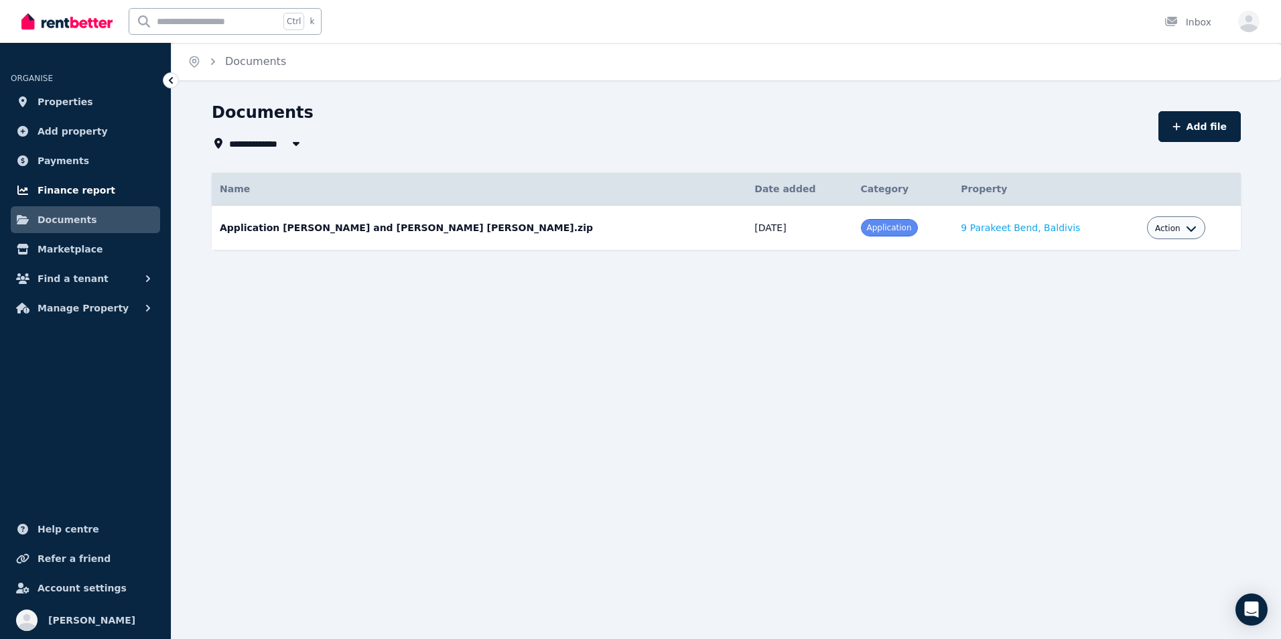
click at [70, 190] on span "Finance report" at bounding box center [77, 190] width 78 height 16
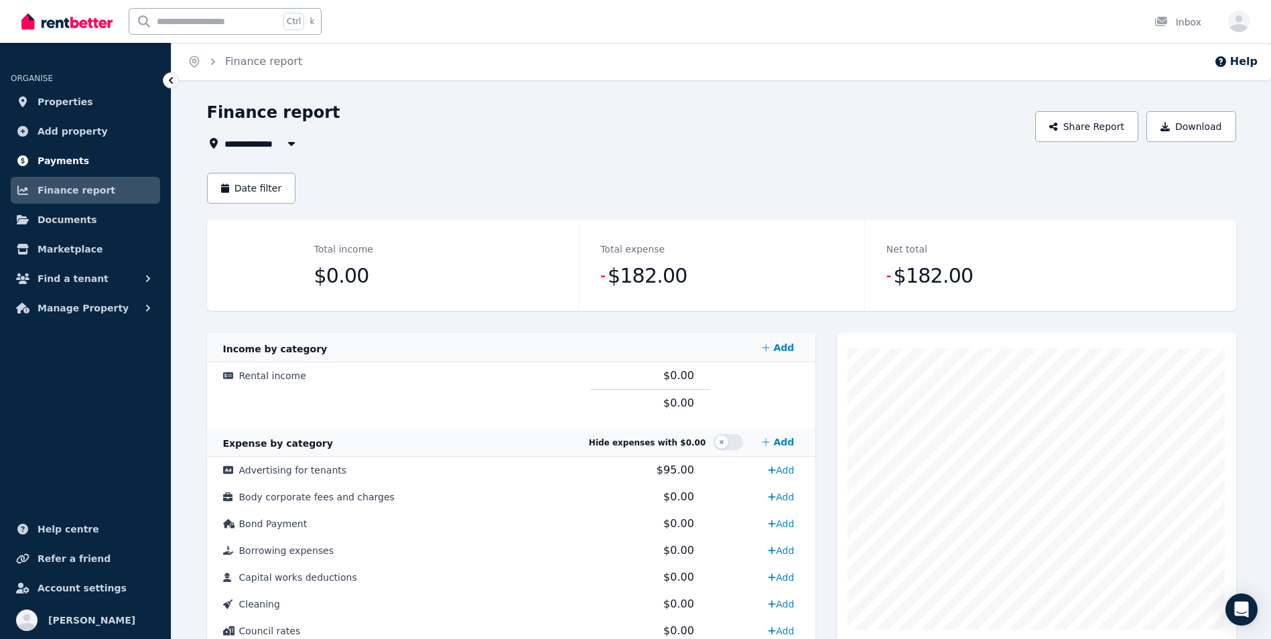
click at [59, 155] on span "Payments" at bounding box center [64, 161] width 52 height 16
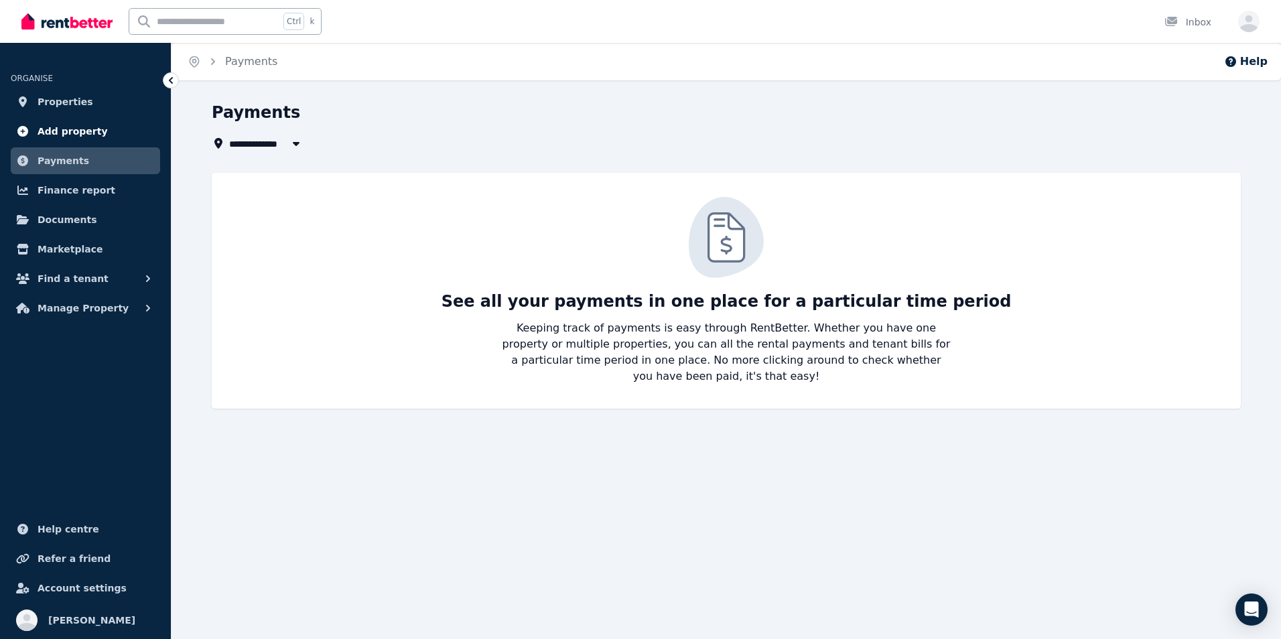
click at [55, 131] on span "Add property" at bounding box center [73, 131] width 70 height 16
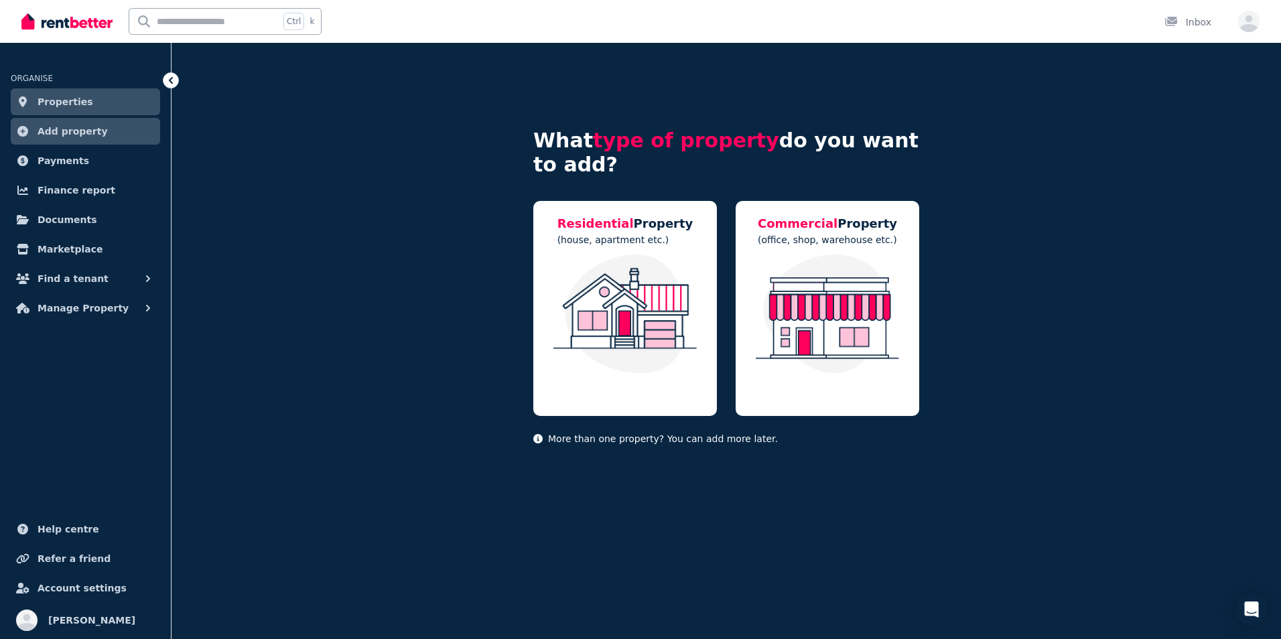
click at [54, 107] on span "Properties" at bounding box center [66, 102] width 56 height 16
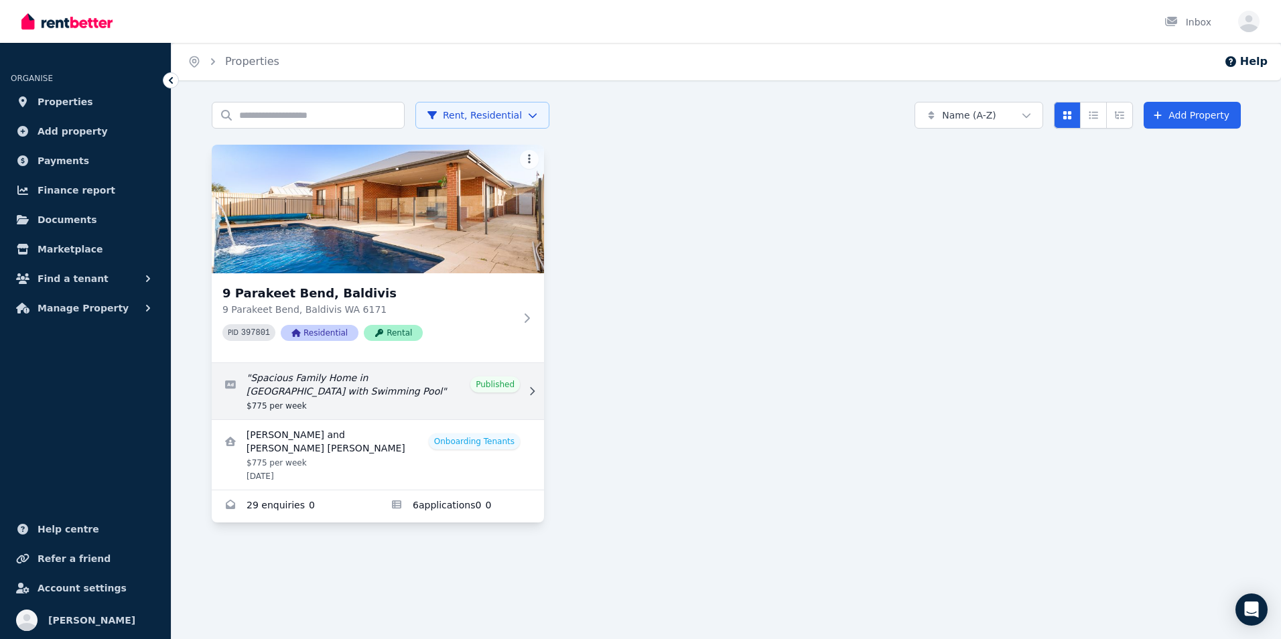
click at [352, 372] on link "Edit listing: Spacious Family Home in Baldivis with Swimming Pool" at bounding box center [378, 391] width 332 height 56
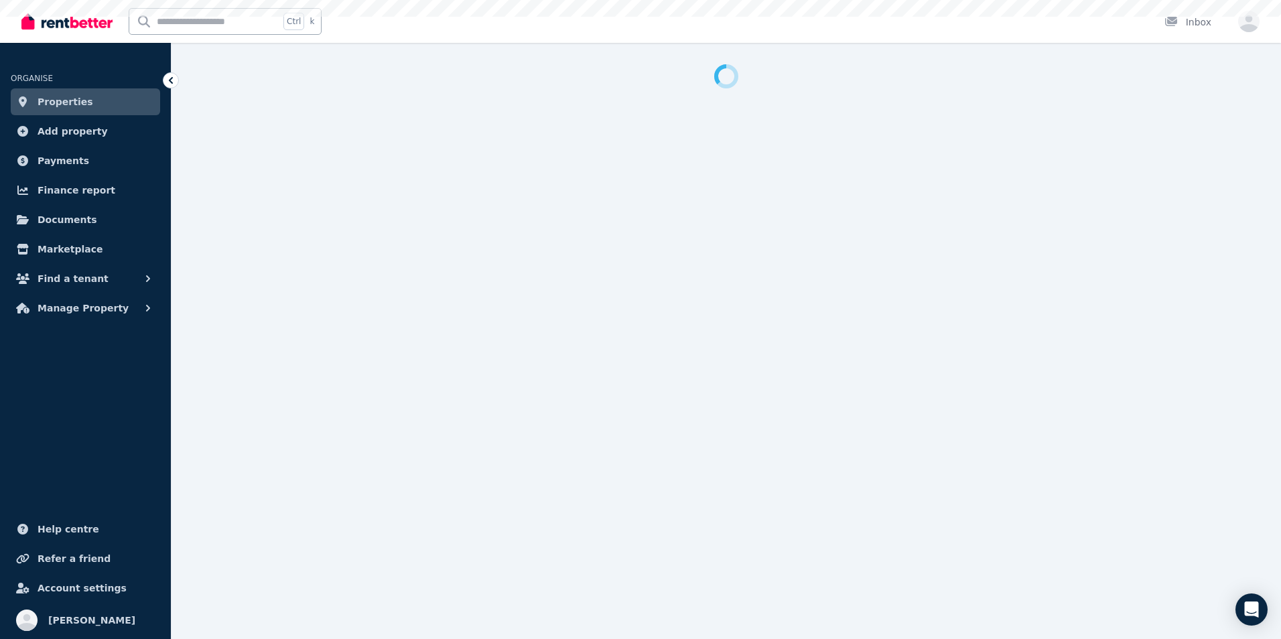
select select "**********"
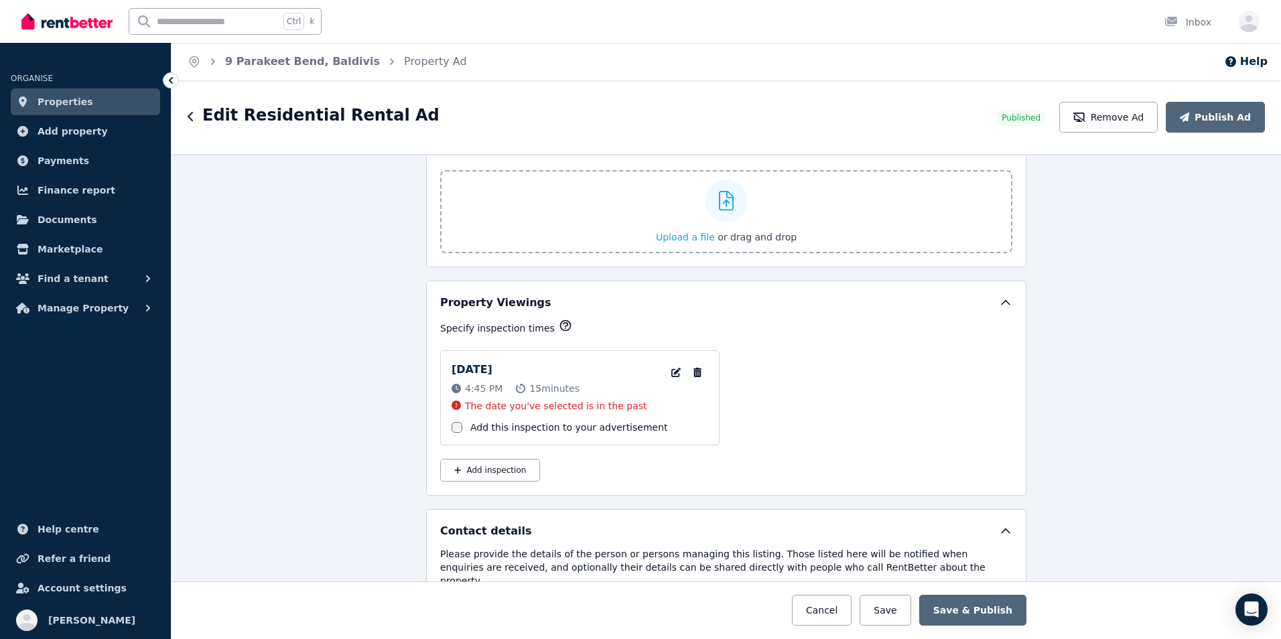
scroll to position [2220, 0]
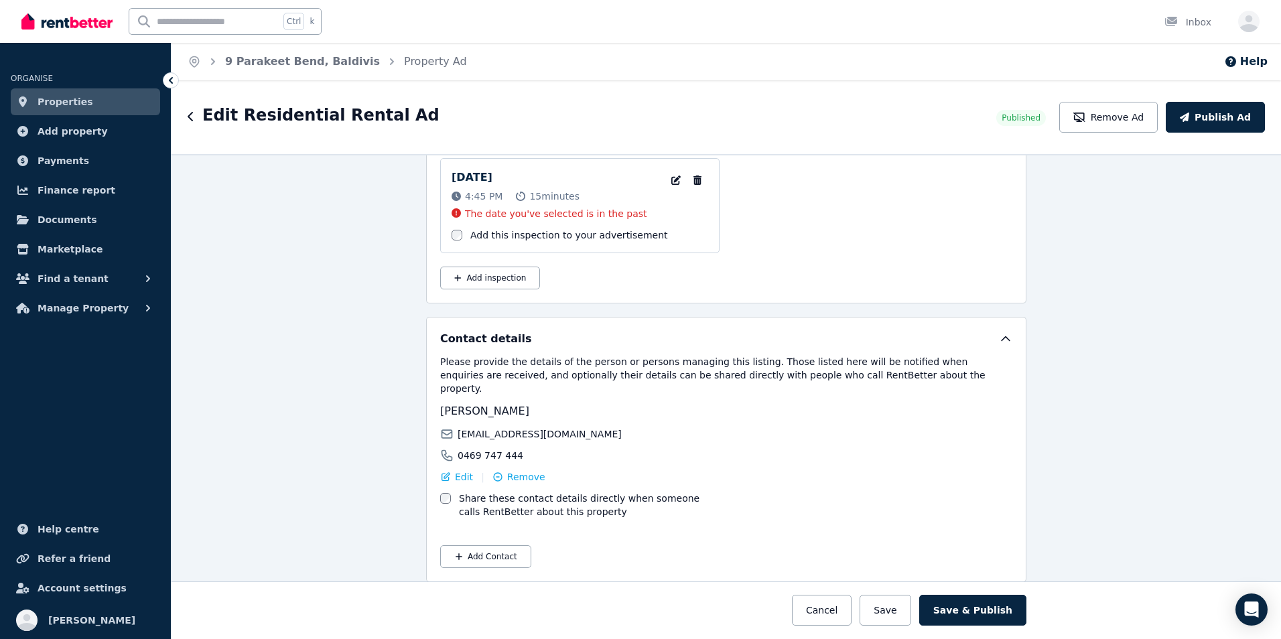
click at [736, 499] on div "RIYAS Abdul Rahumankunju riyasar786@gmail.com 0469 747 444 Edit | Remove Share …" at bounding box center [726, 460] width 572 height 115
click at [976, 606] on button "Save & Publish" at bounding box center [972, 610] width 107 height 31
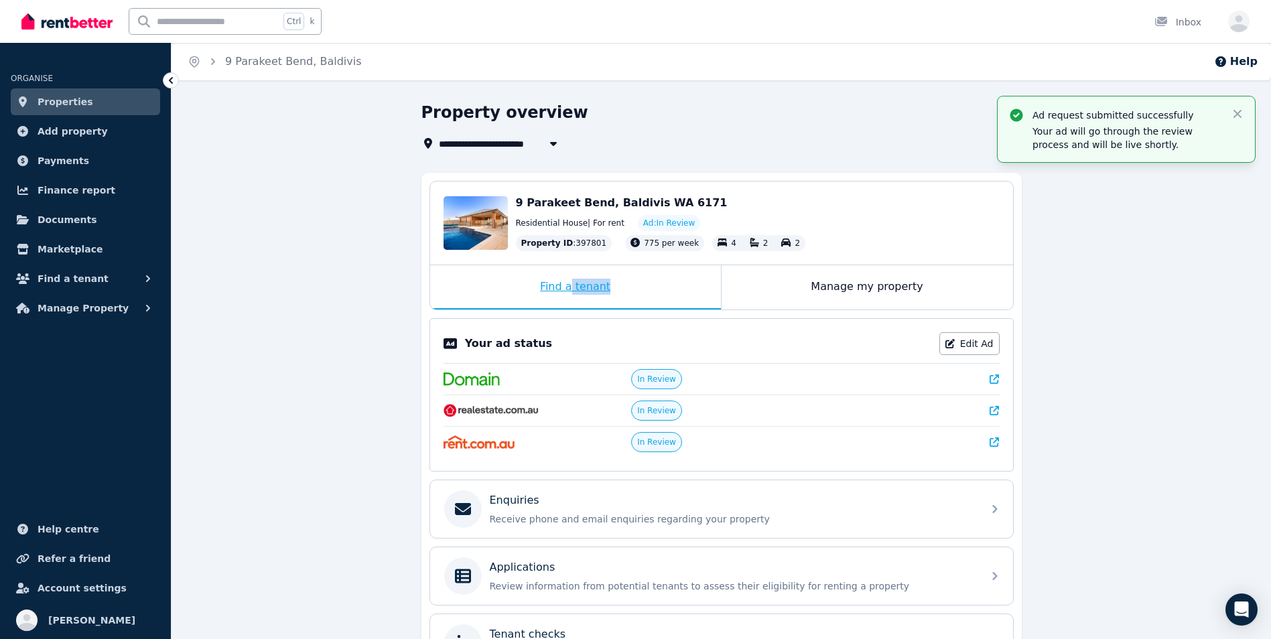
drag, startPoint x: 574, startPoint y: 306, endPoint x: 639, endPoint y: 300, distance: 65.3
click at [639, 300] on div "Find a tenant" at bounding box center [575, 287] width 291 height 44
click at [779, 385] on div "In Review" at bounding box center [721, 379] width 180 height 20
click at [835, 291] on div "Manage my property" at bounding box center [867, 287] width 291 height 44
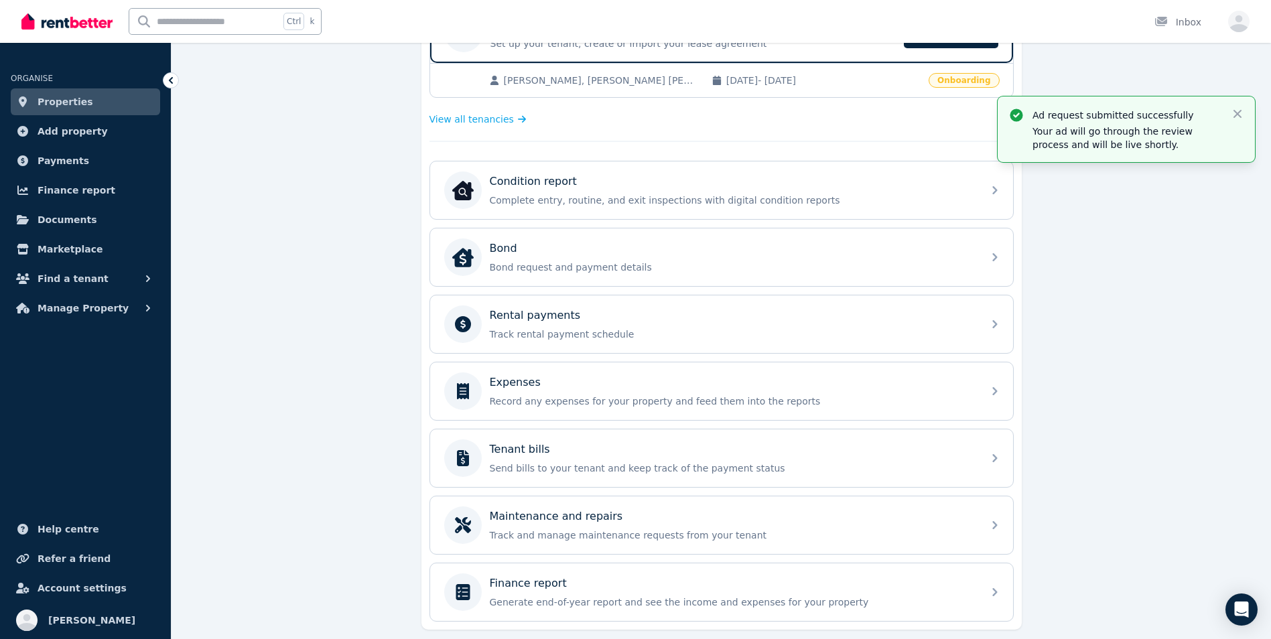
scroll to position [356, 0]
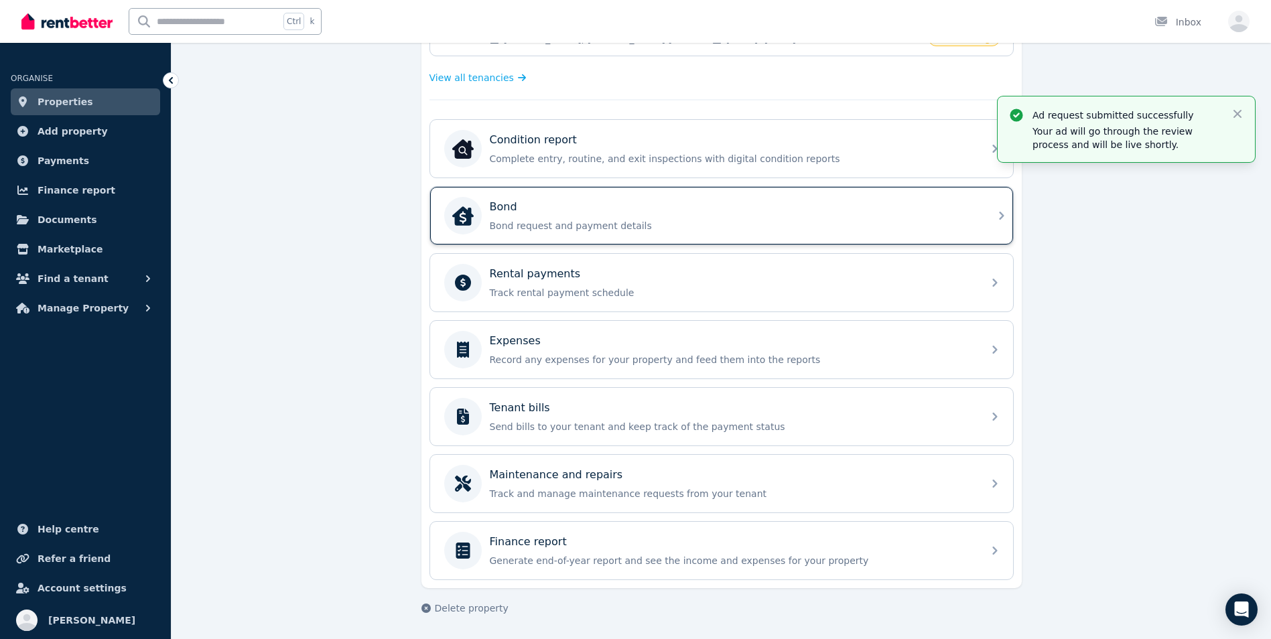
click at [589, 216] on div "Bond Bond request and payment details" at bounding box center [732, 216] width 485 height 34
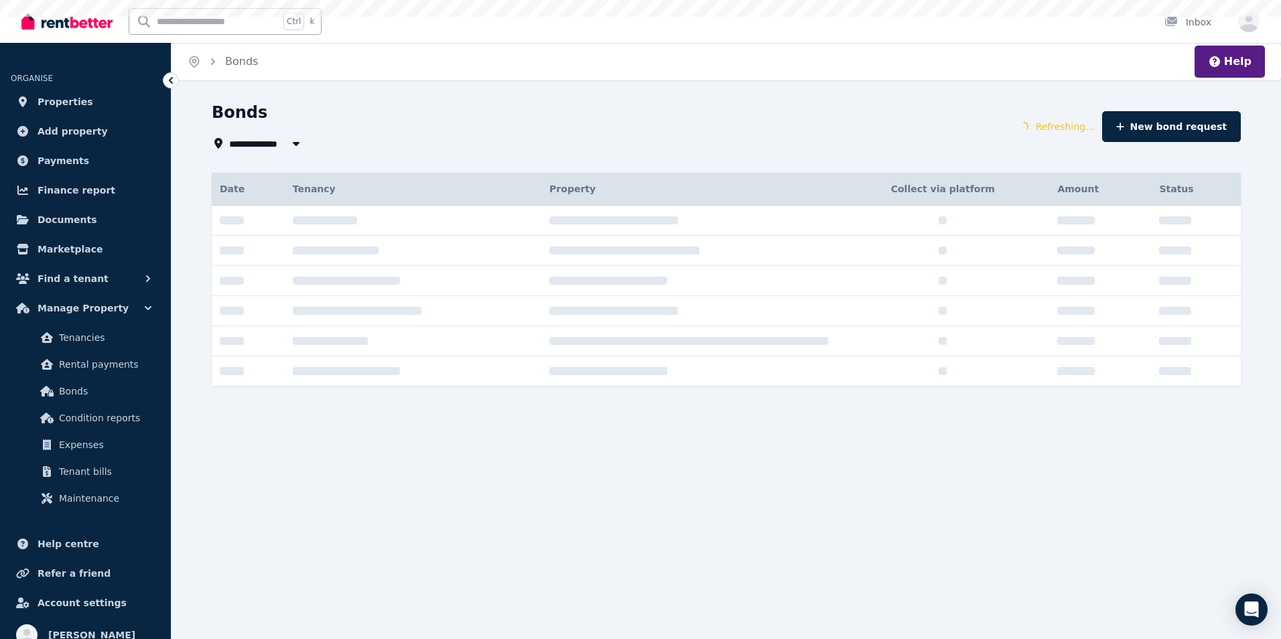
type input "**********"
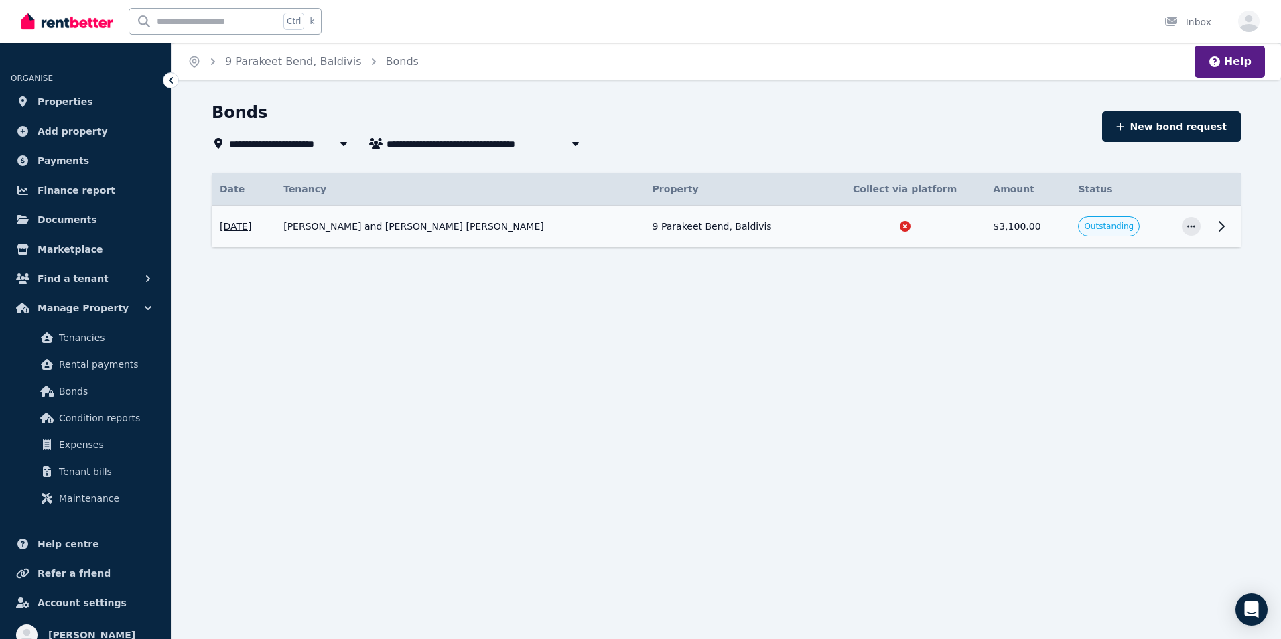
click at [1218, 226] on icon at bounding box center [1222, 226] width 16 height 16
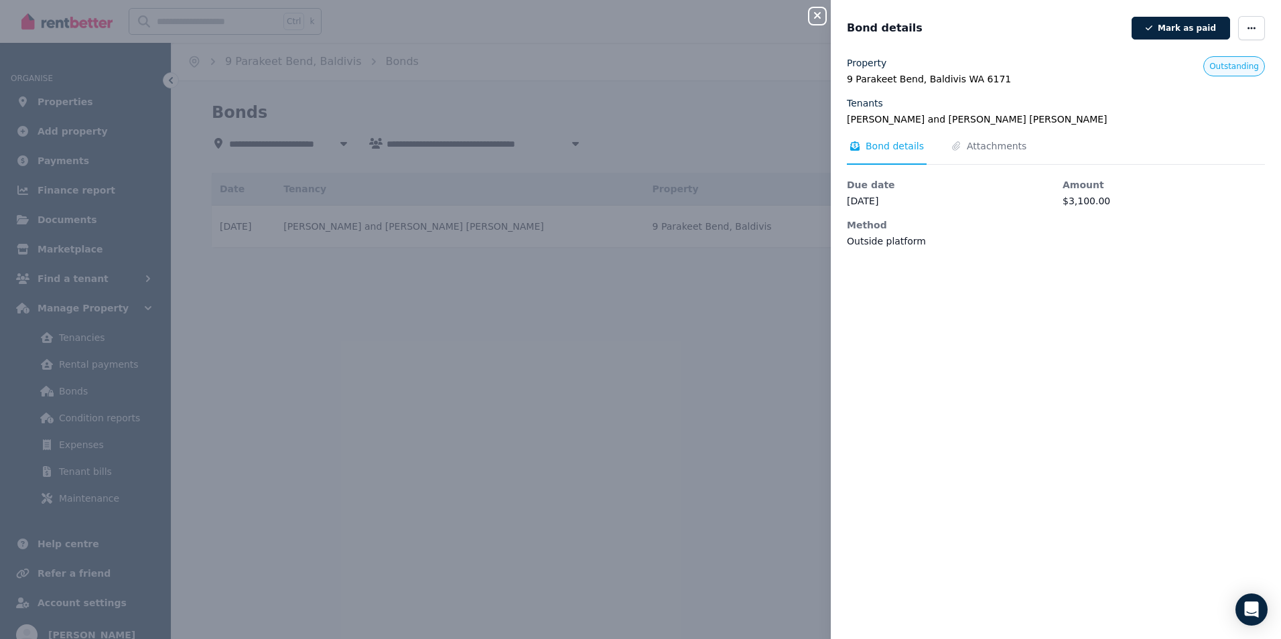
click at [714, 401] on div "Close panel Bond details Mark as paid Property 9 Parakeet Bend, Baldivis WA 617…" at bounding box center [640, 319] width 1281 height 639
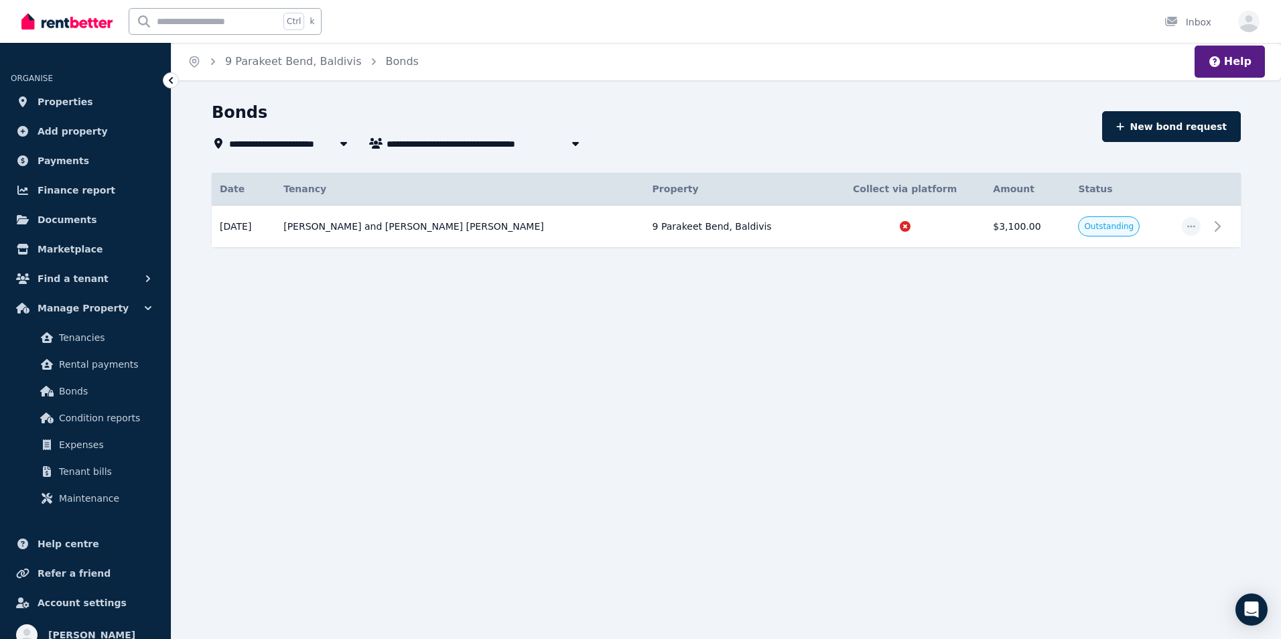
click at [168, 84] on icon at bounding box center [170, 80] width 13 height 13
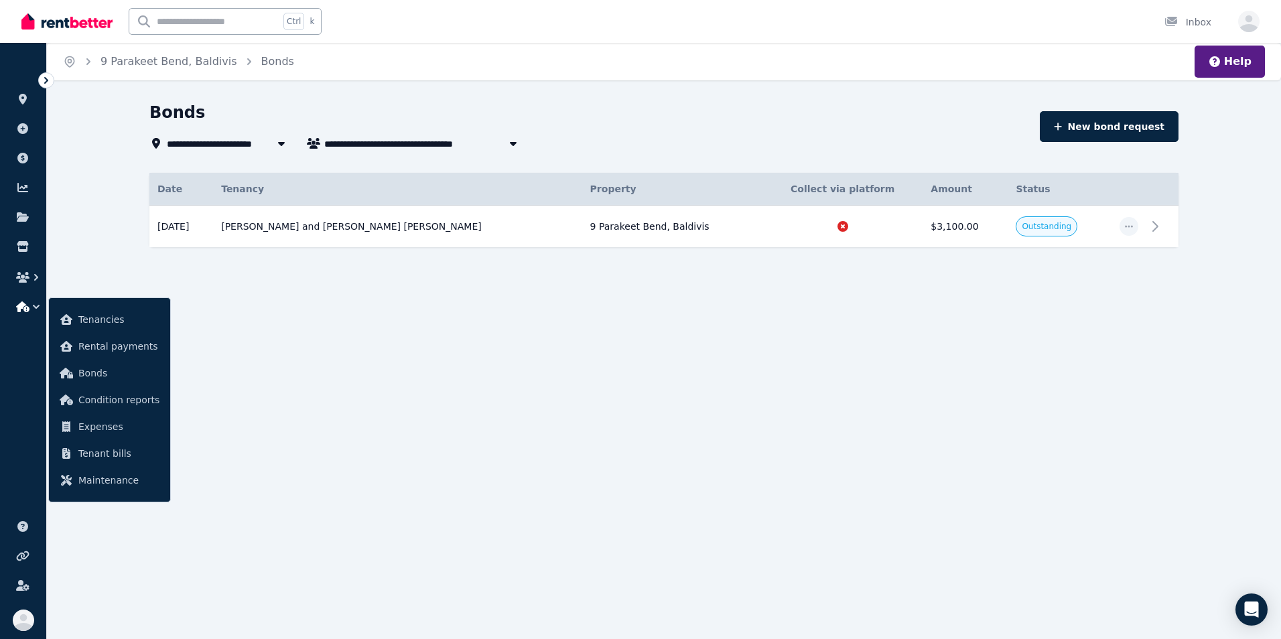
click at [168, 84] on div "**********" at bounding box center [640, 319] width 1281 height 639
click at [140, 397] on span "Condition reports" at bounding box center [118, 400] width 81 height 16
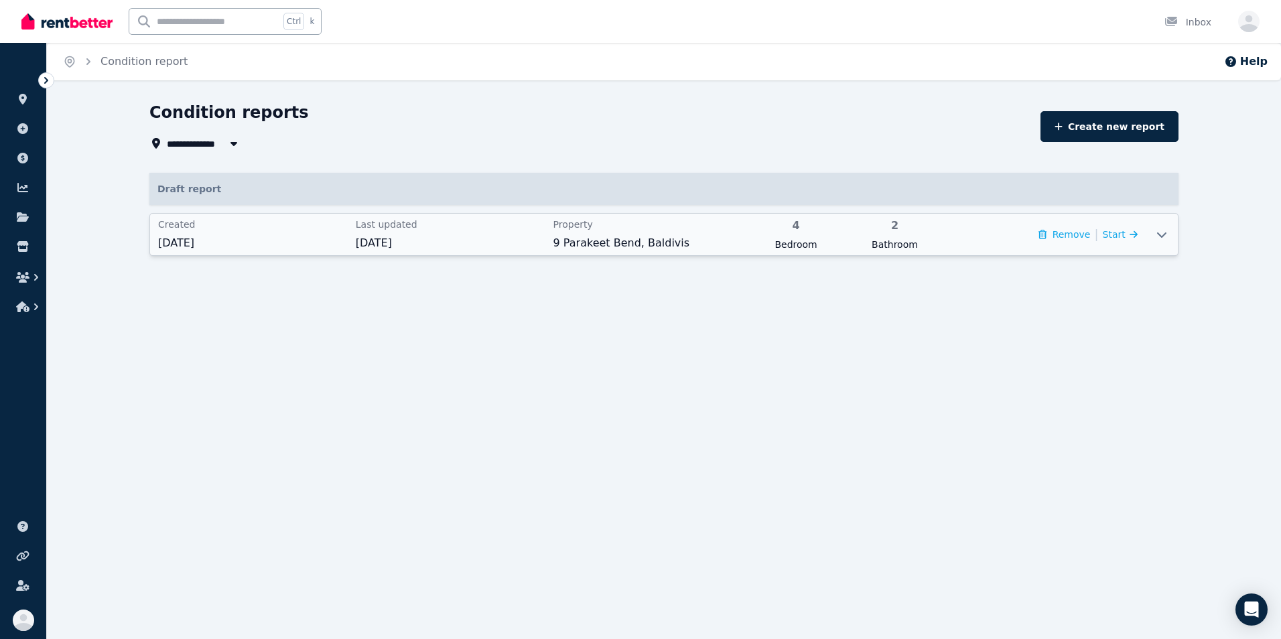
click at [796, 232] on span "4" at bounding box center [796, 226] width 90 height 16
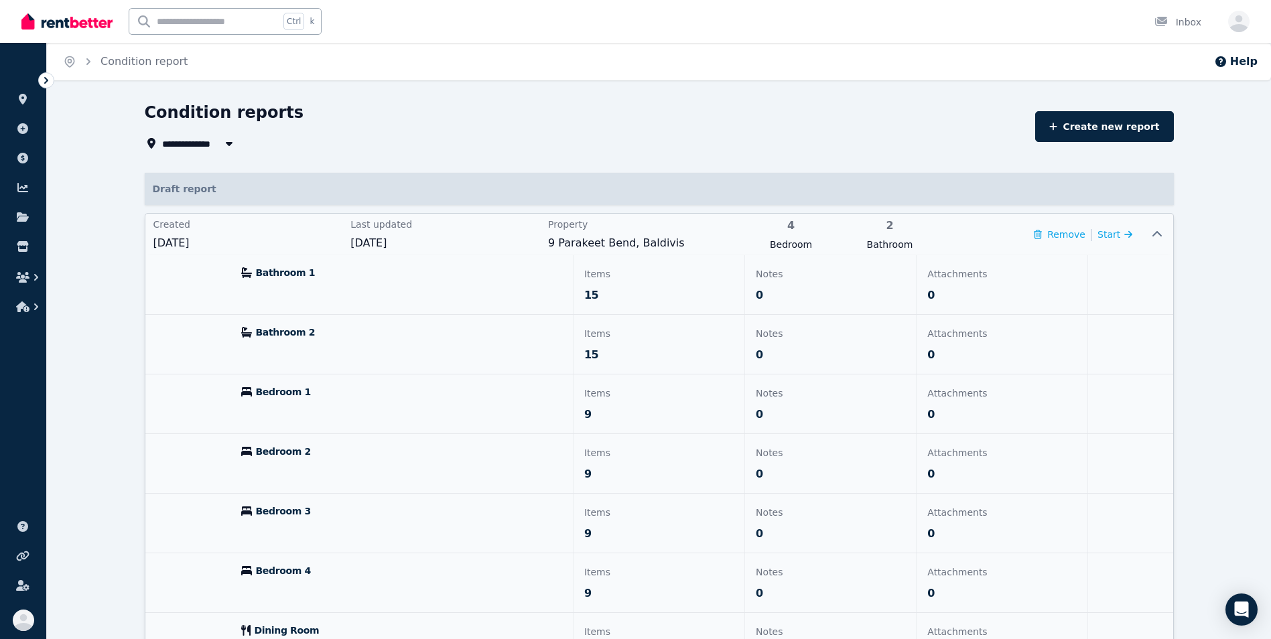
click at [598, 296] on p "15" at bounding box center [658, 295] width 149 height 16
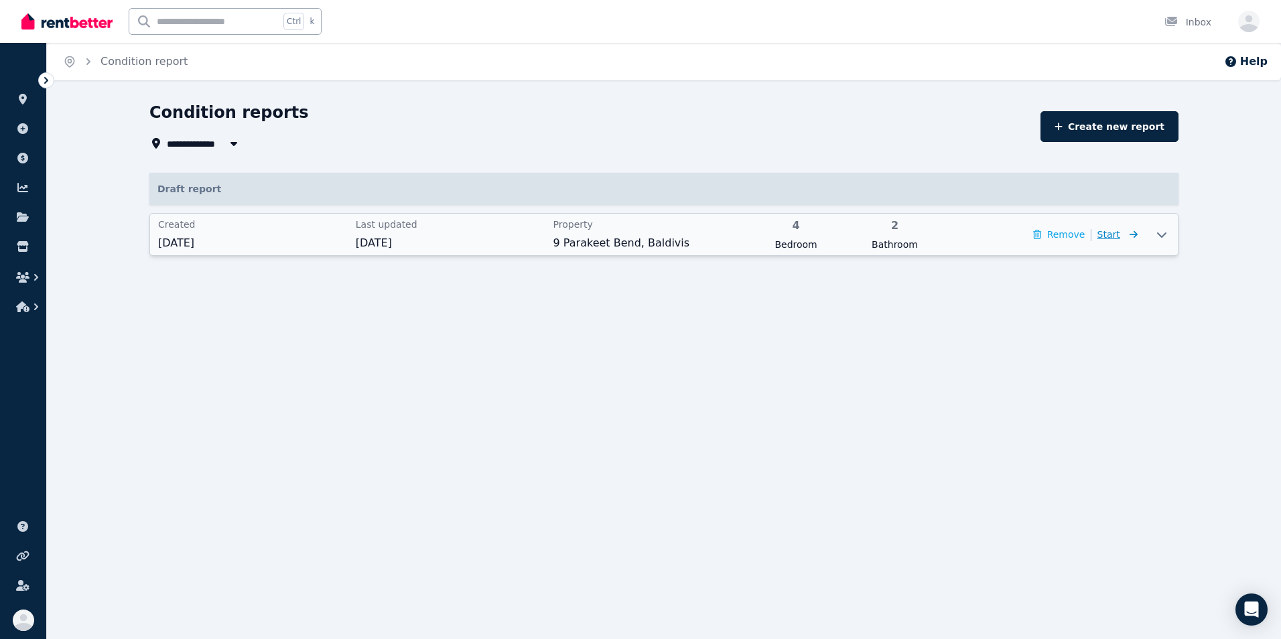
click at [1121, 238] on span "Start" at bounding box center [1118, 234] width 40 height 16
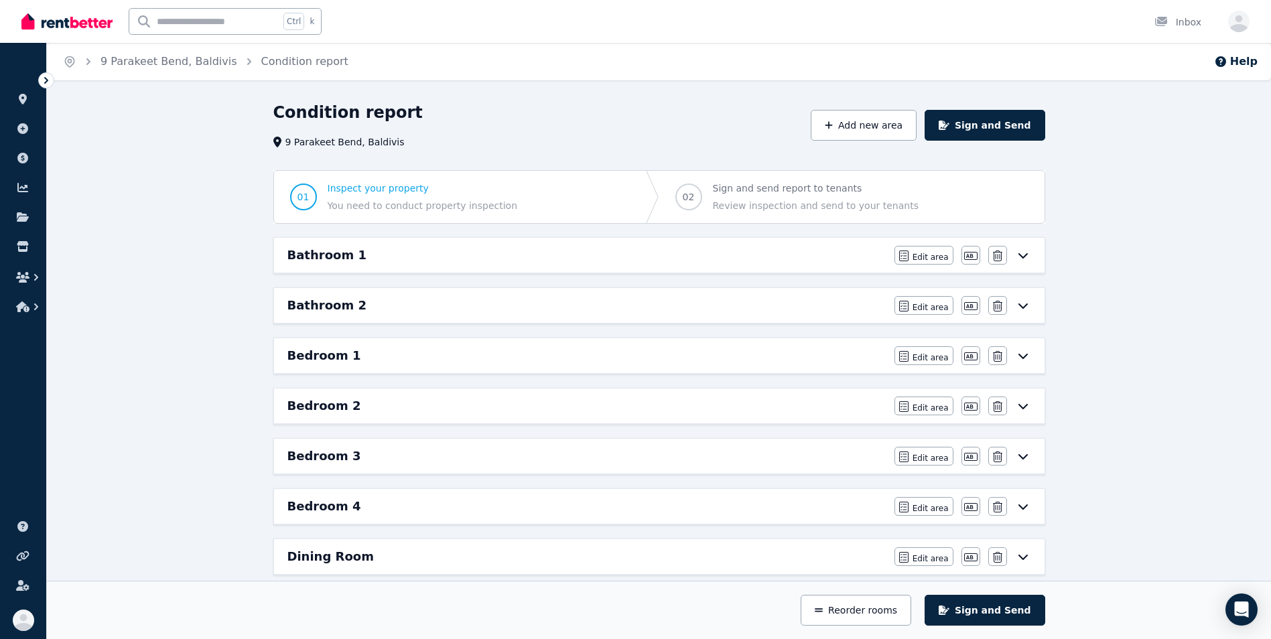
click at [797, 257] on div "Bathroom 1" at bounding box center [586, 255] width 599 height 19
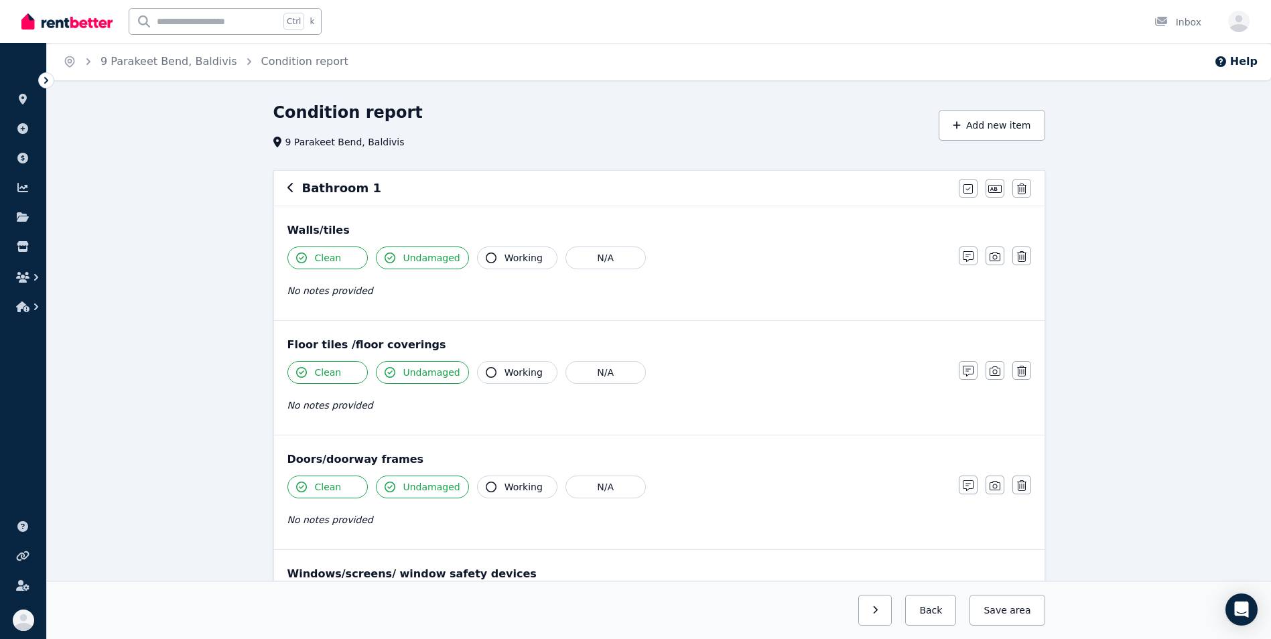
click at [838, 118] on div "Condition report" at bounding box center [601, 114] width 657 height 25
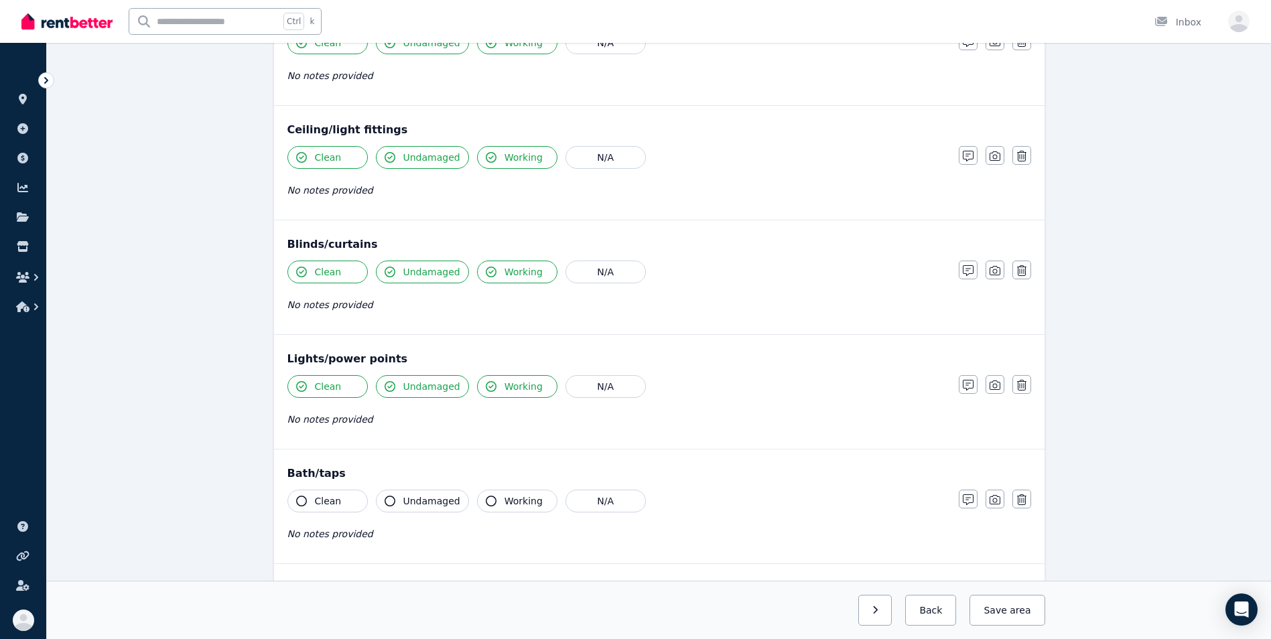
click at [305, 506] on button "Clean" at bounding box center [327, 501] width 80 height 23
click at [389, 504] on icon "button" at bounding box center [390, 501] width 11 height 11
click at [490, 499] on button "Working" at bounding box center [517, 501] width 80 height 23
click at [992, 614] on button "Save area" at bounding box center [1004, 610] width 80 height 31
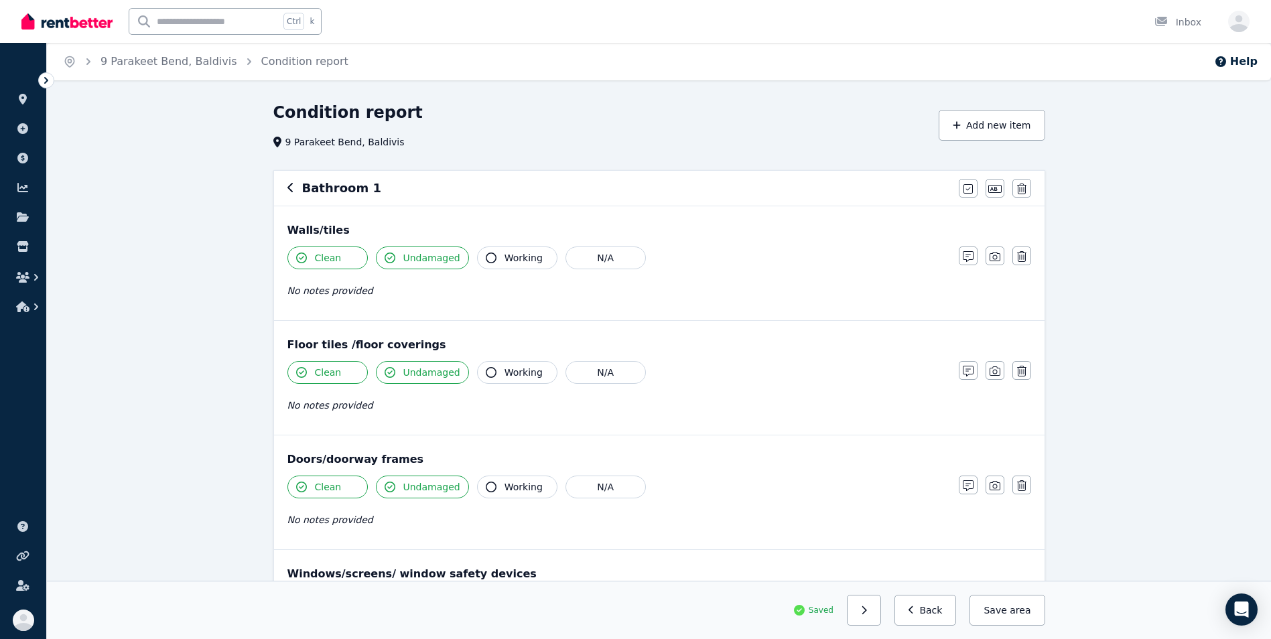
click at [47, 80] on icon at bounding box center [46, 80] width 4 height 7
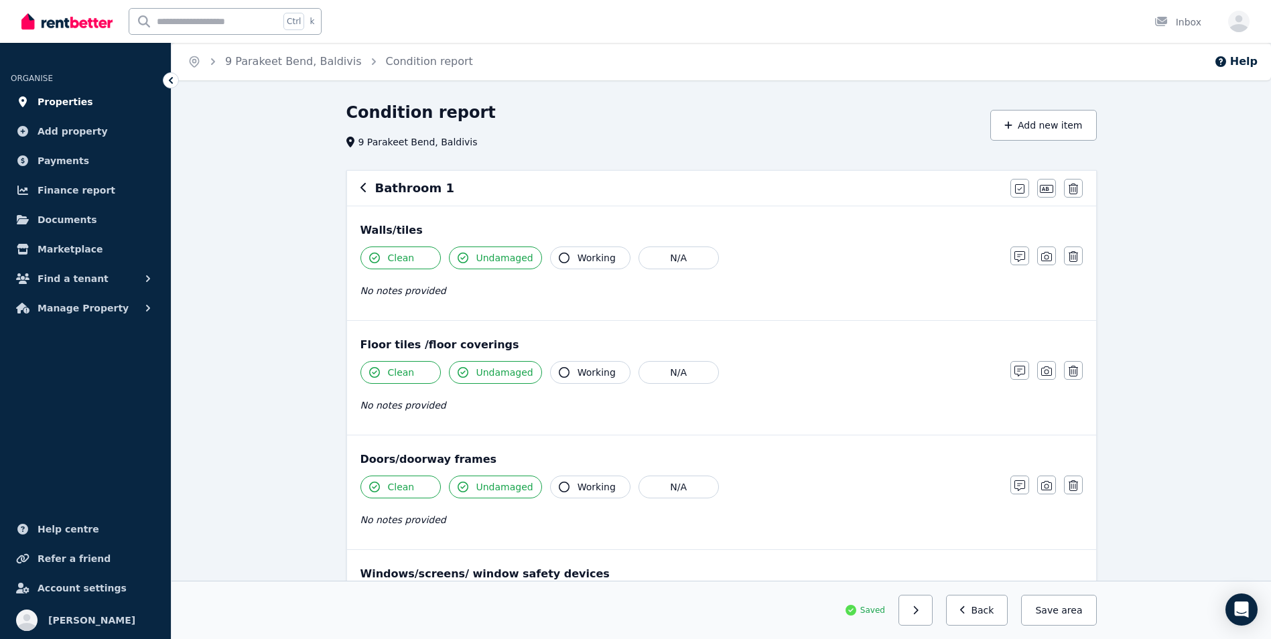
click at [45, 95] on span "Properties" at bounding box center [66, 102] width 56 height 16
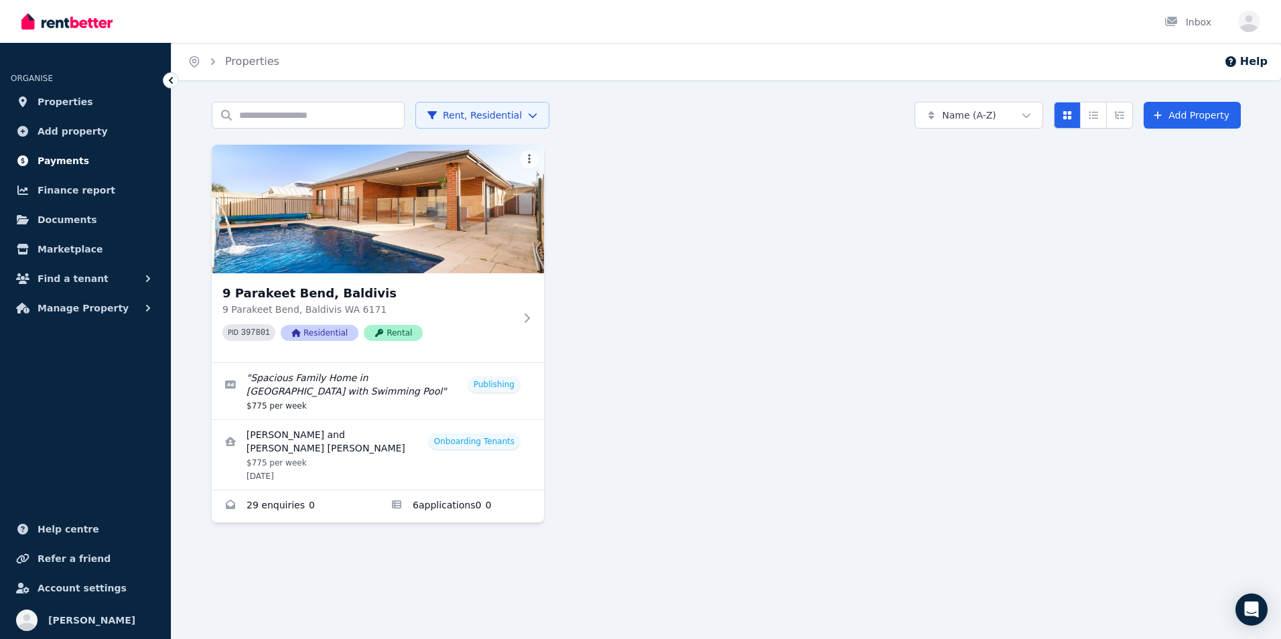
click at [48, 167] on span "Payments" at bounding box center [64, 161] width 52 height 16
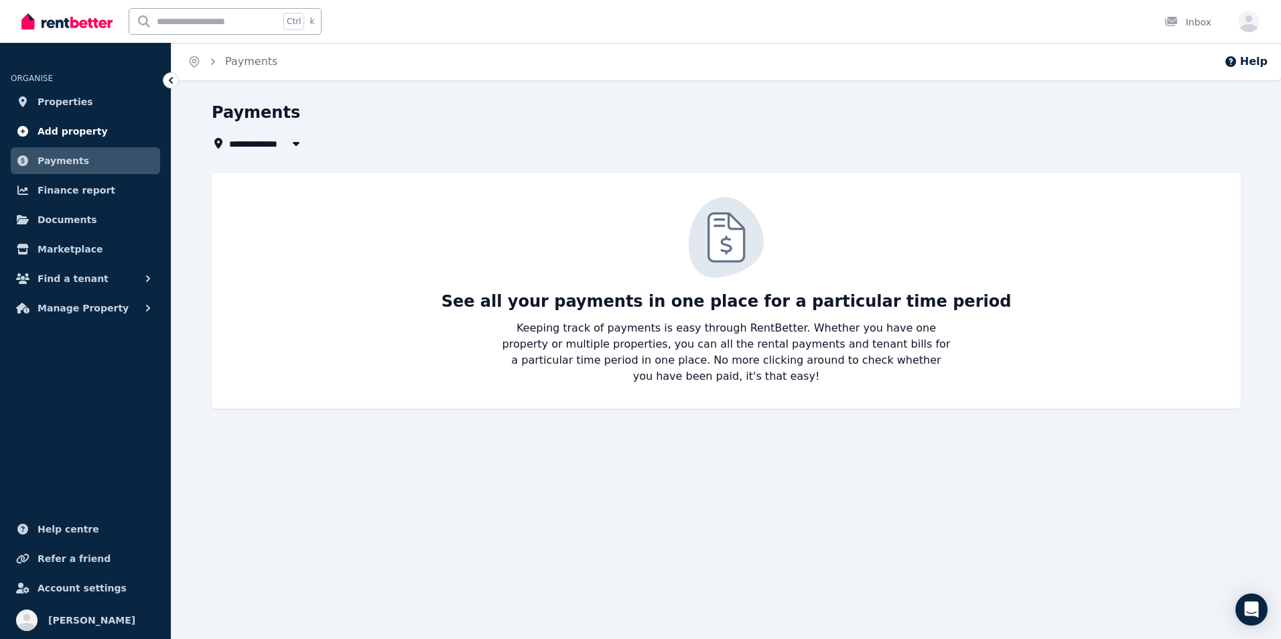
click at [48, 125] on span "Add property" at bounding box center [73, 131] width 70 height 16
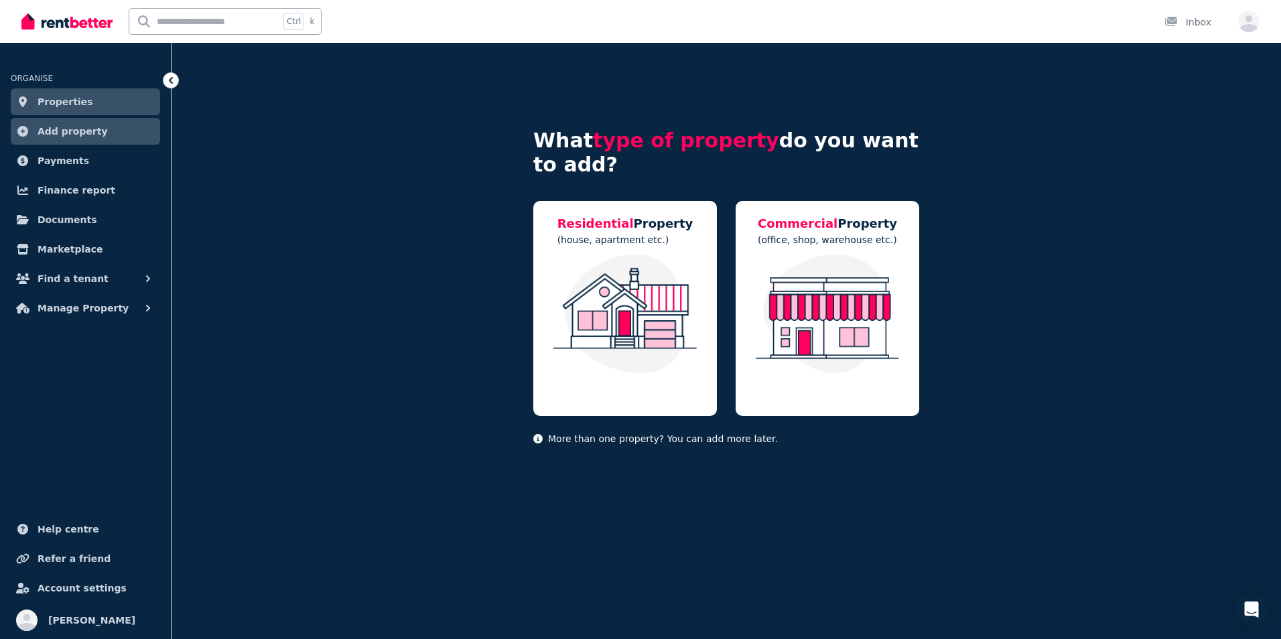
click at [63, 105] on span "Properties" at bounding box center [66, 102] width 56 height 16
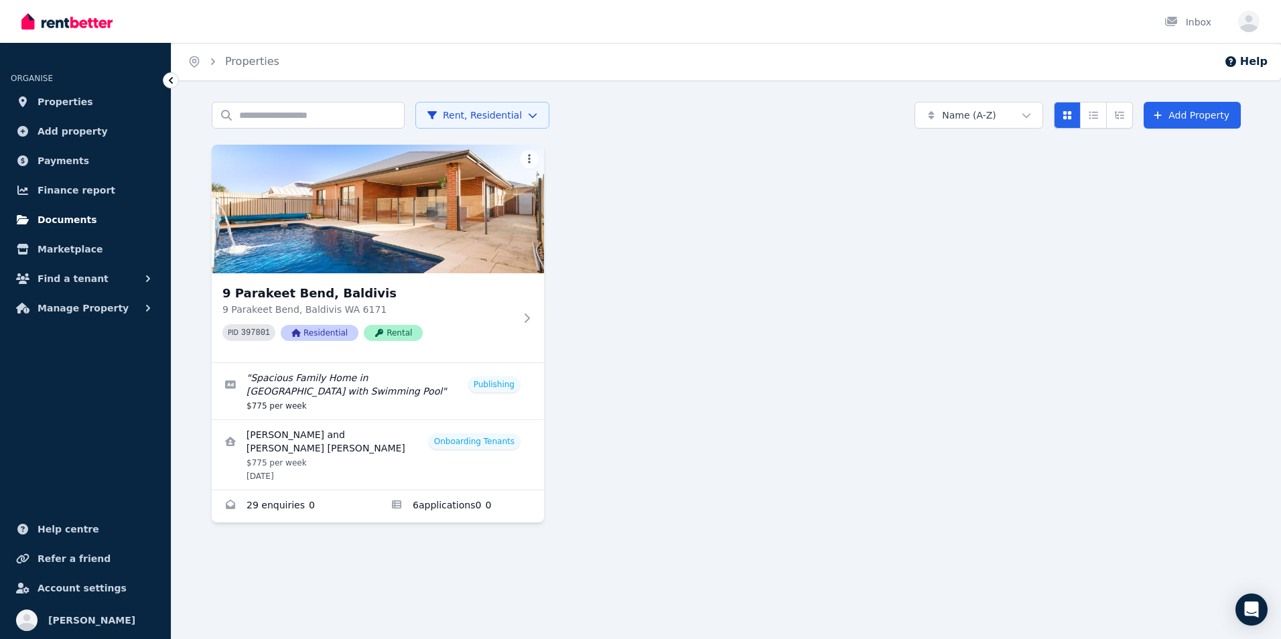
click at [76, 216] on span "Documents" at bounding box center [68, 220] width 60 height 16
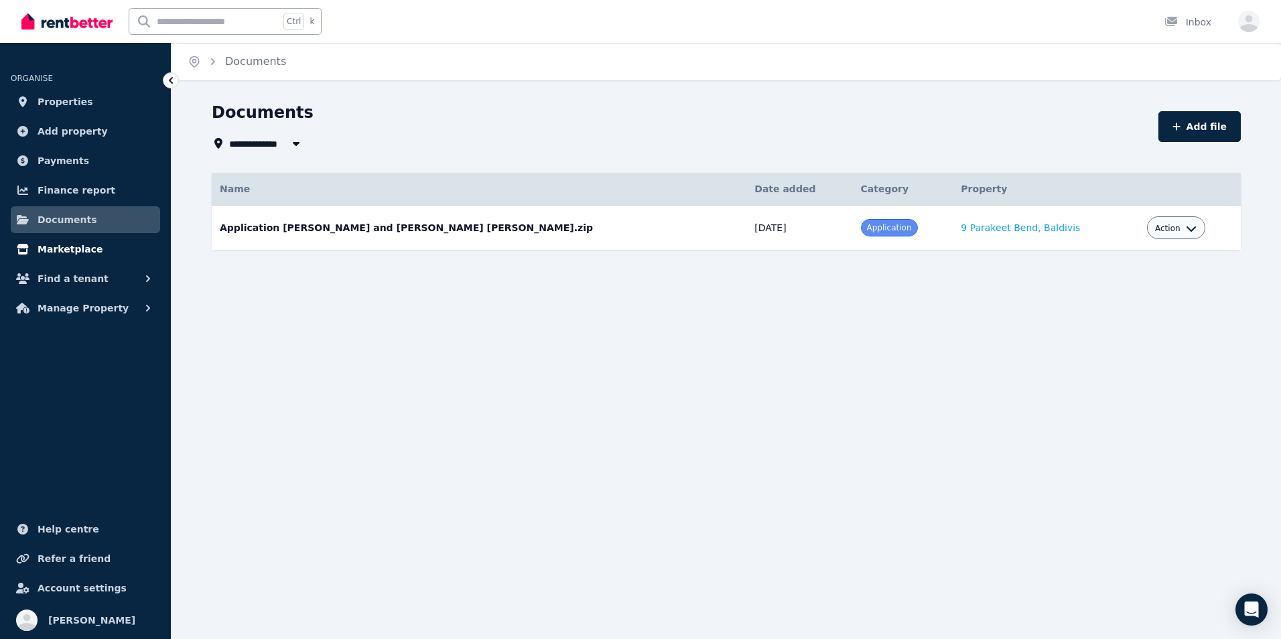
click at [74, 254] on span "Marketplace" at bounding box center [70, 249] width 65 height 16
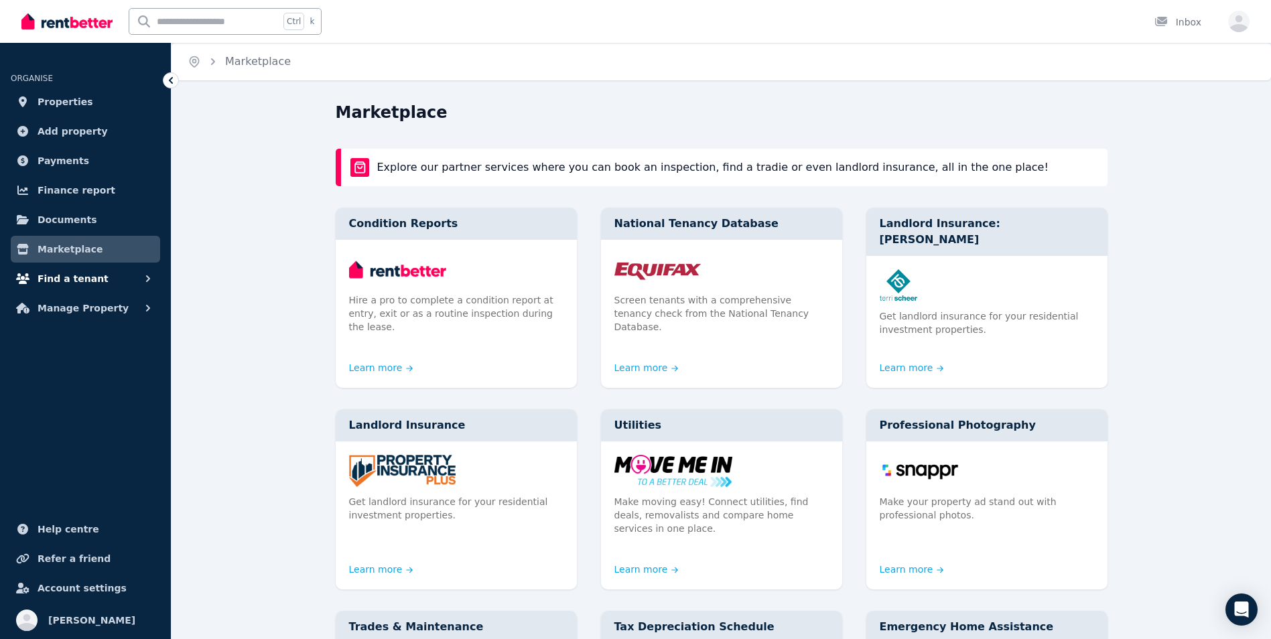
click at [73, 273] on span "Find a tenant" at bounding box center [73, 279] width 71 height 16
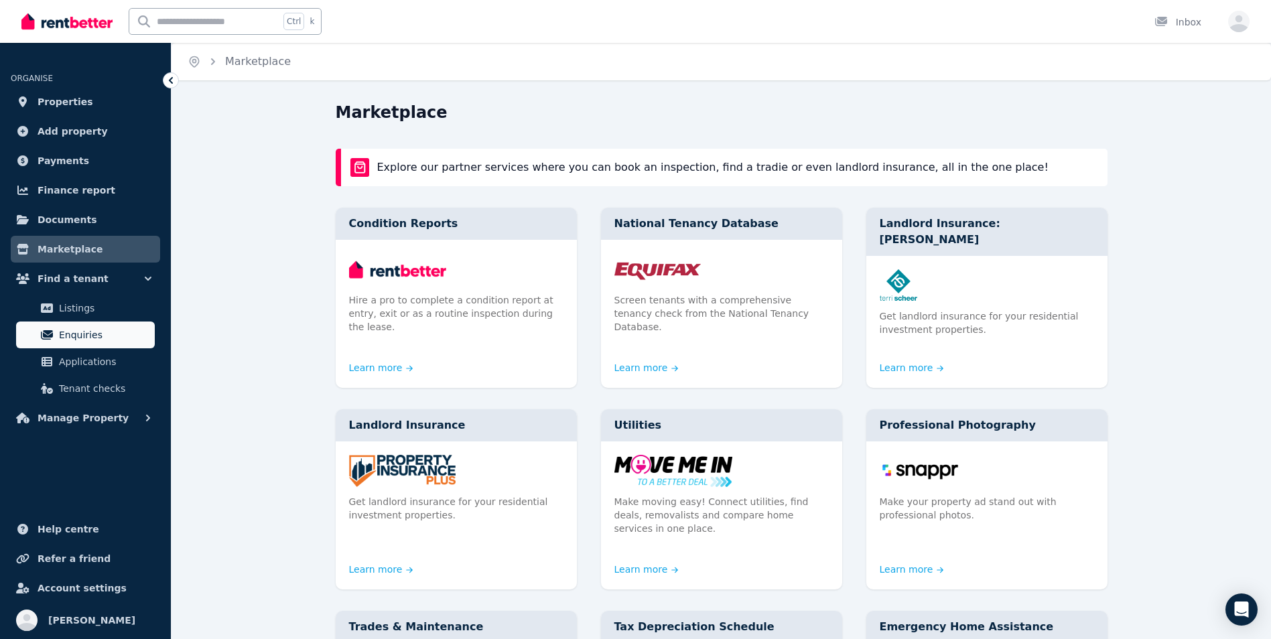
click at [76, 334] on span "Enquiries" at bounding box center [104, 335] width 90 height 16
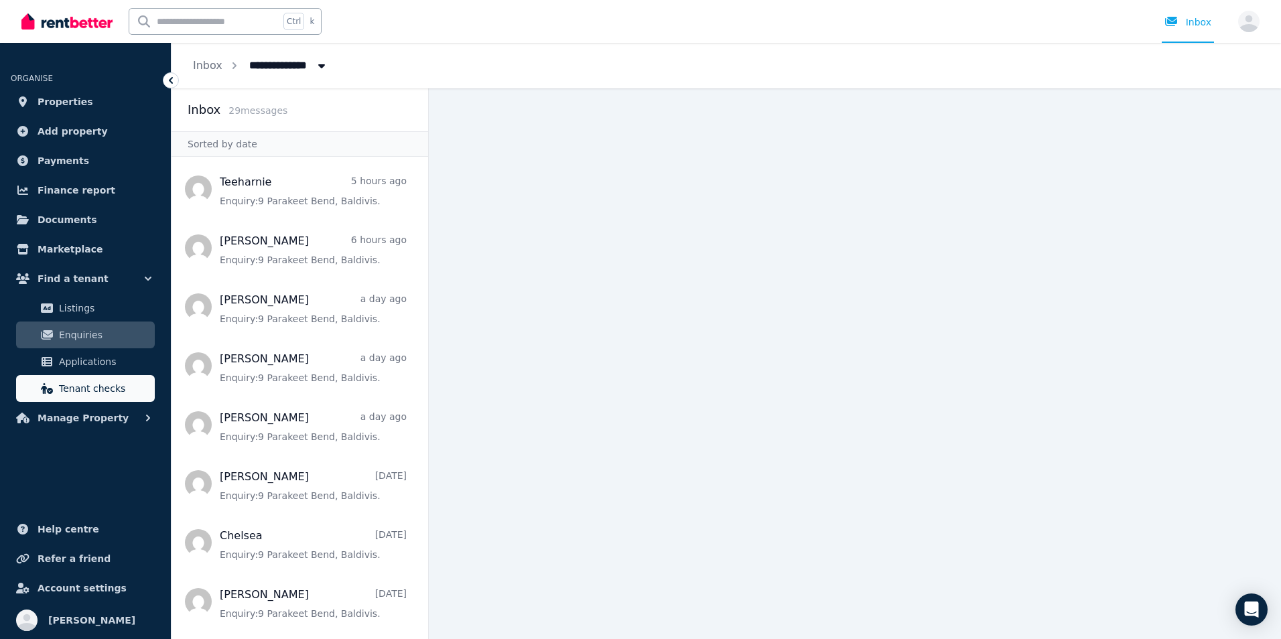
click at [75, 375] on link "Tenant checks" at bounding box center [85, 388] width 139 height 27
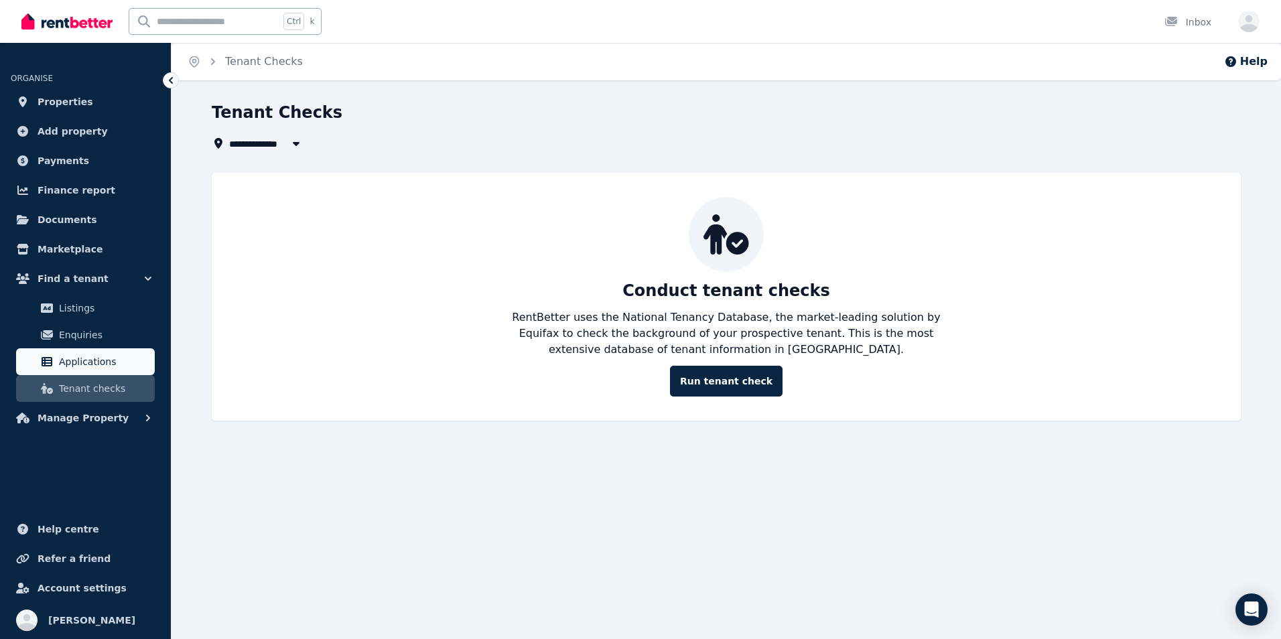
click at [74, 364] on span "Applications" at bounding box center [104, 362] width 90 height 16
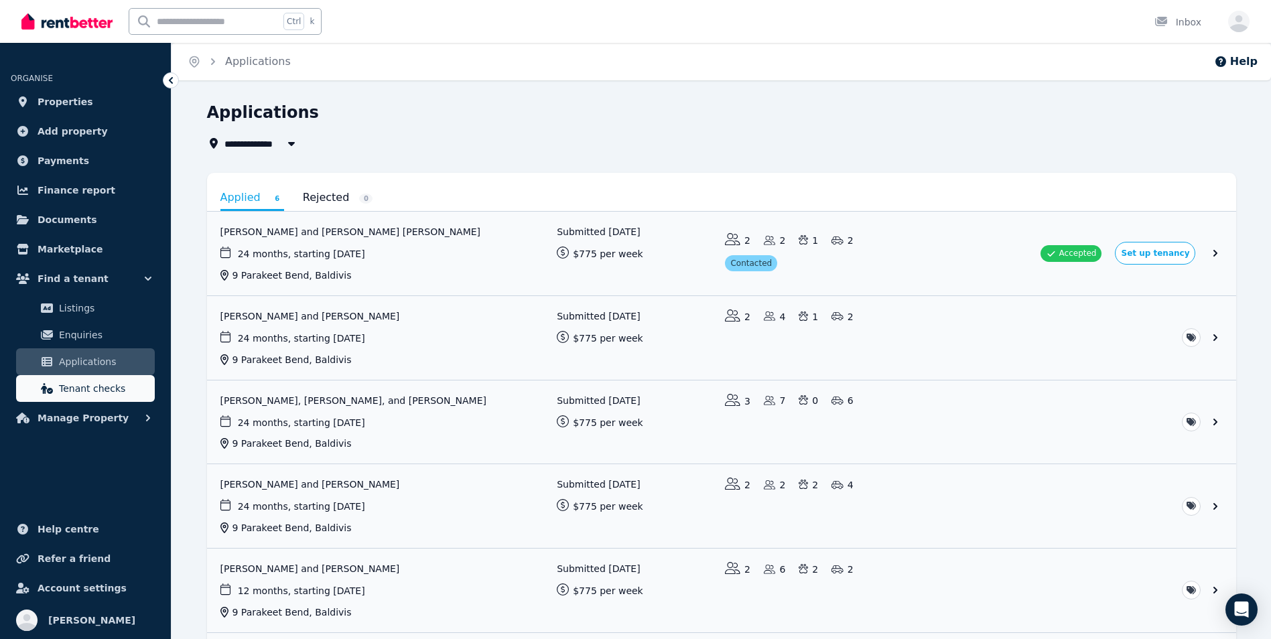
click at [85, 391] on span "Tenant checks" at bounding box center [104, 389] width 90 height 16
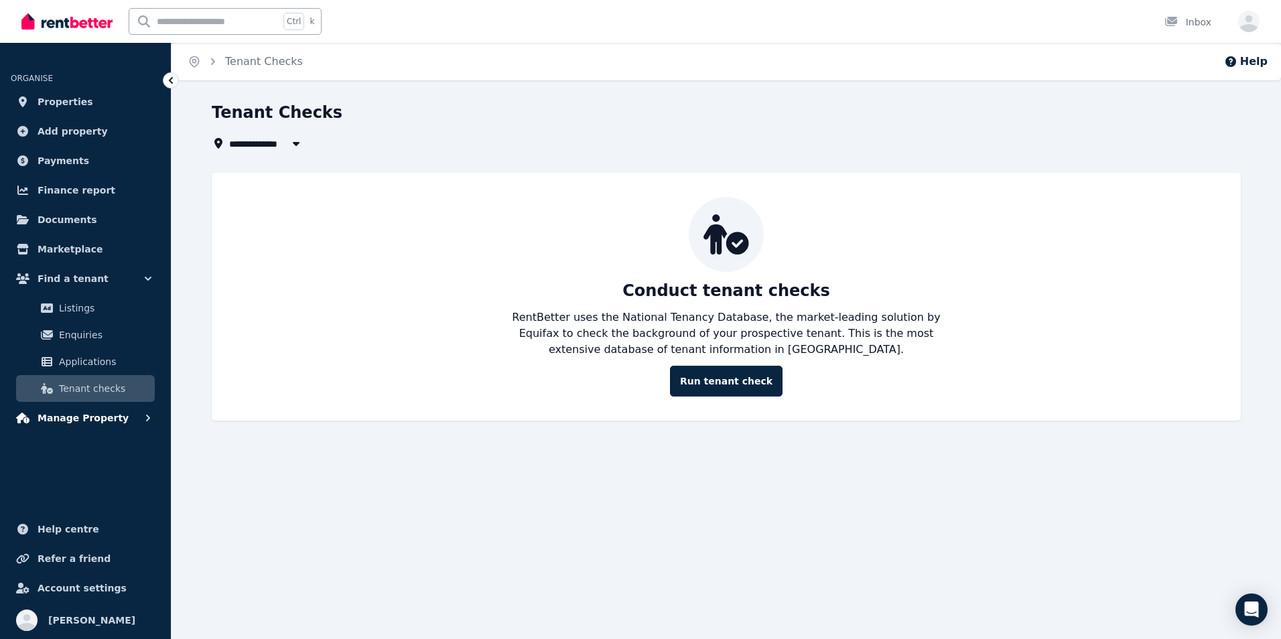
click at [74, 415] on span "Manage Property" at bounding box center [83, 418] width 91 height 16
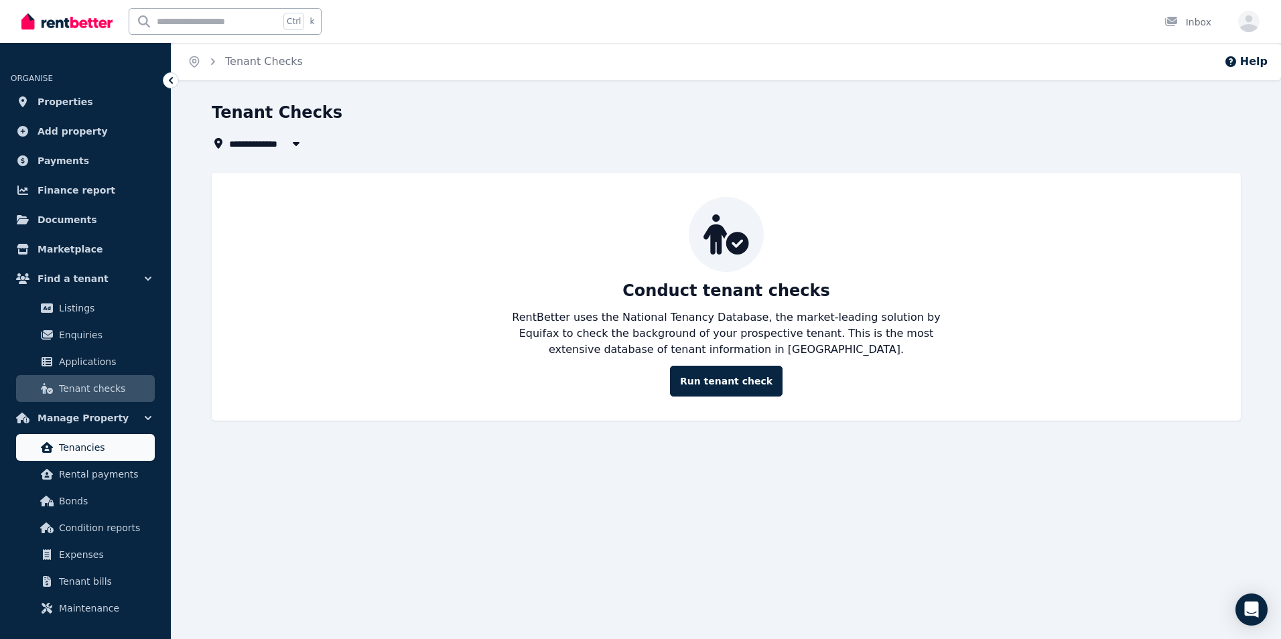
click at [69, 450] on span "Tenancies" at bounding box center [104, 448] width 90 height 16
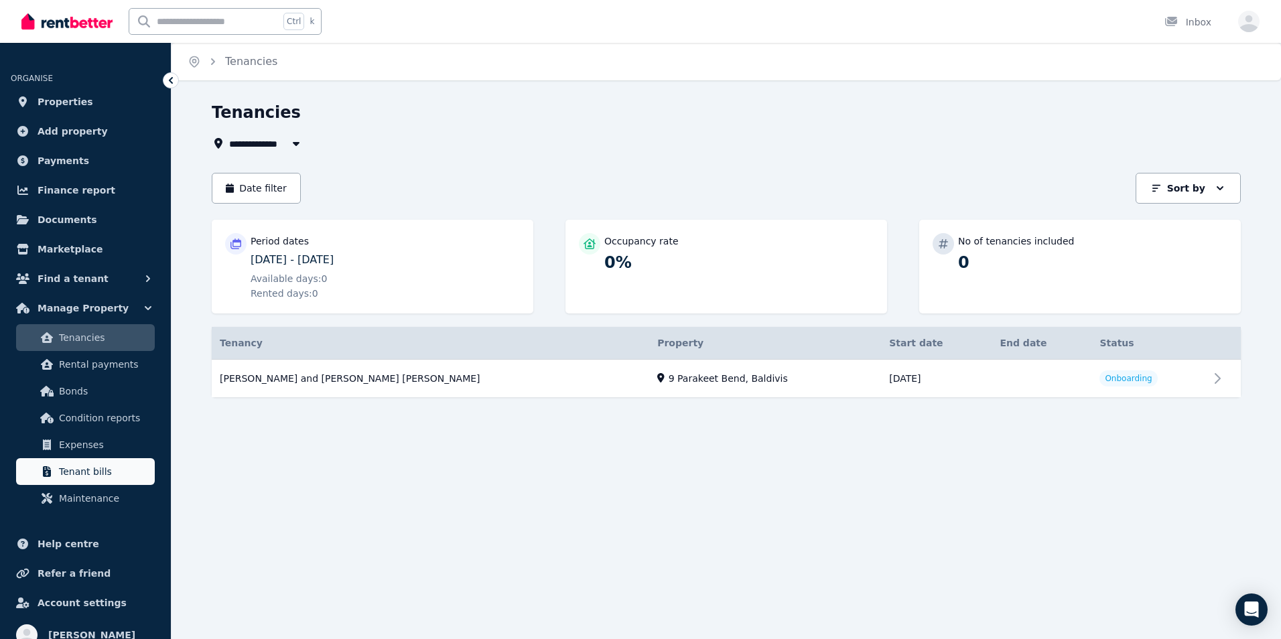
click at [70, 466] on span "Tenant bills" at bounding box center [104, 472] width 90 height 16
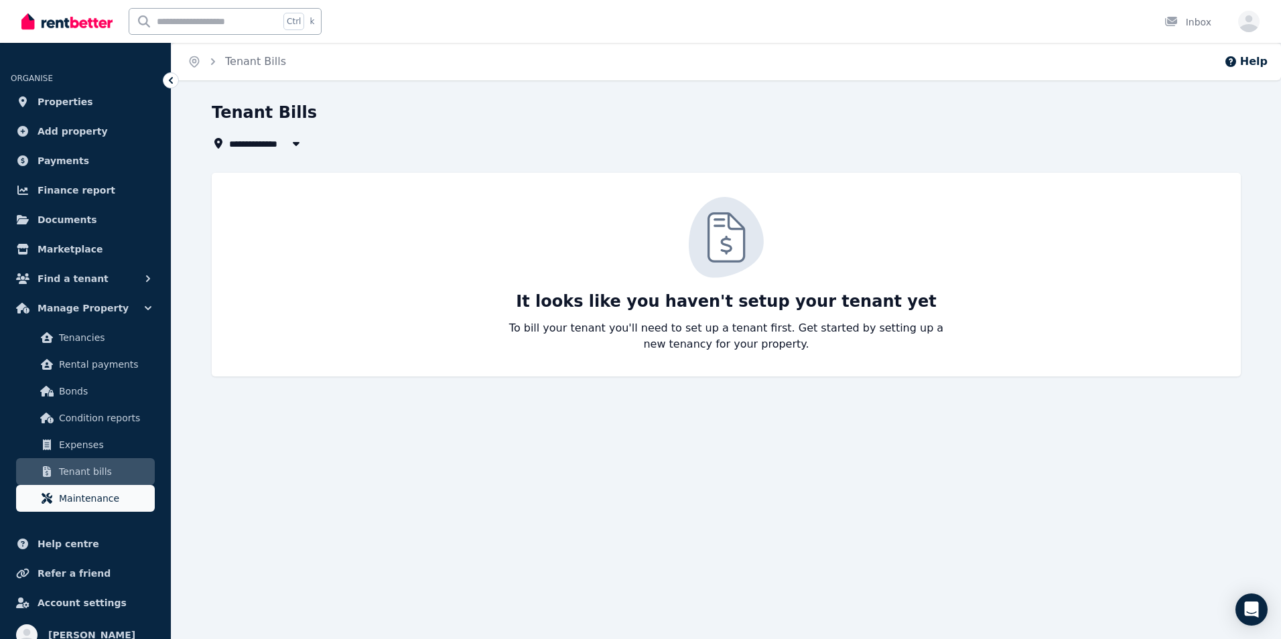
click at [68, 493] on span "Maintenance" at bounding box center [104, 499] width 90 height 16
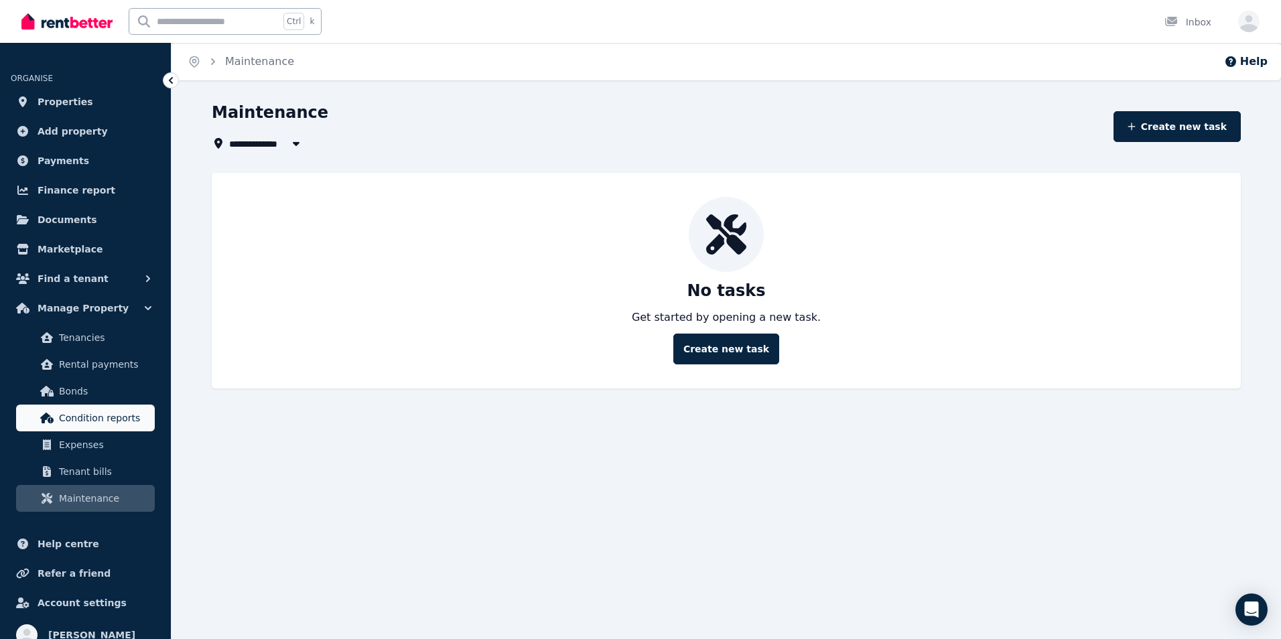
click at [74, 424] on span "Condition reports" at bounding box center [104, 418] width 90 height 16
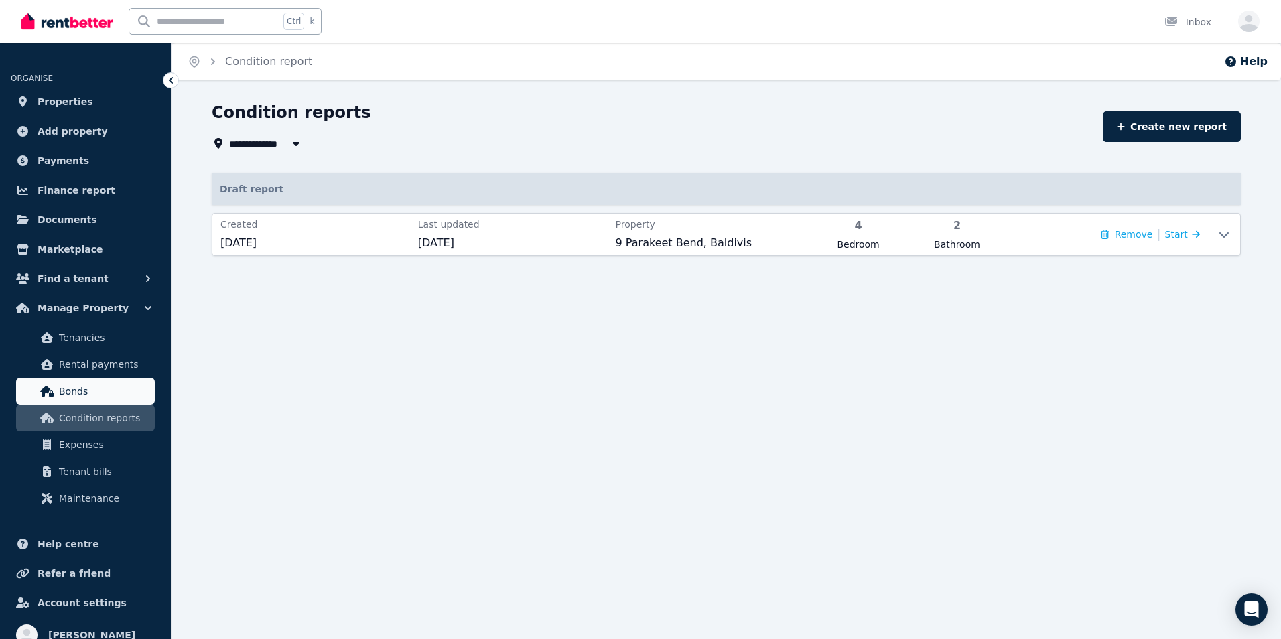
click at [70, 390] on span "Bonds" at bounding box center [104, 391] width 90 height 16
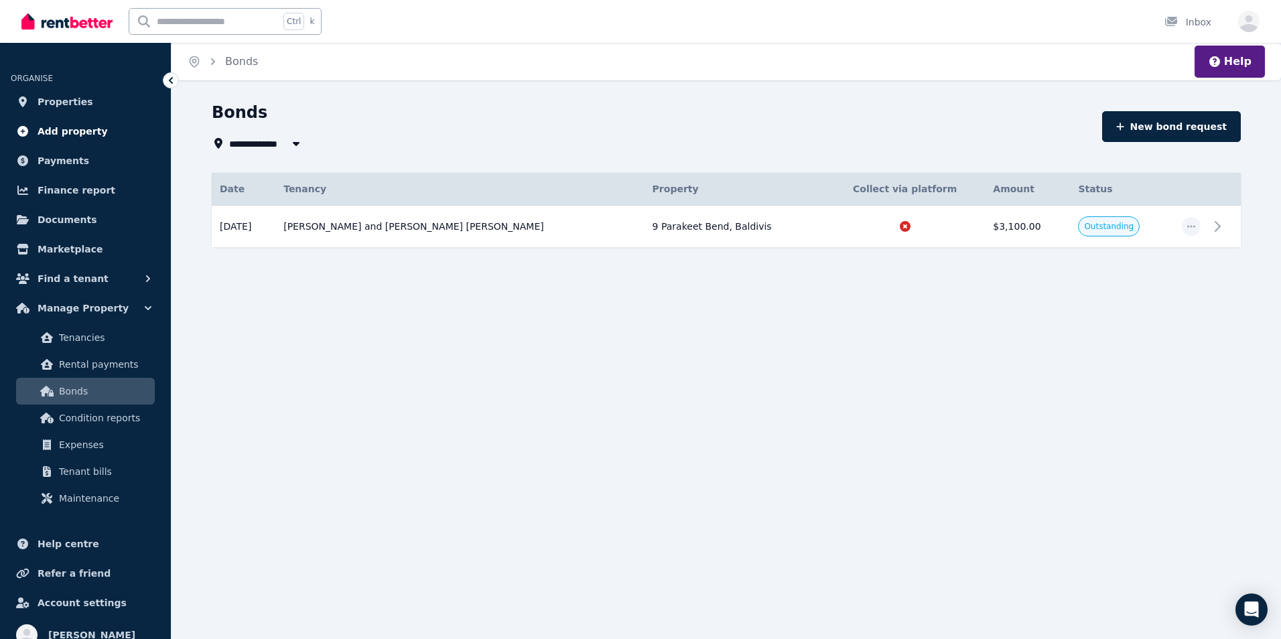
click at [82, 136] on span "Add property" at bounding box center [73, 131] width 70 height 16
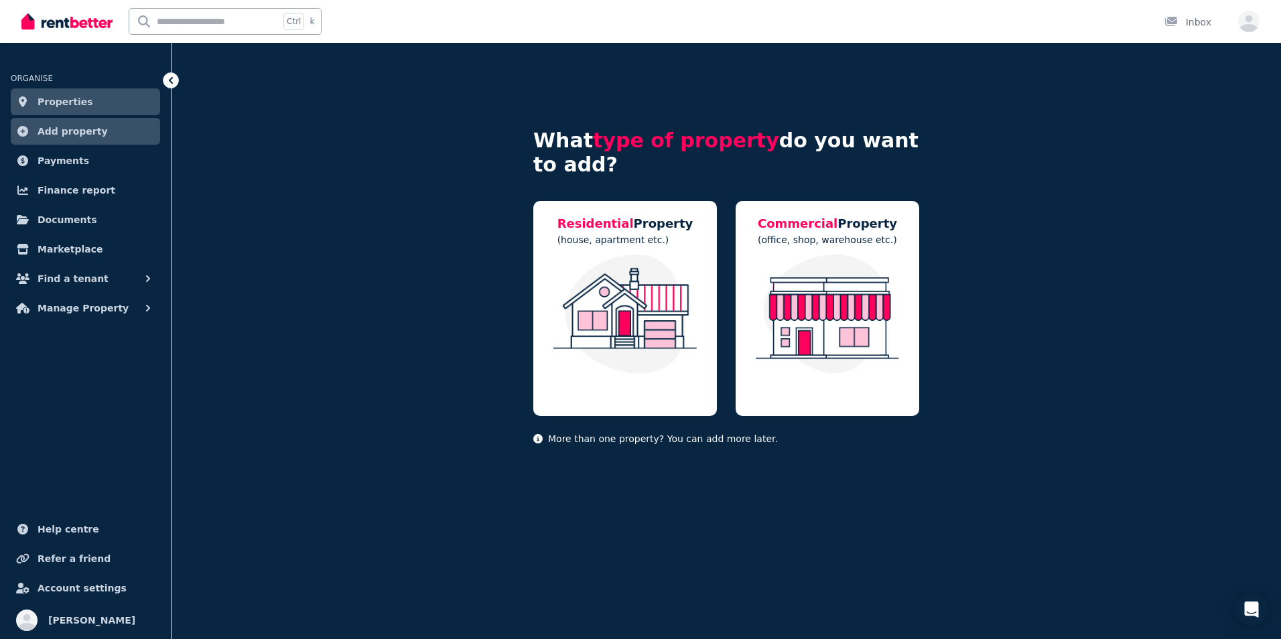
click at [64, 104] on span "Properties" at bounding box center [66, 102] width 56 height 16
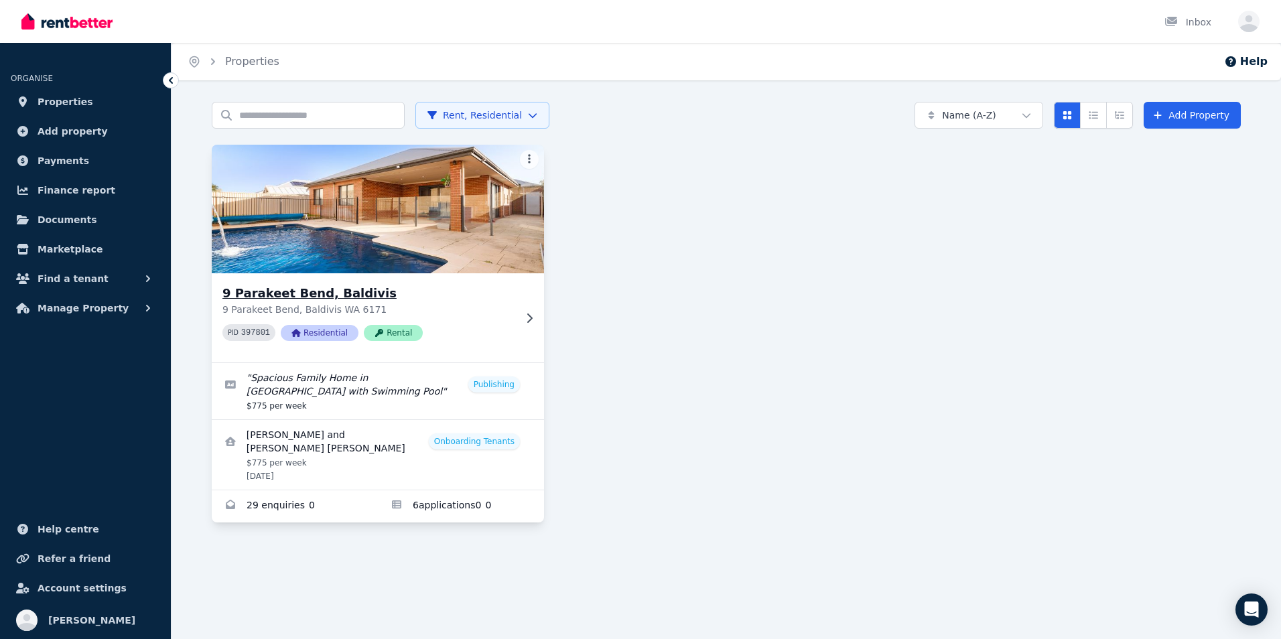
click at [336, 269] on img at bounding box center [378, 208] width 349 height 135
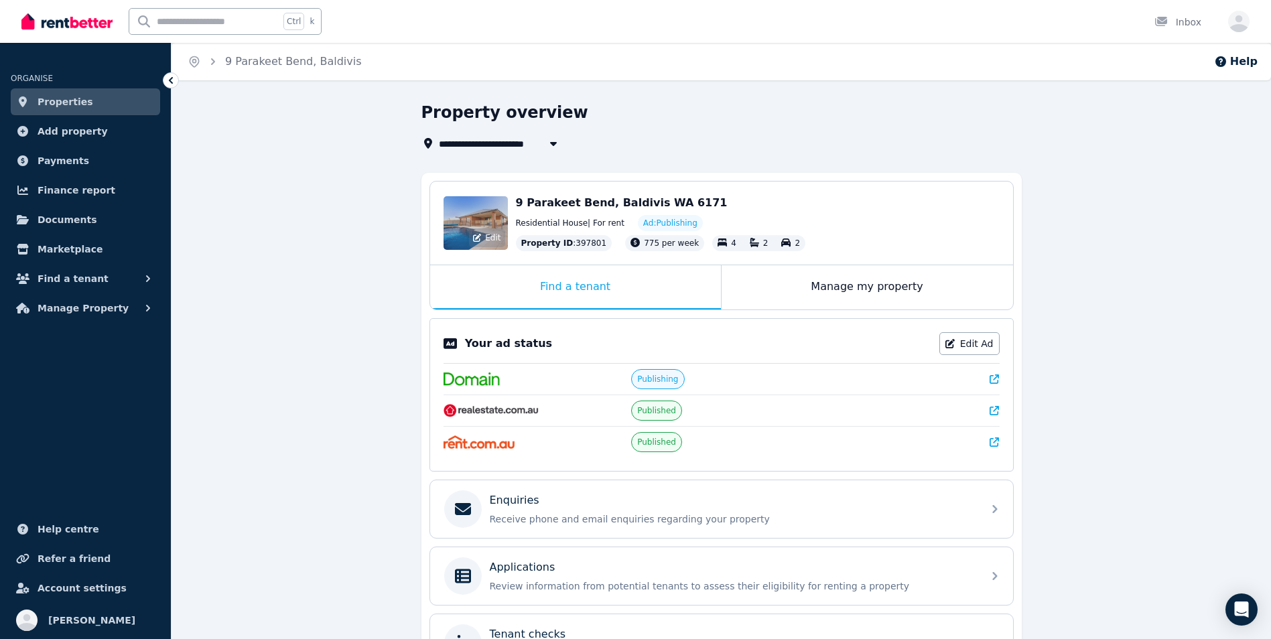
click at [476, 232] on div "Edit" at bounding box center [487, 238] width 36 height 19
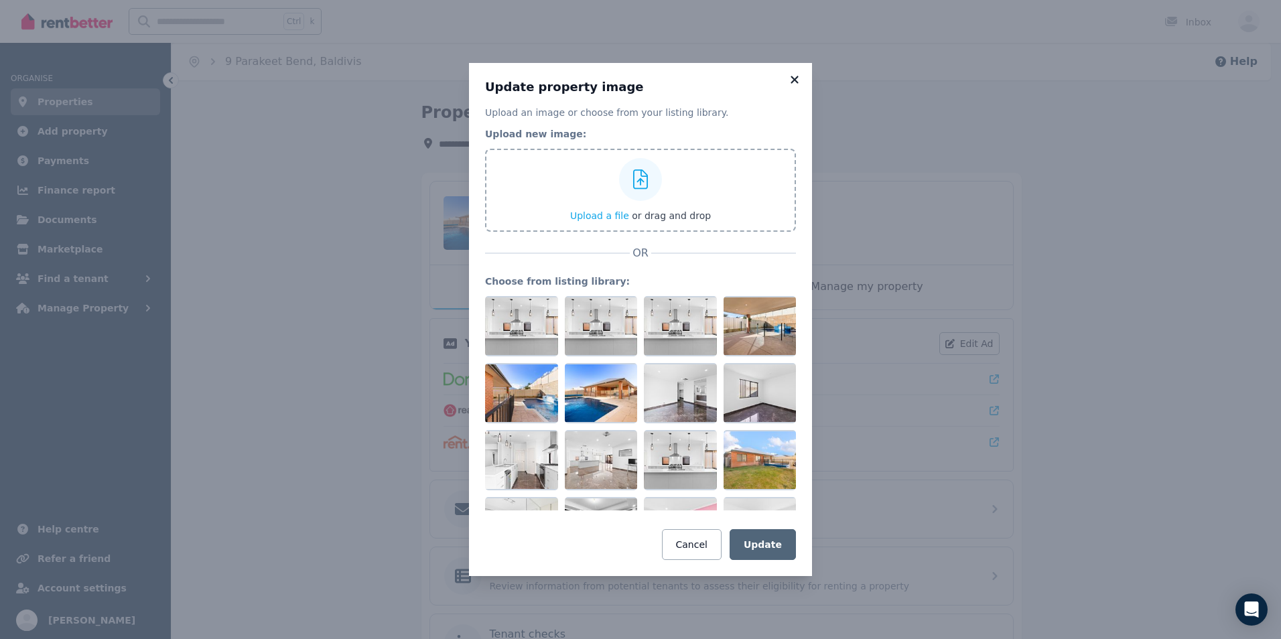
click at [796, 80] on icon at bounding box center [794, 79] width 7 height 7
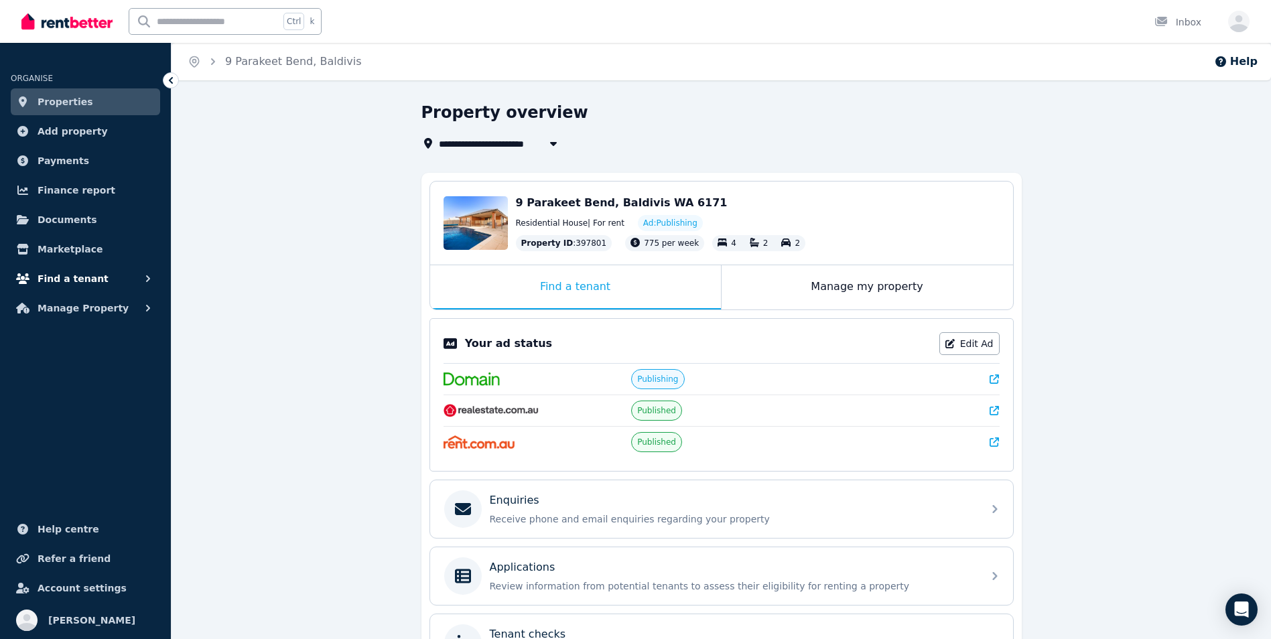
click at [83, 278] on span "Find a tenant" at bounding box center [73, 279] width 71 height 16
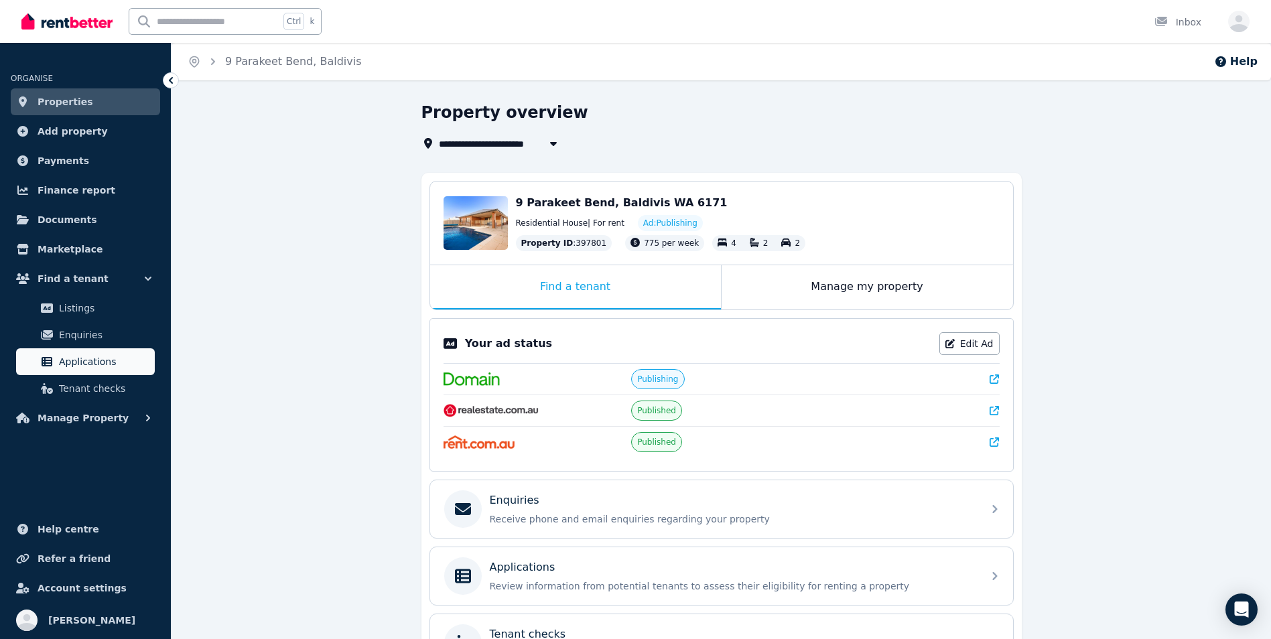
click at [80, 363] on span "Applications" at bounding box center [104, 362] width 90 height 16
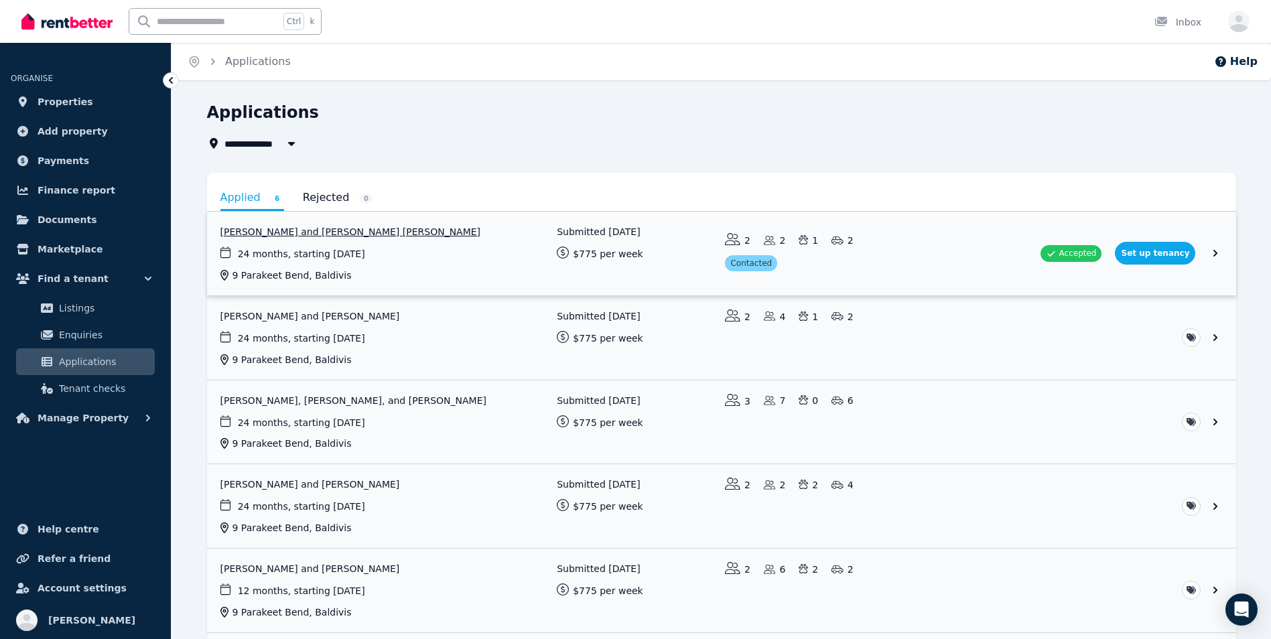
click at [334, 239] on link "View application: Fiona Elliot and ROSS MACGREGOR ELLIOT" at bounding box center [721, 254] width 1029 height 84
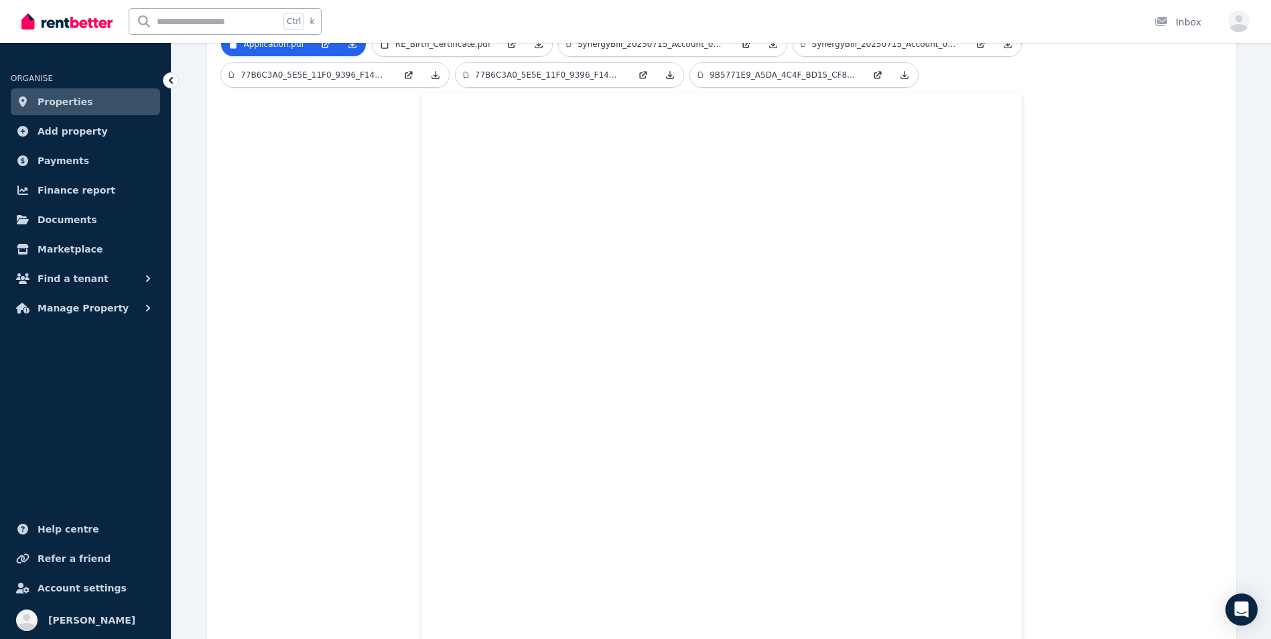
scroll to position [462, 0]
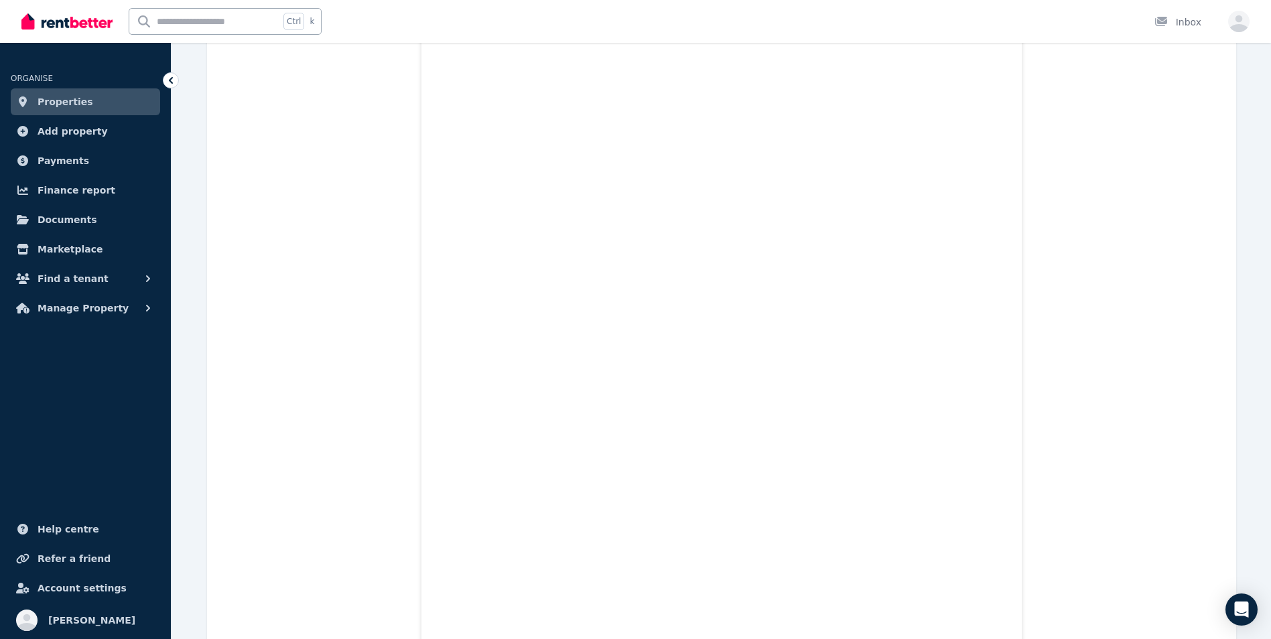
click at [74, 109] on span "Properties" at bounding box center [66, 102] width 56 height 16
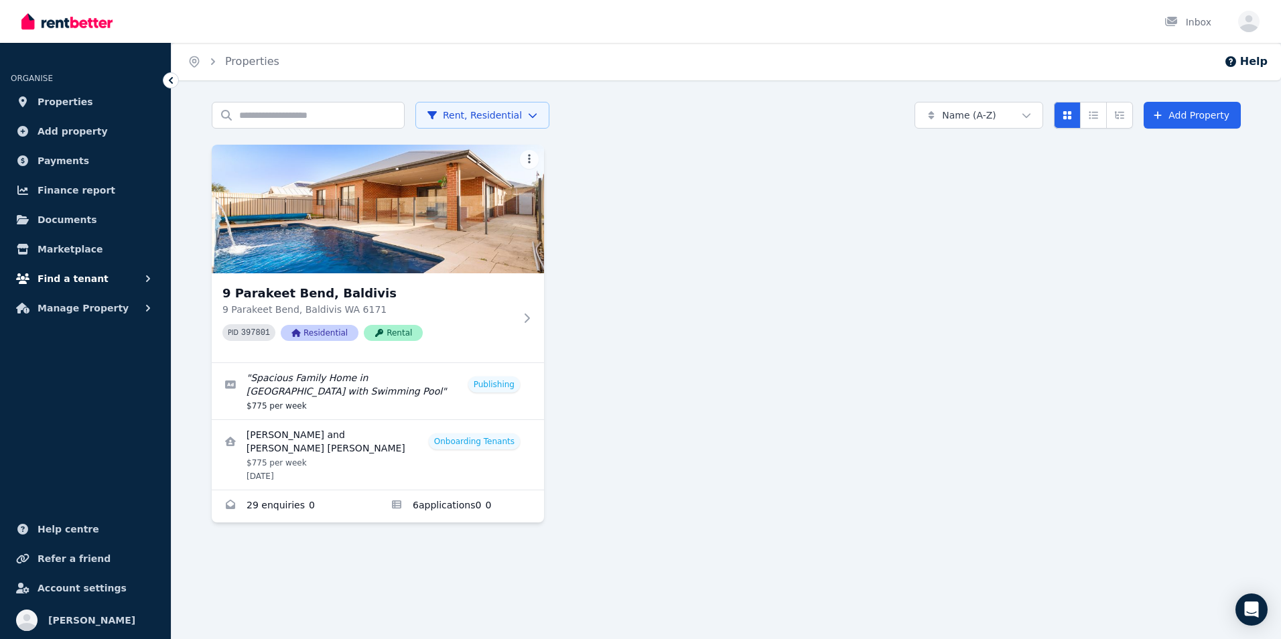
click at [60, 279] on span "Find a tenant" at bounding box center [73, 279] width 71 height 16
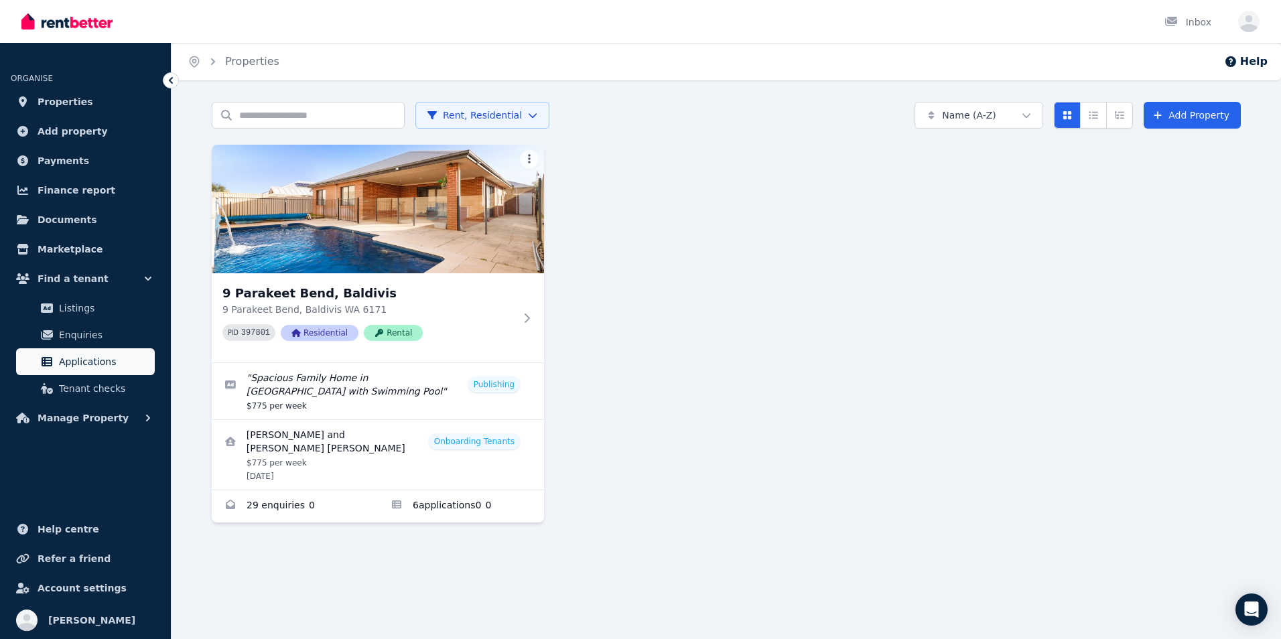
click at [63, 360] on span "Applications" at bounding box center [104, 362] width 90 height 16
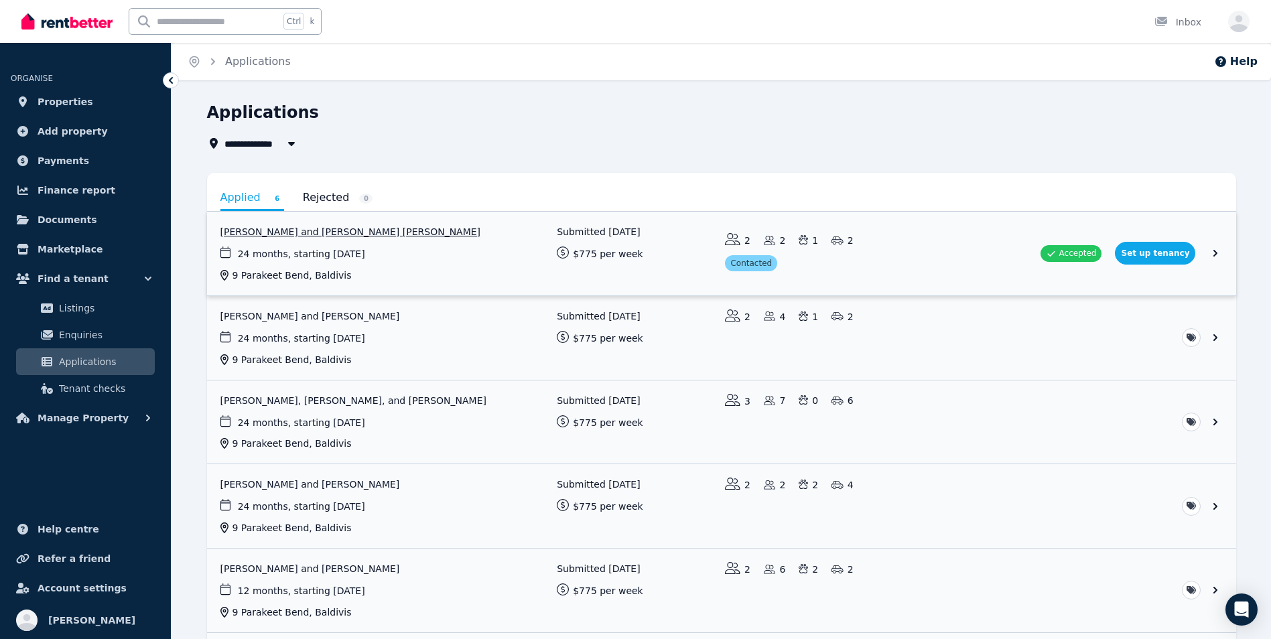
click at [1211, 251] on link "View application: Fiona Elliot and ROSS MACGREGOR ELLIOT" at bounding box center [721, 254] width 1029 height 84
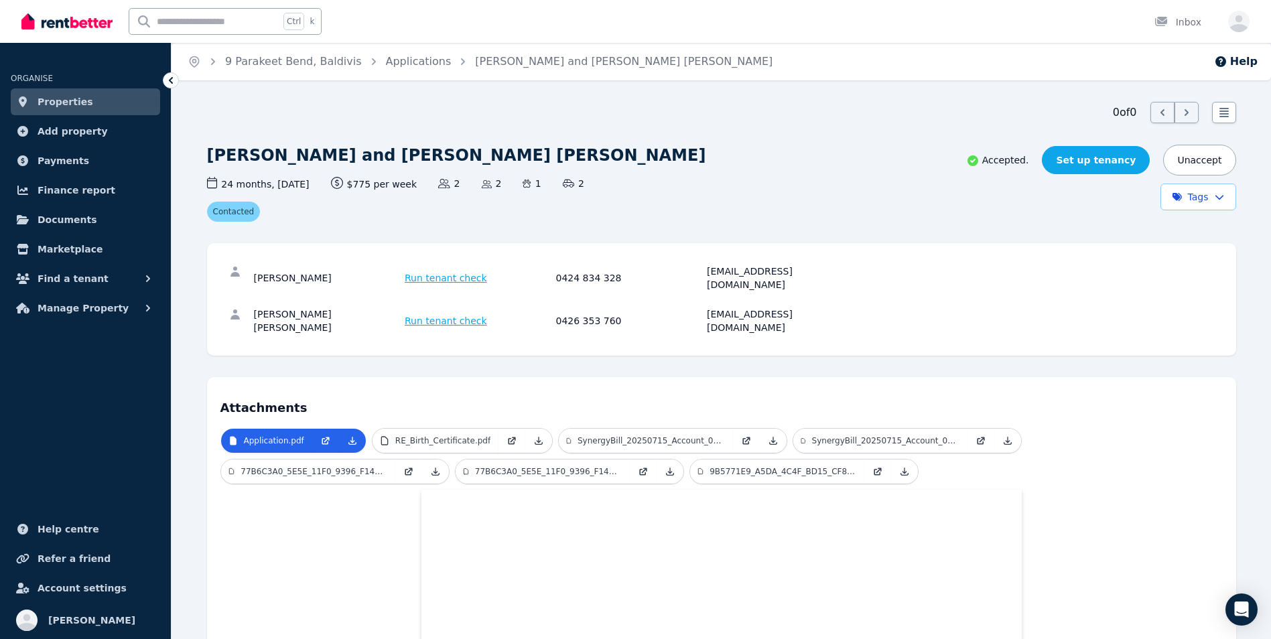
click at [1103, 163] on link "Set up tenancy" at bounding box center [1096, 160] width 108 height 28
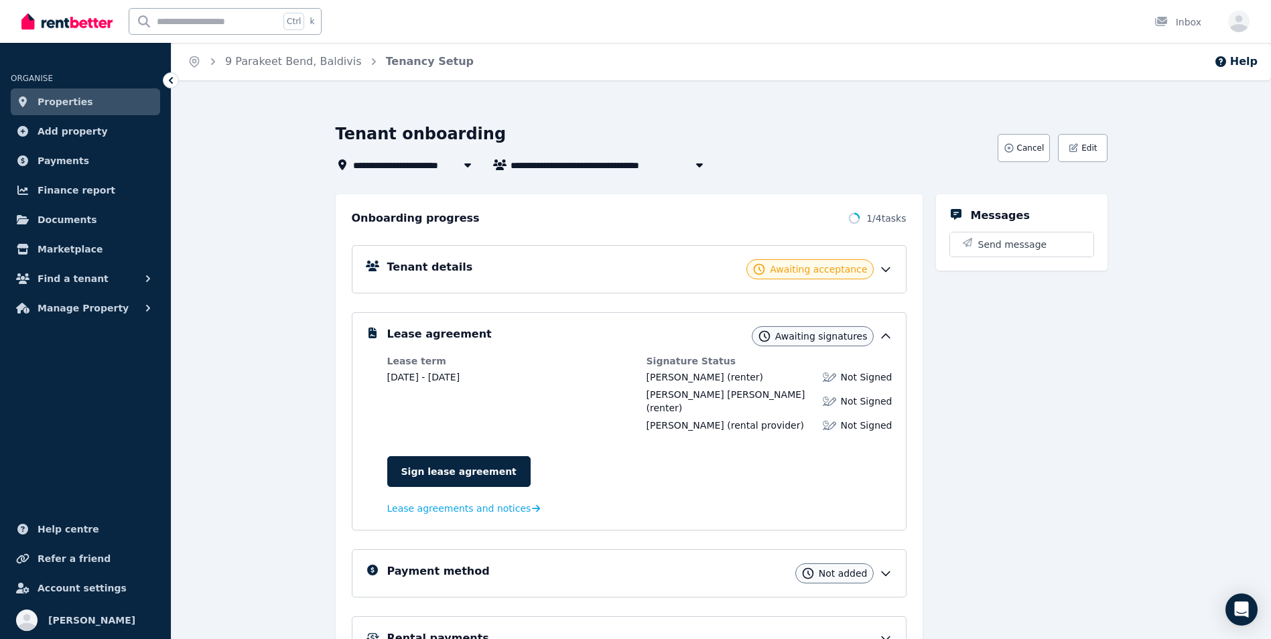
scroll to position [27, 0]
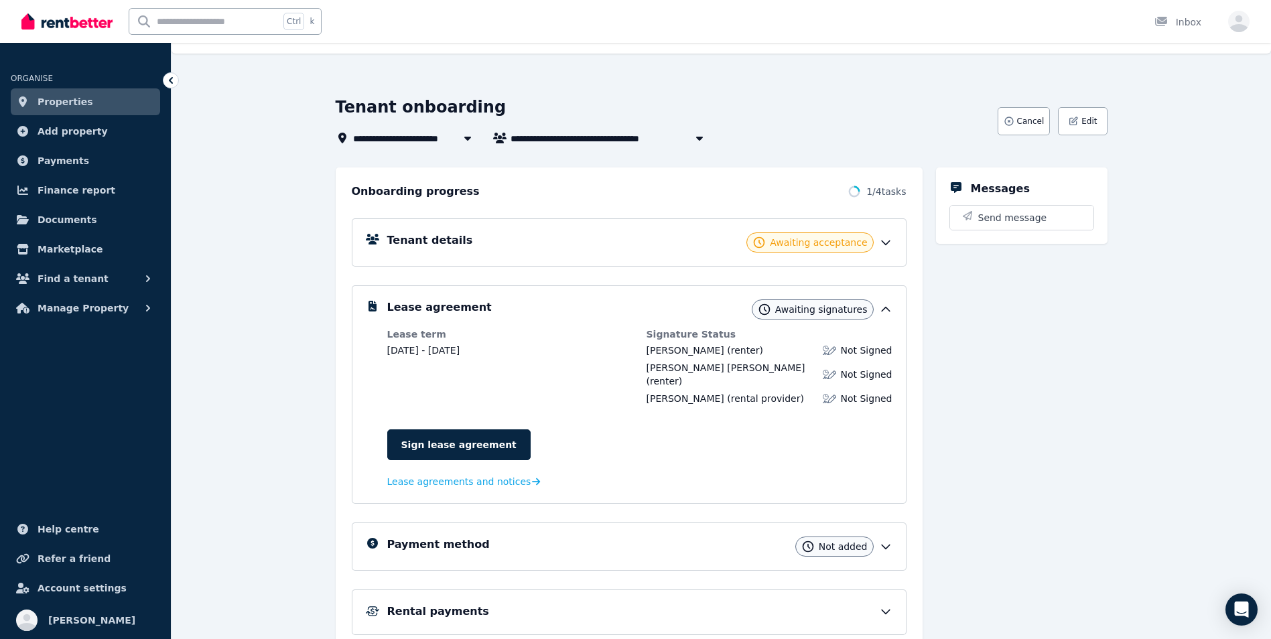
click at [884, 245] on icon at bounding box center [885, 242] width 13 height 13
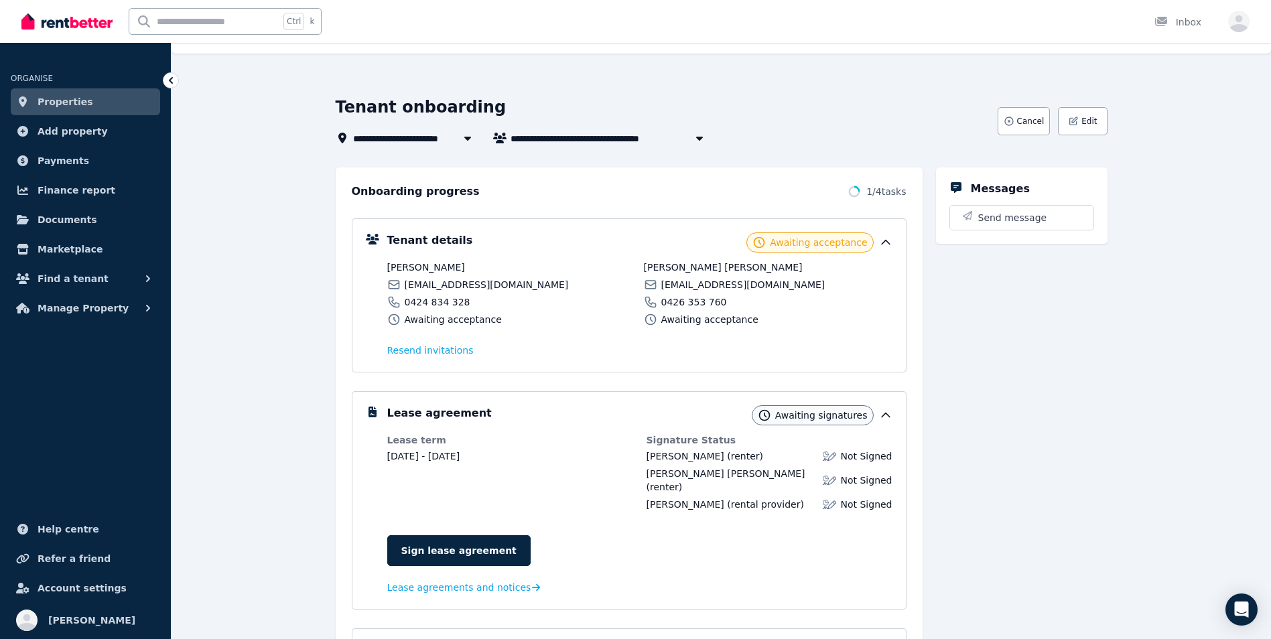
click at [1020, 360] on div "Messages Send message" at bounding box center [1022, 496] width 172 height 657
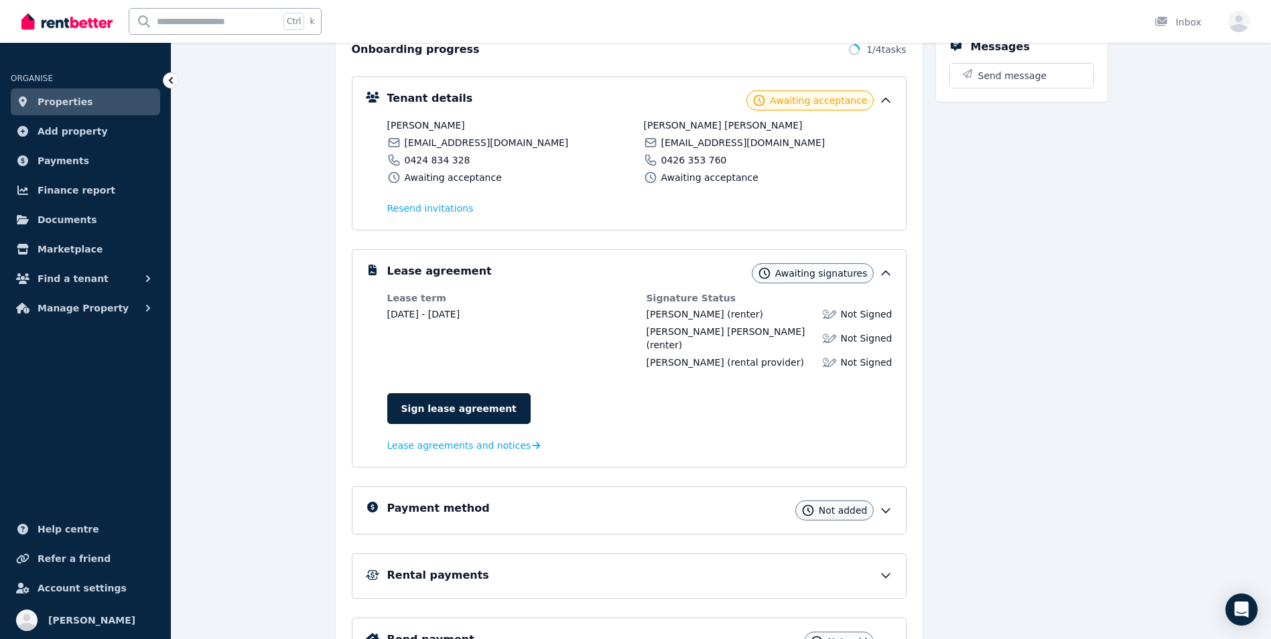
scroll to position [257, 0]
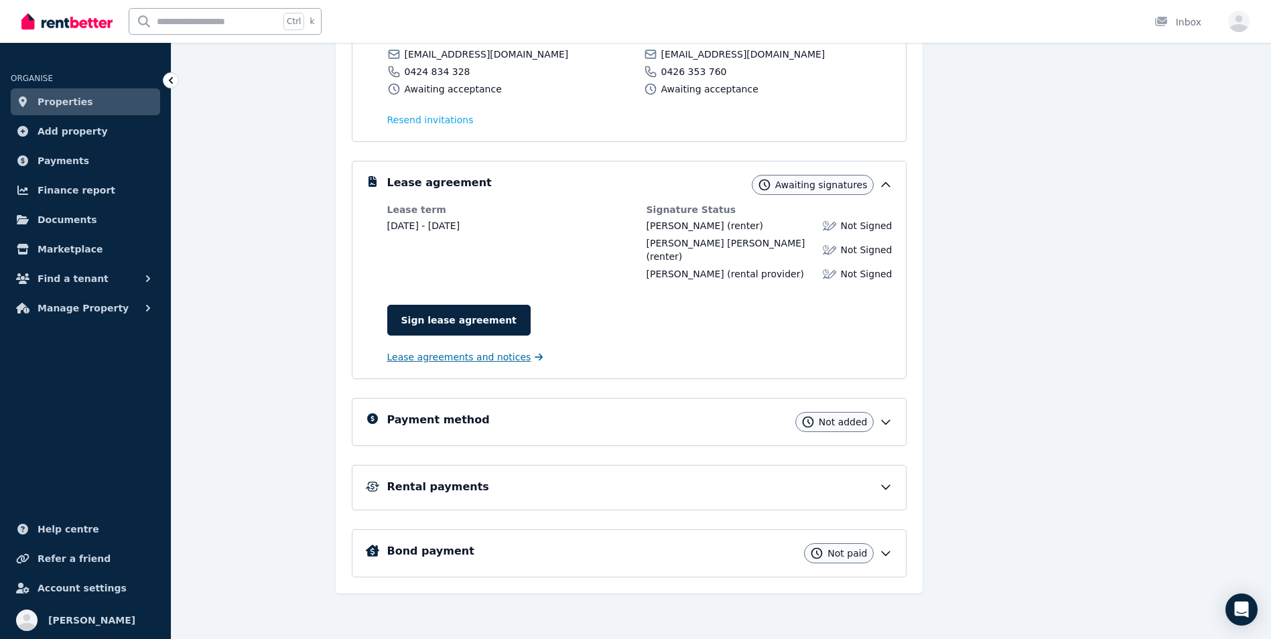
click at [503, 355] on span "Lease agreements and notices" at bounding box center [459, 356] width 144 height 13
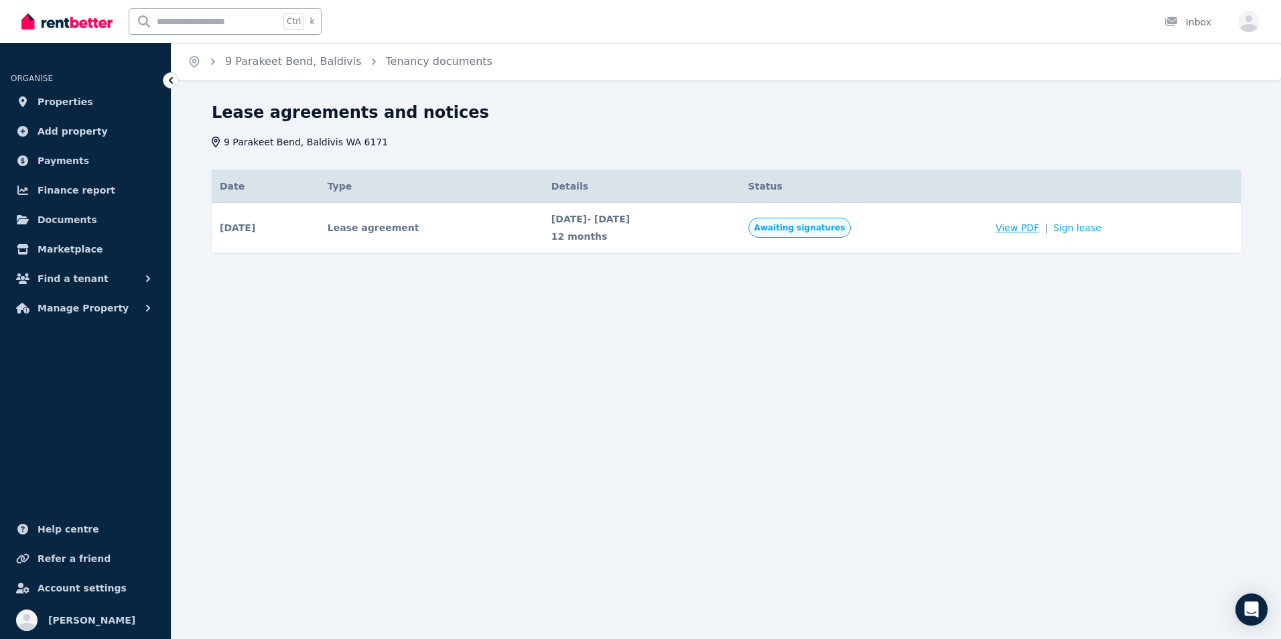
click at [1039, 231] on span "View PDF" at bounding box center [1018, 227] width 44 height 13
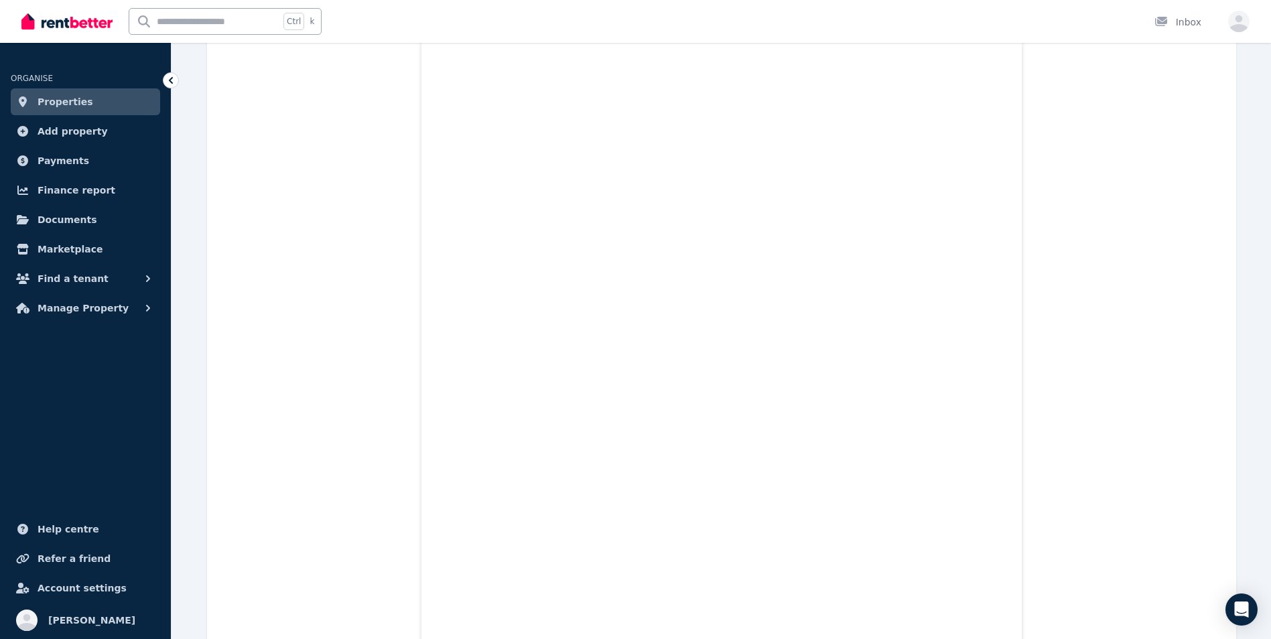
scroll to position [462, 0]
click at [94, 187] on span "Finance report" at bounding box center [77, 190] width 78 height 16
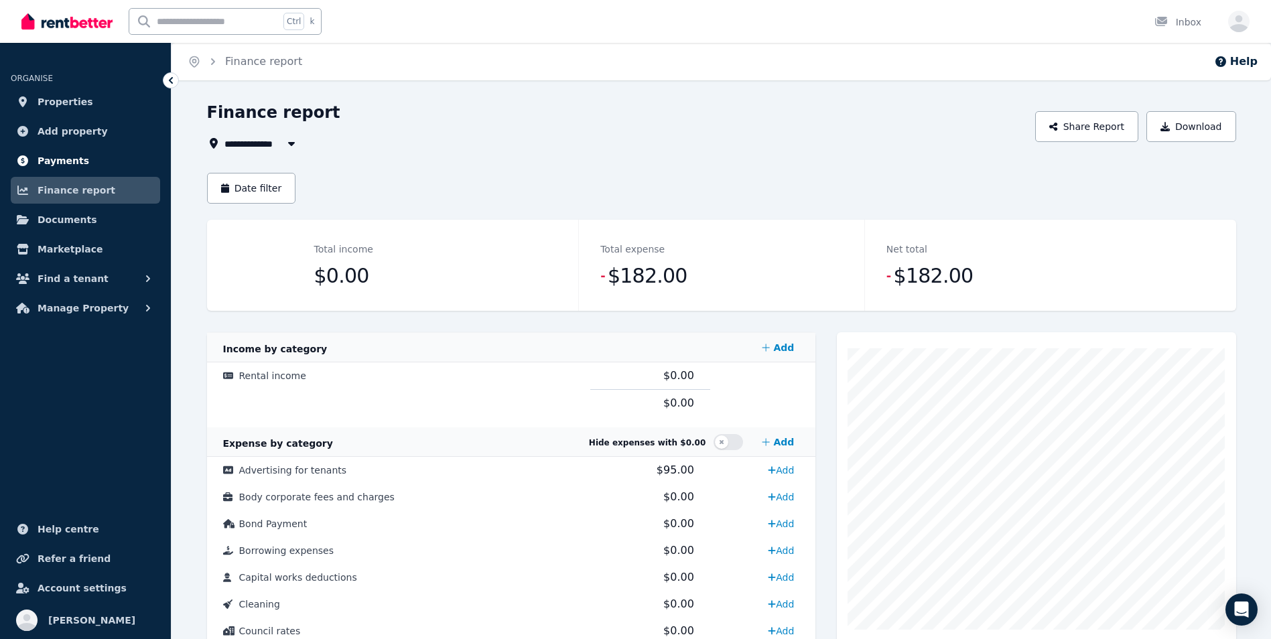
click at [84, 154] on link "Payments" at bounding box center [85, 160] width 149 height 27
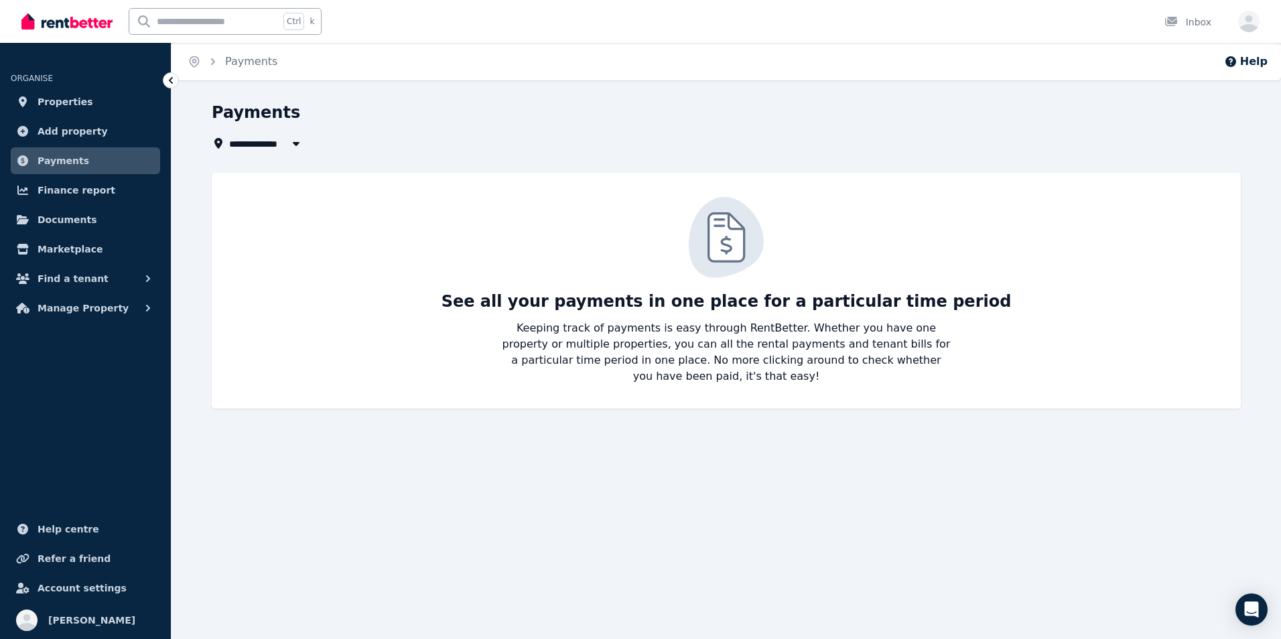
click at [84, 146] on ul "ORGANISE Properties Add property Payments Finance report Documents Marketplace …" at bounding box center [85, 188] width 171 height 265
click at [80, 135] on span "Add property" at bounding box center [73, 131] width 70 height 16
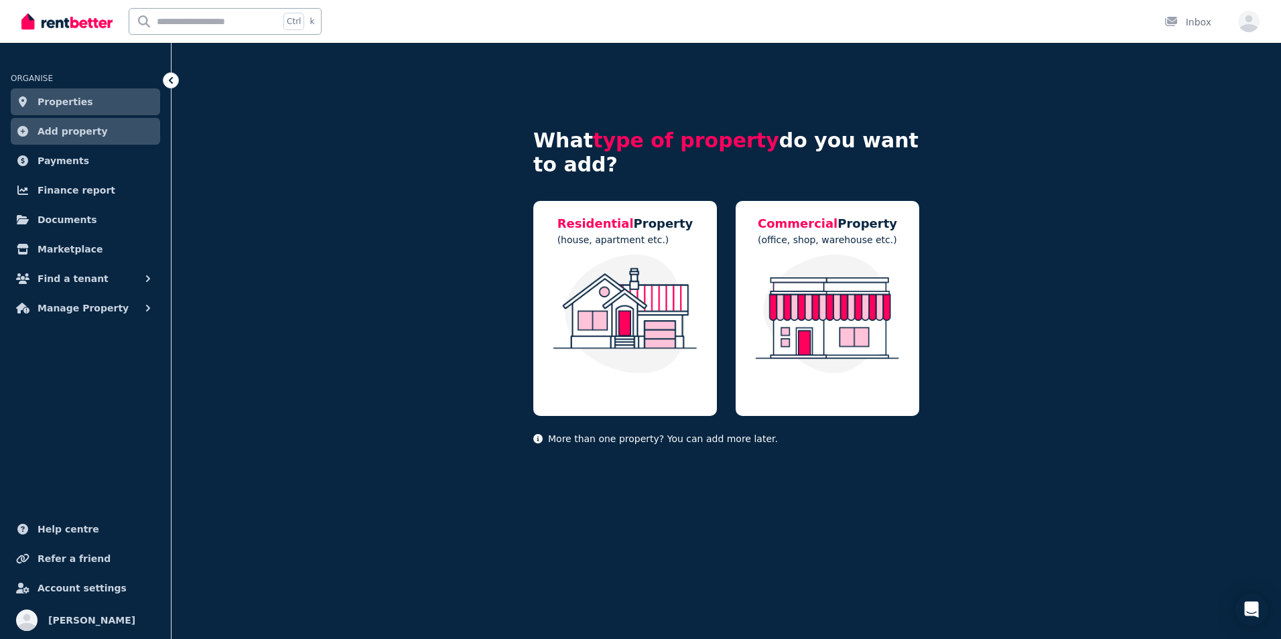
click at [68, 101] on span "Properties" at bounding box center [66, 102] width 56 height 16
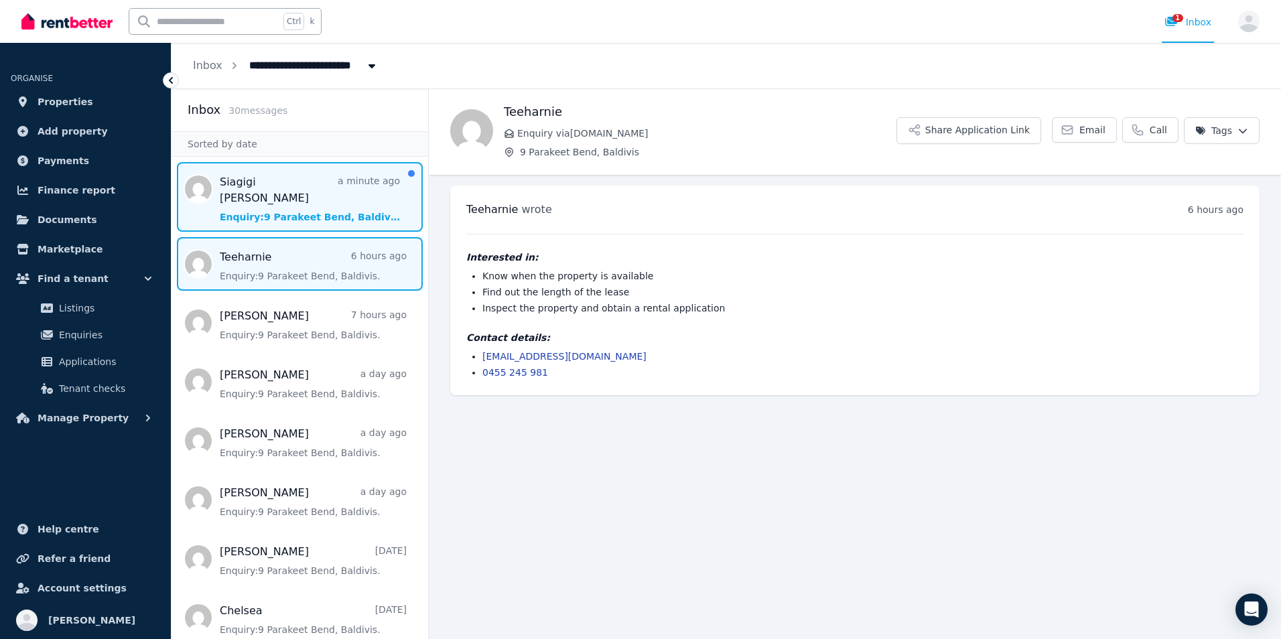
click at [285, 194] on span "Message list" at bounding box center [300, 197] width 257 height 70
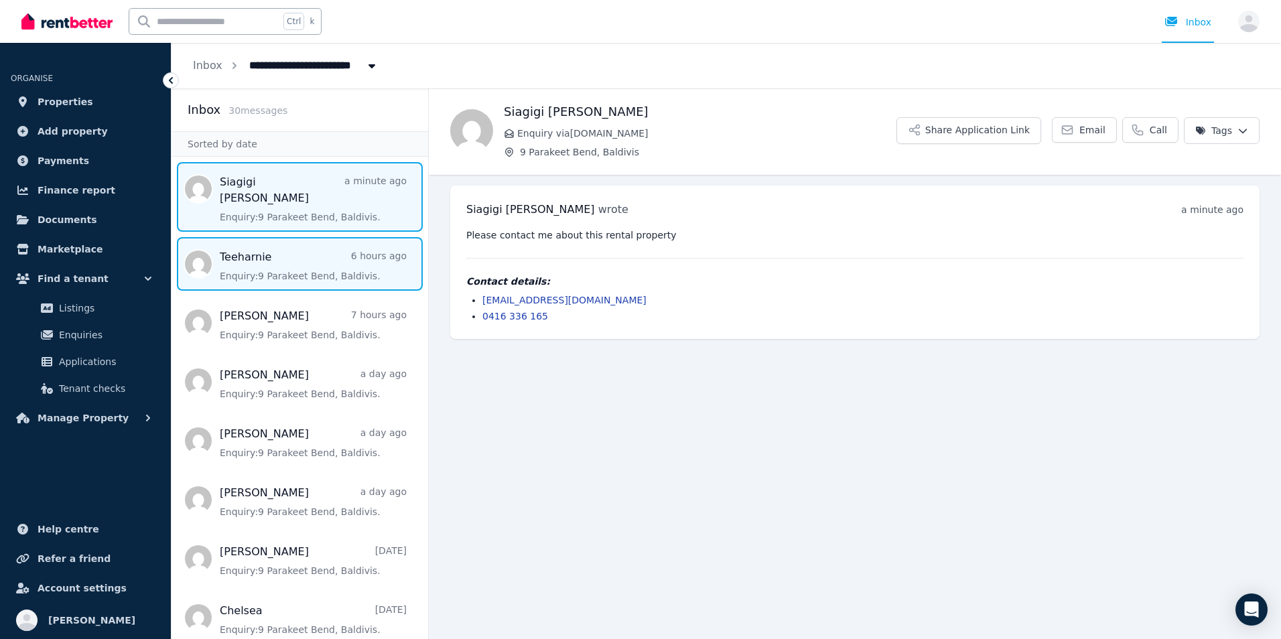
click at [255, 241] on span "Message list" at bounding box center [300, 264] width 257 height 54
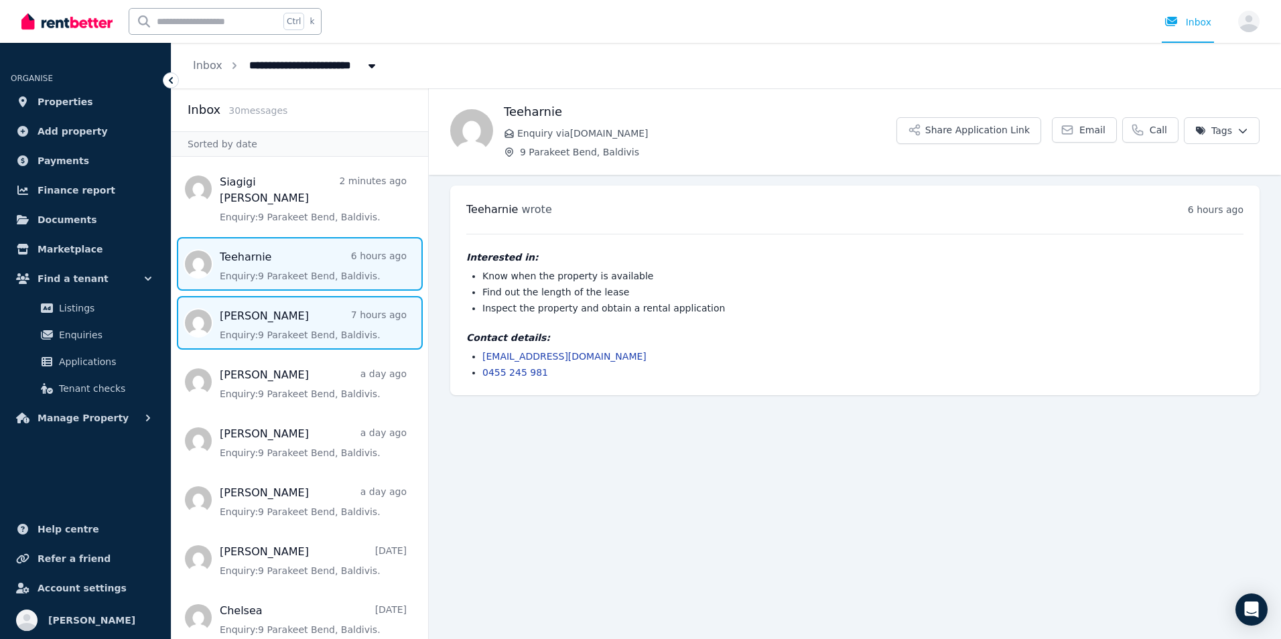
click at [230, 303] on span "Message list" at bounding box center [300, 323] width 257 height 54
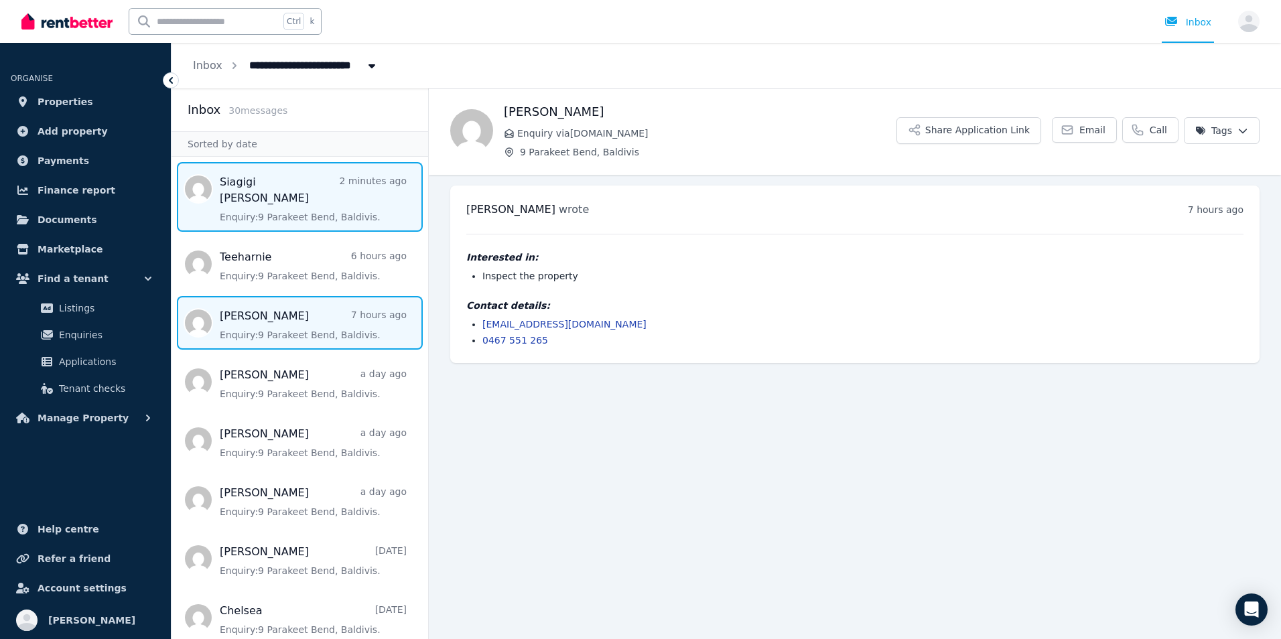
click at [293, 194] on span "Message list" at bounding box center [300, 197] width 257 height 70
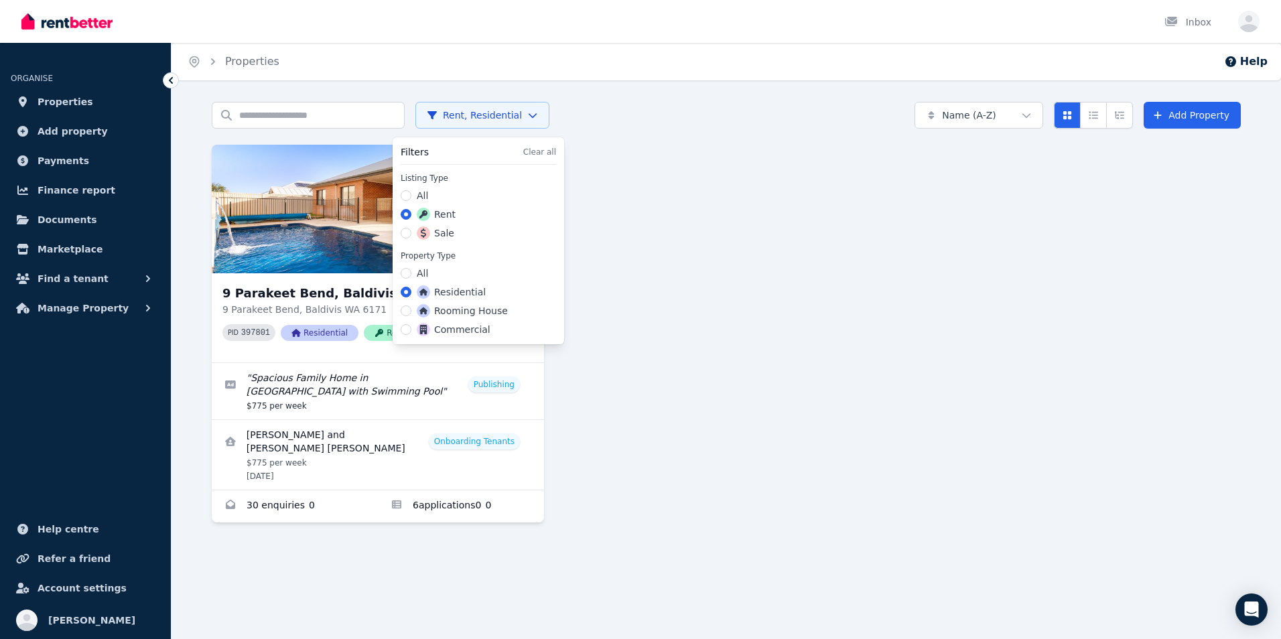
click at [520, 114] on html "Open main menu Inbox Open user menu ORGANISE Properties Add property Payments F…" at bounding box center [640, 319] width 1281 height 639
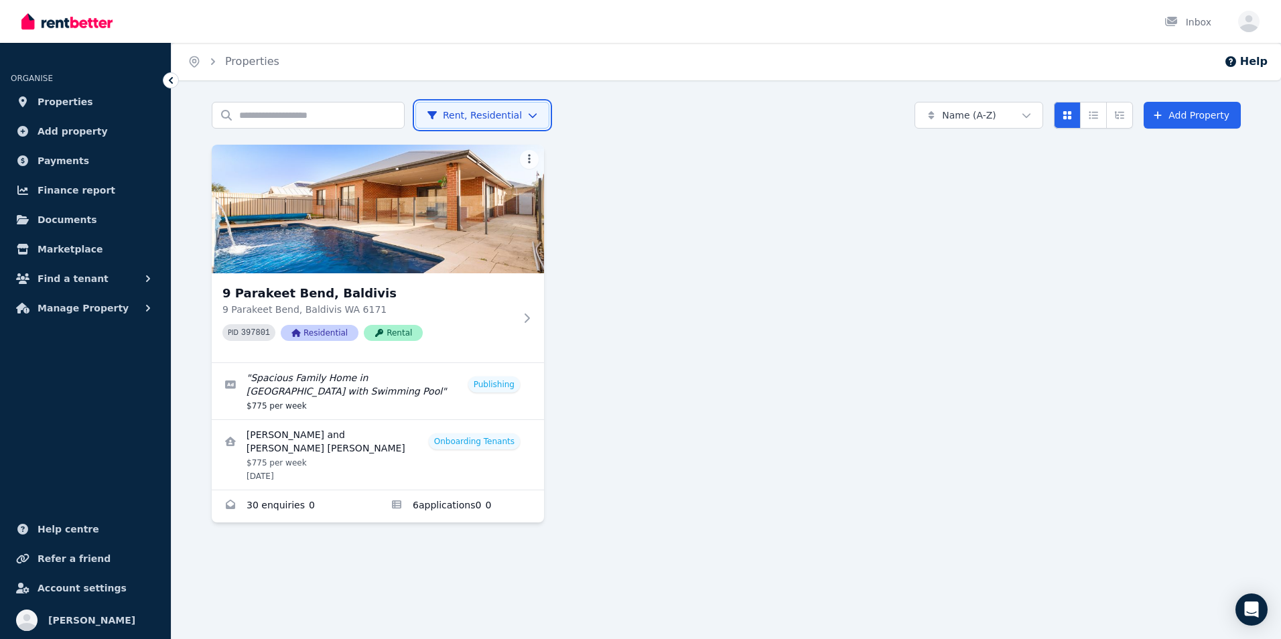
click at [520, 114] on html "Open main menu Inbox Open user menu ORGANISE Properties Add property Payments F…" at bounding box center [640, 319] width 1281 height 639
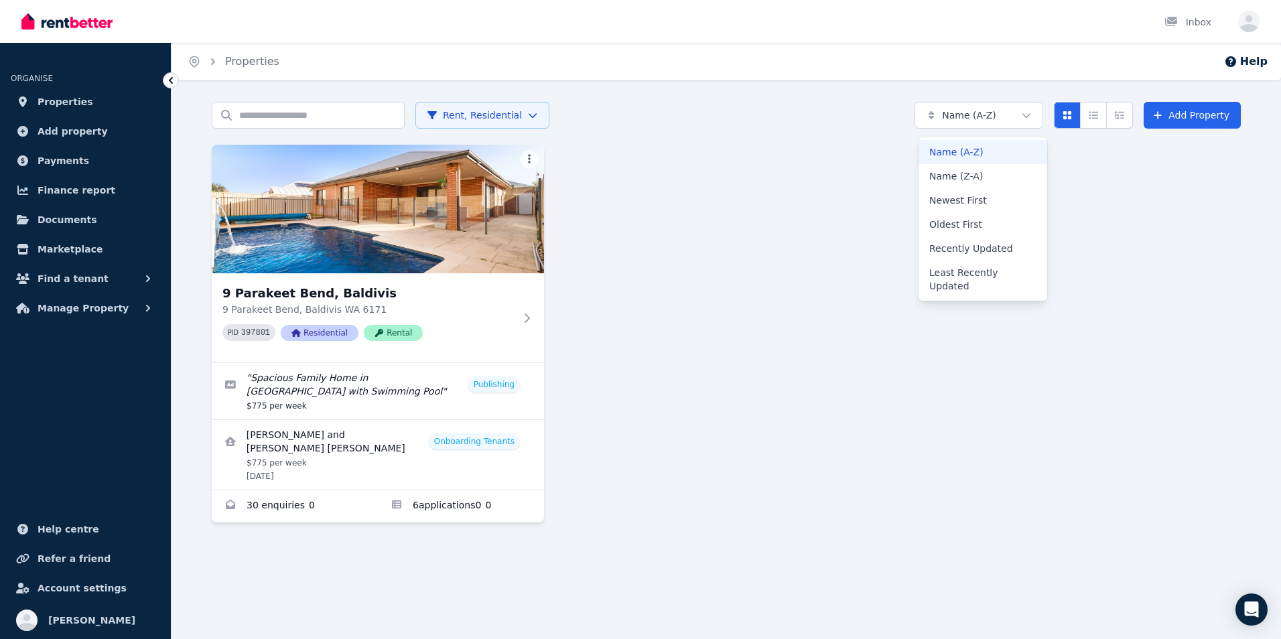
click at [1017, 117] on html "Open main menu Inbox Open user menu ORGANISE Properties Add property Payments F…" at bounding box center [640, 319] width 1281 height 639
click at [88, 194] on span "Finance report" at bounding box center [77, 190] width 78 height 16
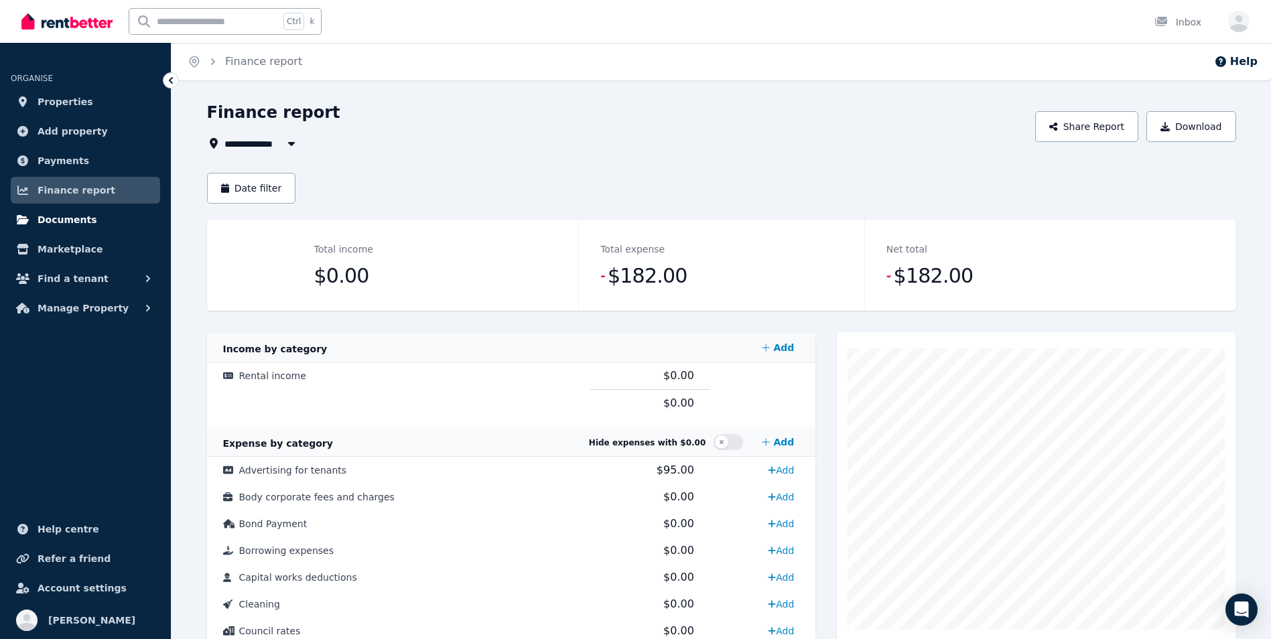
click at [72, 220] on span "Documents" at bounding box center [68, 220] width 60 height 16
